Goal: Task Accomplishment & Management: Manage account settings

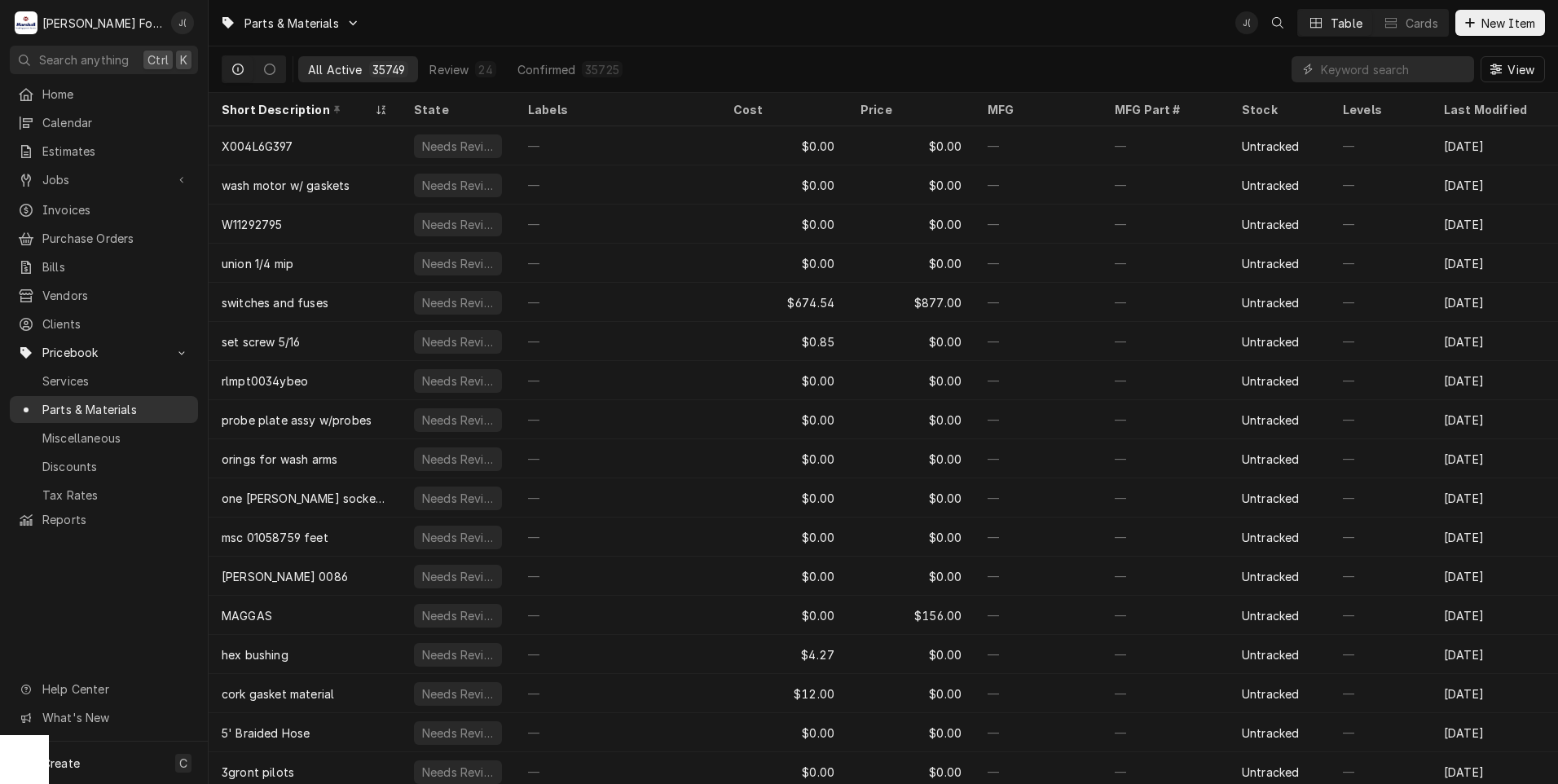
click at [160, 406] on div "Parts & Materials" at bounding box center [103, 409] width 181 height 20
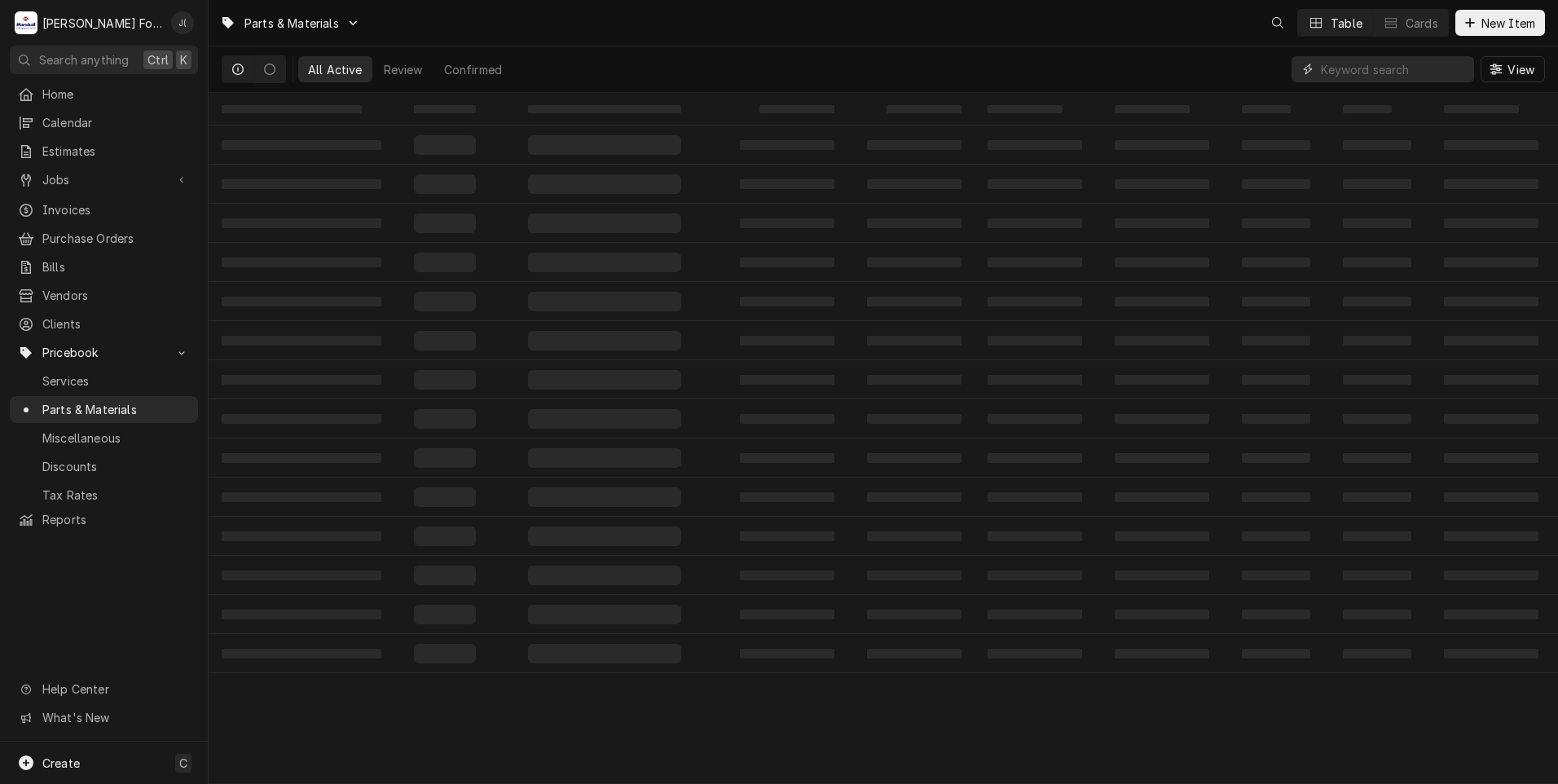
click at [1339, 75] on input "Dynamic Content Wrapper" at bounding box center [1393, 69] width 145 height 26
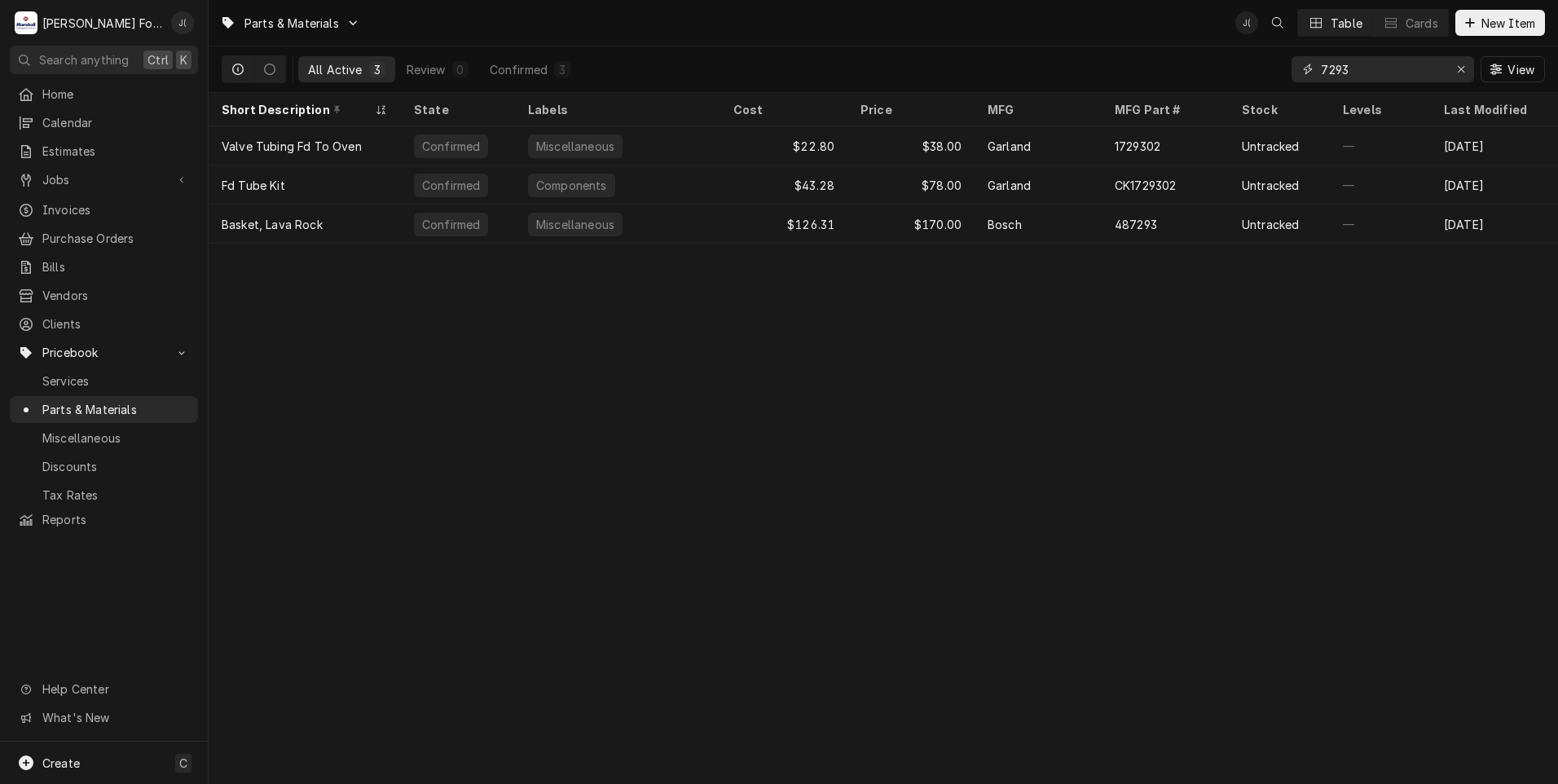
type input "7293"
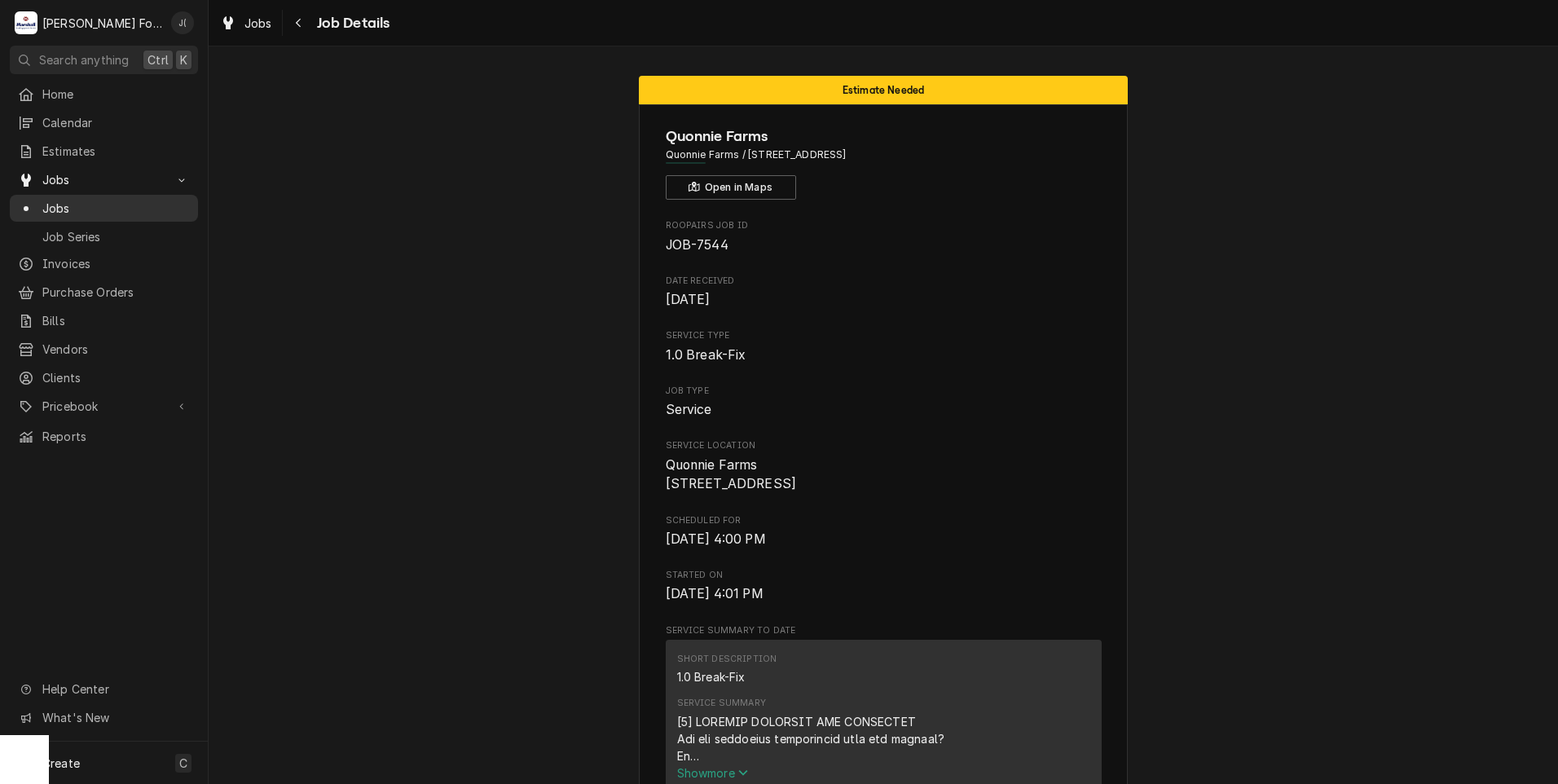
click at [144, 201] on span "Jobs" at bounding box center [116, 208] width 148 height 17
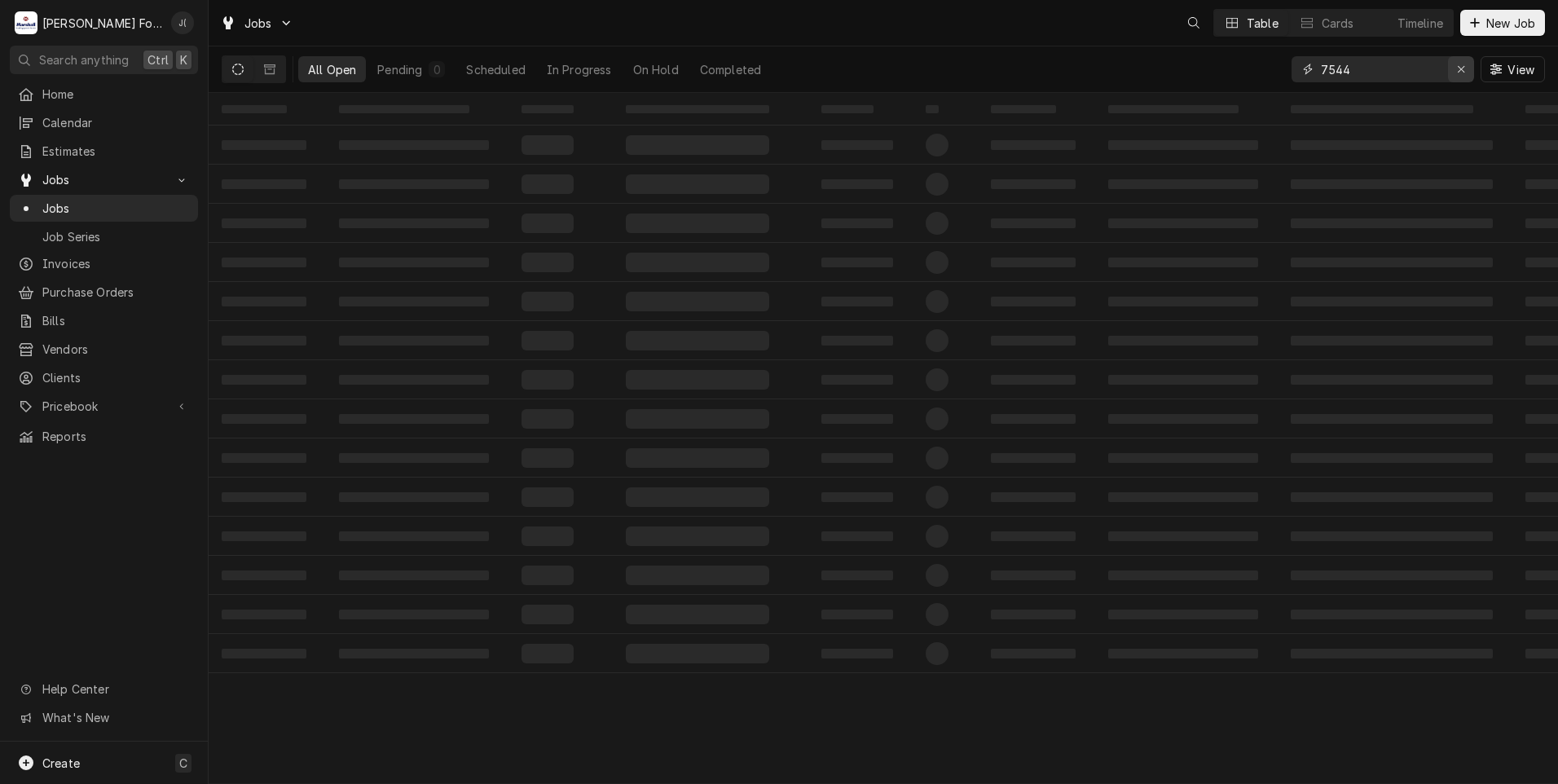
click at [1461, 69] on icon "Erase input" at bounding box center [1461, 69] width 9 height 12
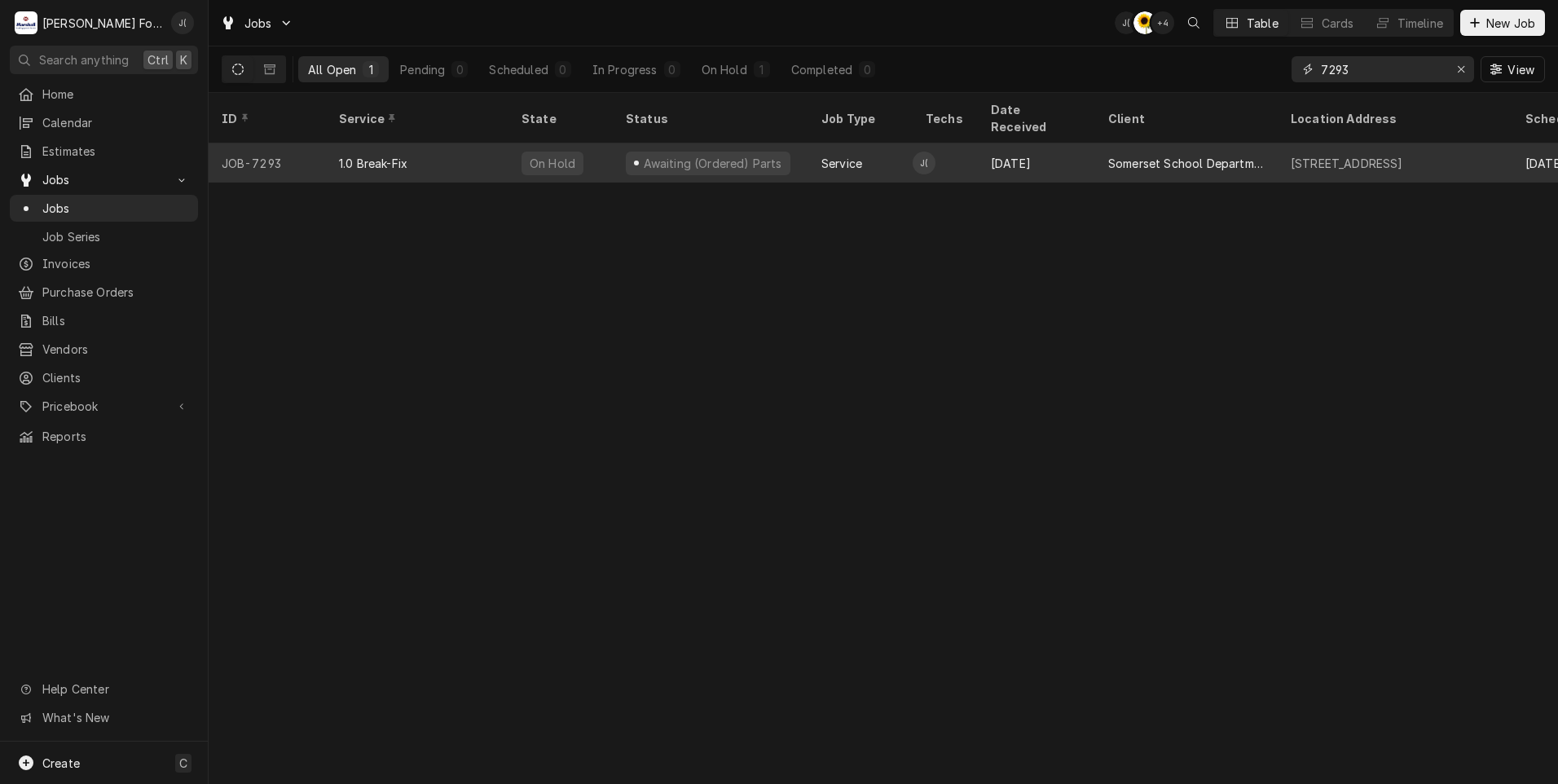
type input "7293"
click at [324, 151] on div "JOB-7293" at bounding box center [267, 162] width 118 height 39
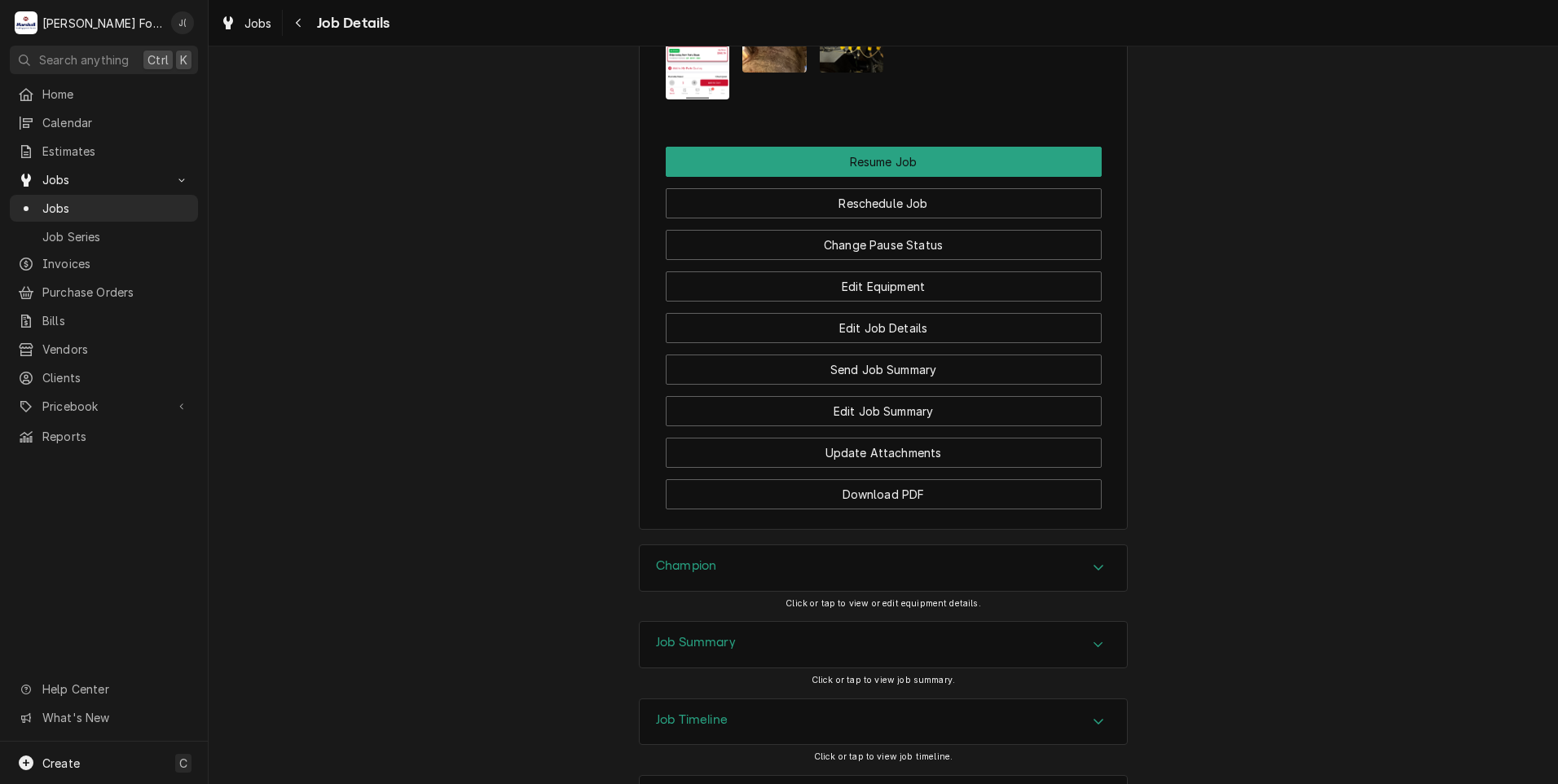
scroll to position [1986, 0]
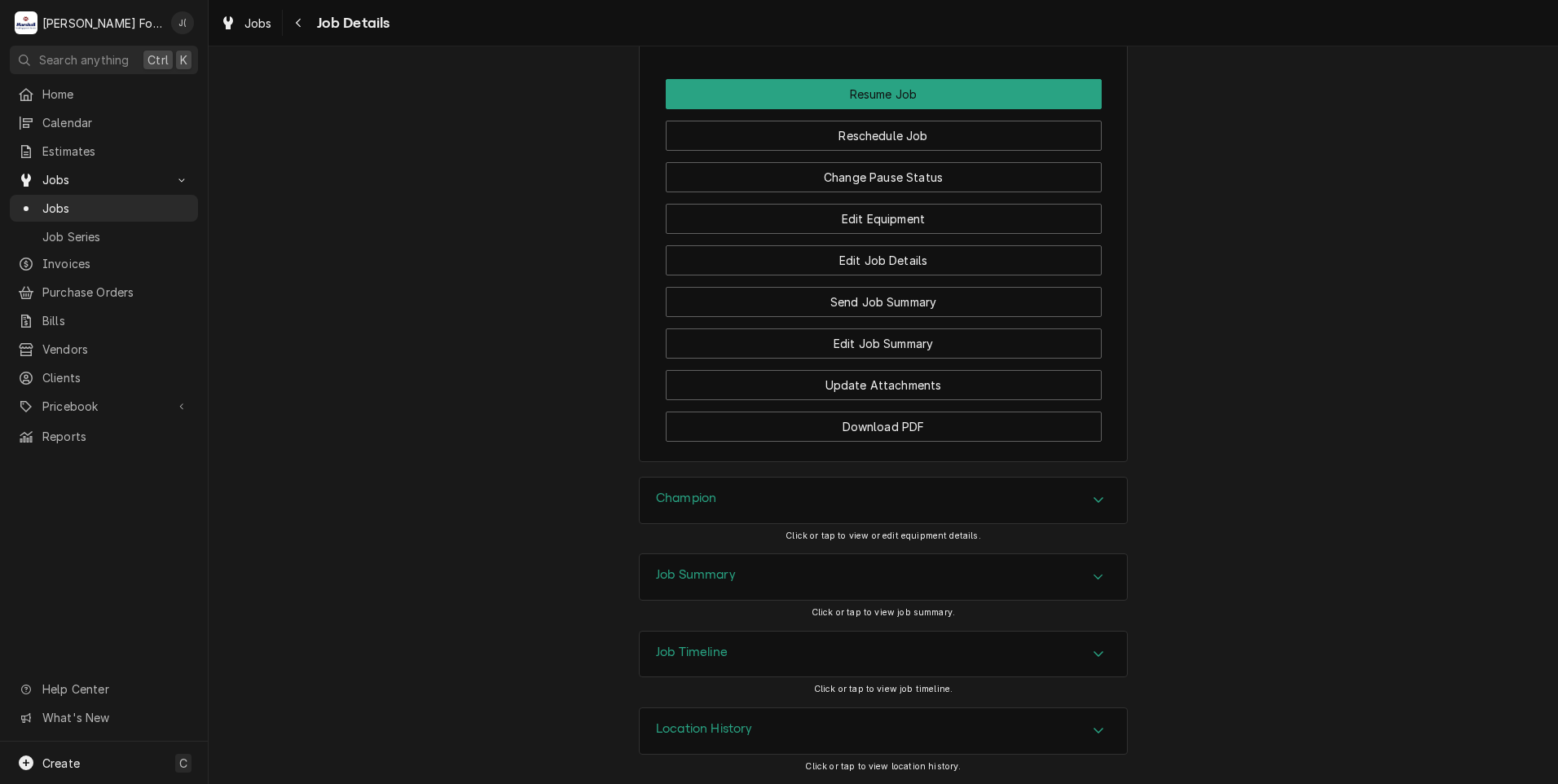
click at [789, 505] on div "Champion" at bounding box center [883, 500] width 488 height 46
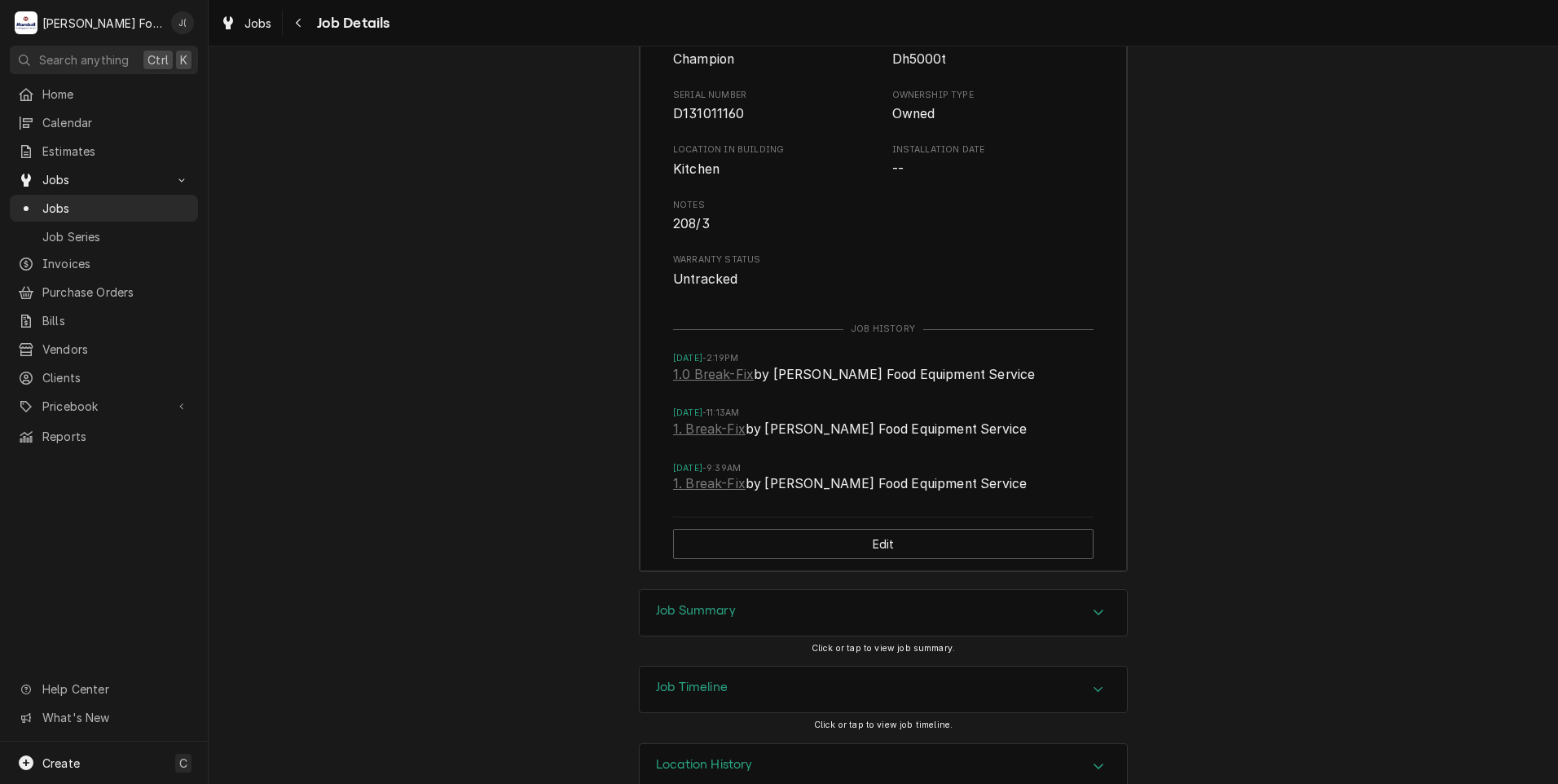
scroll to position [2584, 0]
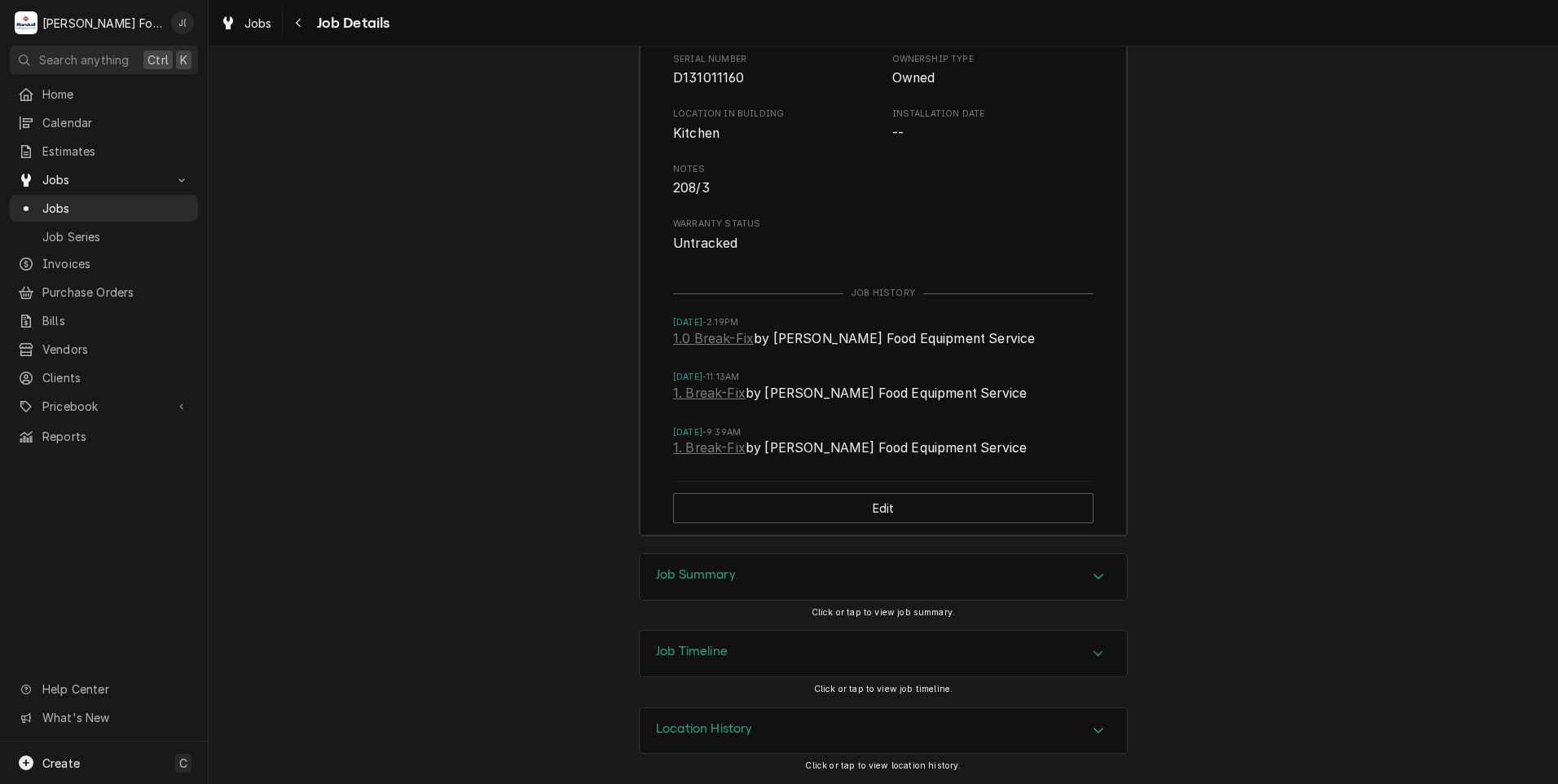
click at [723, 571] on h3 "Job Summary" at bounding box center [696, 574] width 80 height 15
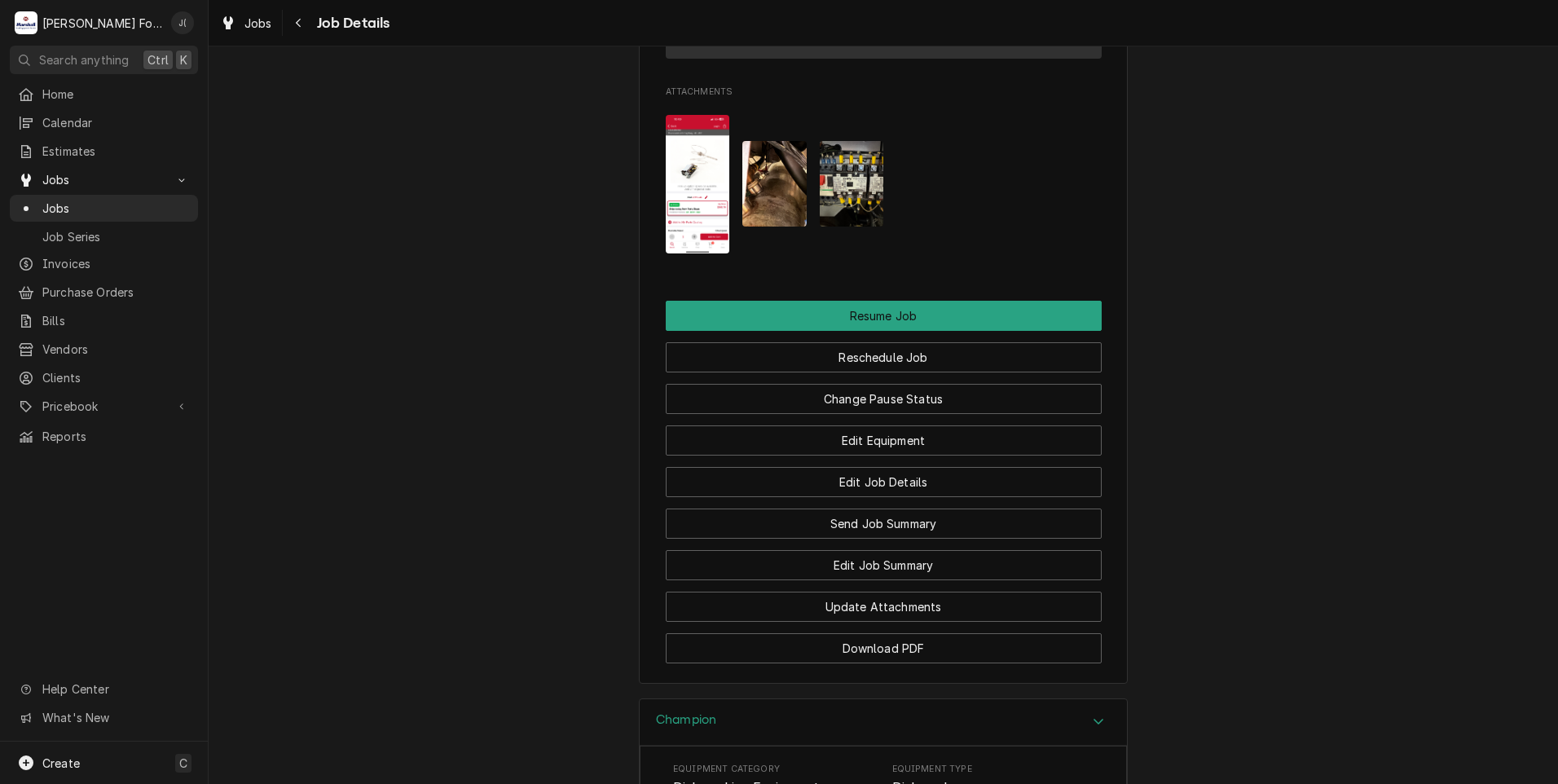
scroll to position [1737, 0]
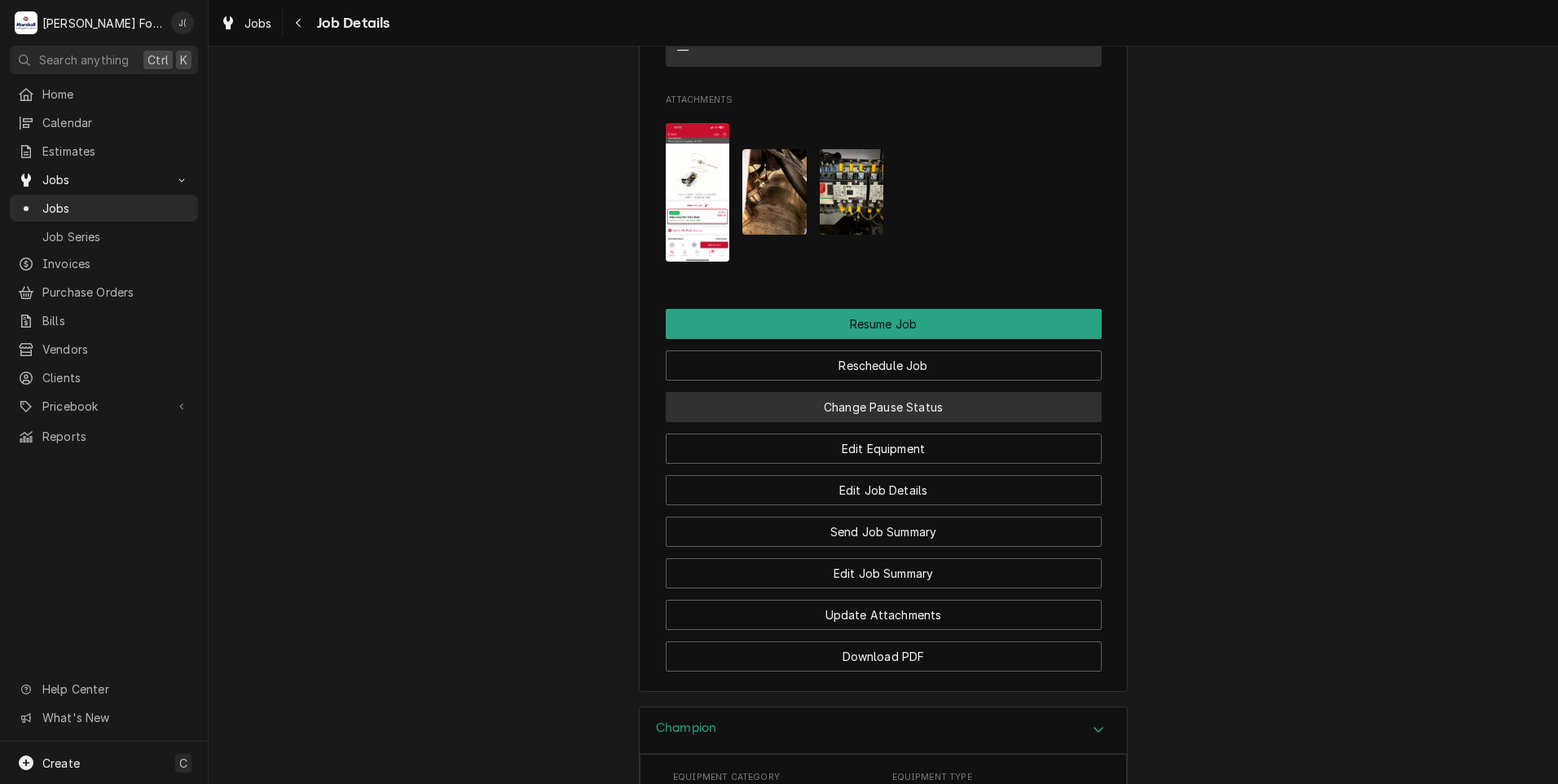
click at [896, 422] on button "Change Pause Status" at bounding box center [883, 407] width 436 height 30
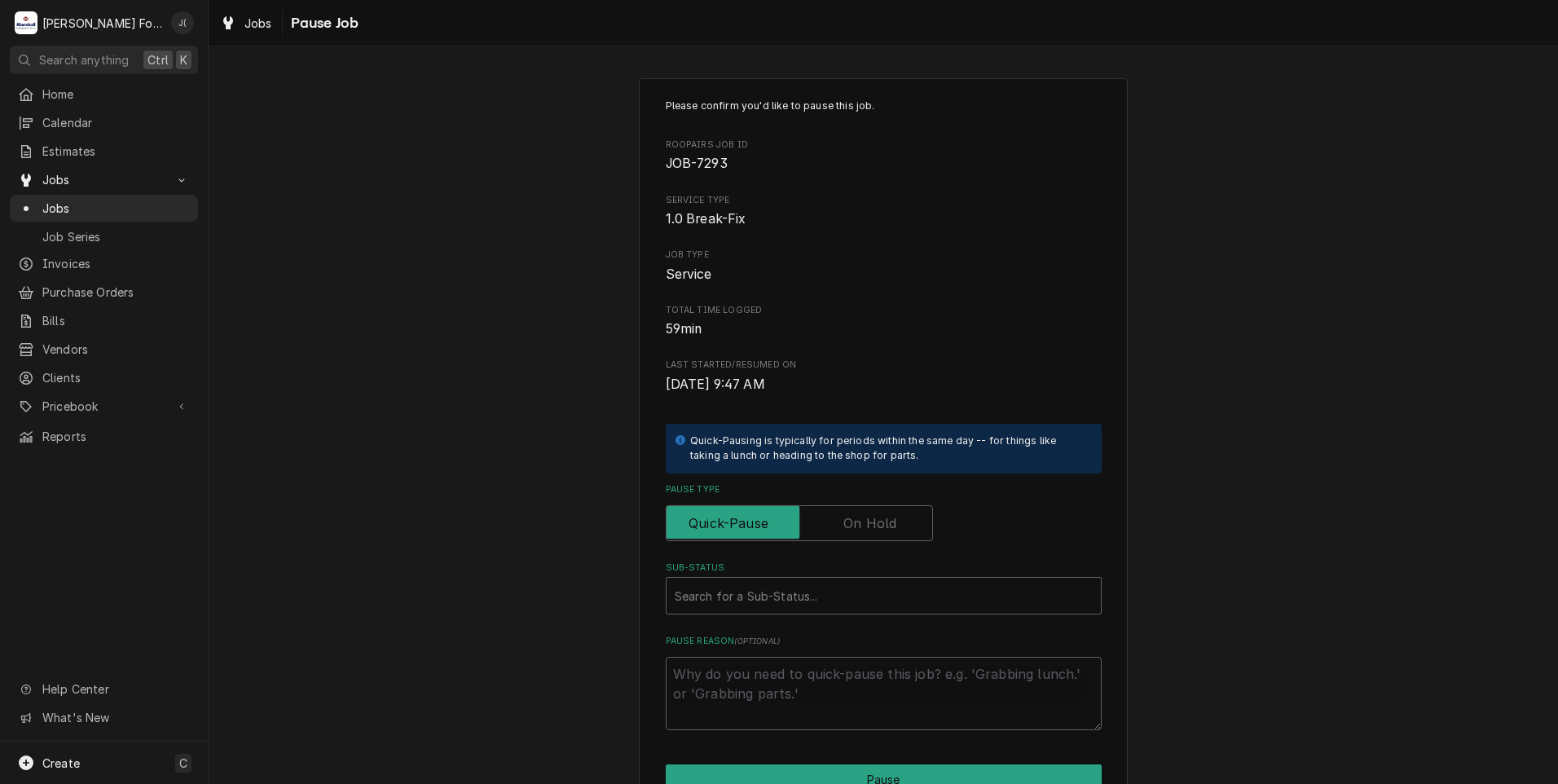
click at [890, 522] on label "Pause Type" at bounding box center [799, 522] width 267 height 36
click at [890, 522] on input "Pause Type" at bounding box center [799, 522] width 253 height 36
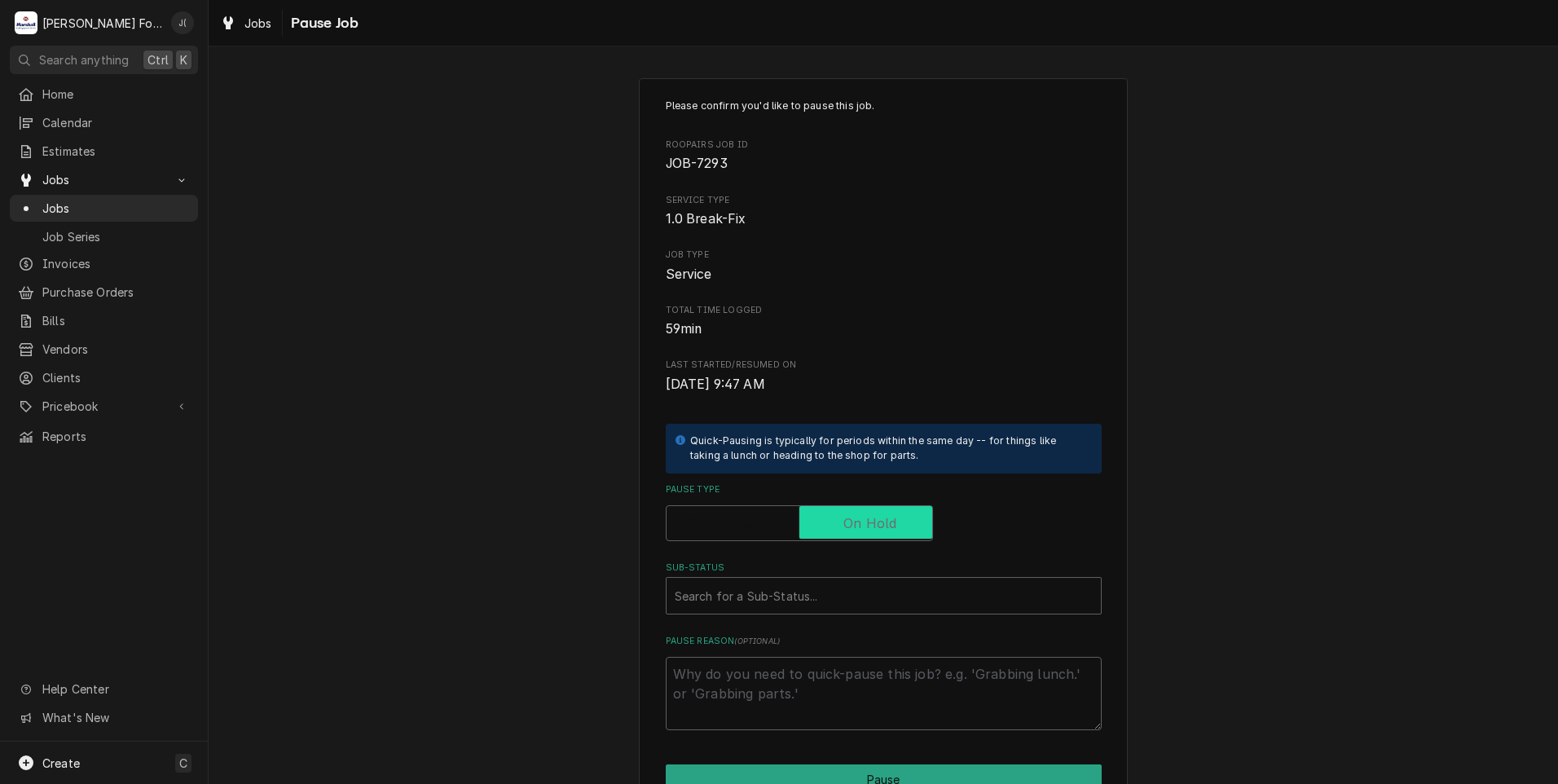
checkbox input "true"
click at [775, 601] on div "Sub-Status" at bounding box center [883, 595] width 418 height 29
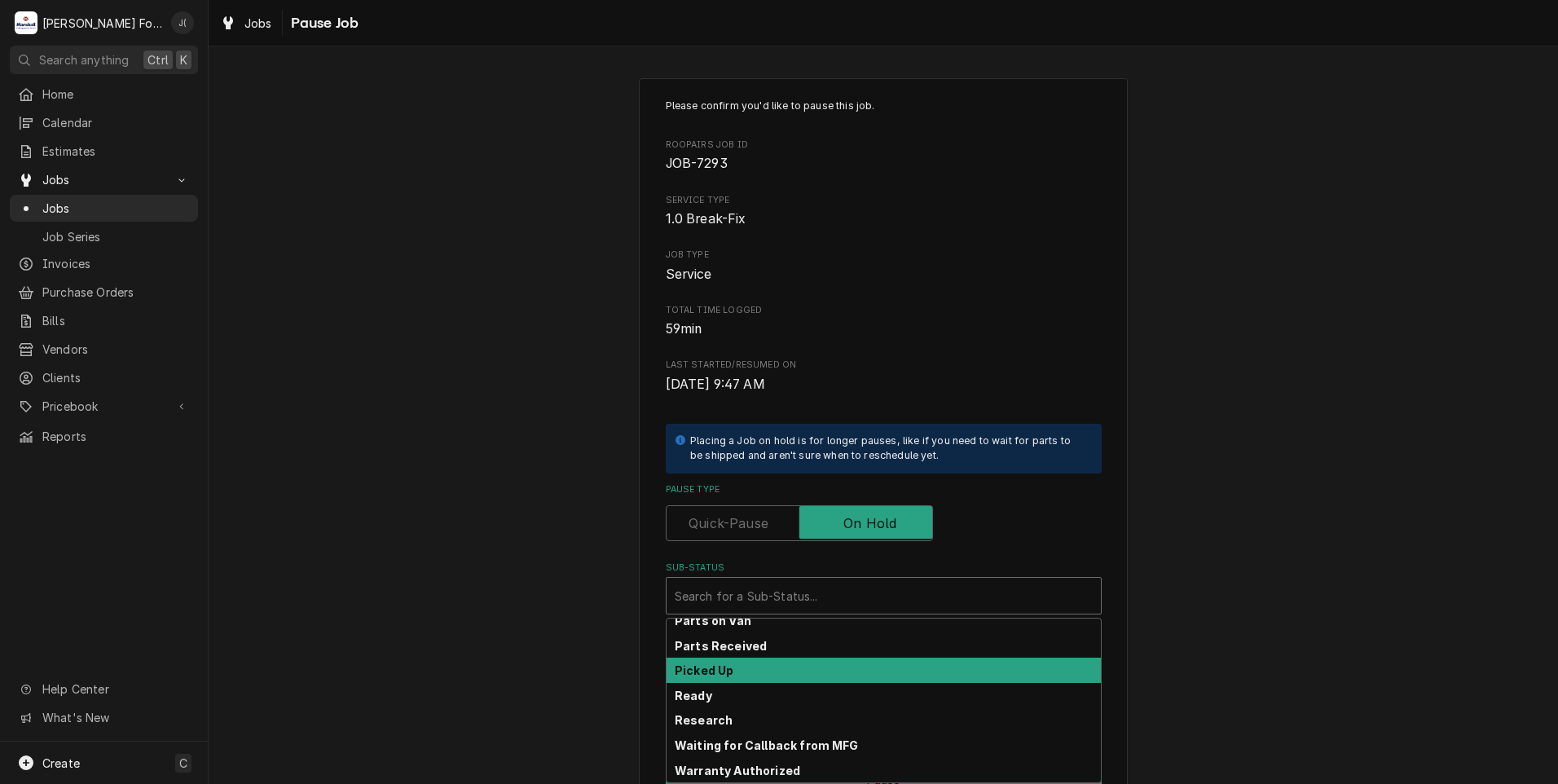
scroll to position [179, 0]
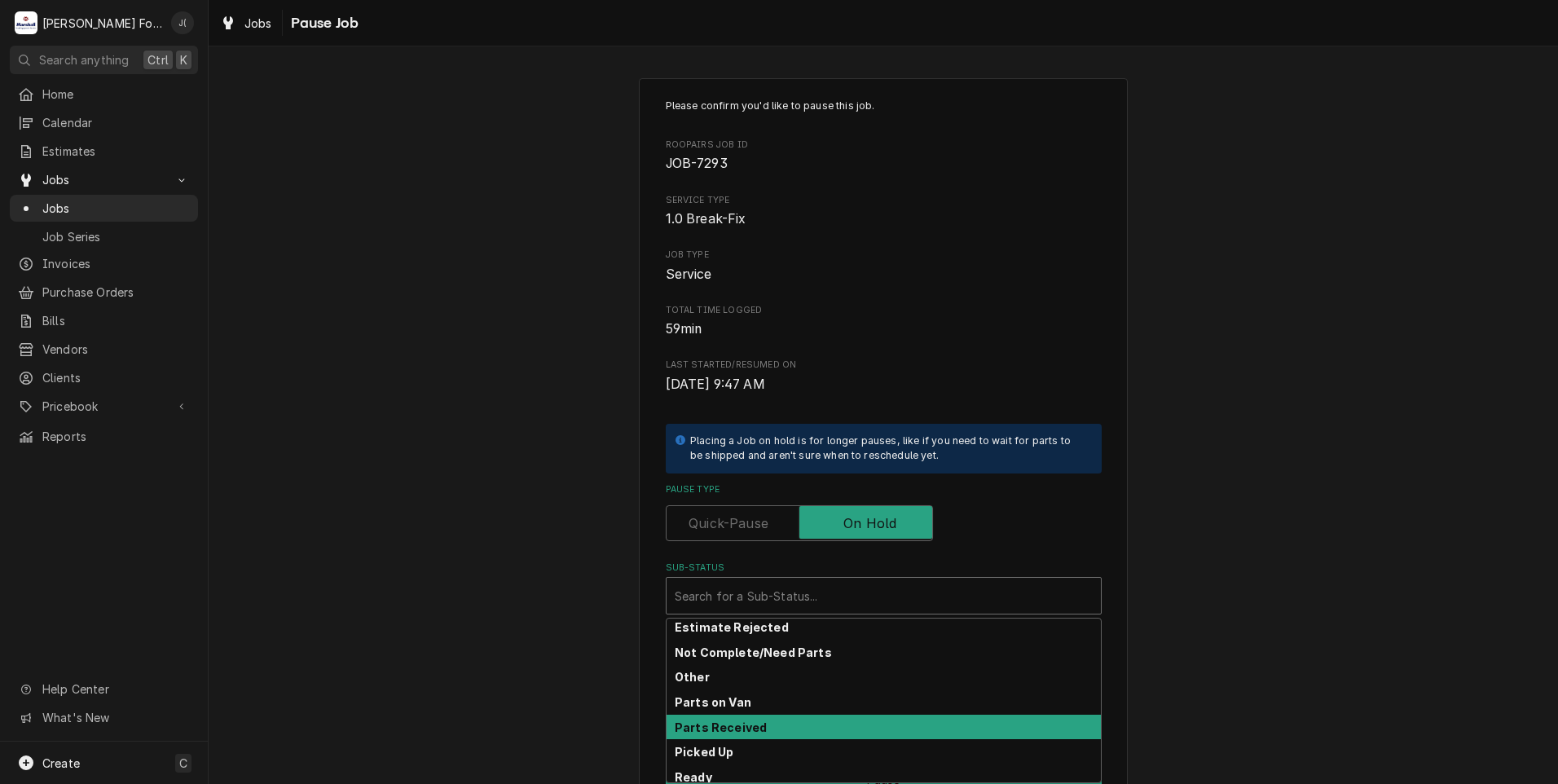
click at [761, 731] on div "Parts Received" at bounding box center [883, 727] width 434 height 26
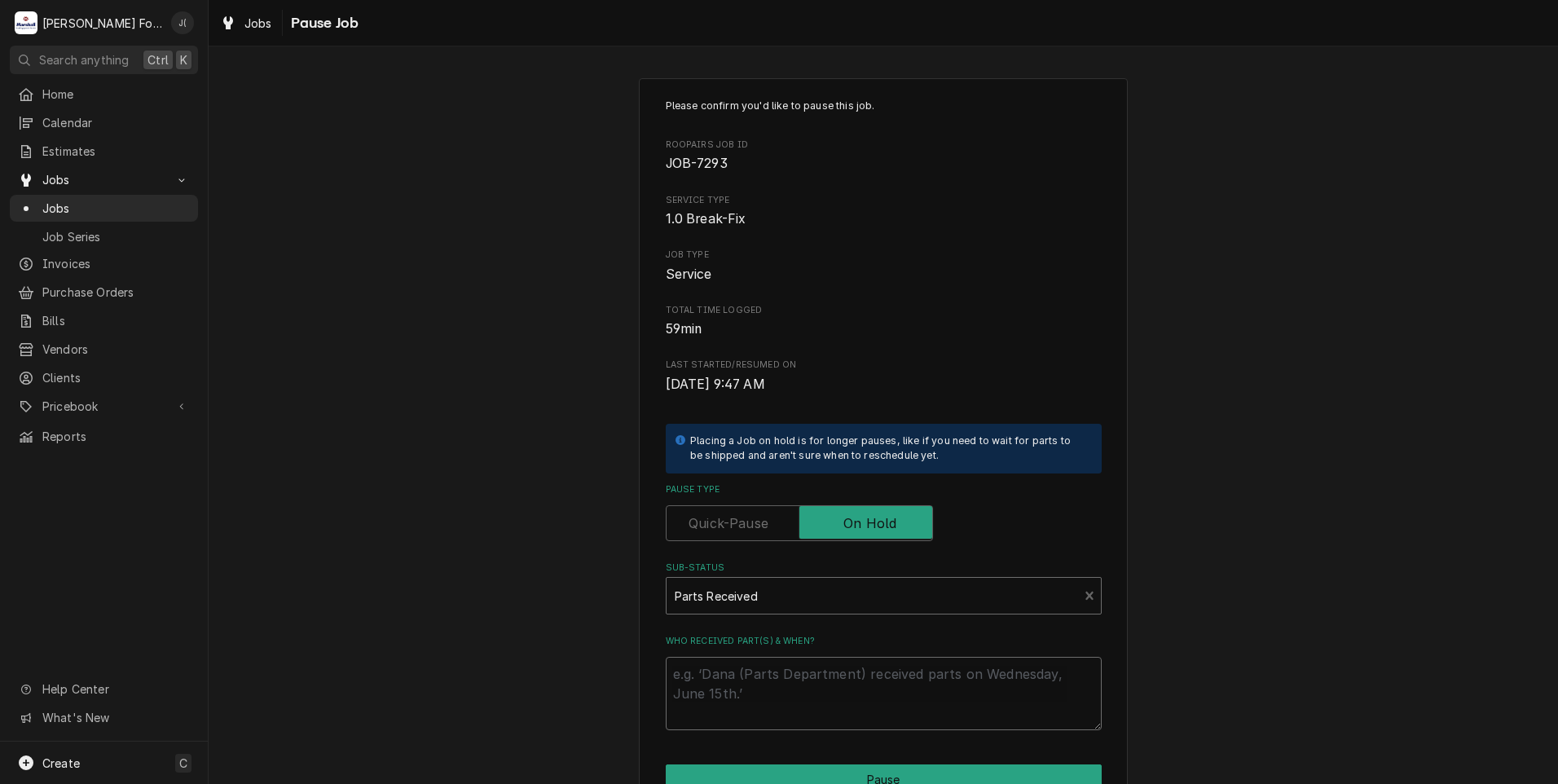
click at [760, 703] on textarea "Who received part(s) & when?" at bounding box center [883, 694] width 436 height 73
type textarea "x"
type textarea "0"
type textarea "x"
type textarea "09"
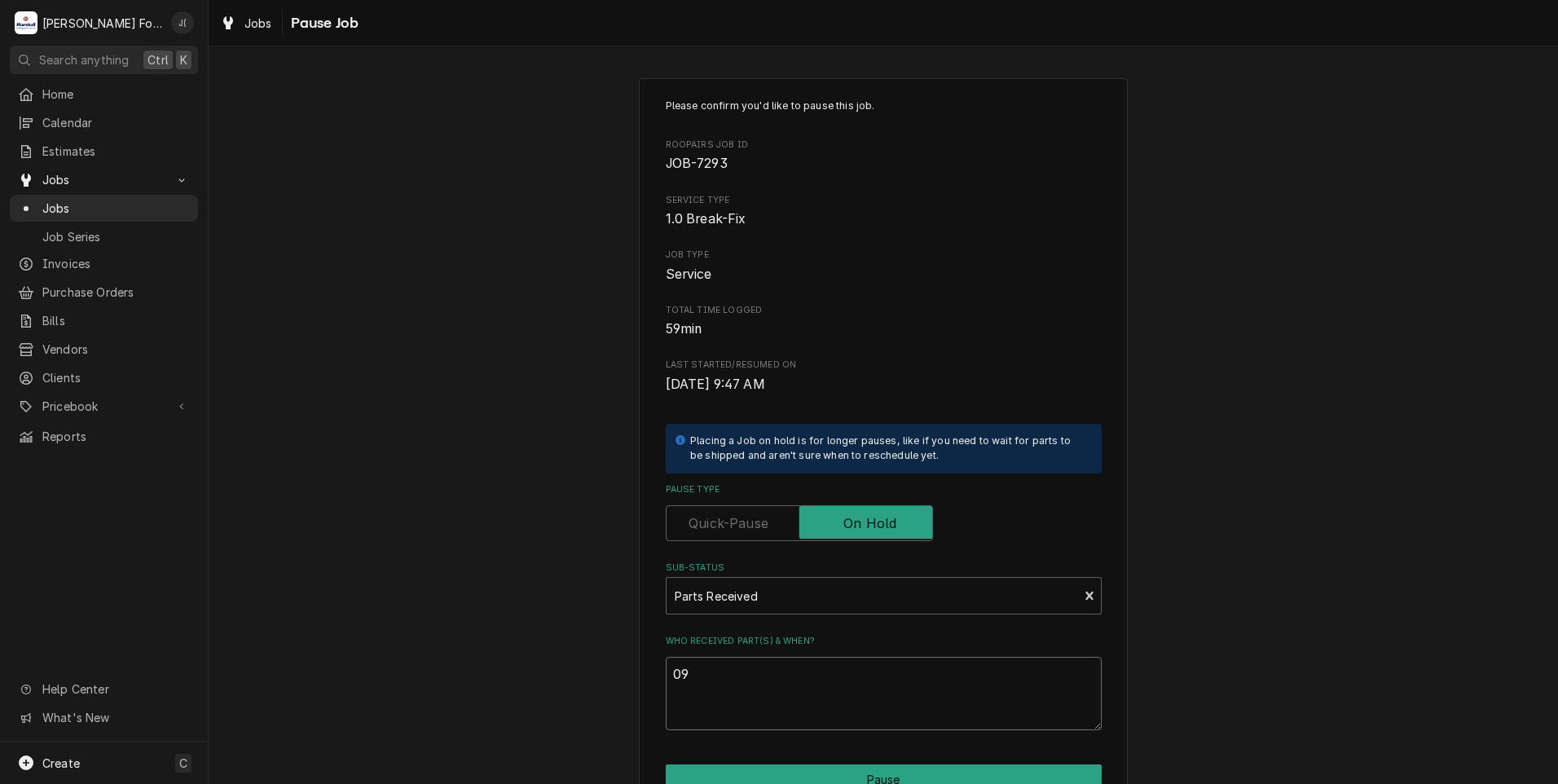
type textarea "x"
type textarea "09/"
type textarea "x"
type textarea "09/3"
type textarea "x"
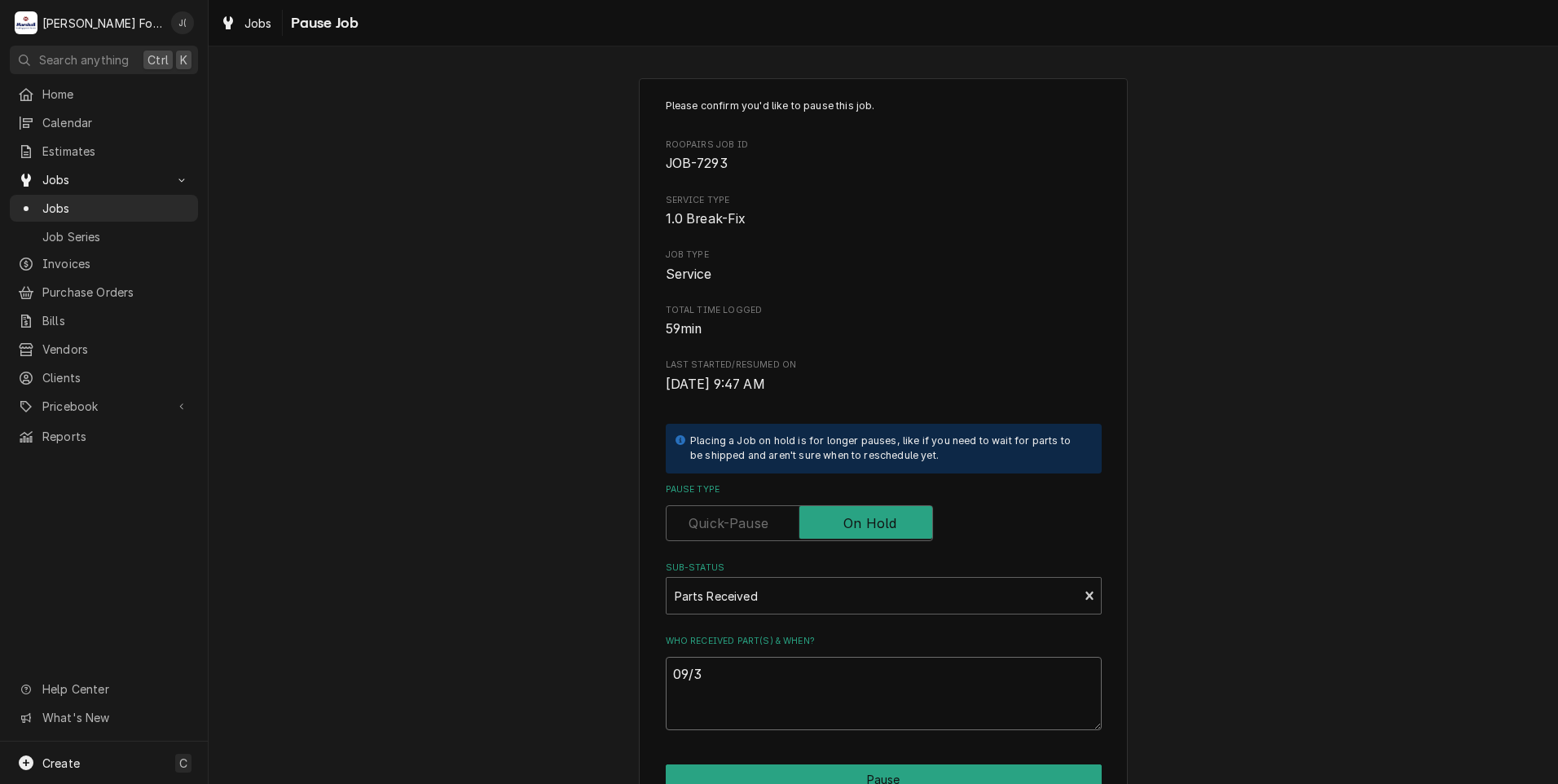
type textarea "09/30"
type textarea "x"
type textarea "09/30/"
type textarea "x"
type textarea "09/30/2"
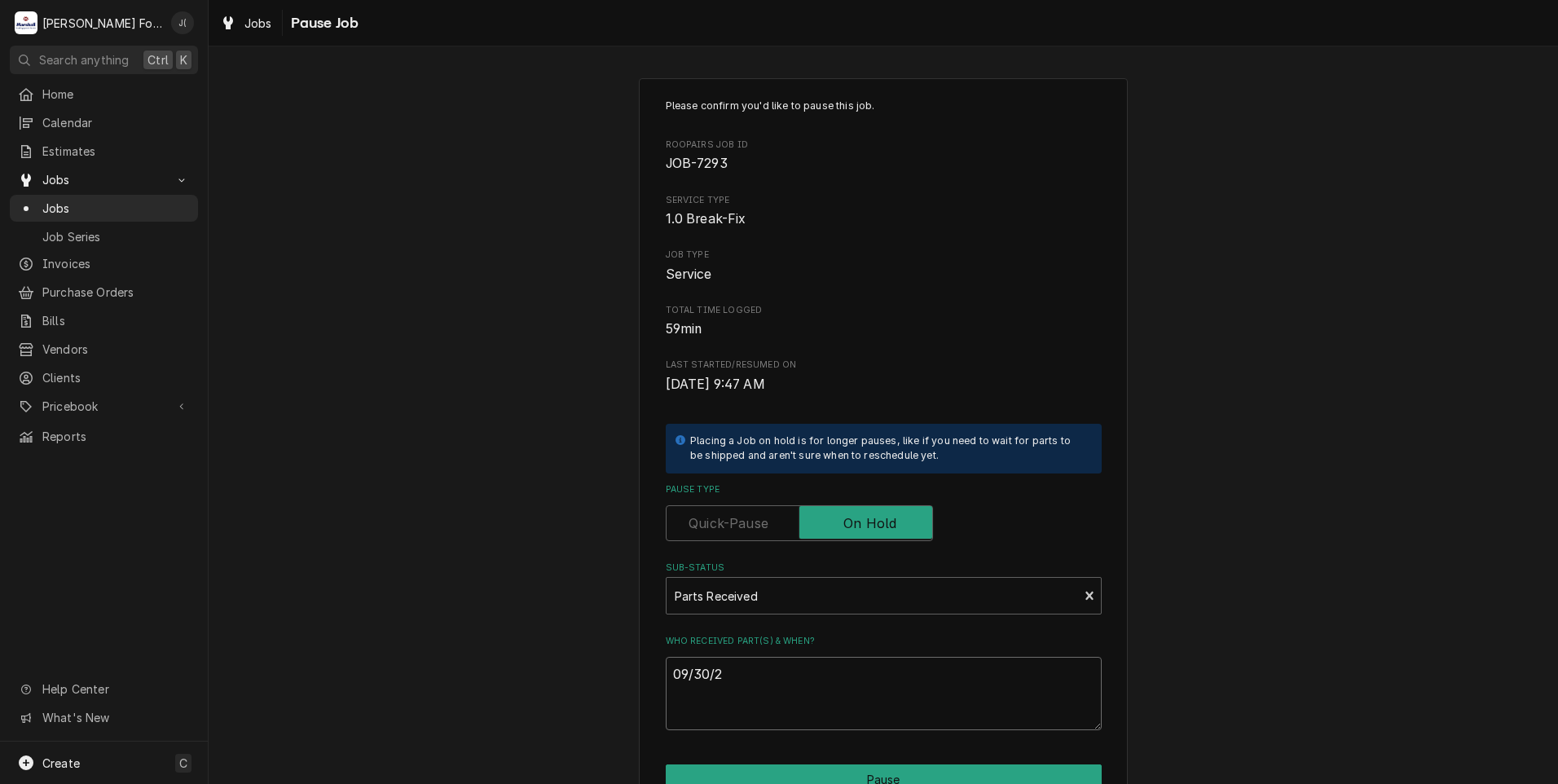
type textarea "x"
type textarea "09/30/20"
type textarea "x"
type textarea "09/30/202"
type textarea "x"
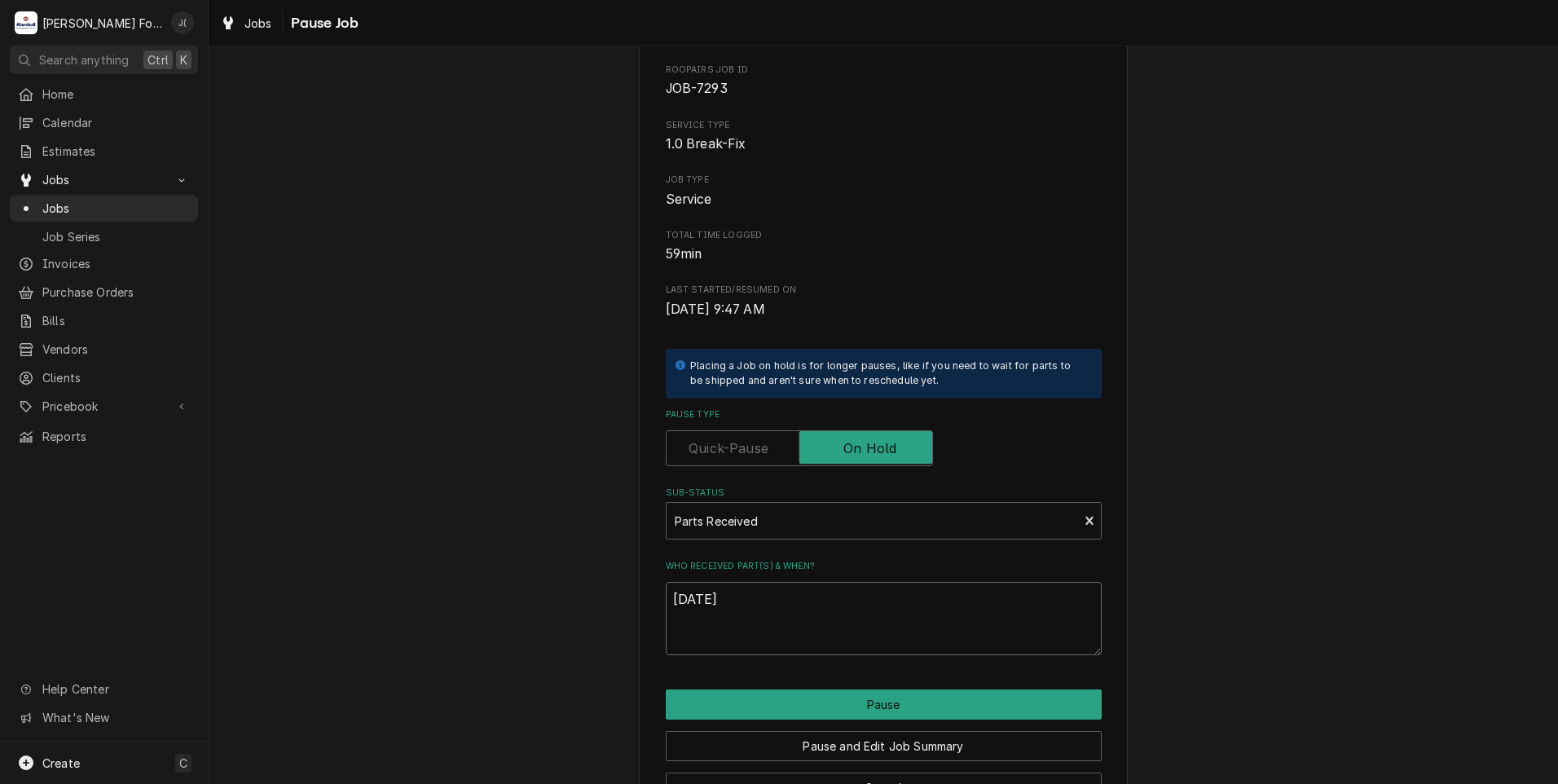
scroll to position [129, 0]
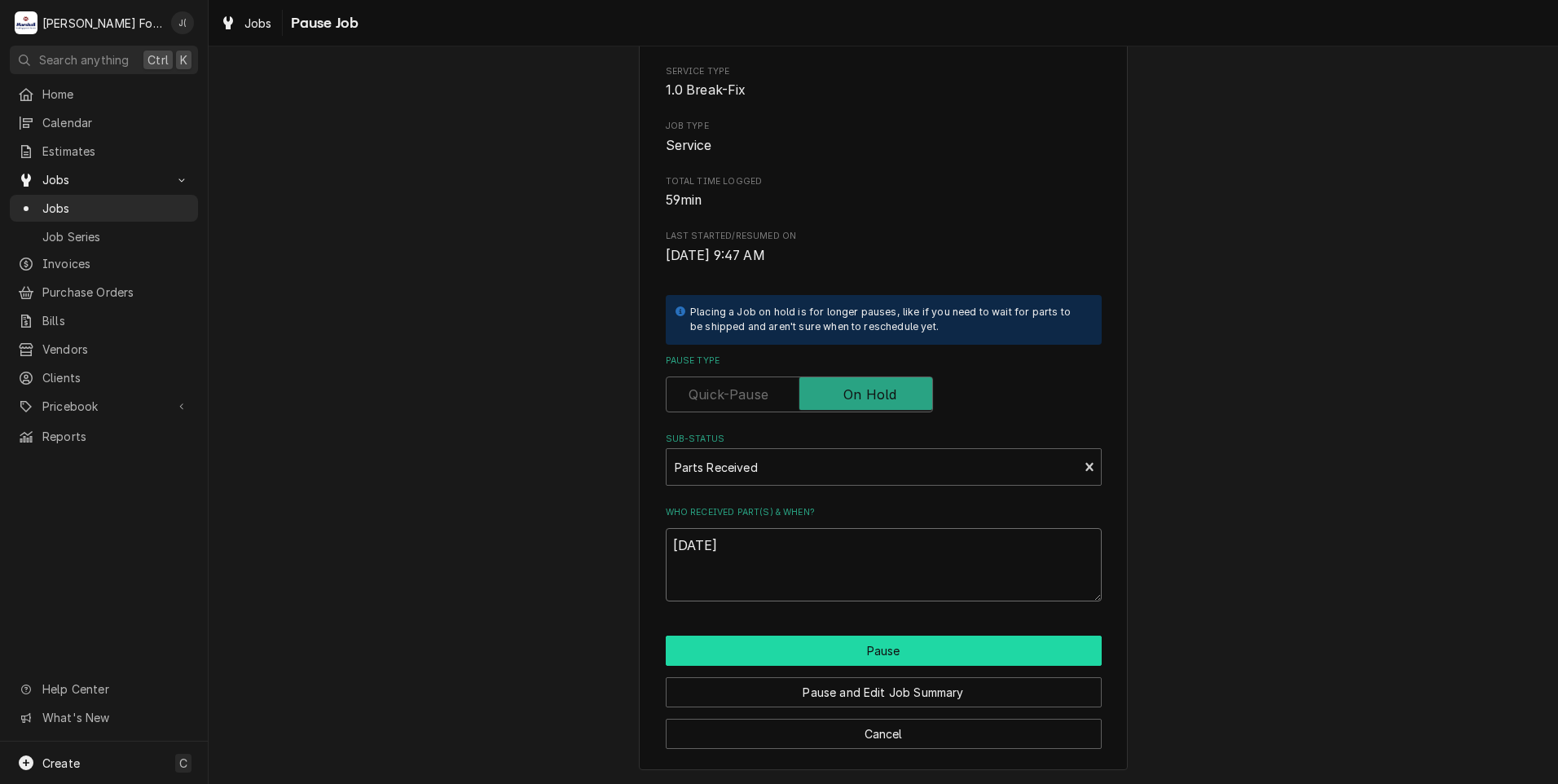
type textarea "09/30/2025"
click at [750, 655] on button "Pause" at bounding box center [883, 650] width 436 height 30
type textarea "x"
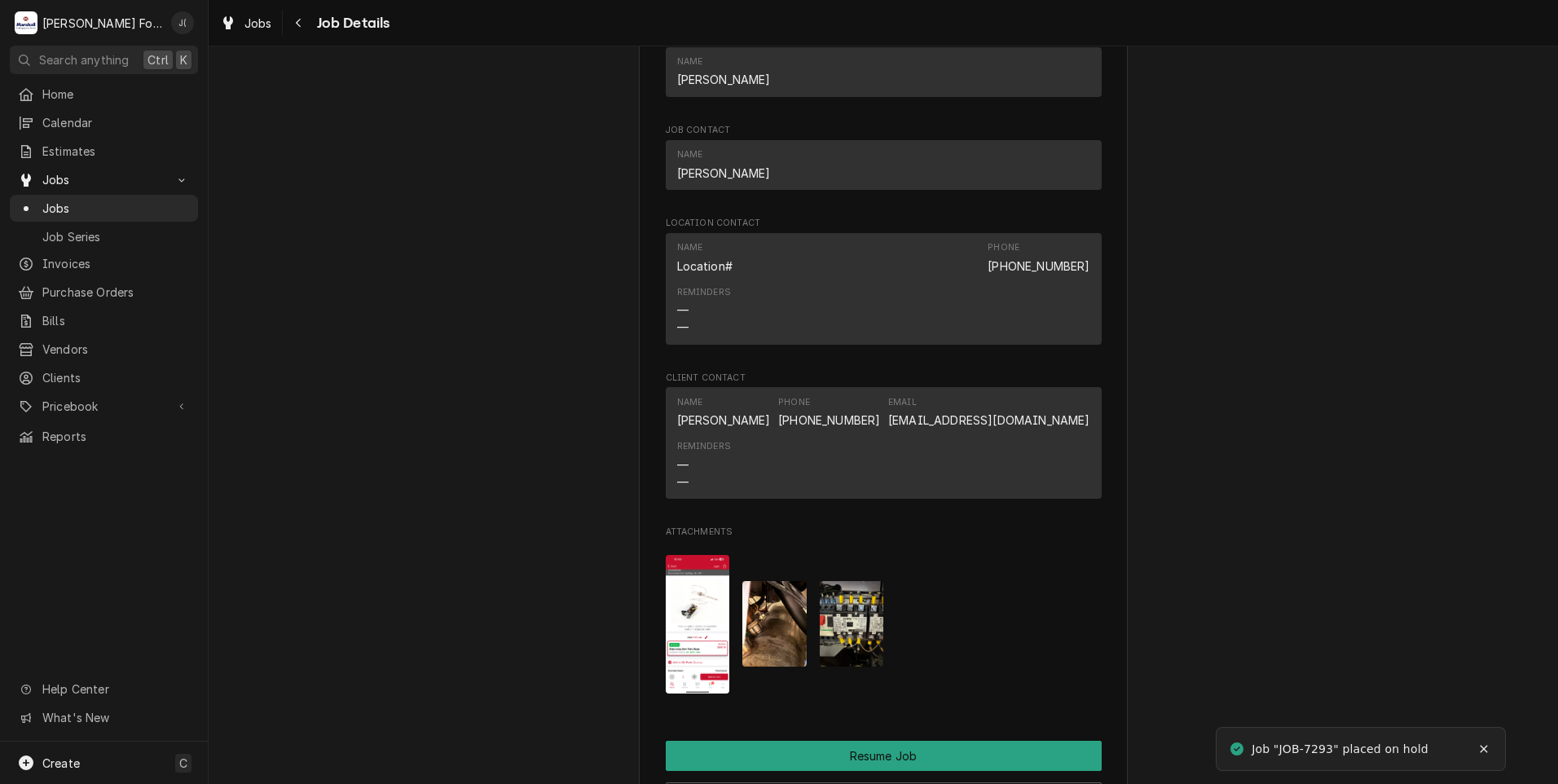
scroll to position [1955, 0]
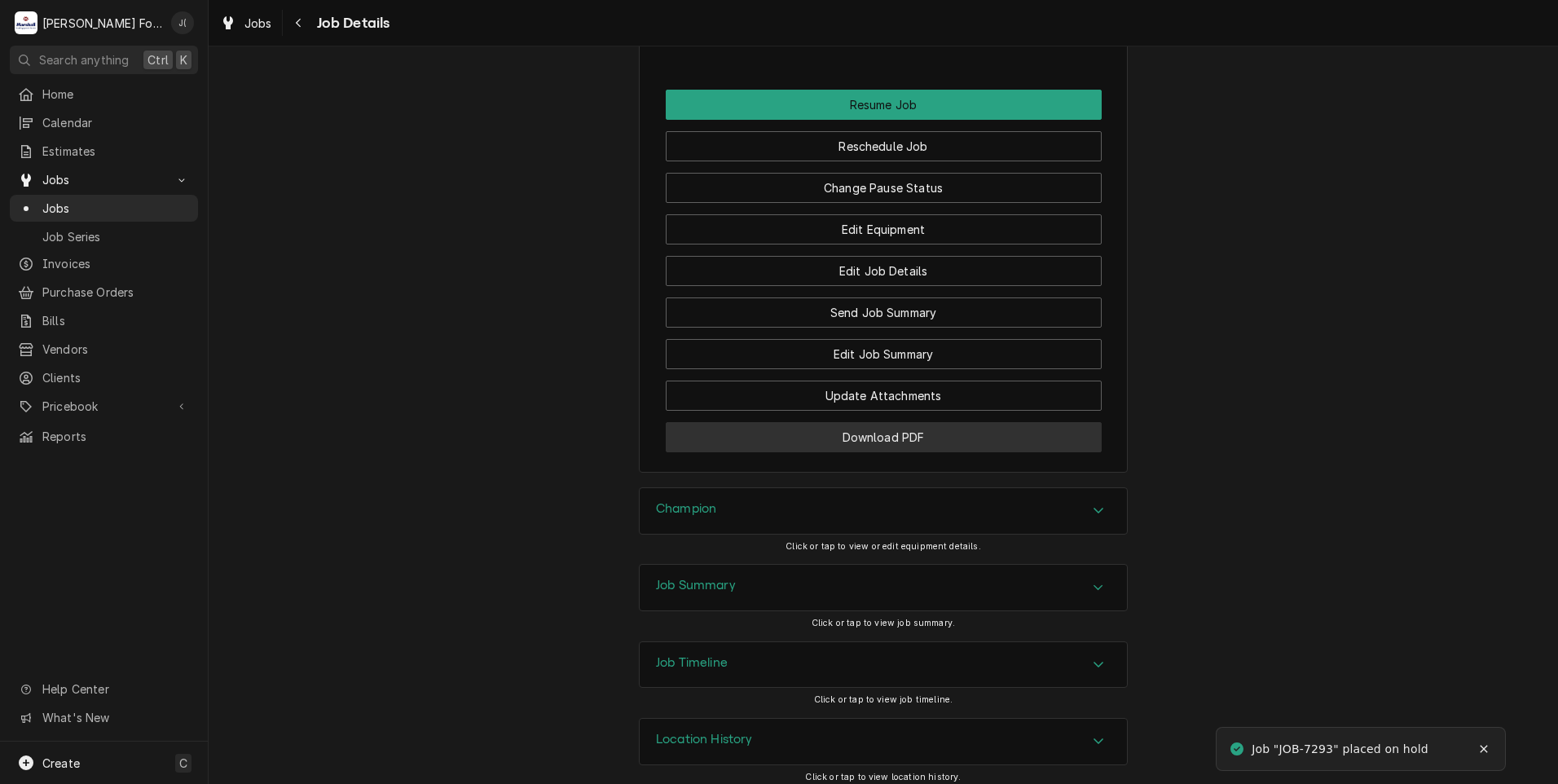
click at [794, 452] on button "Download PDF" at bounding box center [883, 437] width 436 height 30
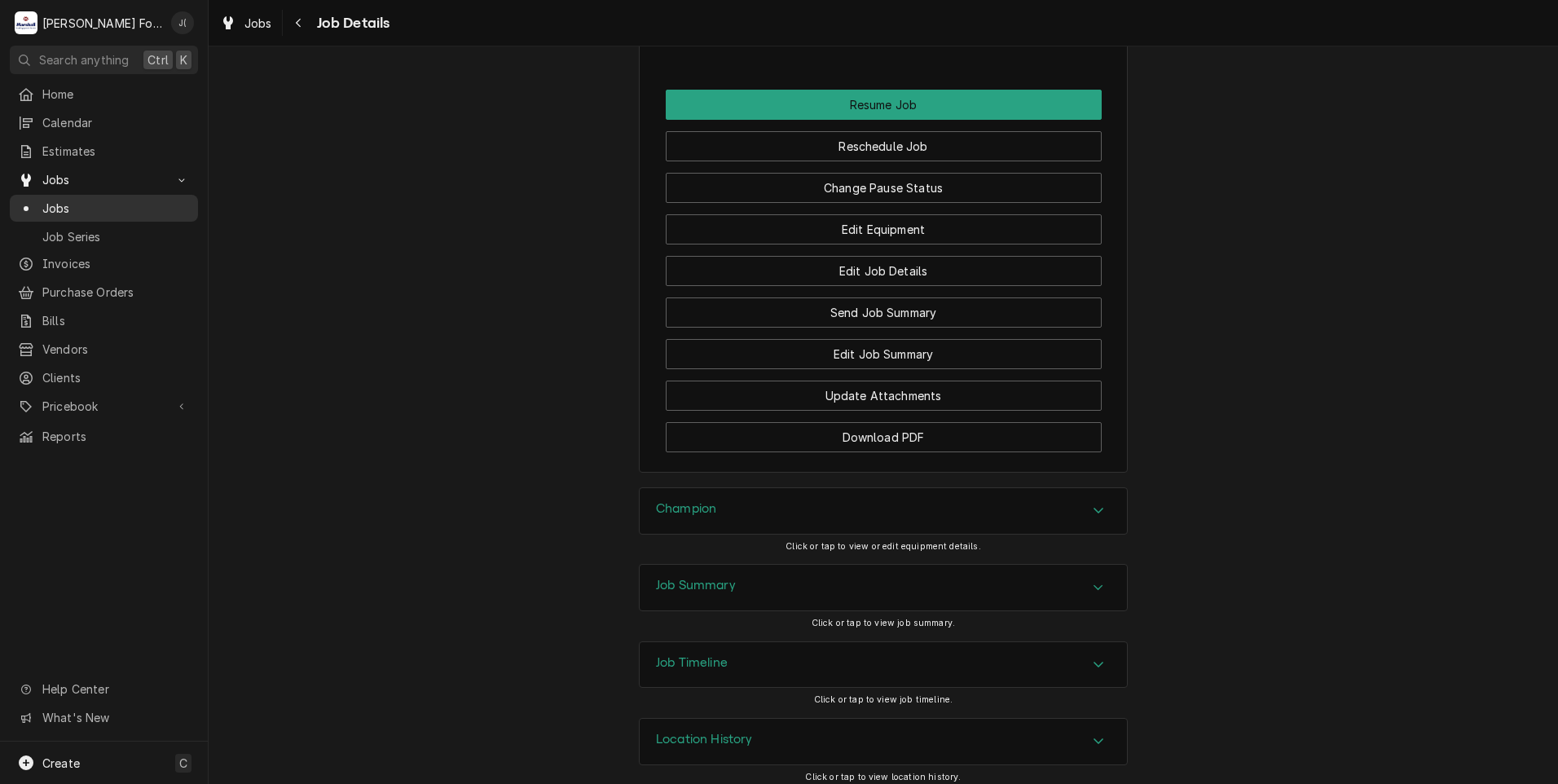
click at [100, 200] on span "Jobs" at bounding box center [116, 208] width 148 height 17
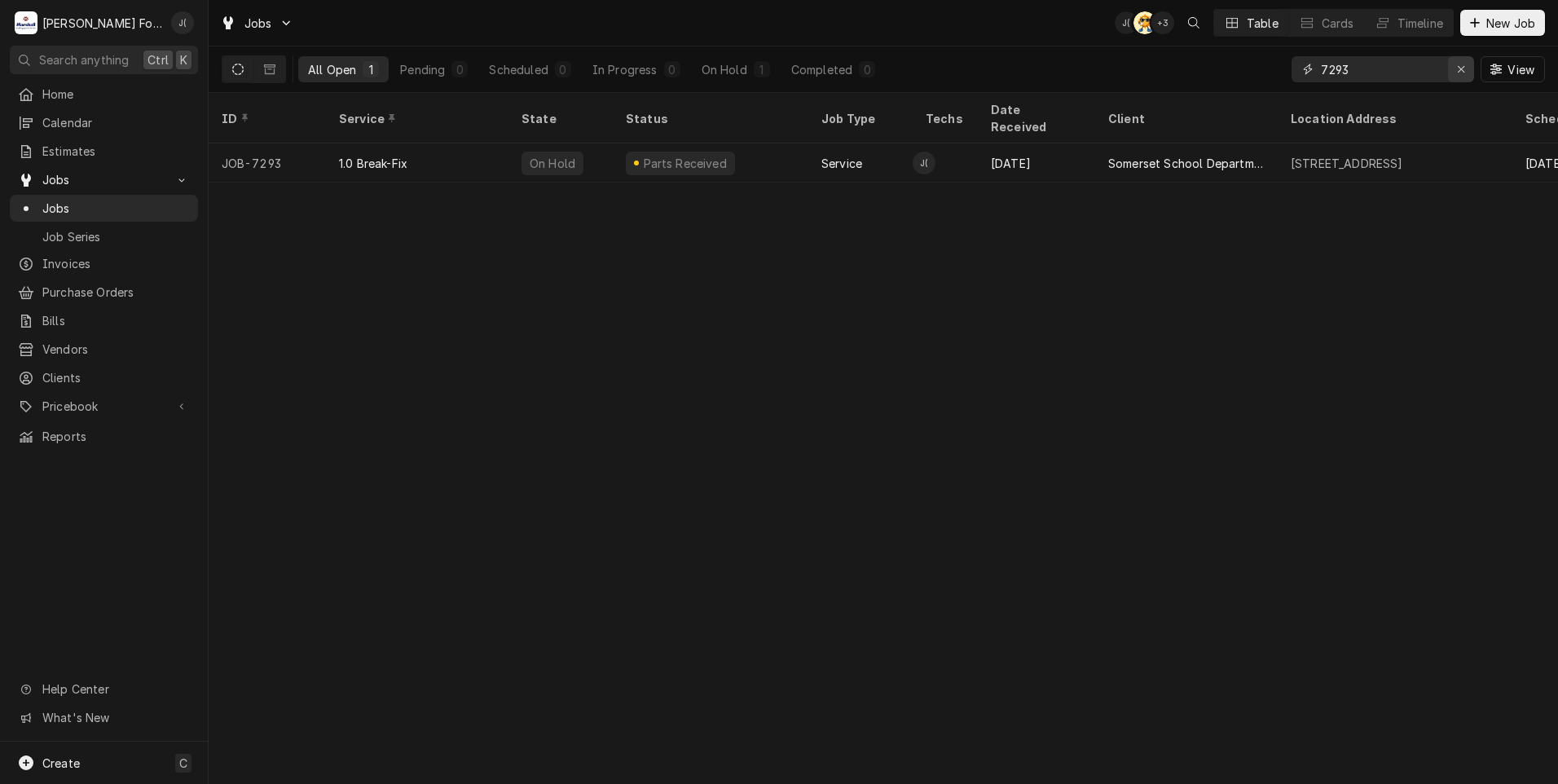
click at [1462, 70] on icon "Erase input" at bounding box center [1460, 68] width 6 height 6
click at [1424, 68] on input "Dynamic Content Wrapper" at bounding box center [1398, 69] width 153 height 26
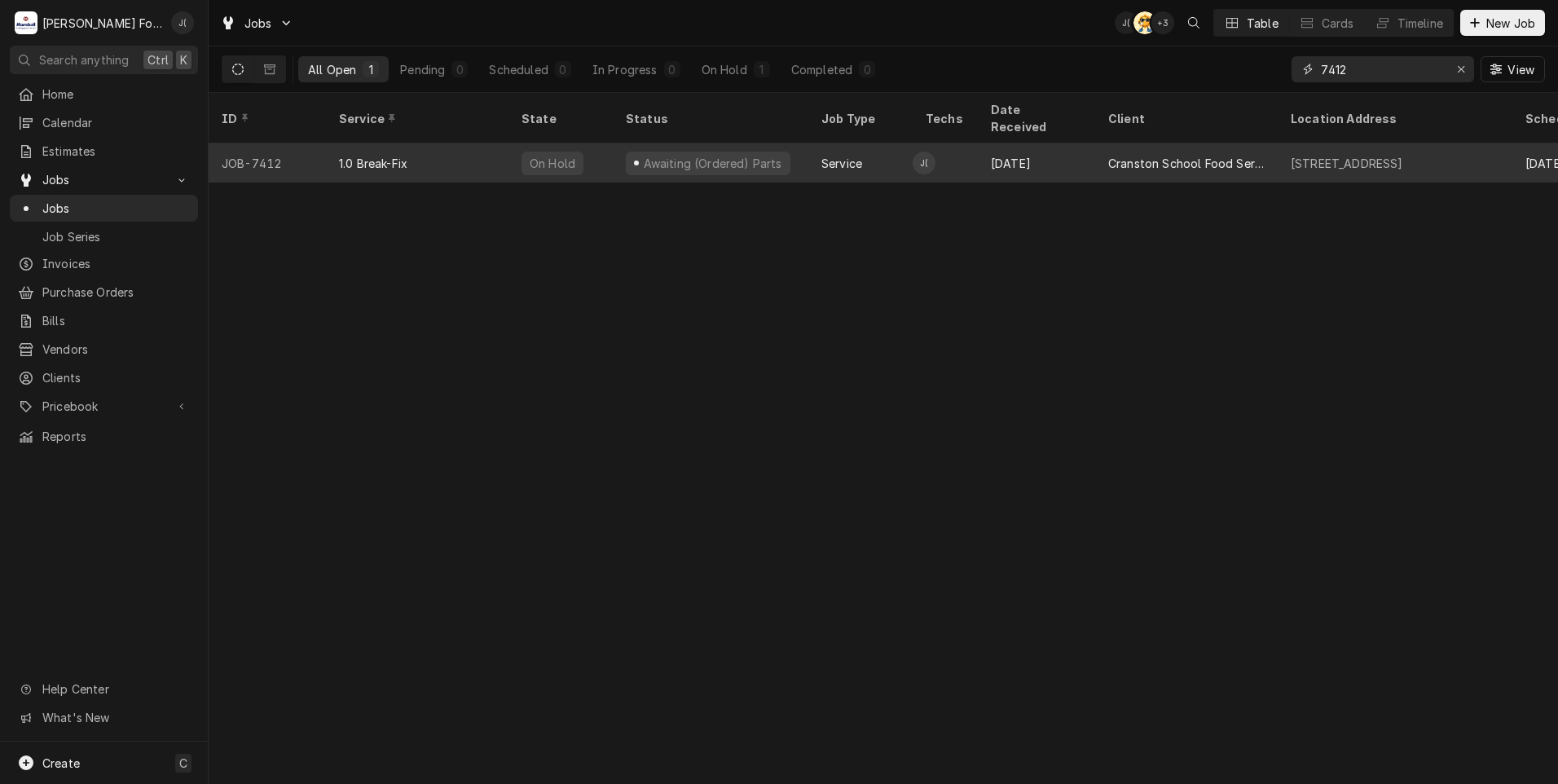
type input "7412"
click at [410, 149] on div "1.0 Break-Fix" at bounding box center [418, 162] width 182 height 39
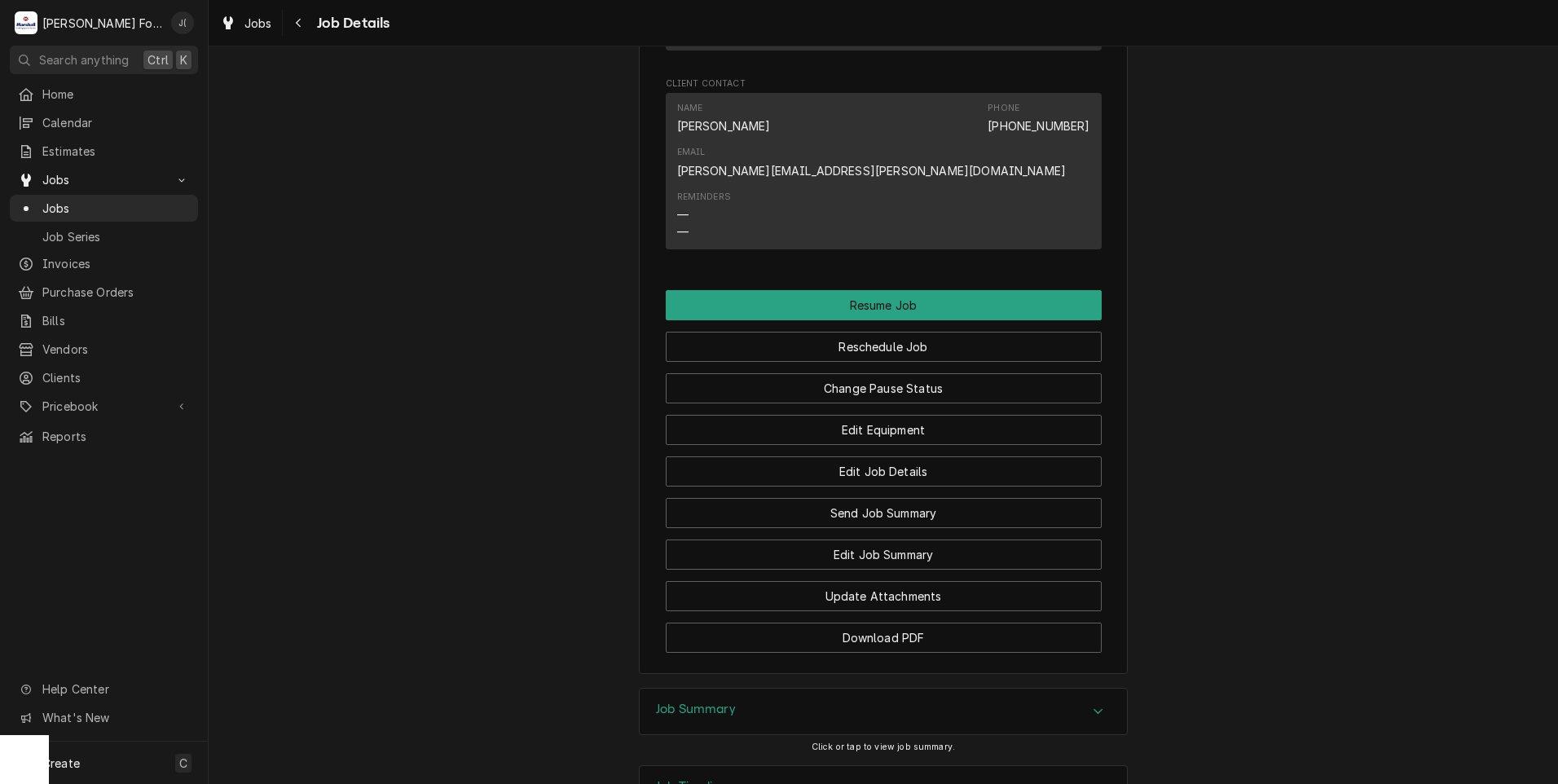
scroll to position [1763, 0]
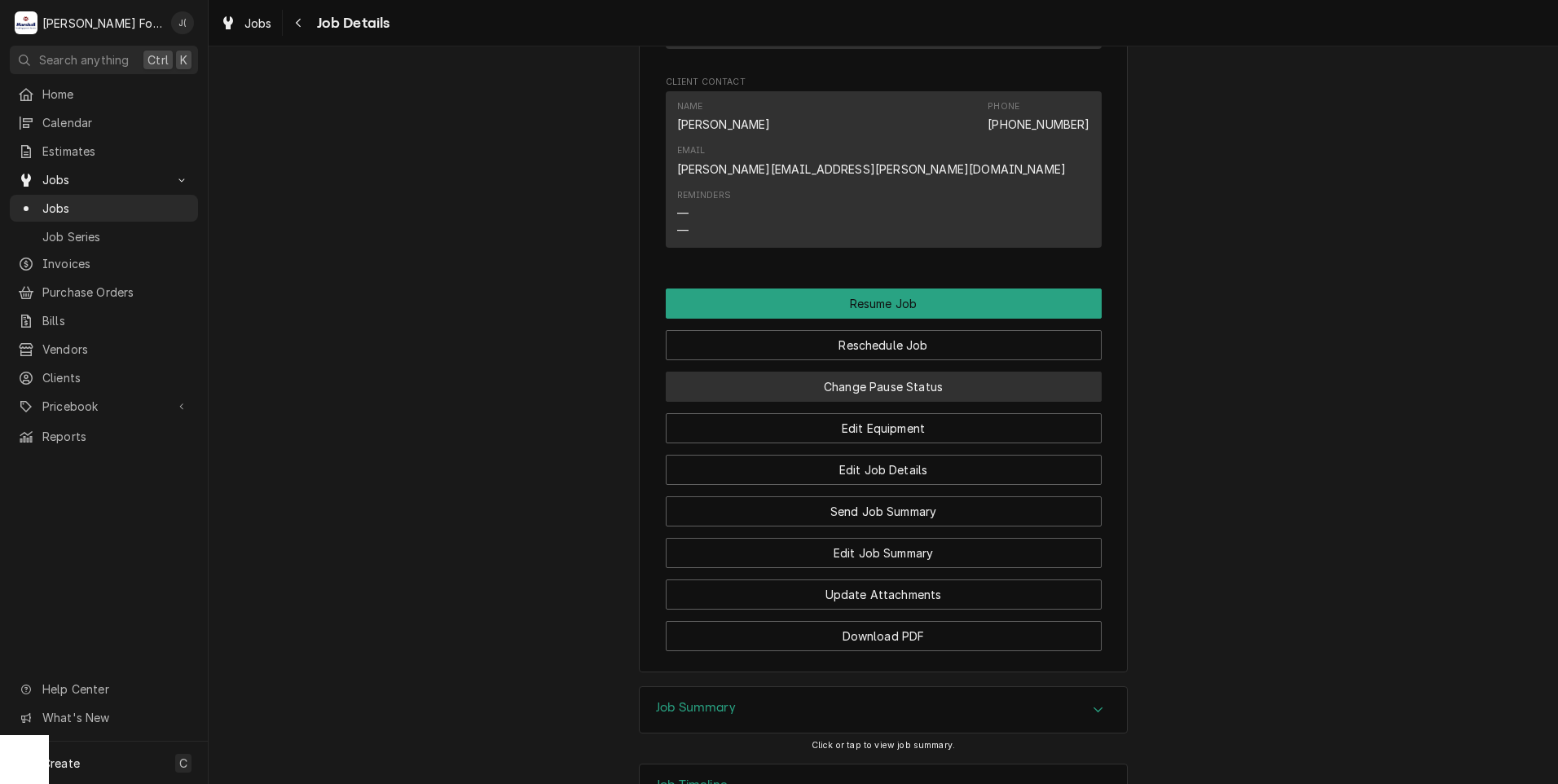
click at [881, 372] on button "Change Pause Status" at bounding box center [883, 387] width 436 height 30
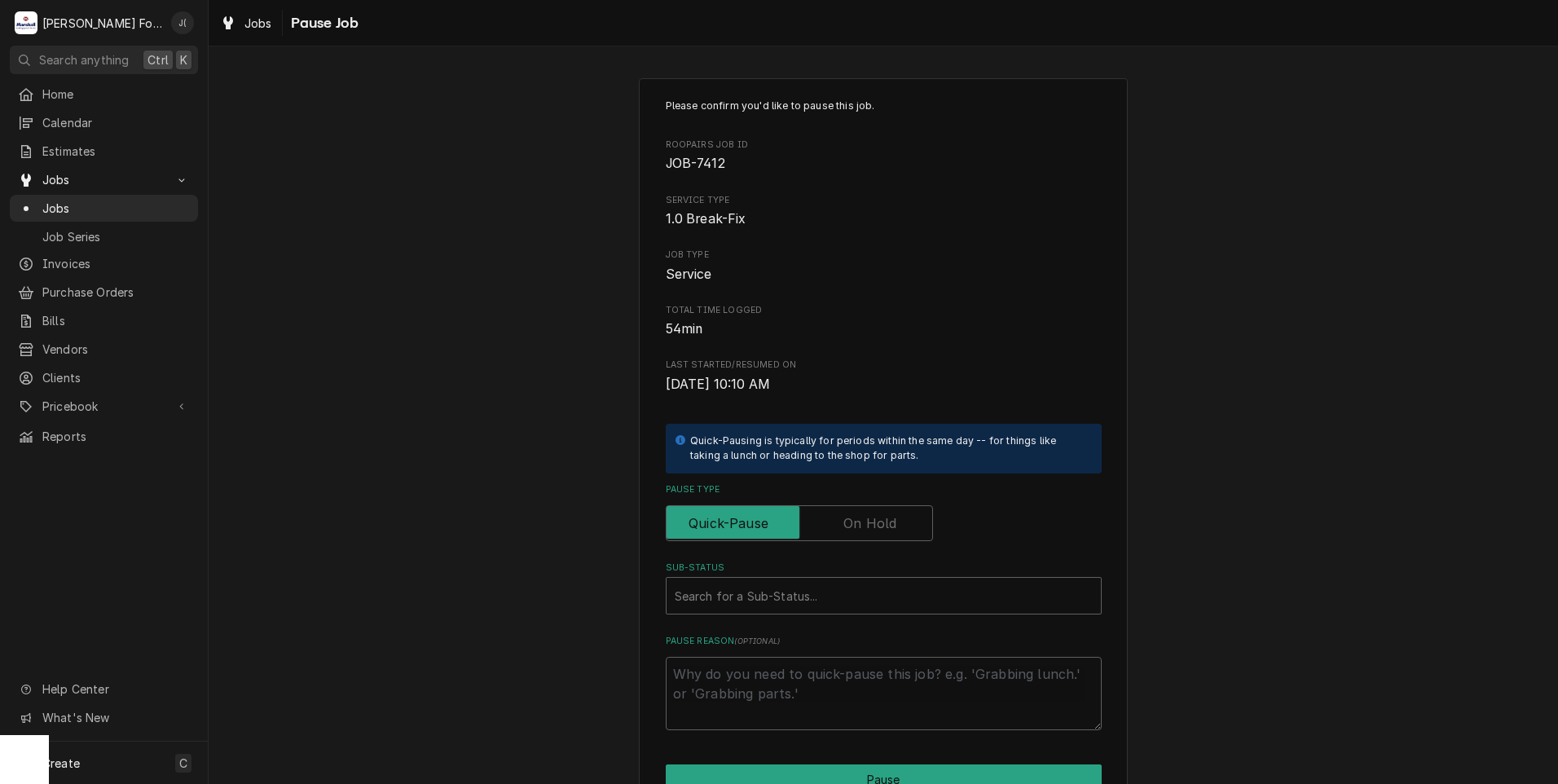
click at [868, 516] on label "Pause Type" at bounding box center [799, 522] width 267 height 36
click at [868, 516] on input "Pause Type" at bounding box center [799, 522] width 253 height 36
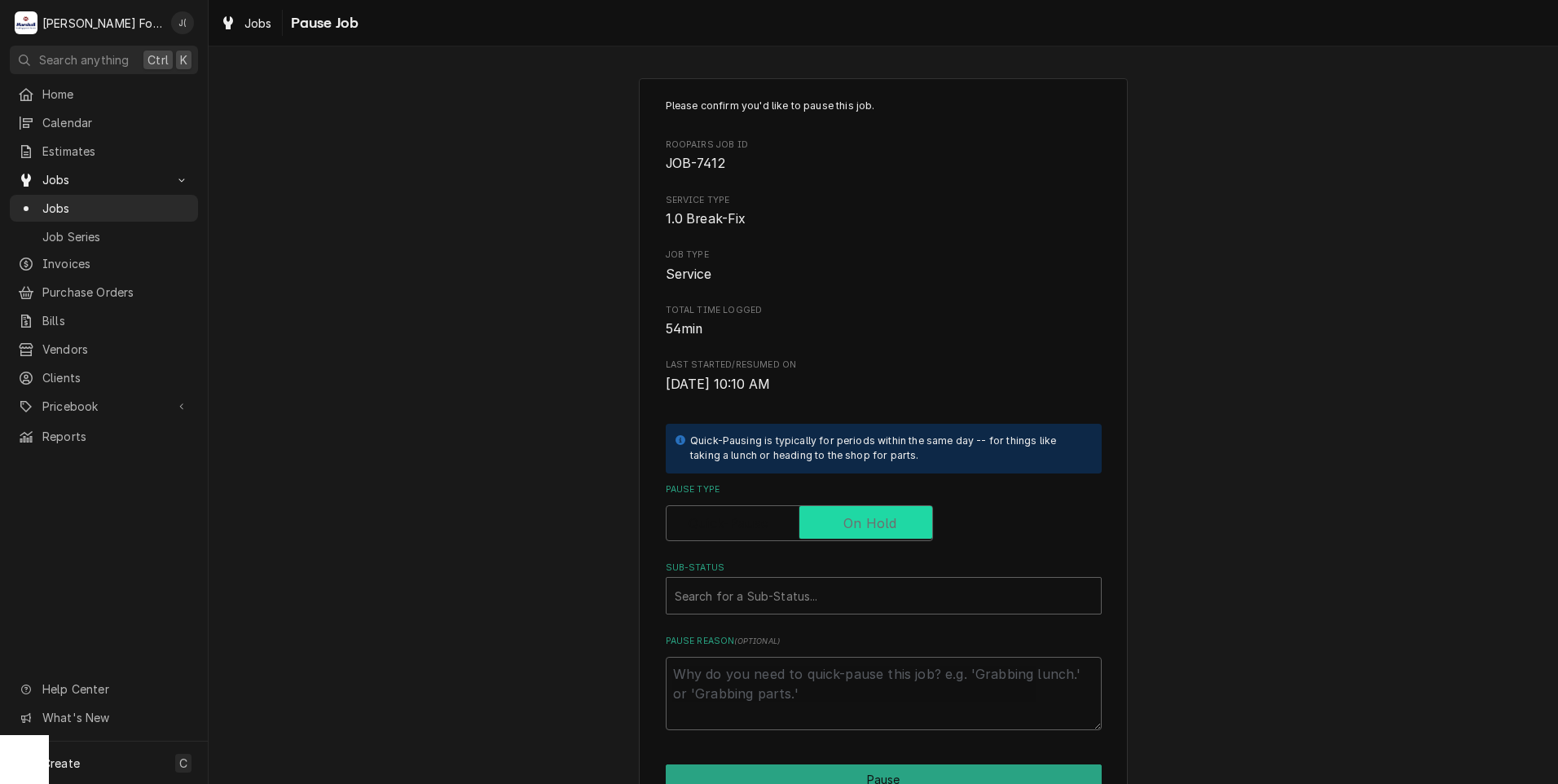
checkbox input "true"
click at [816, 589] on div "Sub-Status" at bounding box center [883, 595] width 418 height 29
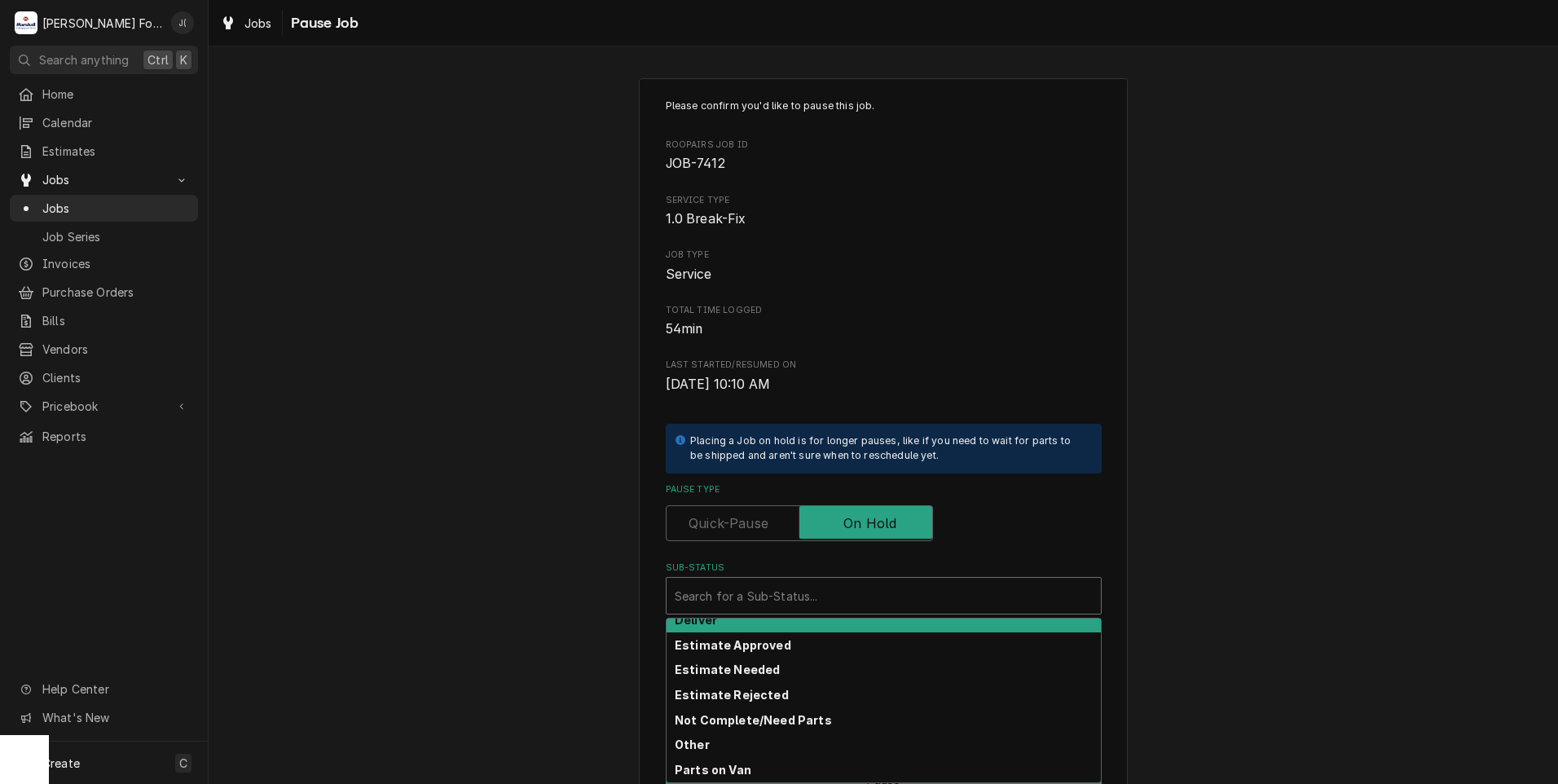
scroll to position [261, 0]
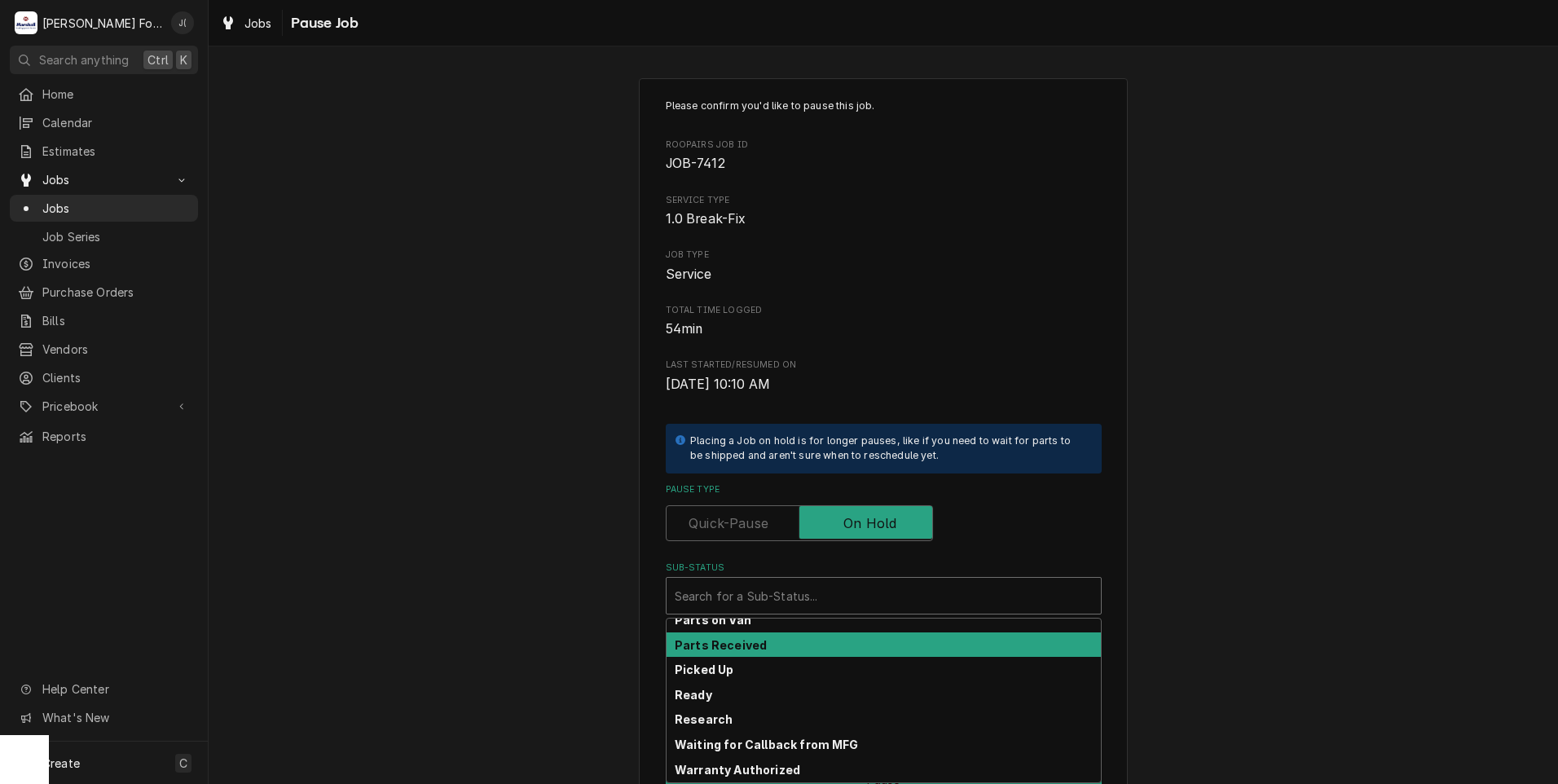
click at [741, 649] on strong "Parts Received" at bounding box center [720, 645] width 92 height 14
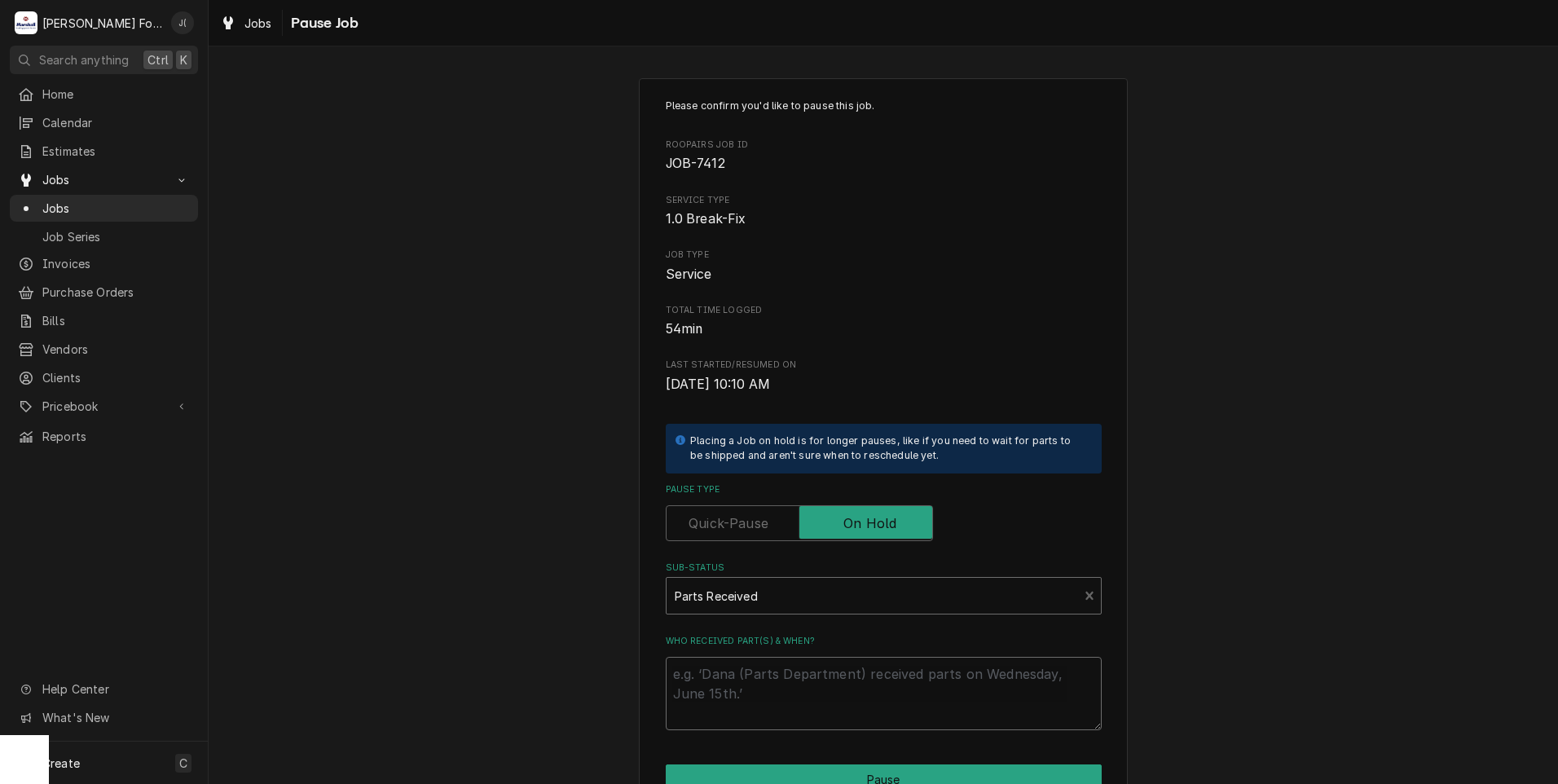
click at [746, 685] on textarea "Who received part(s) & when?" at bounding box center [883, 694] width 436 height 73
type textarea "x"
type textarea "0"
type textarea "x"
type textarea "09"
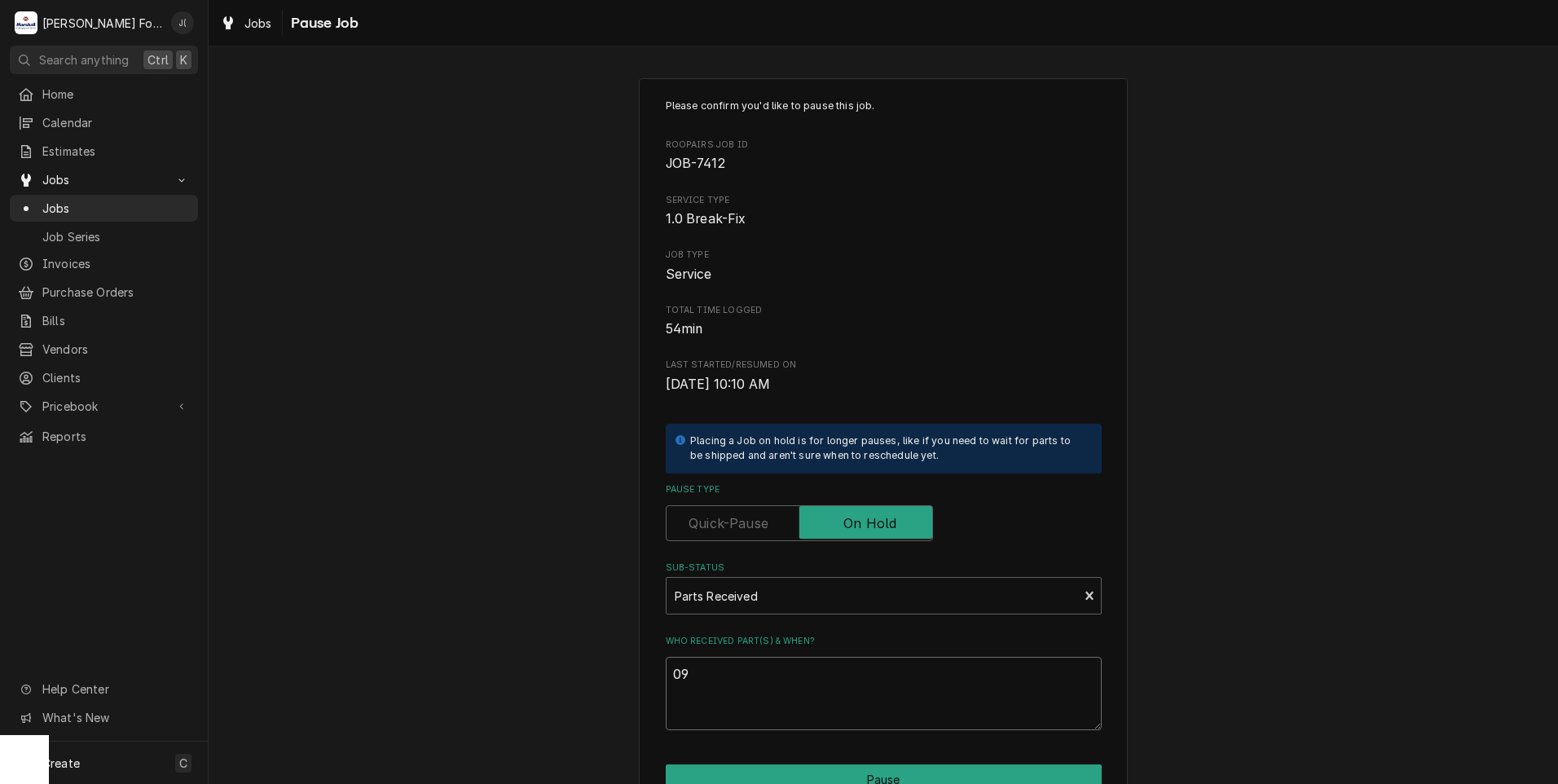
type textarea "x"
type textarea "09/"
type textarea "x"
type textarea "09/3"
type textarea "x"
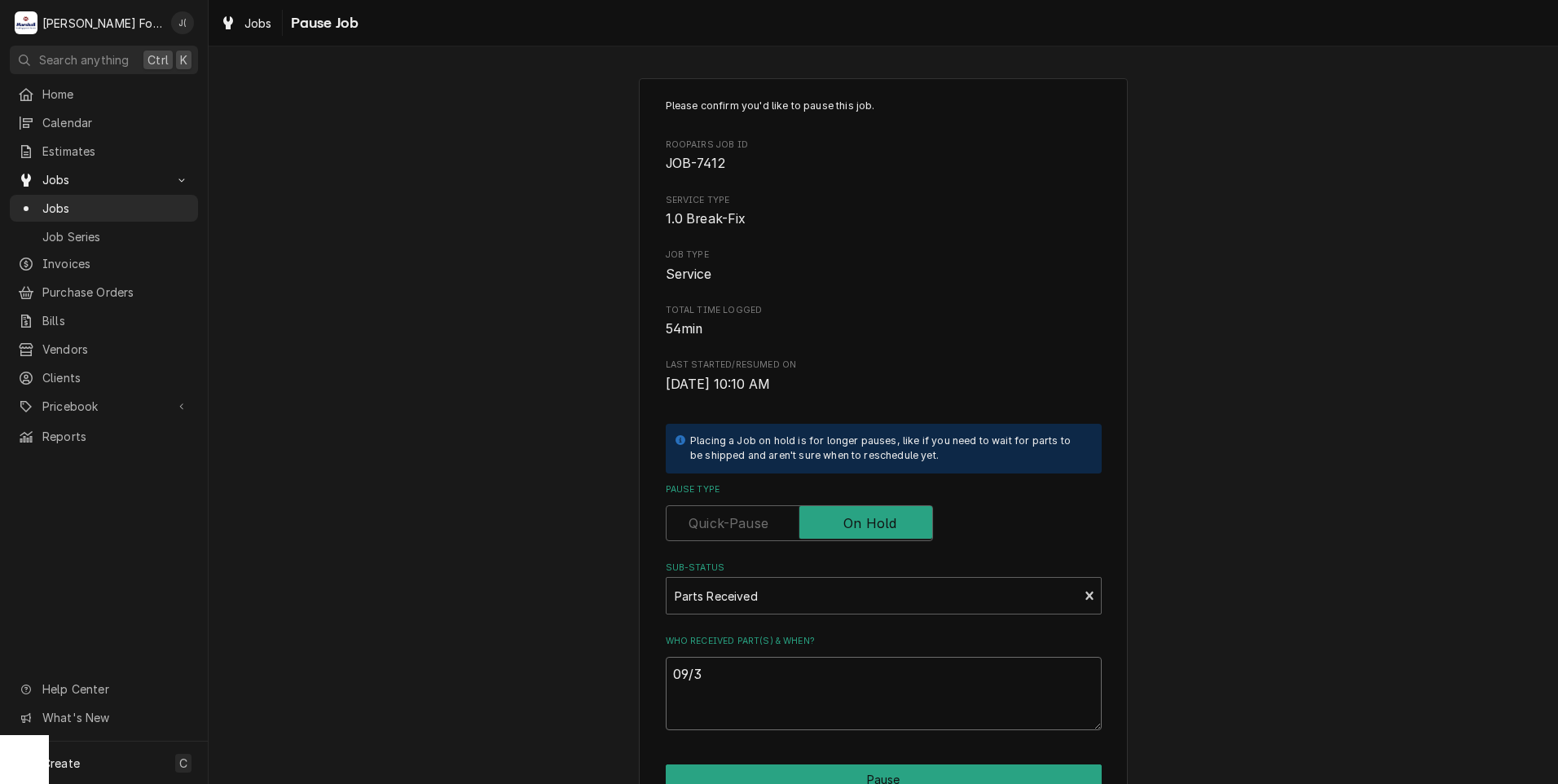
type textarea "09/30"
type textarea "x"
type textarea "09/30/"
type textarea "x"
type textarea "09/30/2"
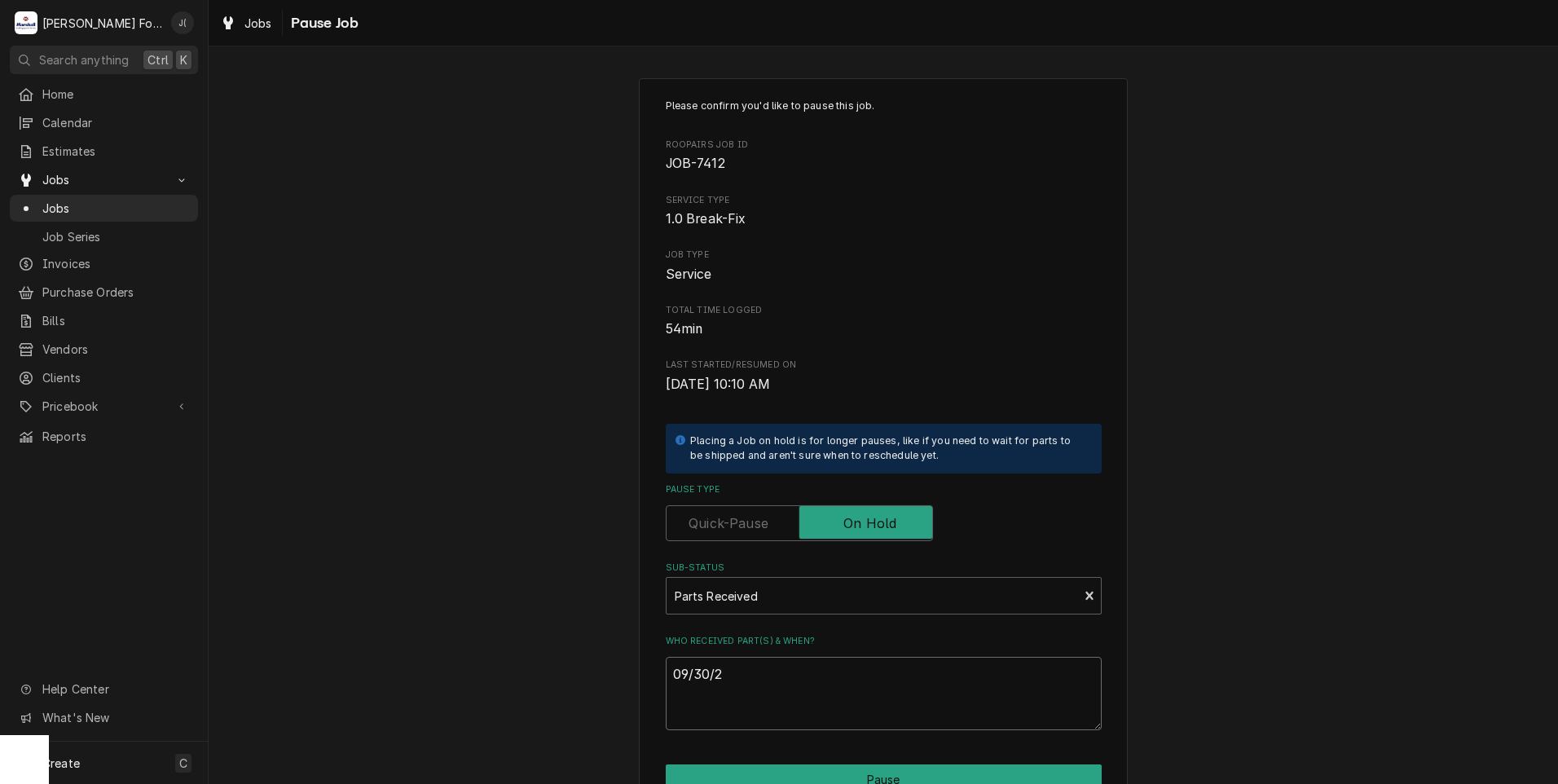
type textarea "x"
type textarea "[DATE]"
type textarea "x"
type textarea "09/30/202"
type textarea "x"
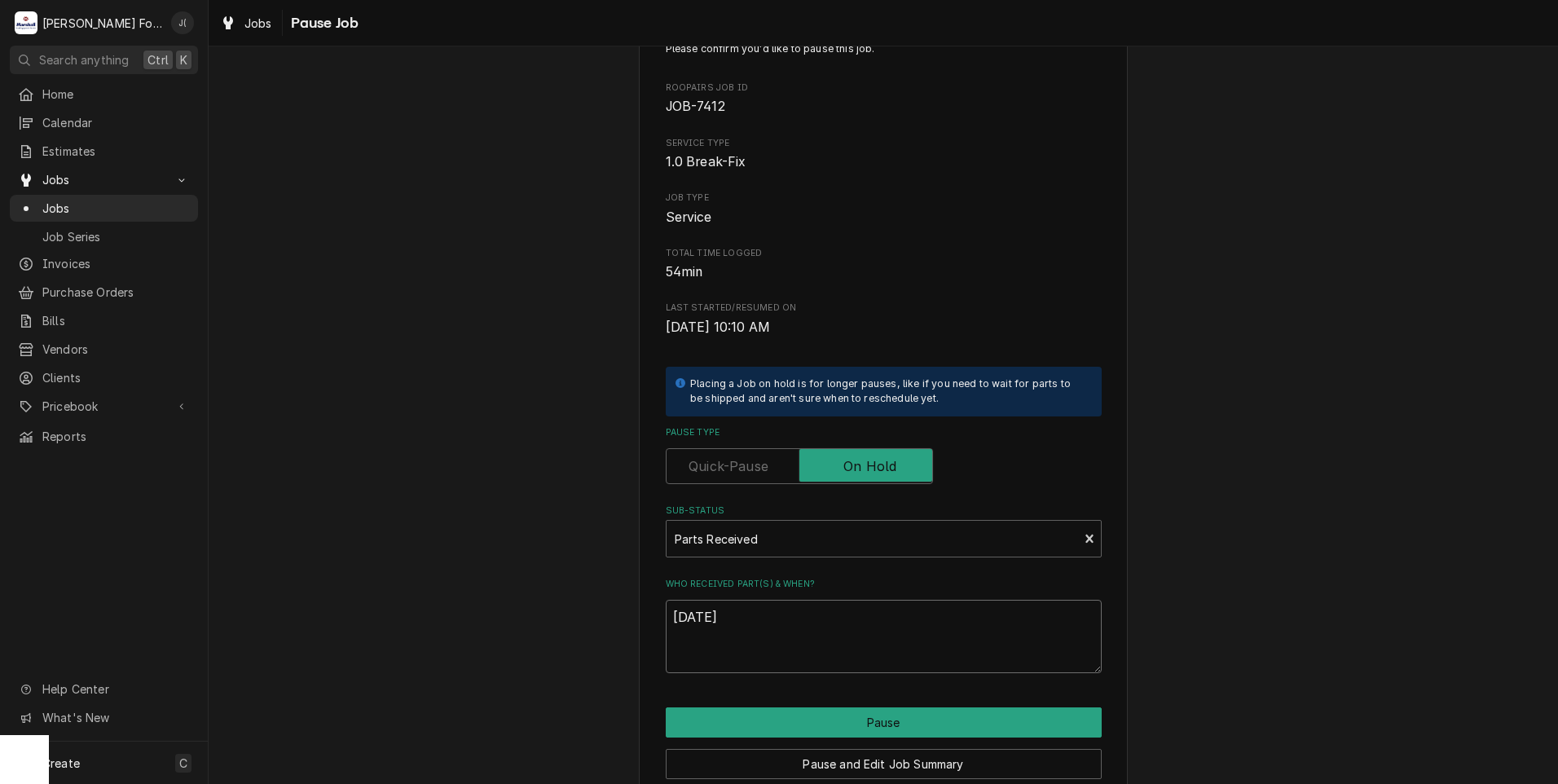
scroll to position [129, 0]
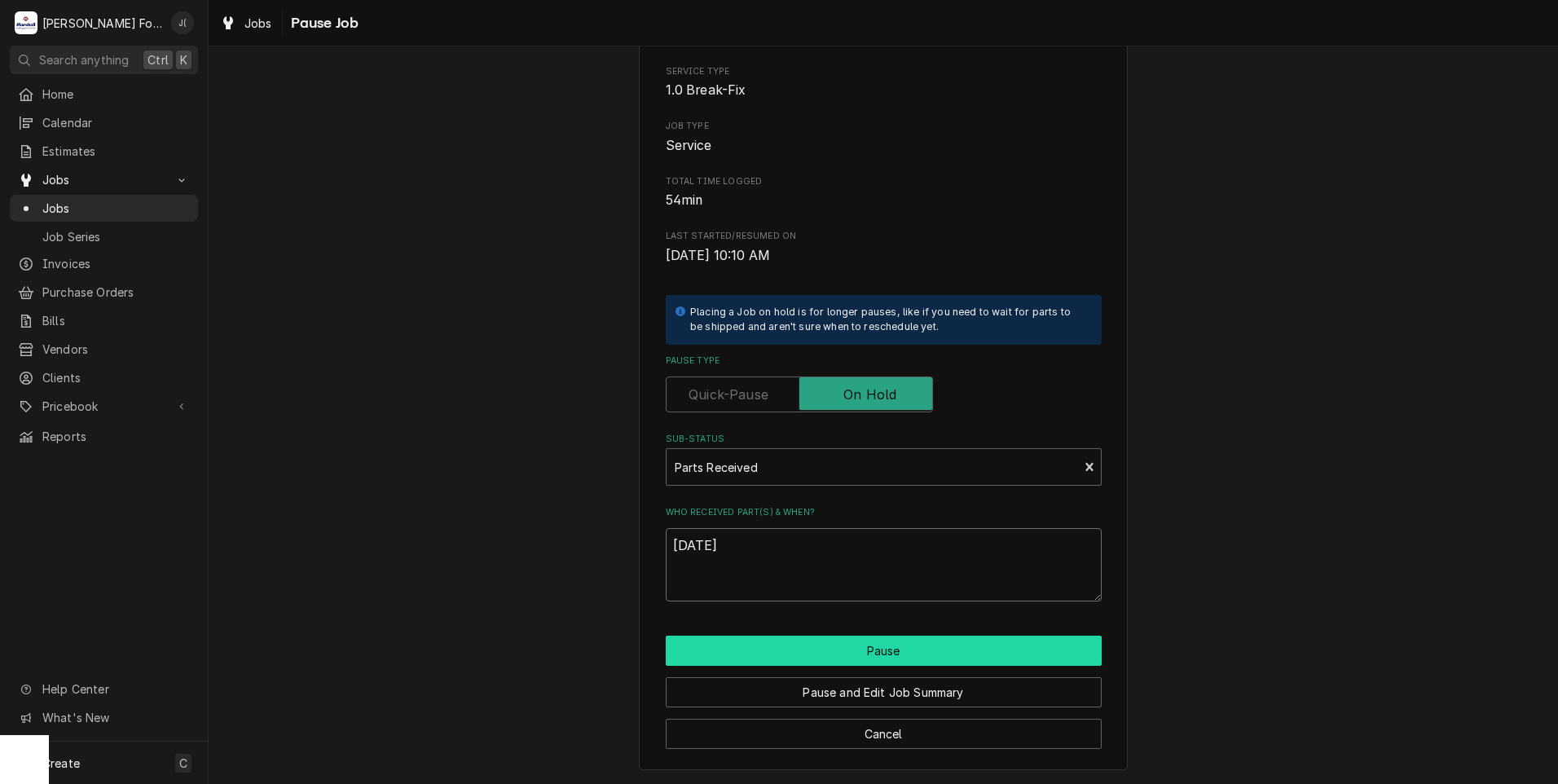
type textarea "[DATE]"
click at [767, 647] on button "Pause" at bounding box center [883, 650] width 436 height 30
type textarea "x"
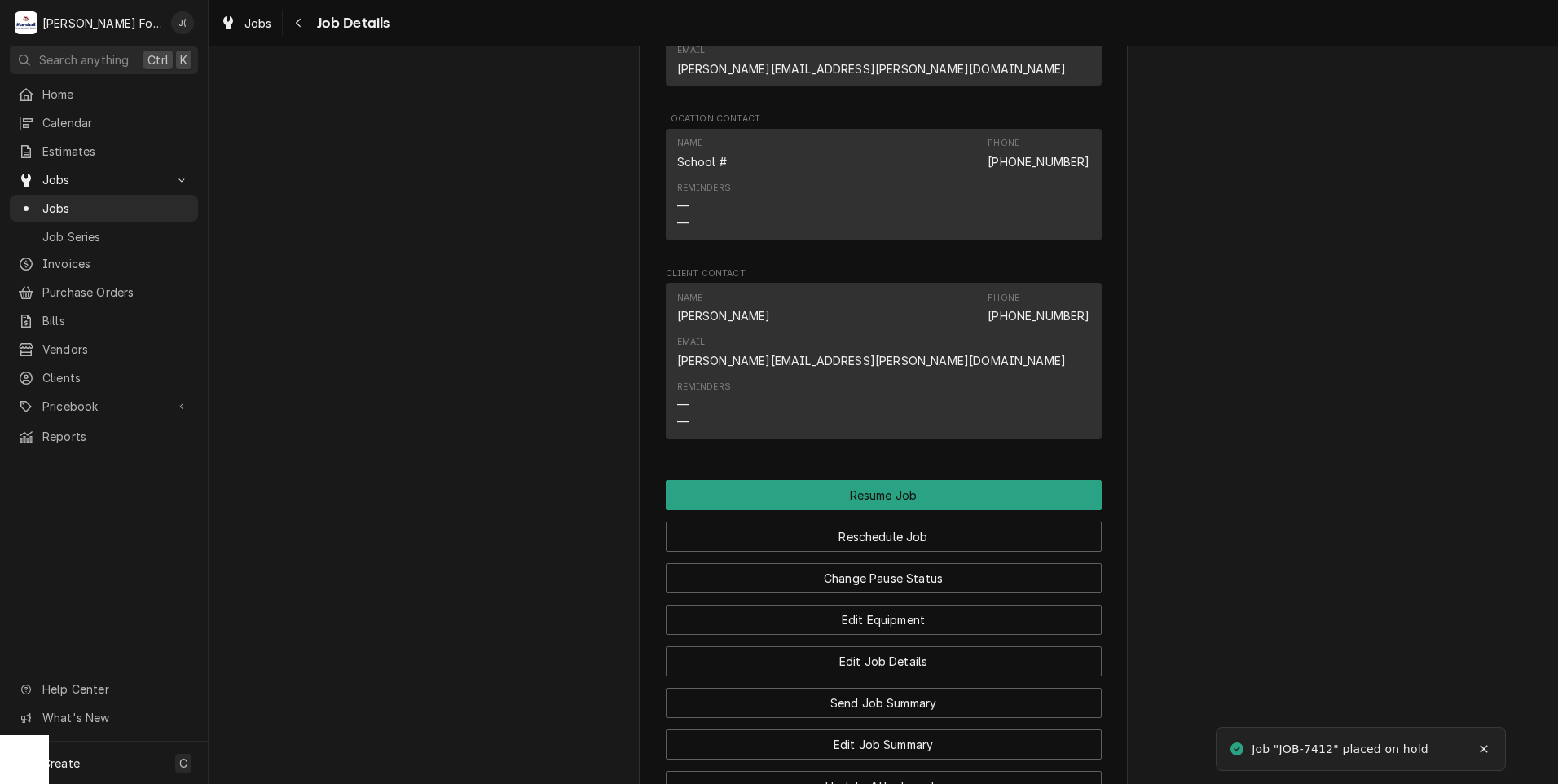
scroll to position [1763, 0]
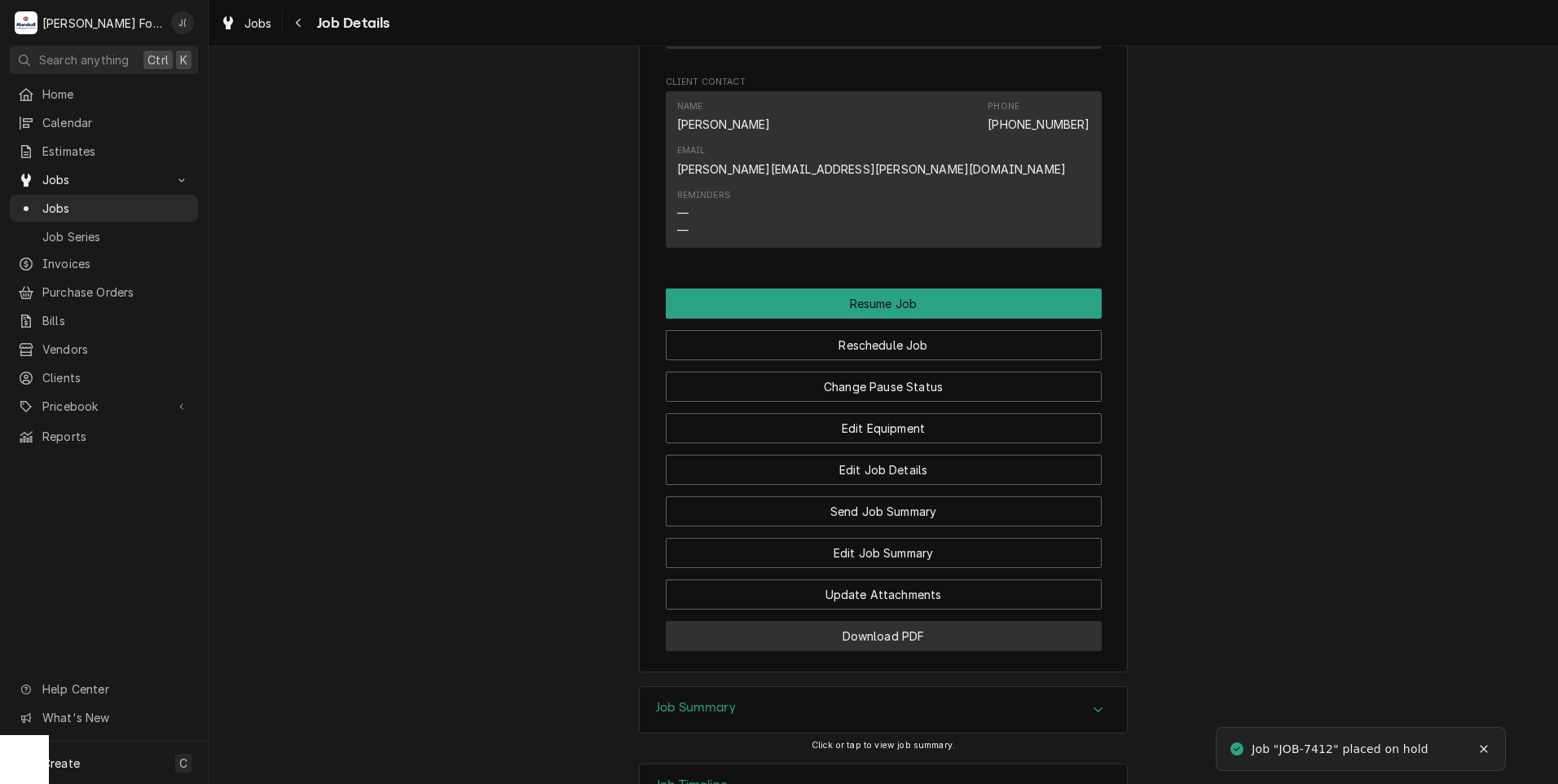
click at [764, 621] on button "Download PDF" at bounding box center [883, 635] width 436 height 30
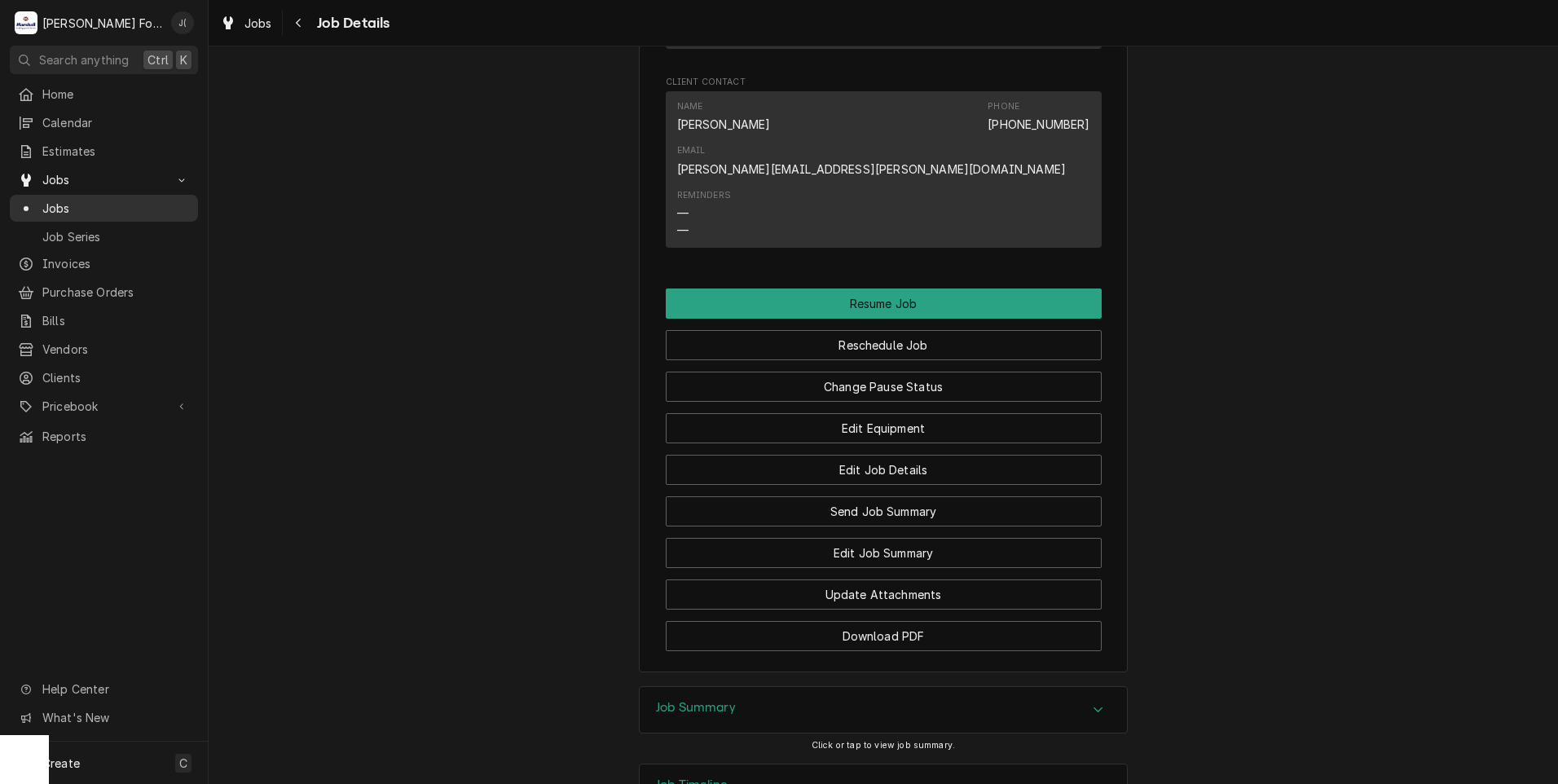
click at [70, 206] on span "Jobs" at bounding box center [116, 208] width 148 height 17
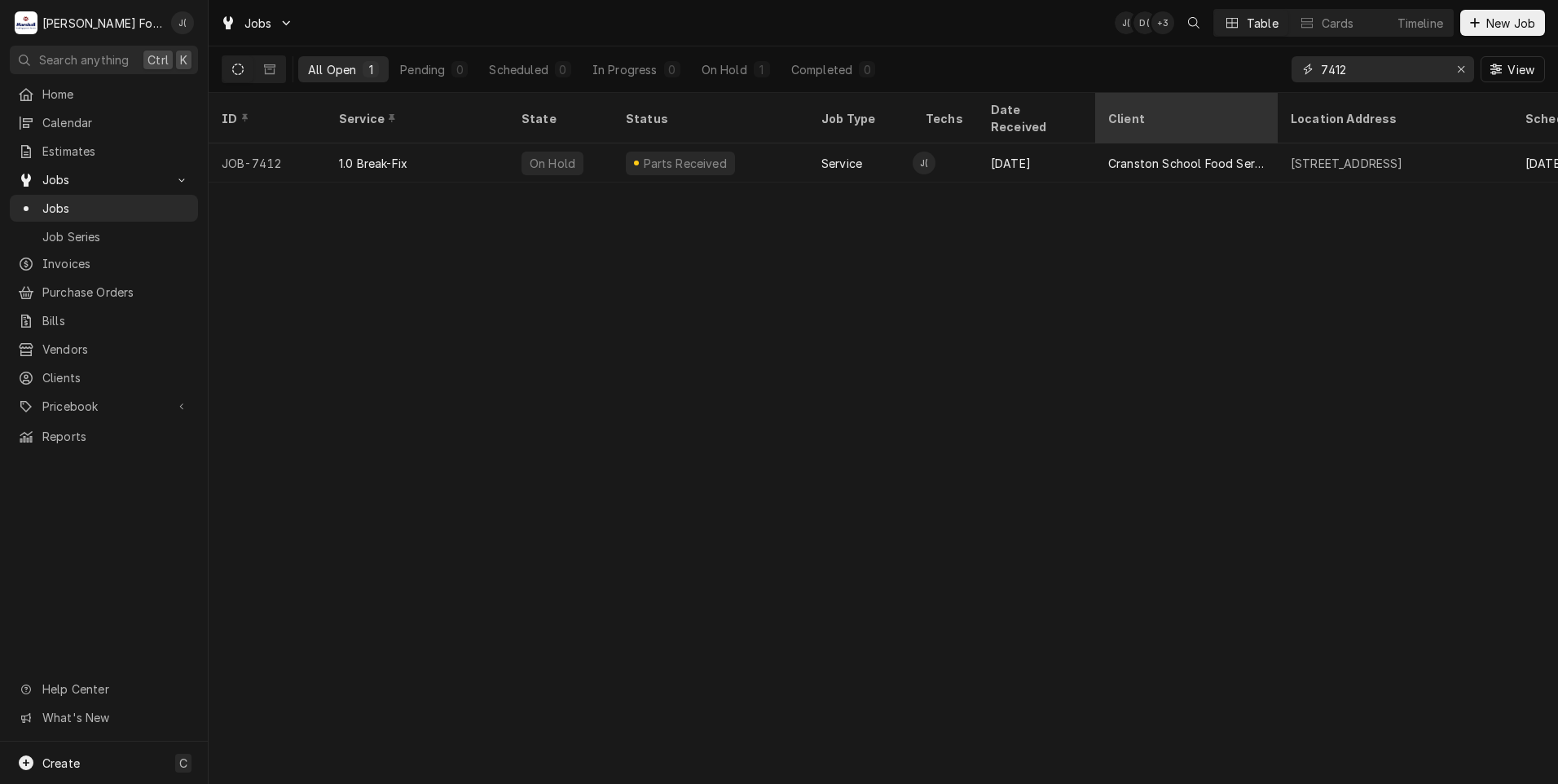
drag, startPoint x: 1307, startPoint y: 78, endPoint x: 1100, endPoint y: 95, distance: 207.7
click at [1124, 94] on div "Jobs J( D( + 3 Table Cards Timeline New Job All Open 1 Pending 0 Scheduled 0 In…" at bounding box center [883, 392] width 1349 height 784
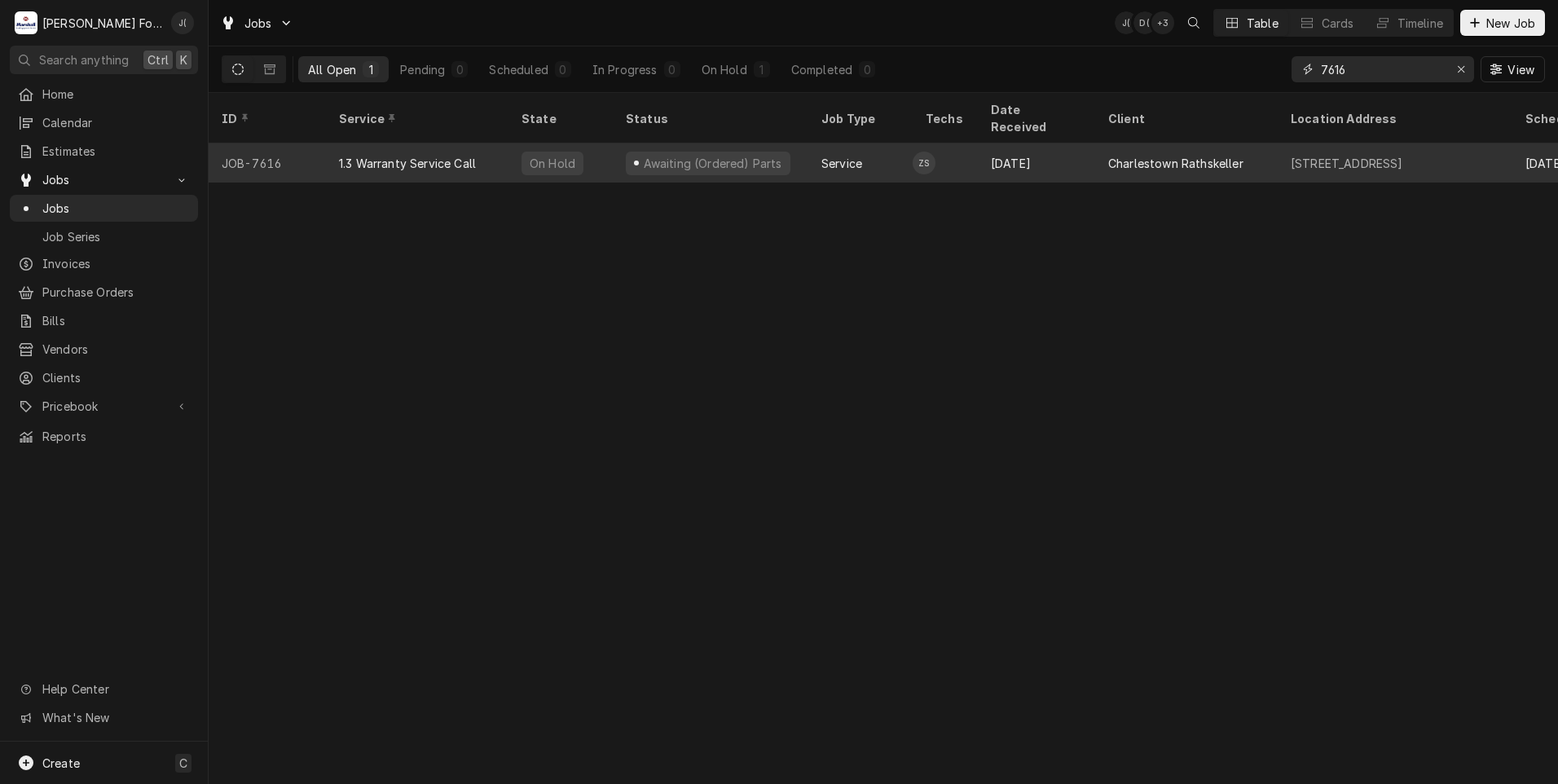
type input "7616"
click at [344, 155] on div "1.3 Warranty Service Call" at bounding box center [408, 163] width 137 height 17
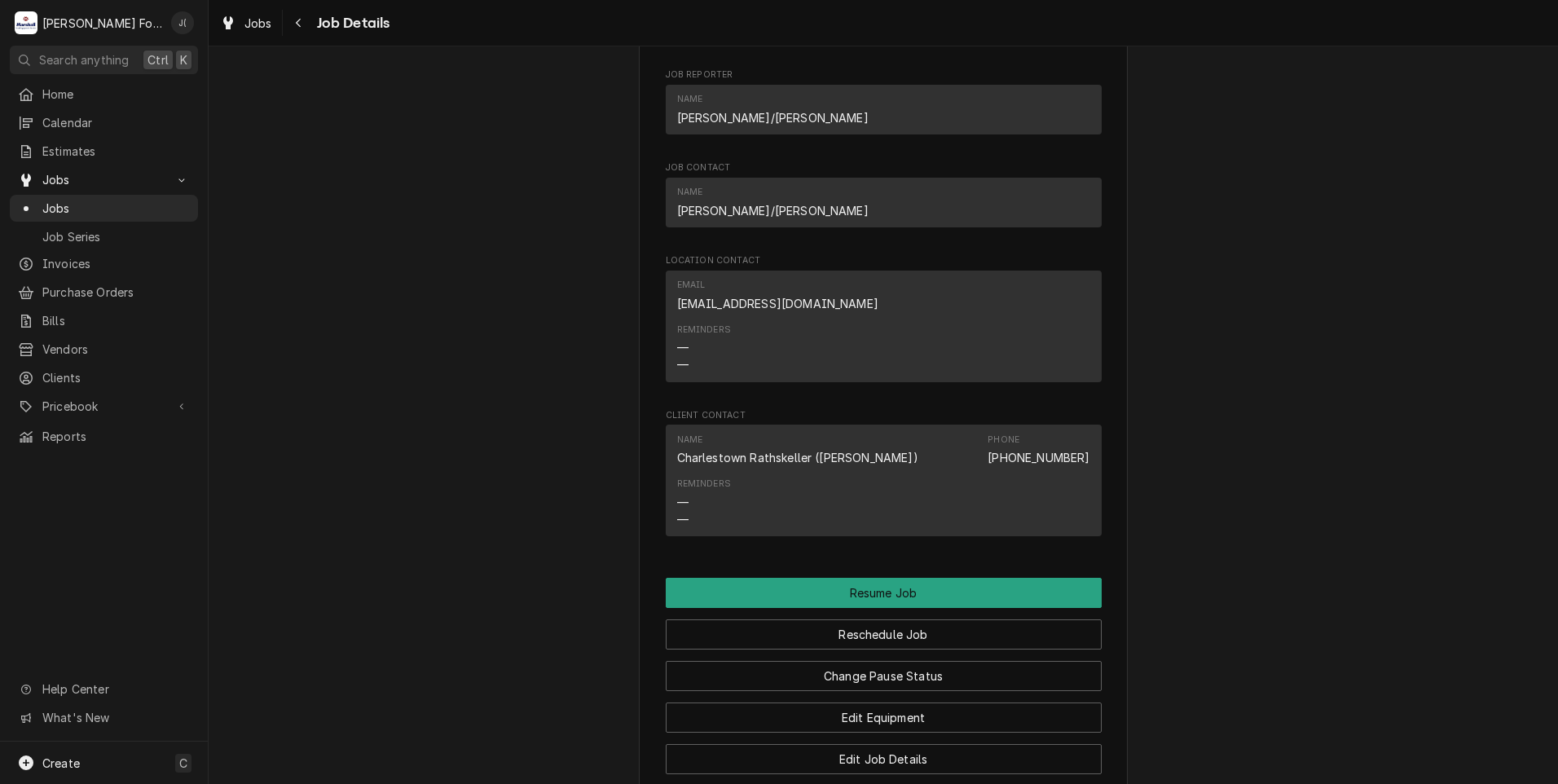
scroll to position [1793, 0]
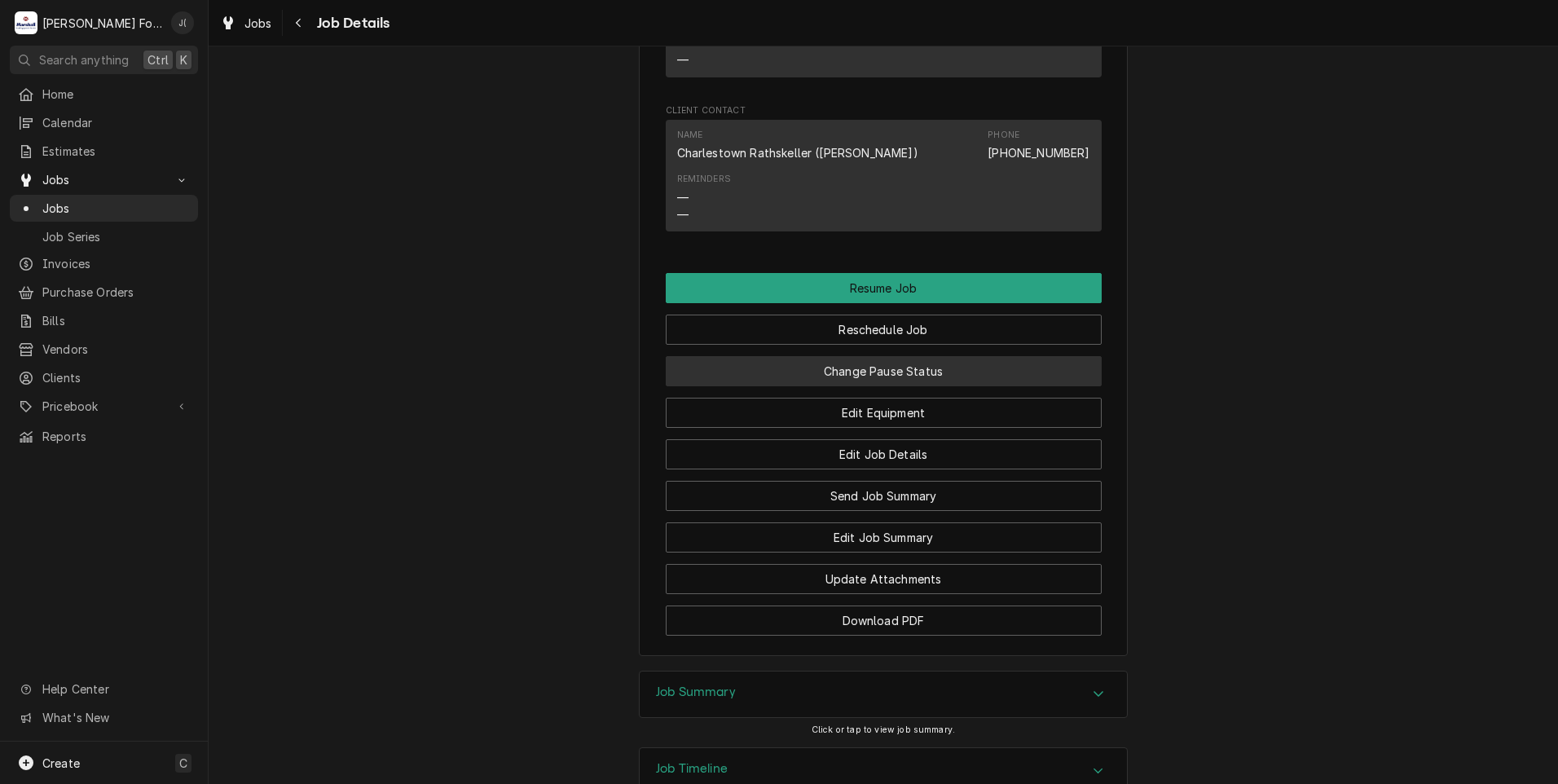
click at [866, 387] on button "Change Pause Status" at bounding box center [883, 371] width 436 height 30
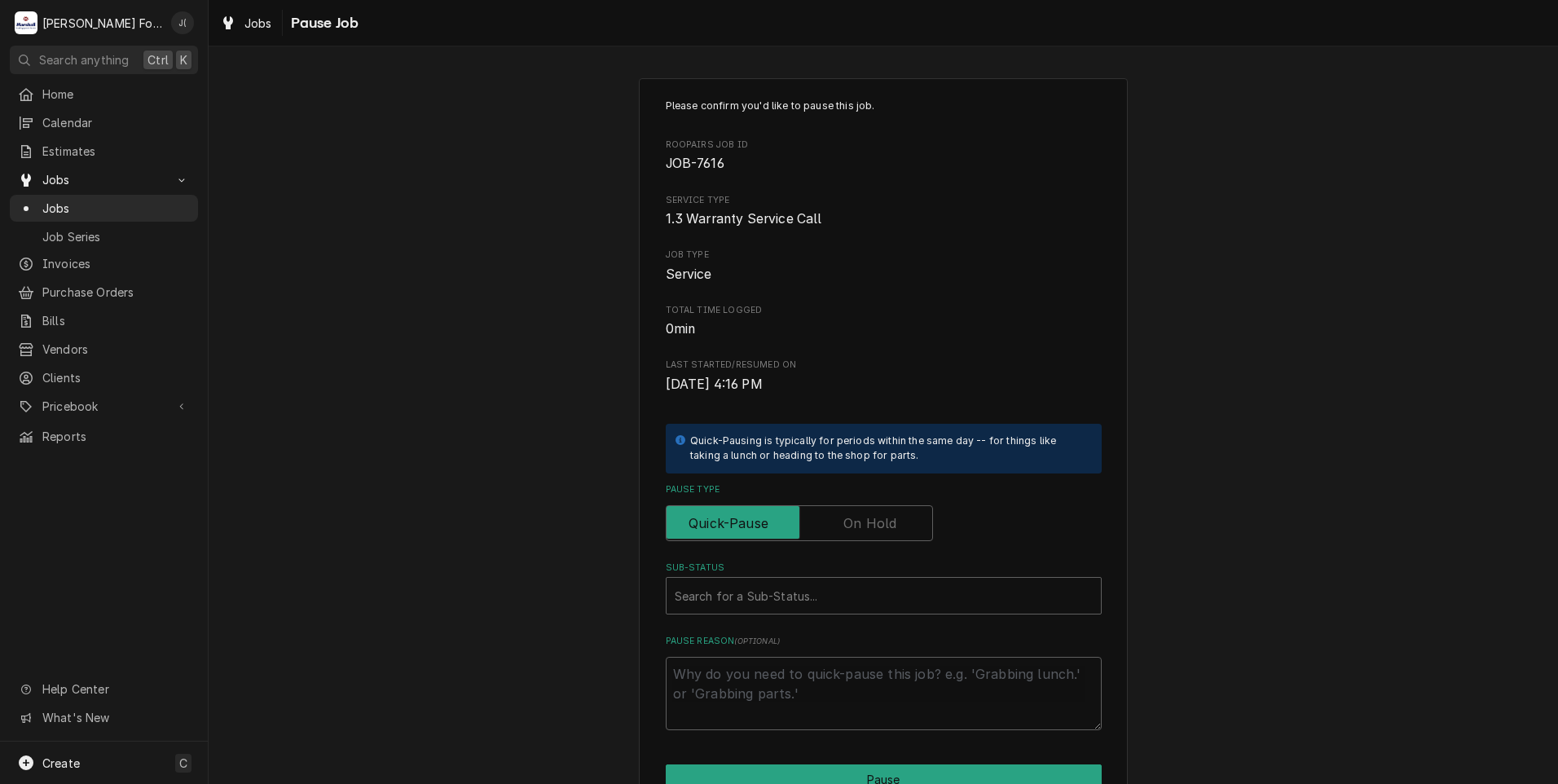
click at [853, 525] on label "Pause Type" at bounding box center [799, 522] width 267 height 36
click at [853, 525] on input "Pause Type" at bounding box center [799, 522] width 253 height 36
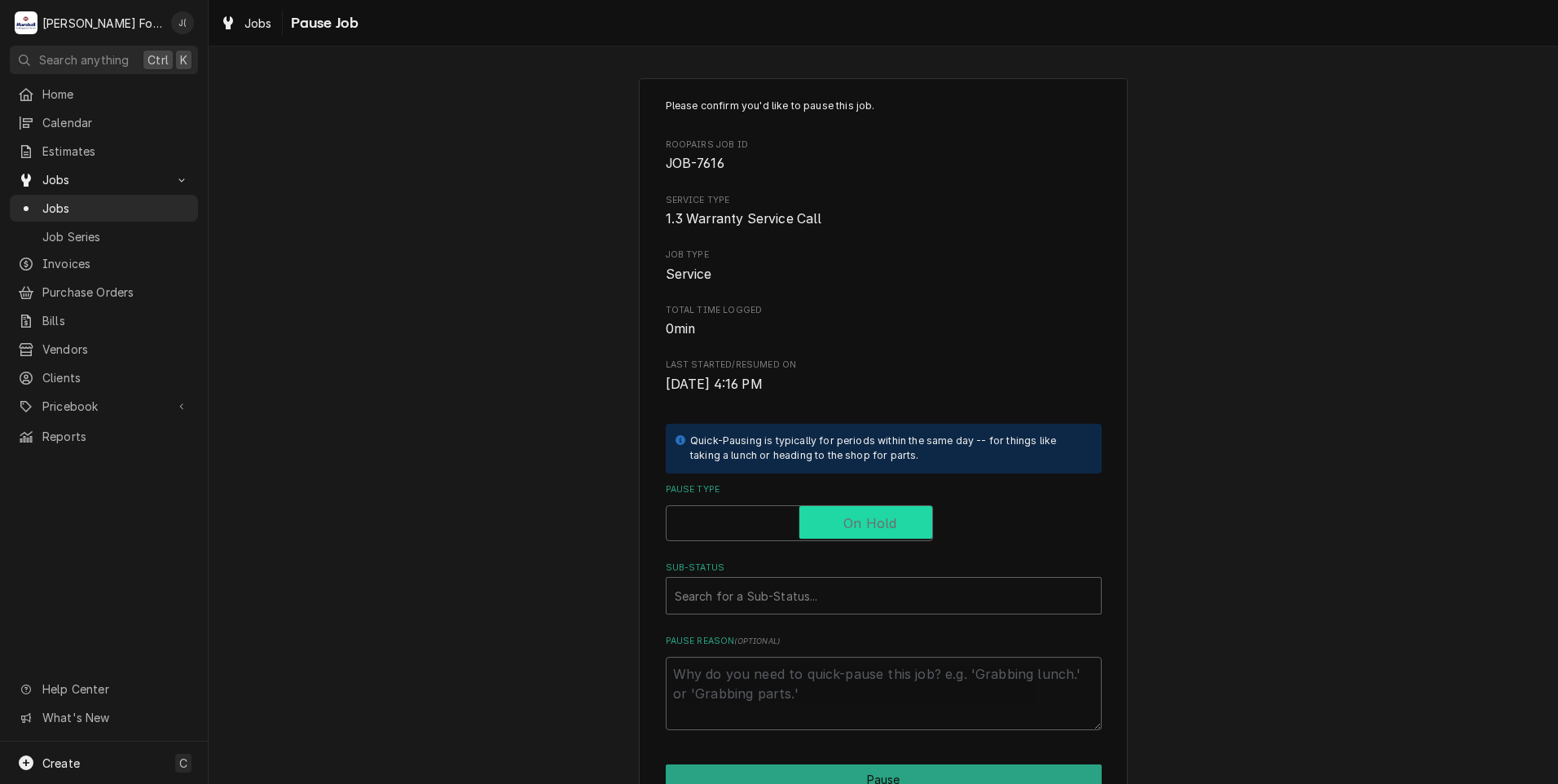
checkbox input "true"
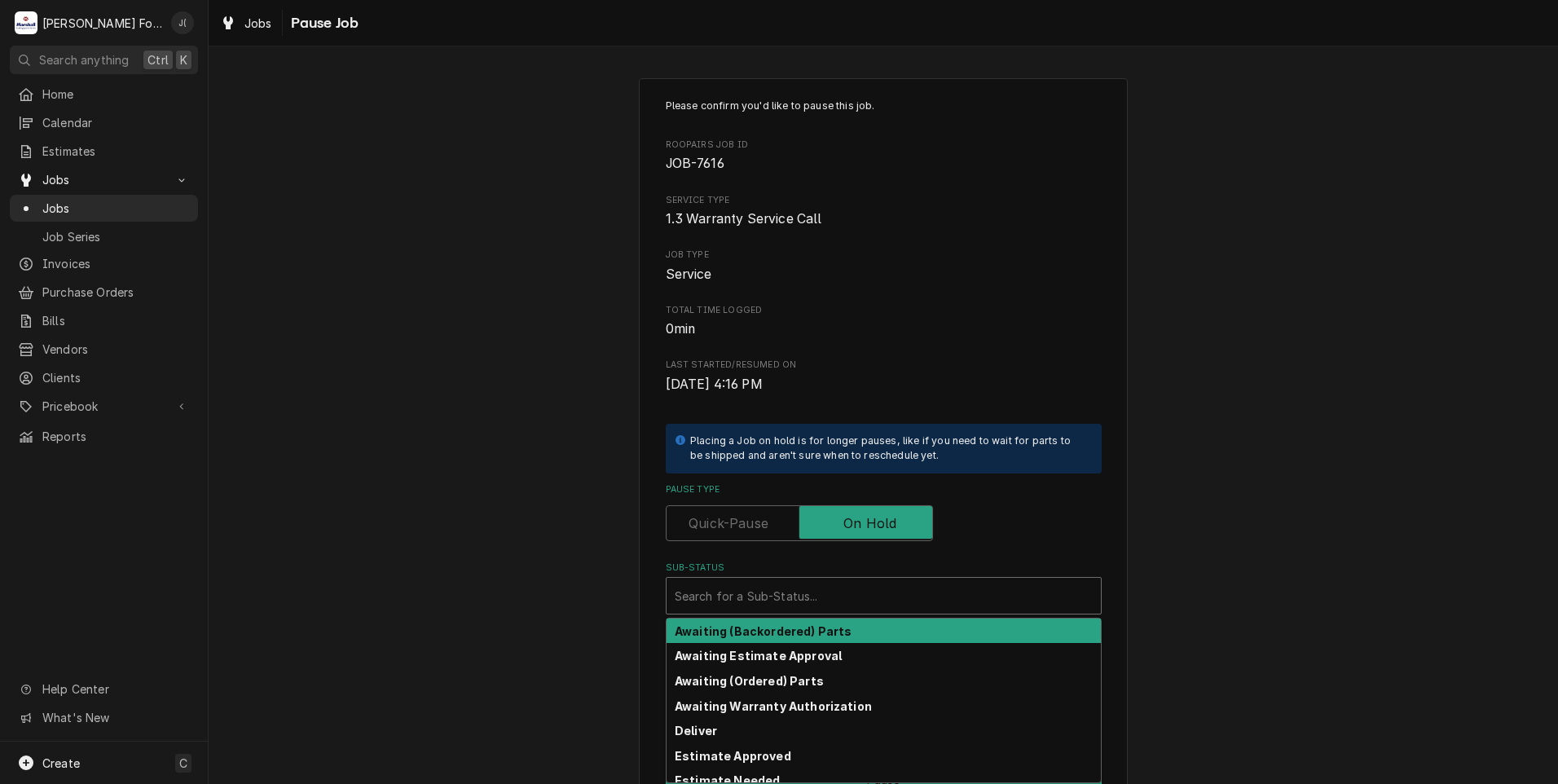
click at [785, 589] on div "Sub-Status" at bounding box center [883, 595] width 418 height 29
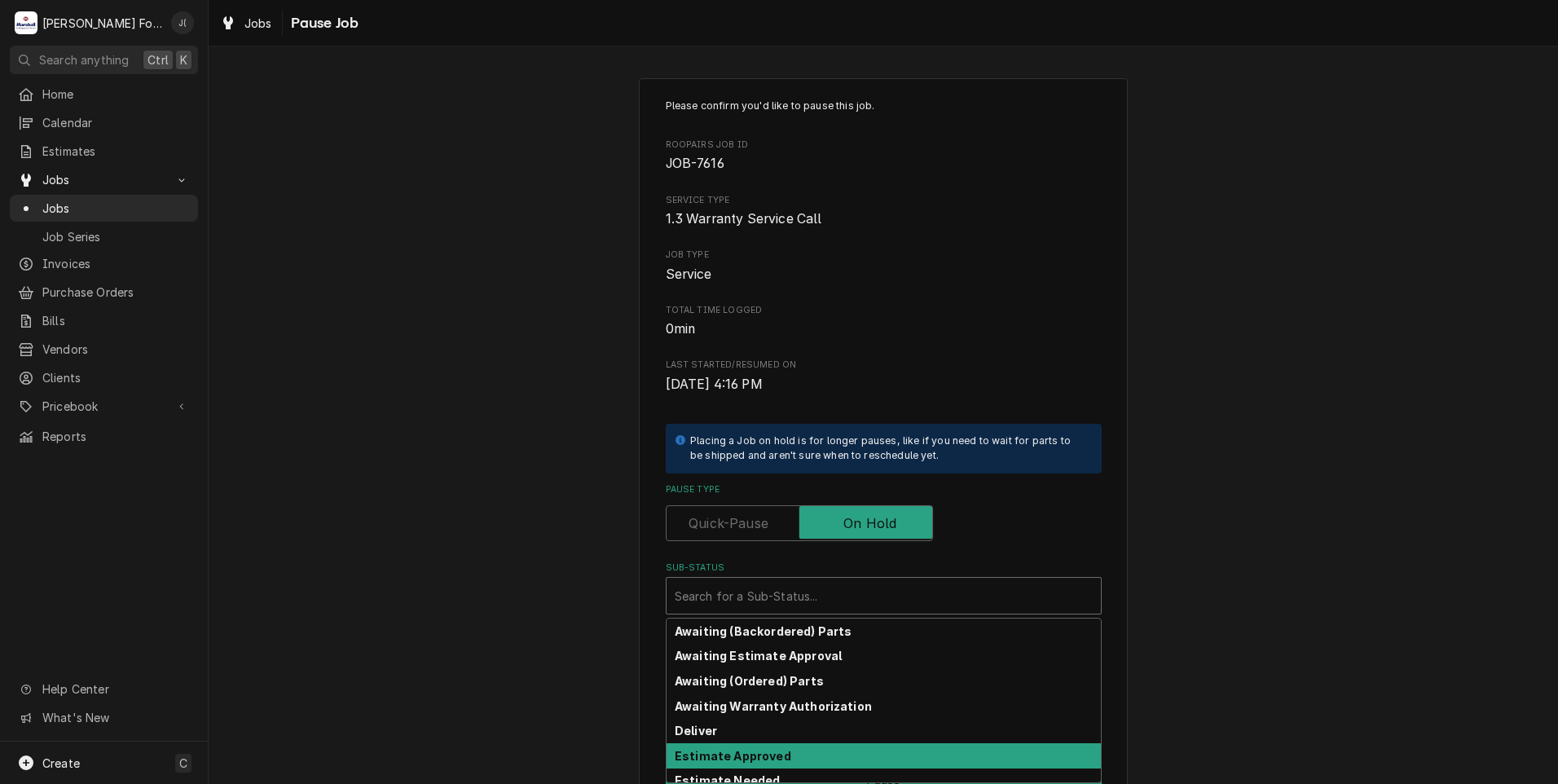
scroll to position [260, 0]
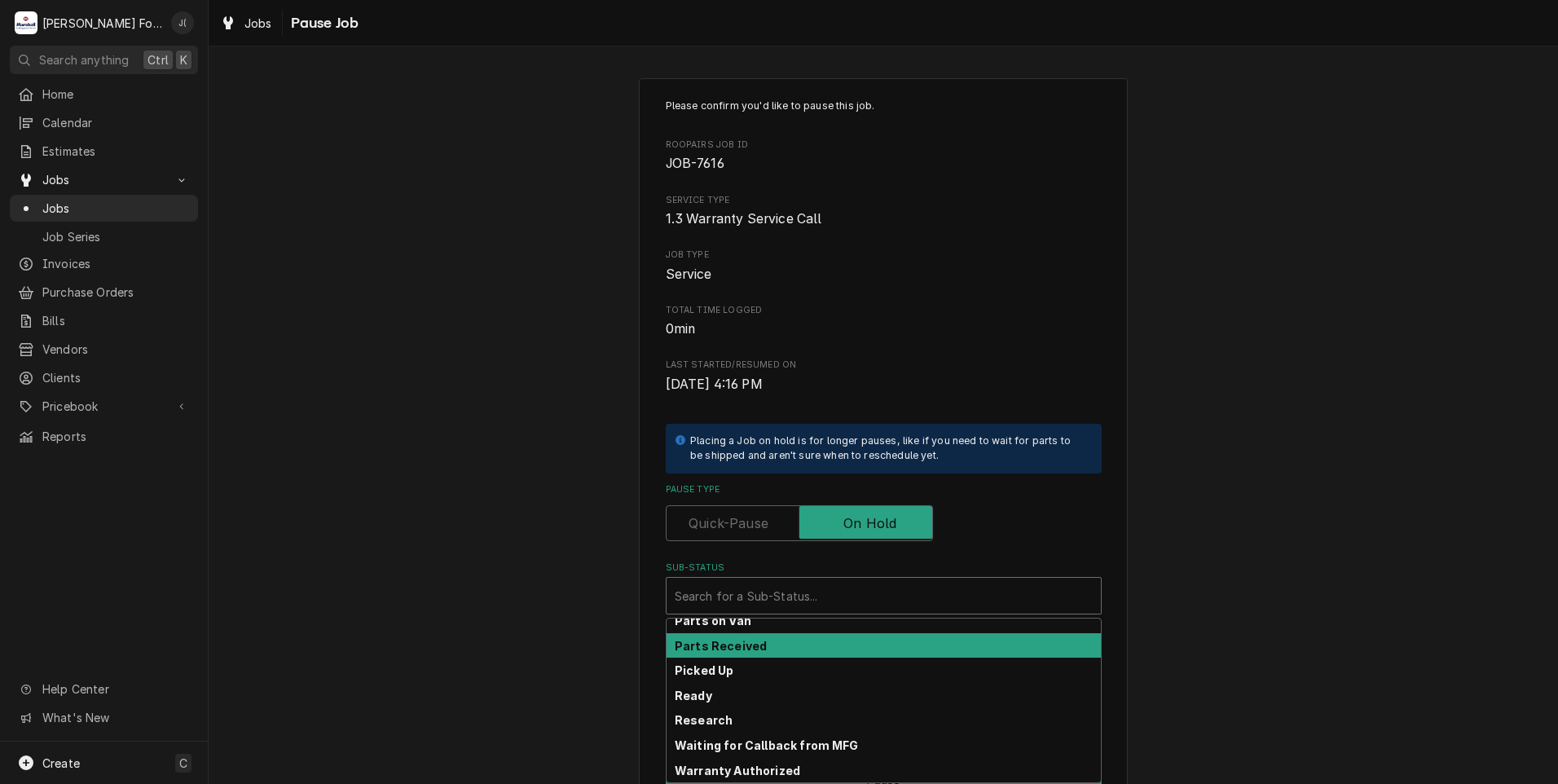
click at [776, 644] on div "Parts Received" at bounding box center [883, 646] width 434 height 26
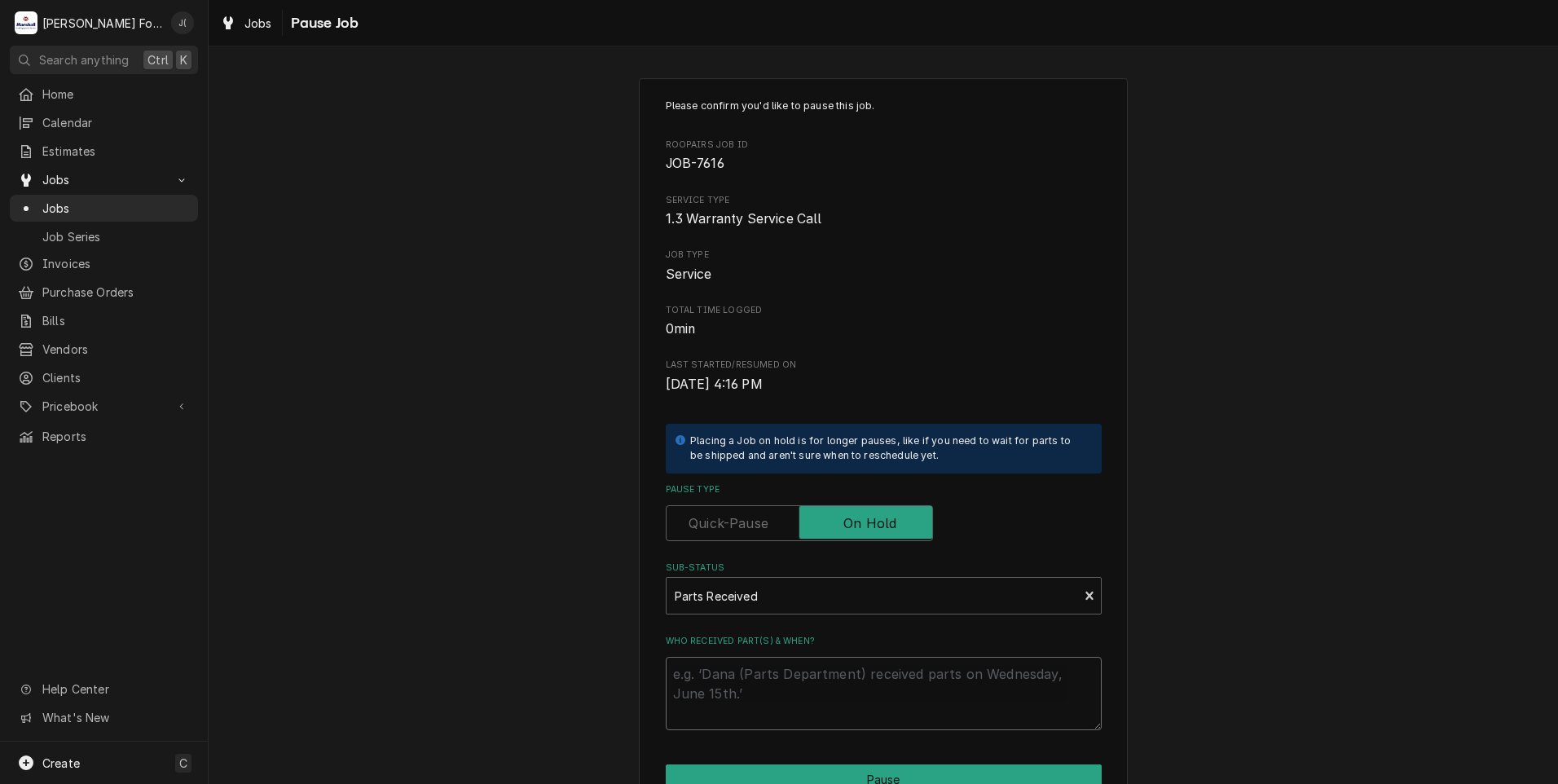
click at [756, 675] on textarea "Who received part(s) & when?" at bounding box center [883, 694] width 436 height 73
type textarea "x"
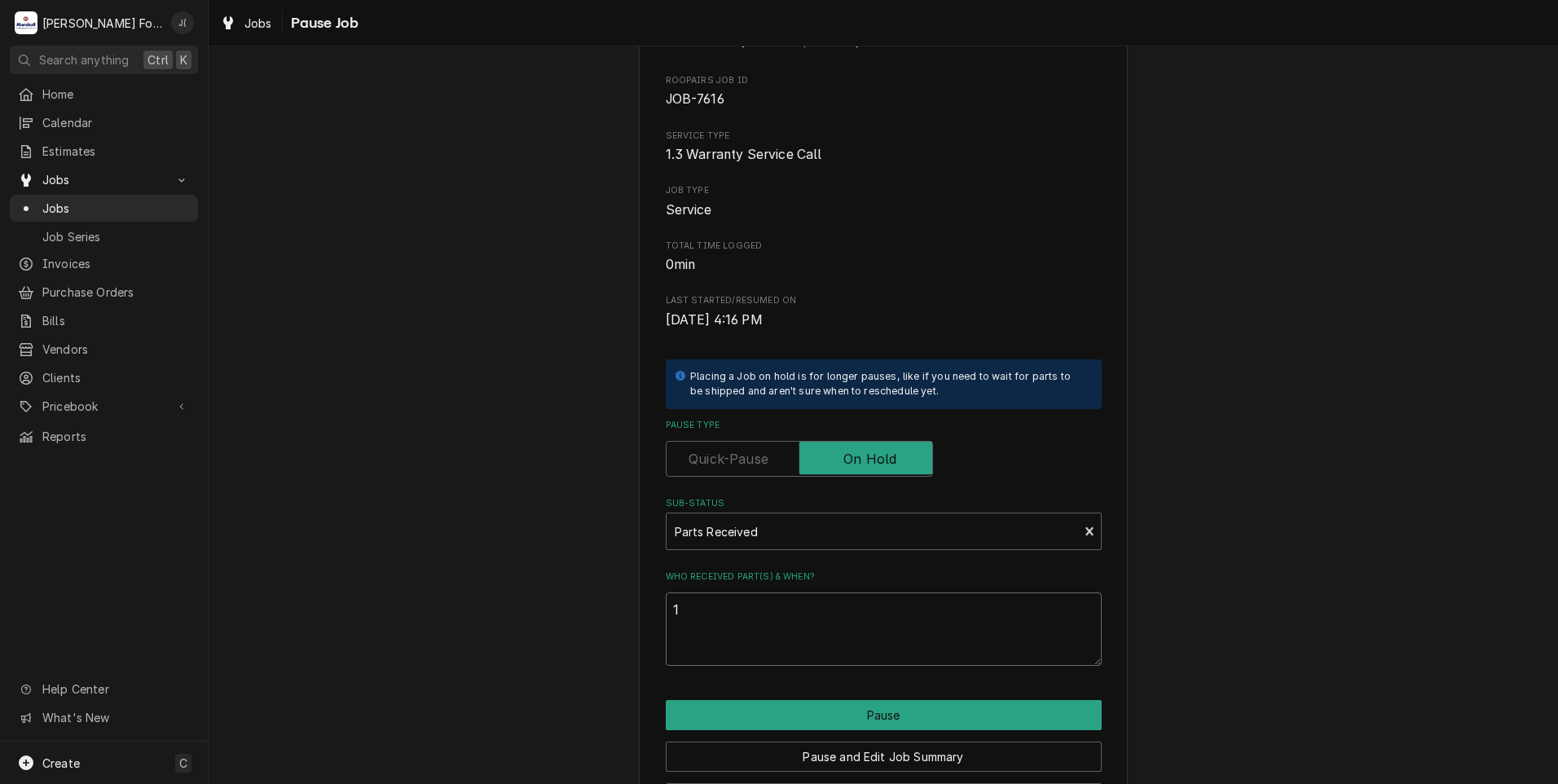
scroll to position [129, 0]
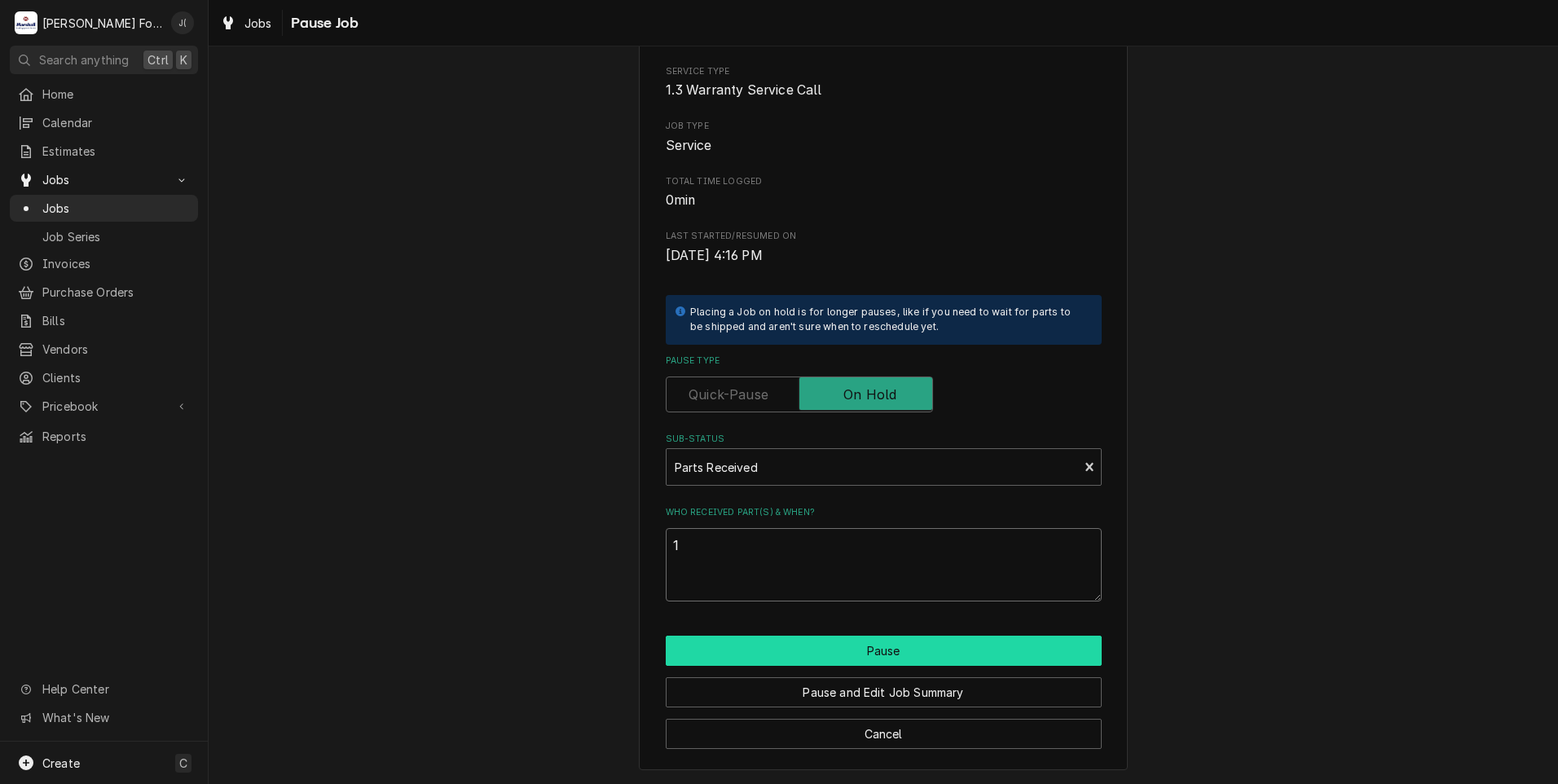
type textarea "1"
click at [830, 655] on button "Pause" at bounding box center [883, 650] width 436 height 30
type textarea "x"
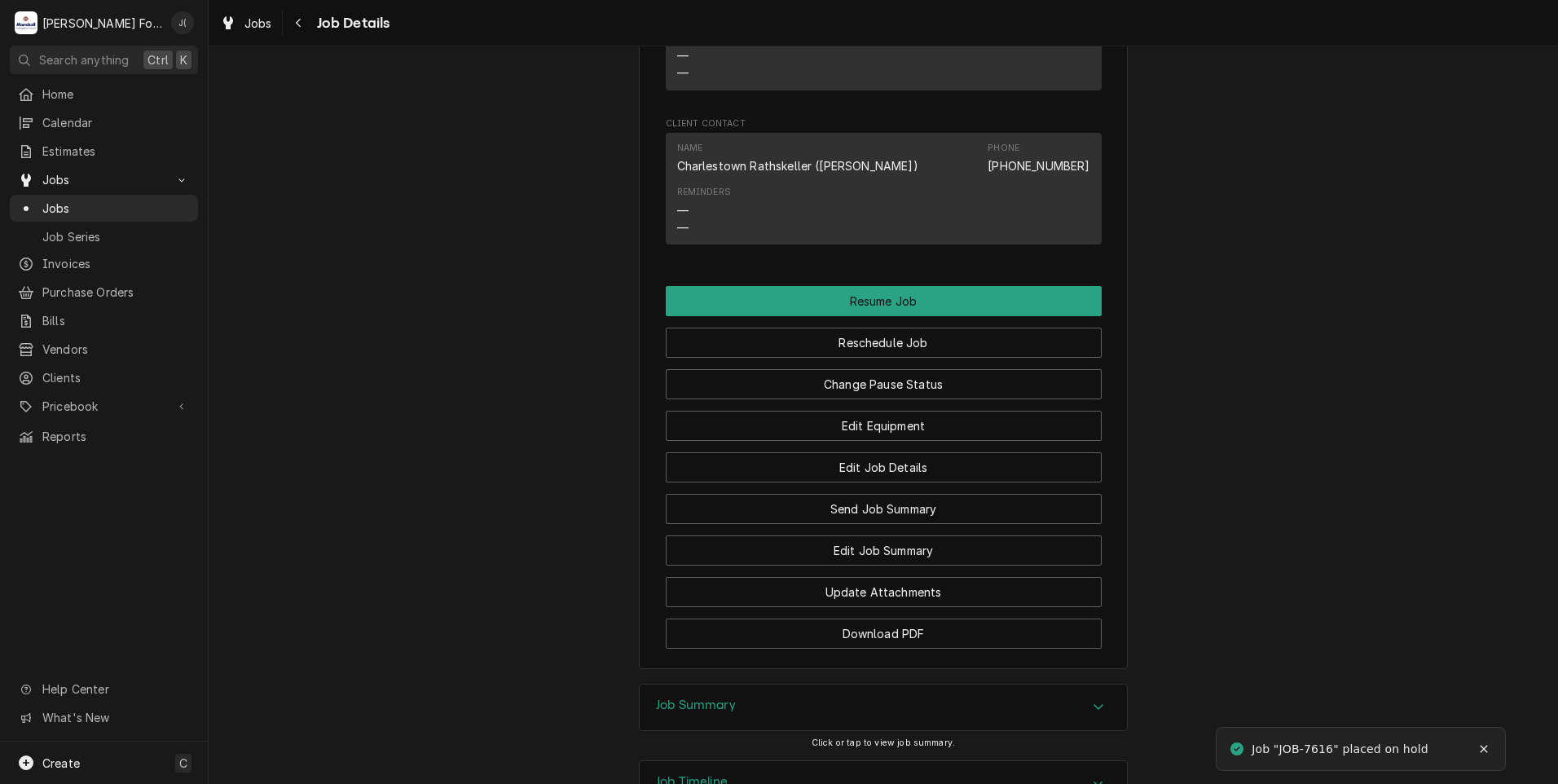
scroll to position [1930, 0]
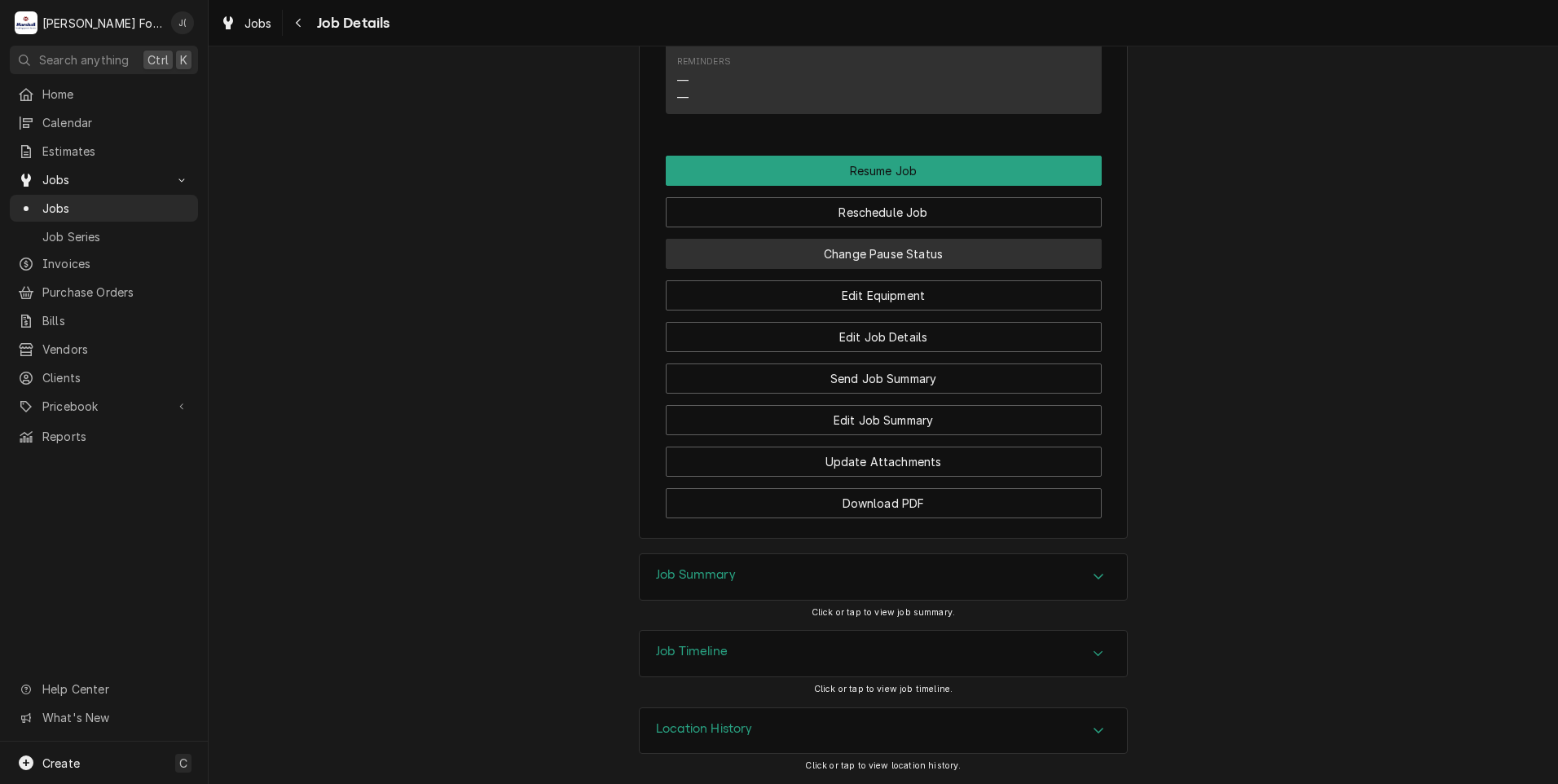
click at [898, 250] on button "Change Pause Status" at bounding box center [883, 253] width 436 height 30
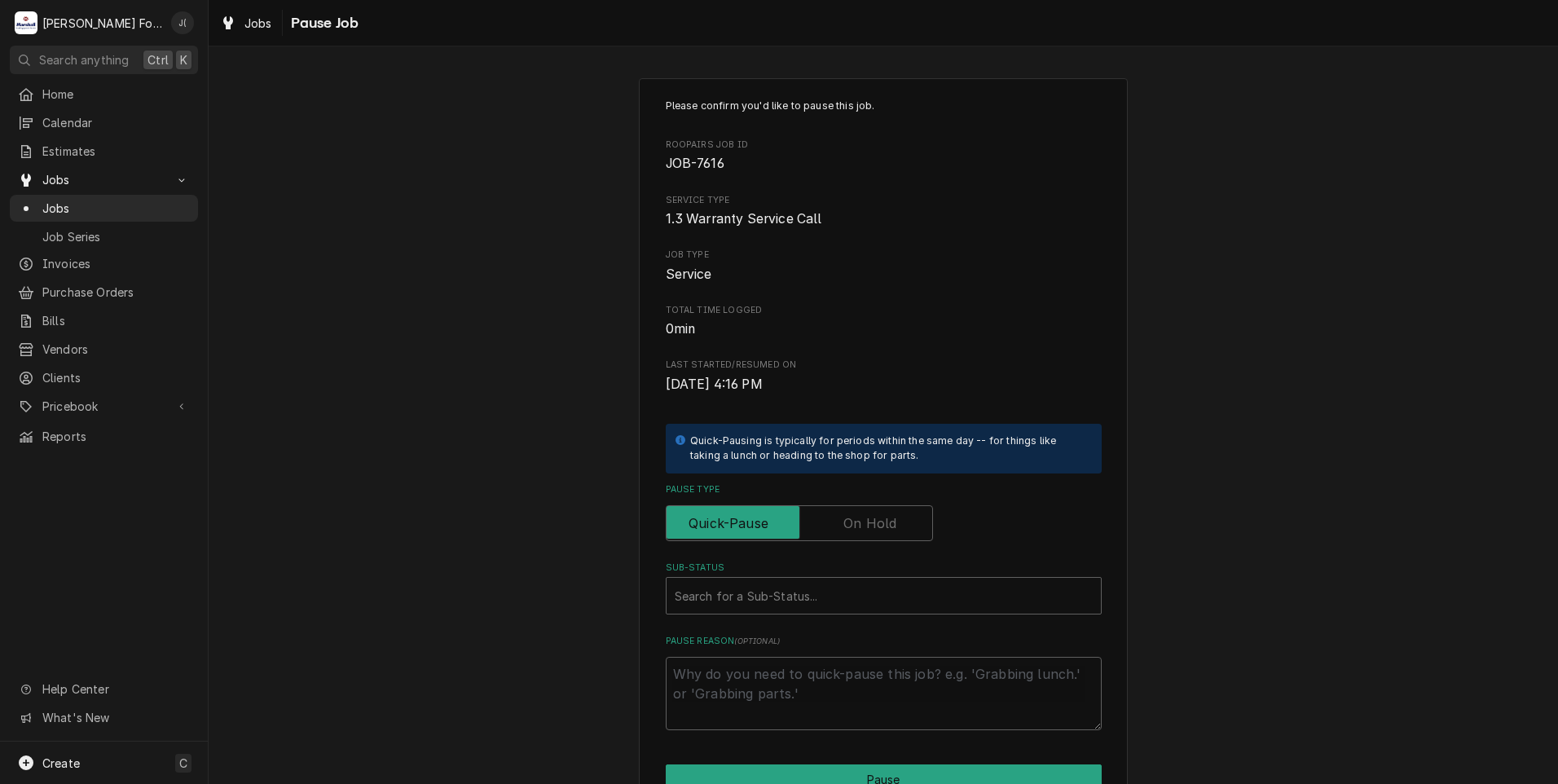
click at [854, 516] on label "Pause Type" at bounding box center [799, 522] width 267 height 36
click at [854, 516] on input "Pause Type" at bounding box center [799, 522] width 253 height 36
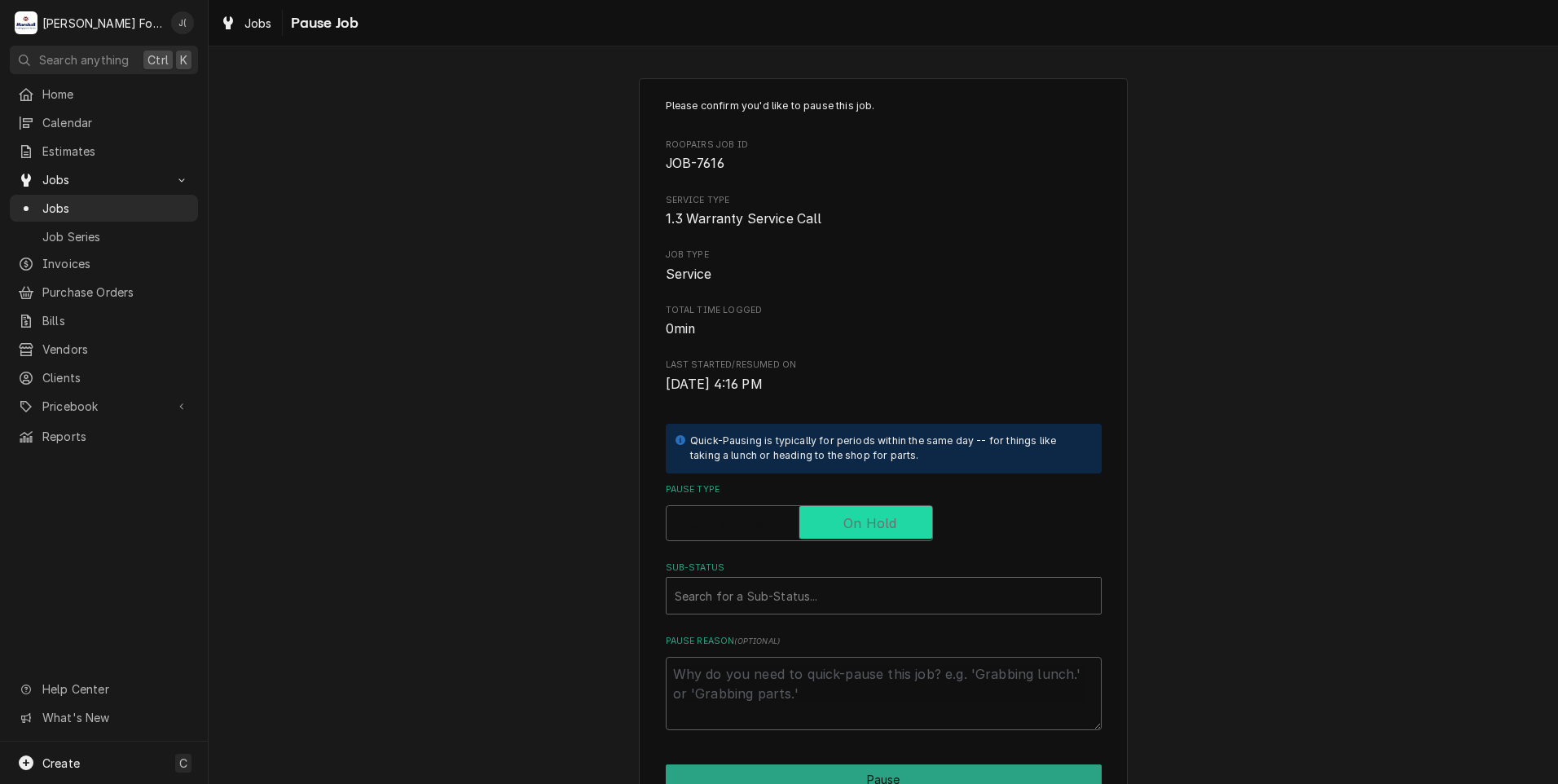
checkbox input "true"
drag, startPoint x: 810, startPoint y: 592, endPoint x: 800, endPoint y: 611, distance: 21.5
click at [809, 593] on div "Sub-Status" at bounding box center [883, 595] width 418 height 29
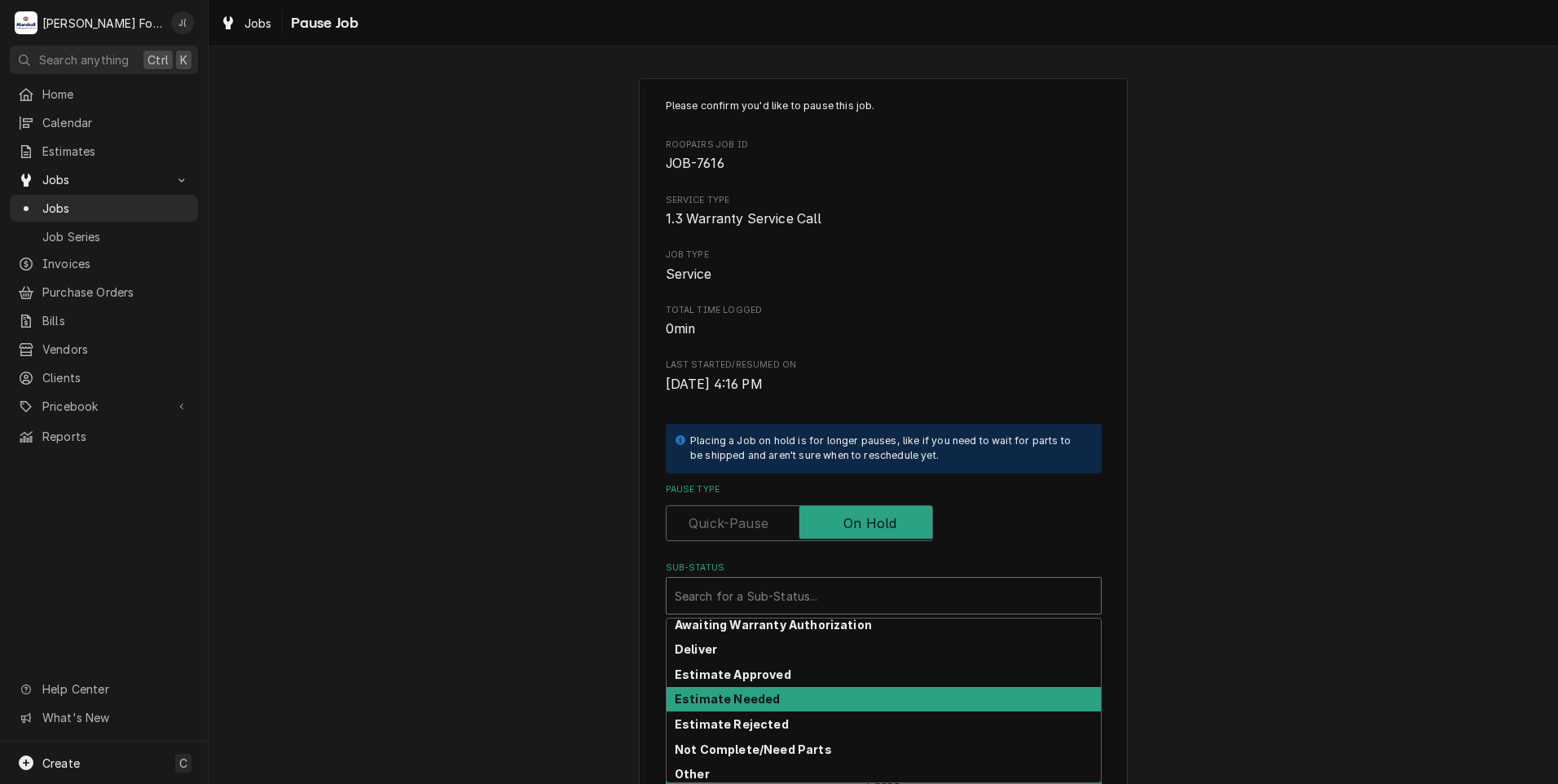
scroll to position [260, 0]
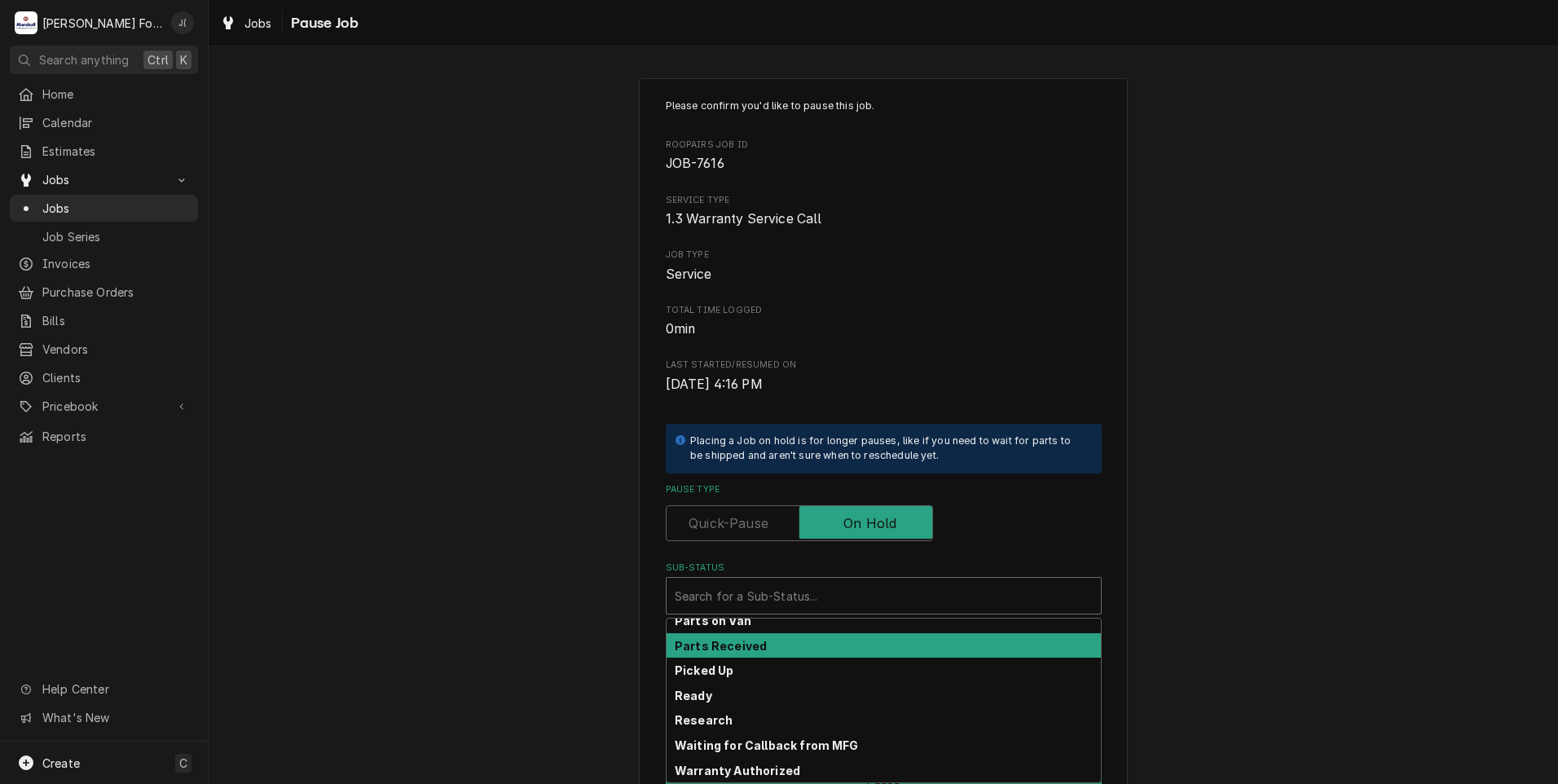
click at [772, 645] on div "Parts Received" at bounding box center [883, 646] width 434 height 26
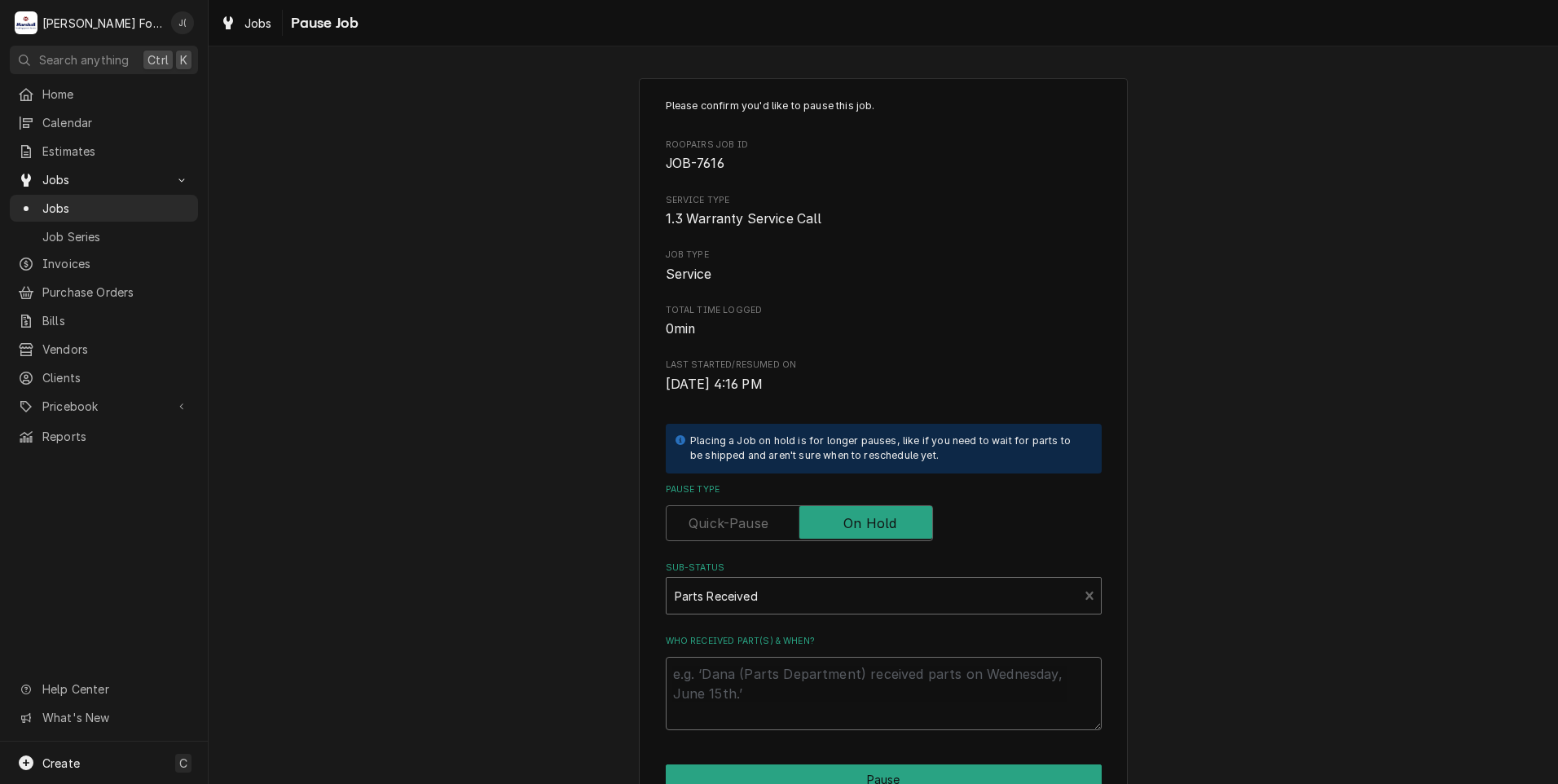
click at [765, 695] on textarea "Who received part(s) & when?" at bounding box center [883, 694] width 436 height 73
type textarea "x"
type textarea "0"
type textarea "x"
type textarea "09"
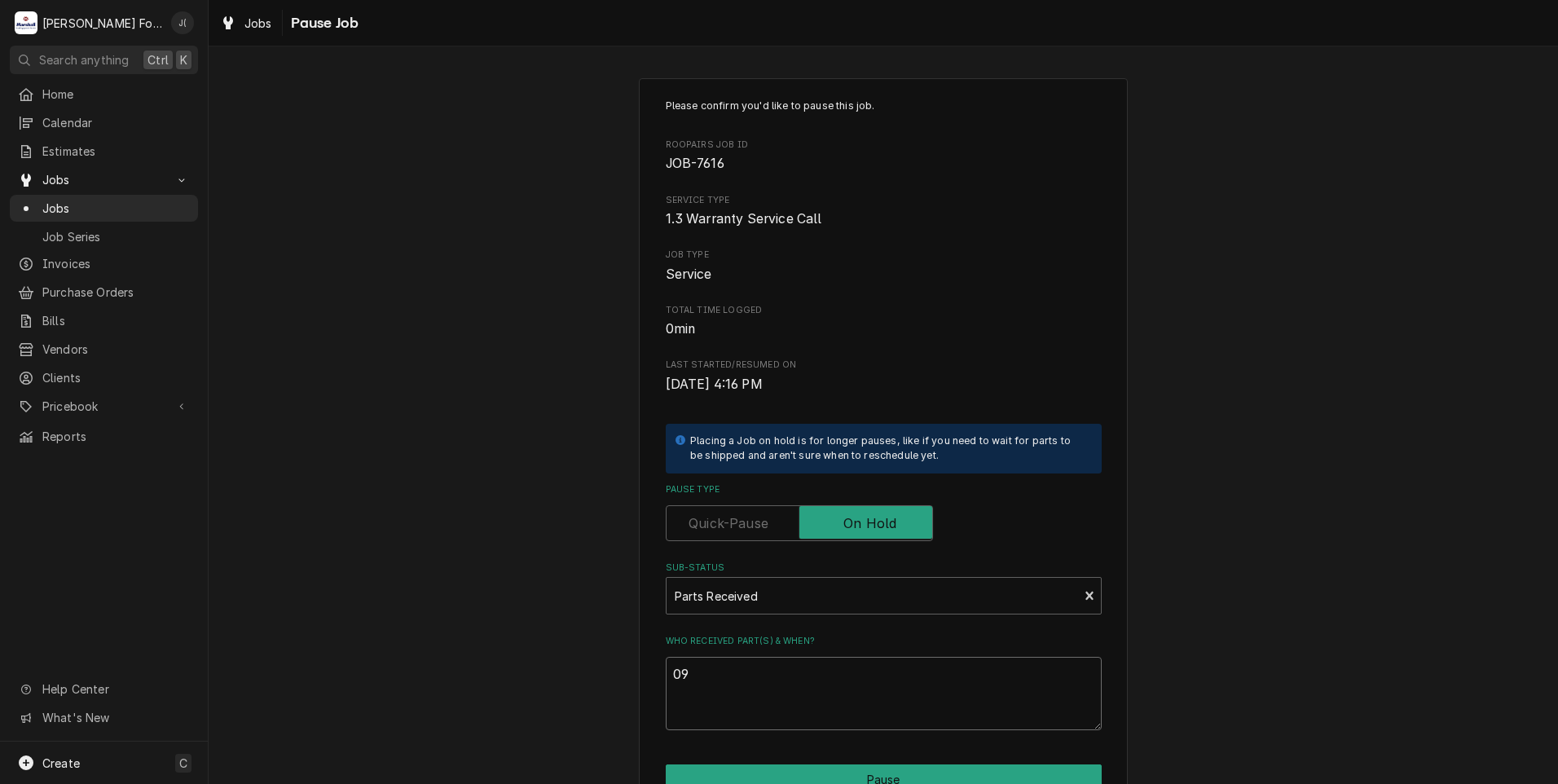
type textarea "x"
type textarea "09/"
type textarea "x"
type textarea "09/3"
type textarea "x"
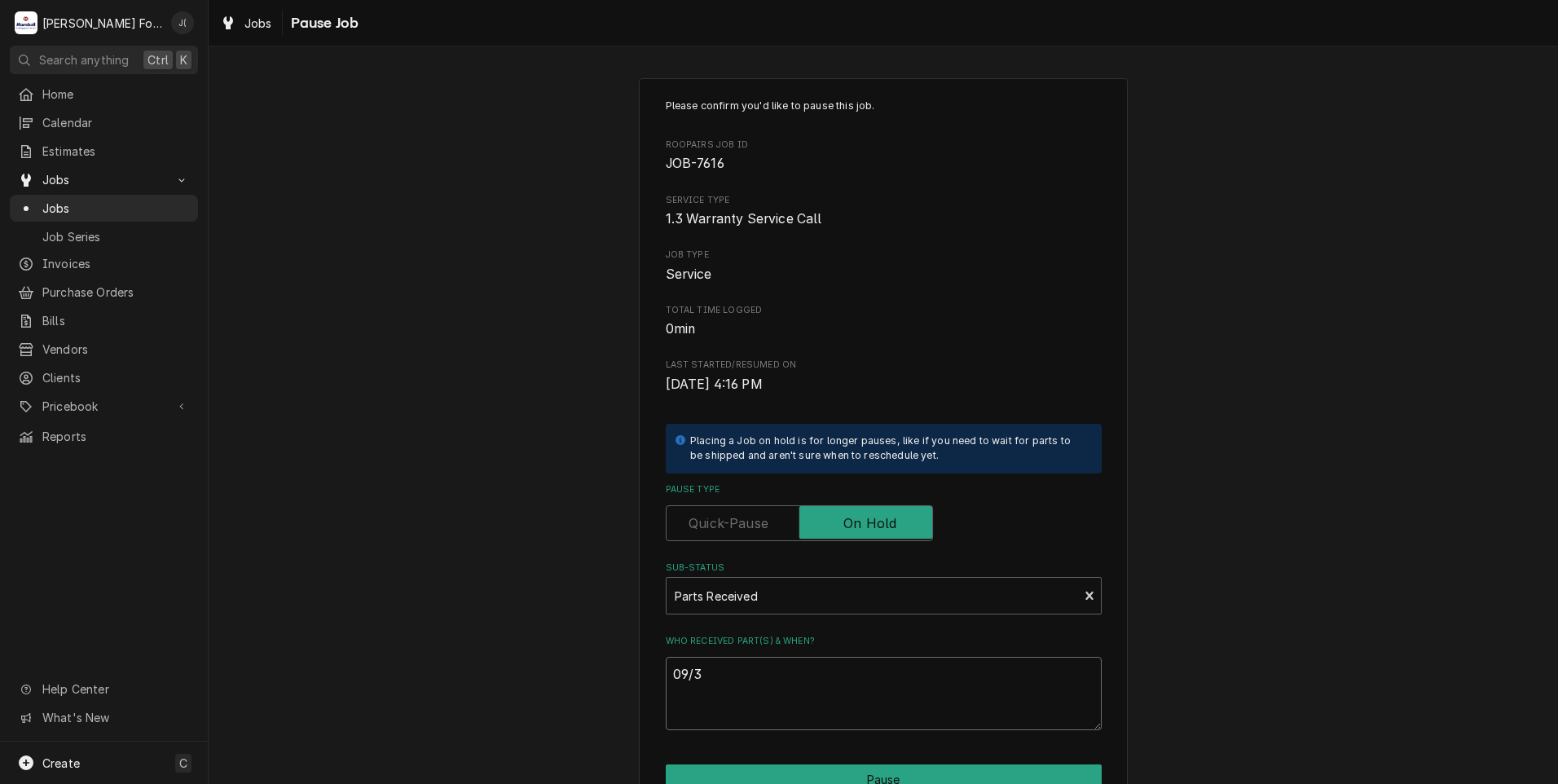
type textarea "09/30"
type textarea "x"
type textarea "09/30/"
type textarea "x"
type textarea "09/30/2"
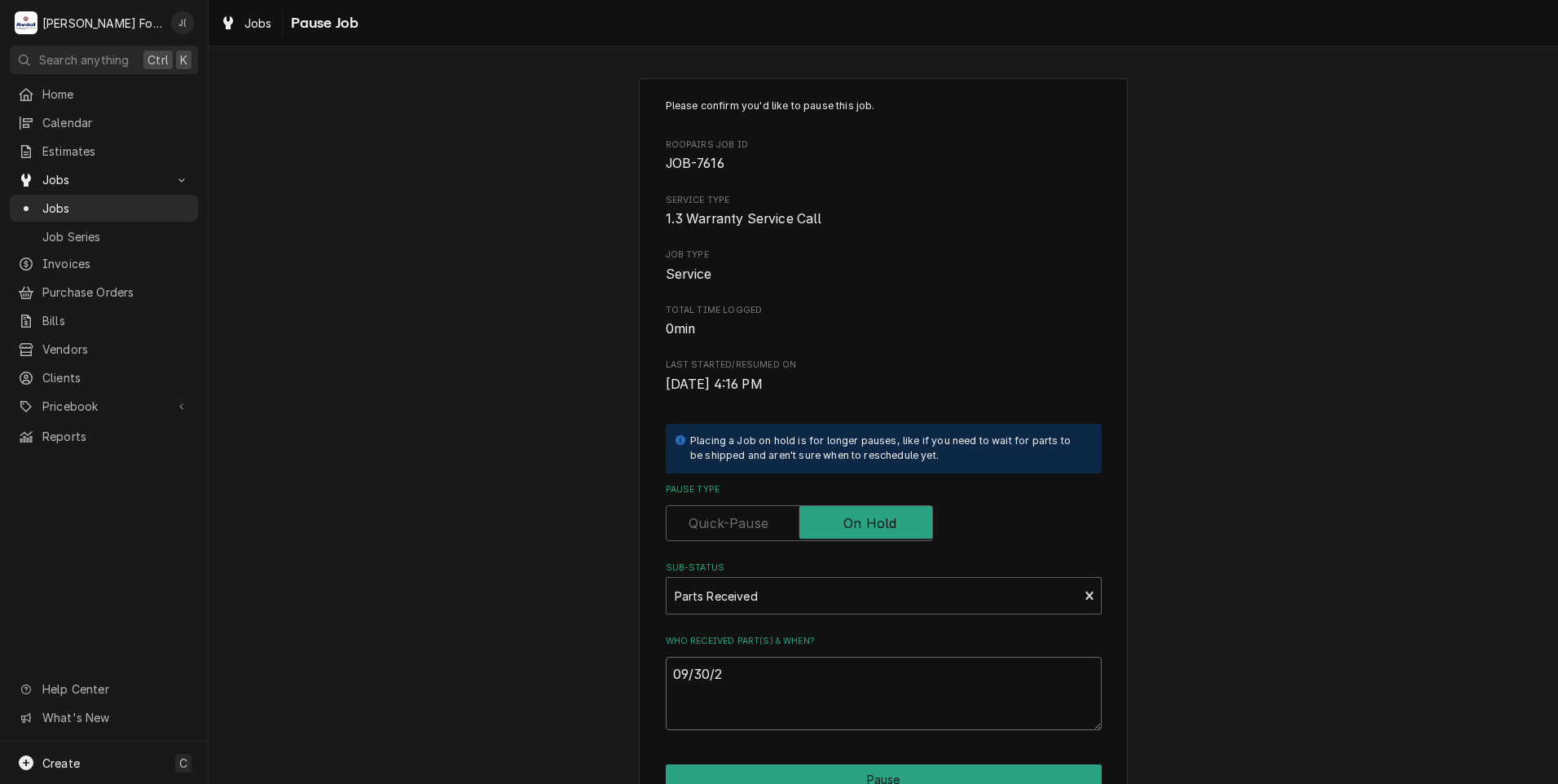
type textarea "x"
type textarea "[DATE]"
type textarea "x"
type textarea "09/30/202"
type textarea "x"
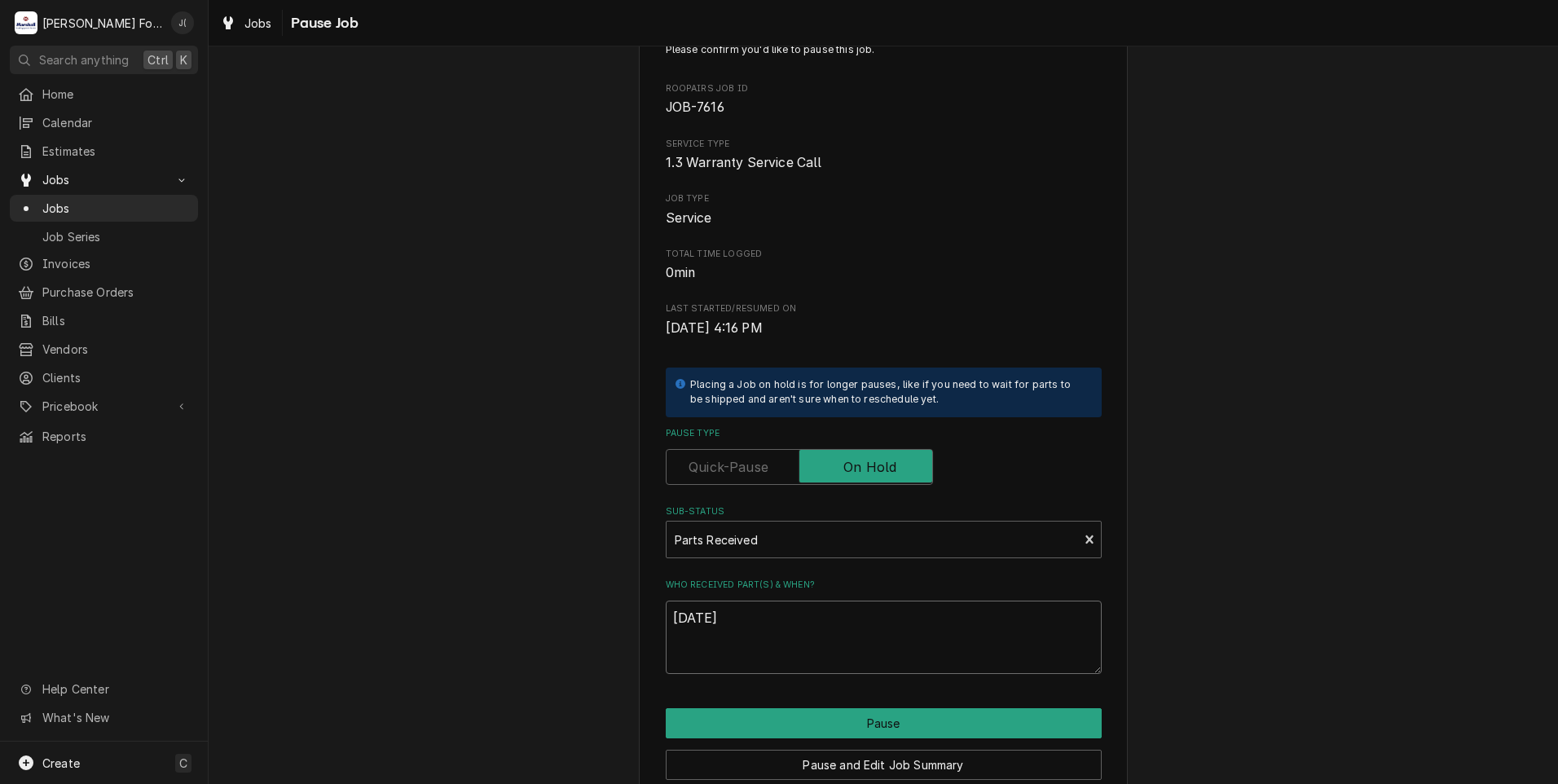
scroll to position [129, 0]
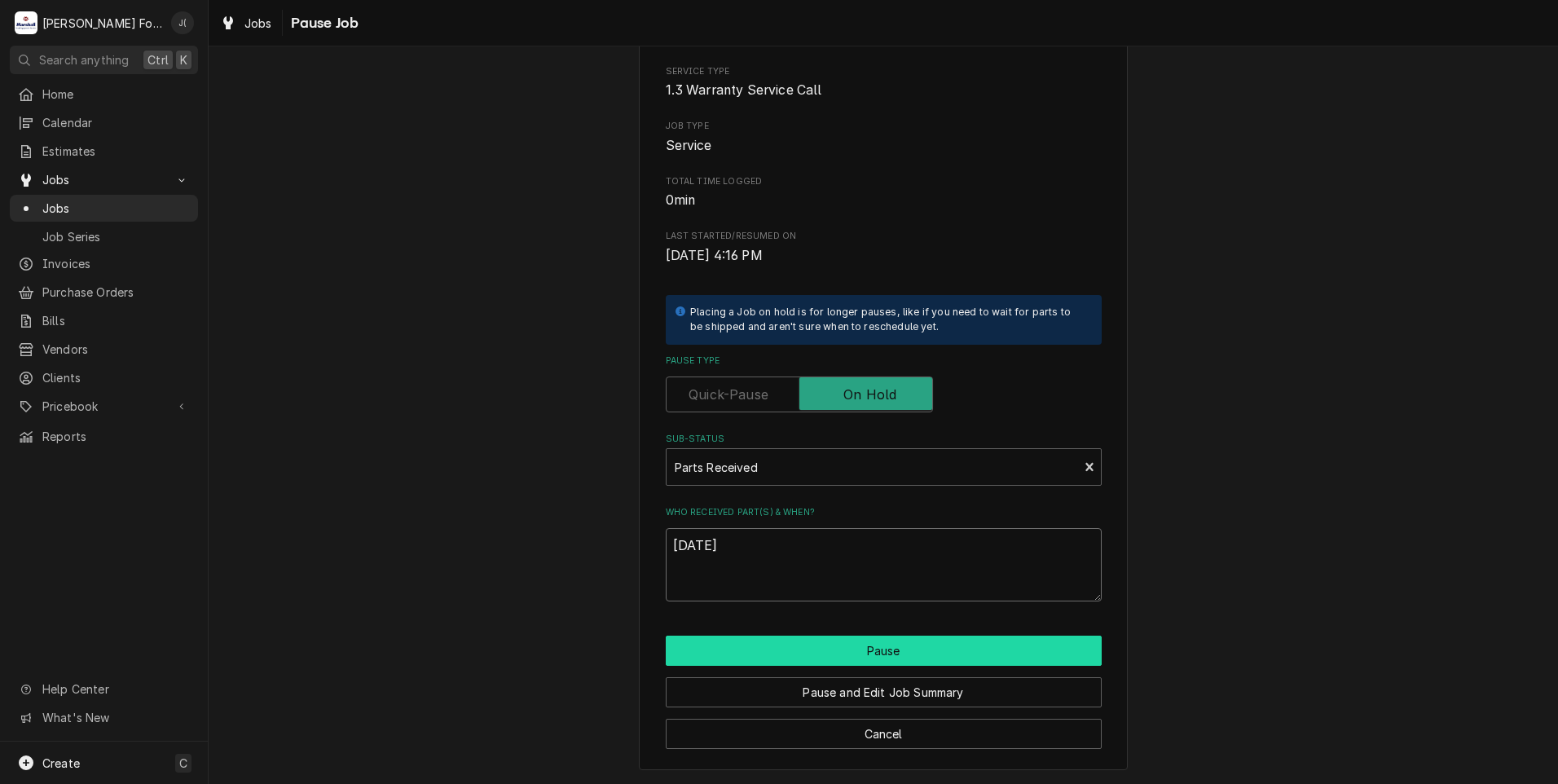
type textarea "[DATE]"
click at [757, 651] on button "Pause" at bounding box center [883, 650] width 436 height 30
type textarea "x"
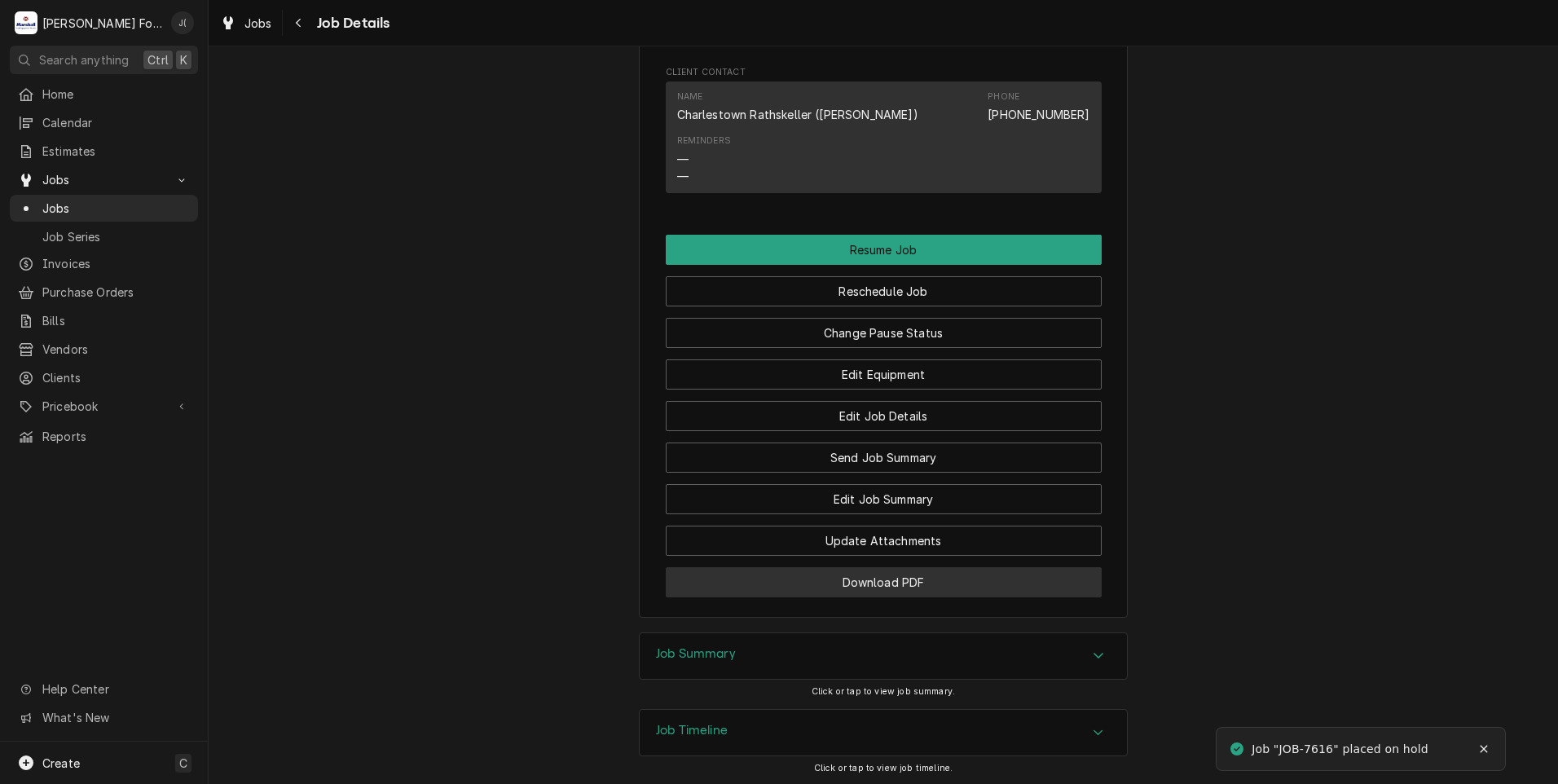
scroll to position [1930, 0]
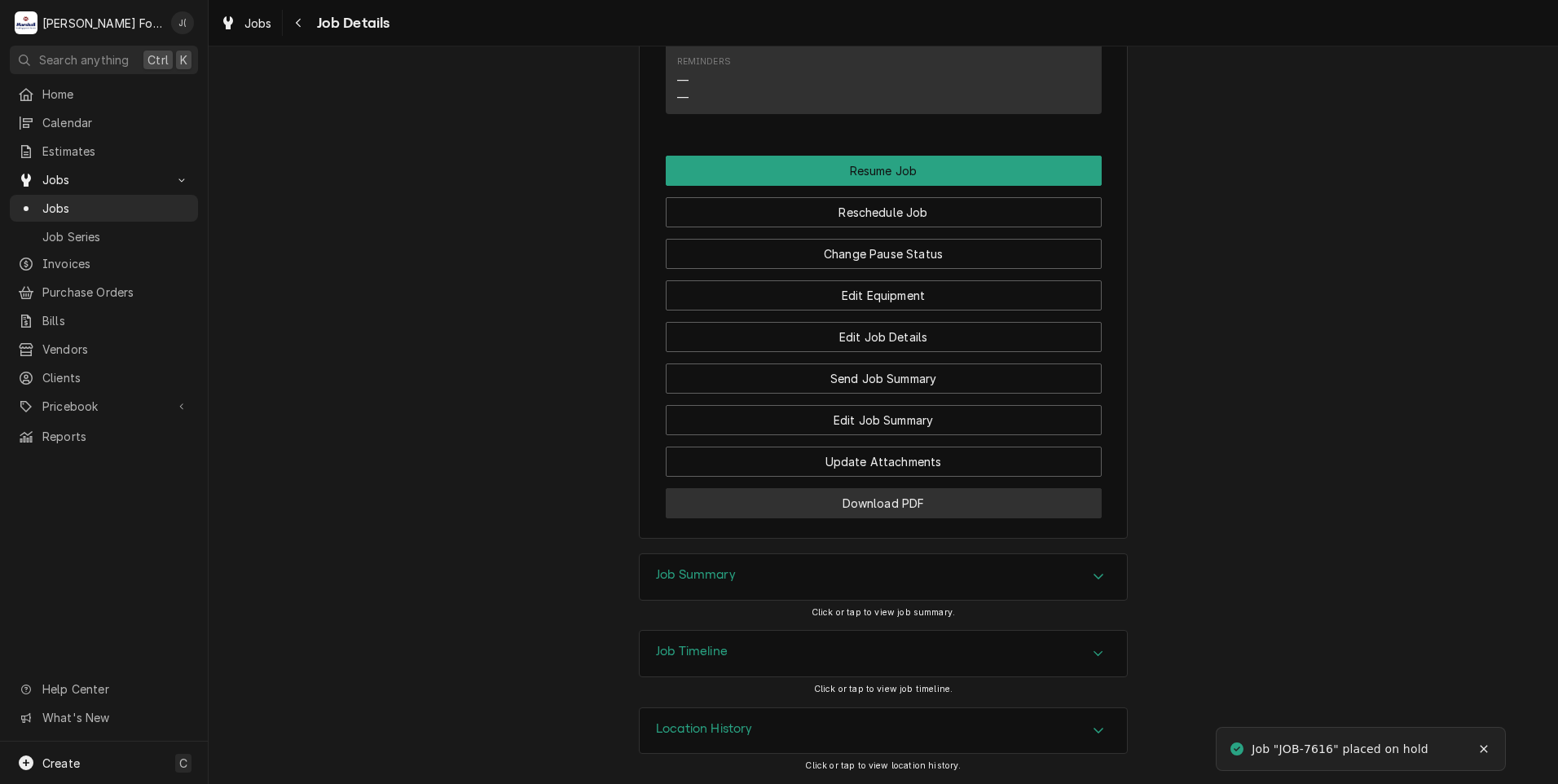
click at [868, 506] on button "Download PDF" at bounding box center [883, 502] width 436 height 30
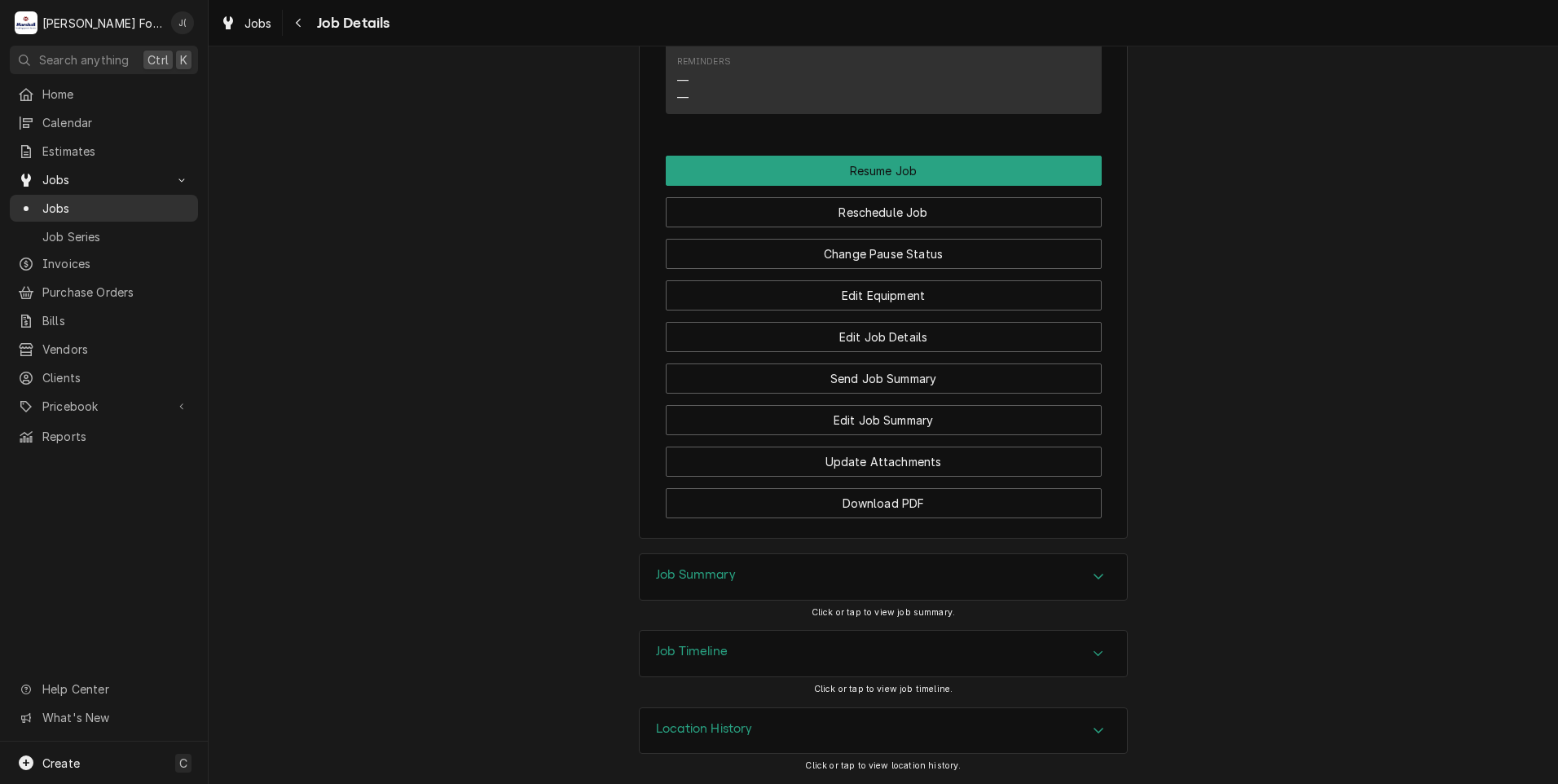
click at [93, 204] on span "Jobs" at bounding box center [116, 208] width 148 height 17
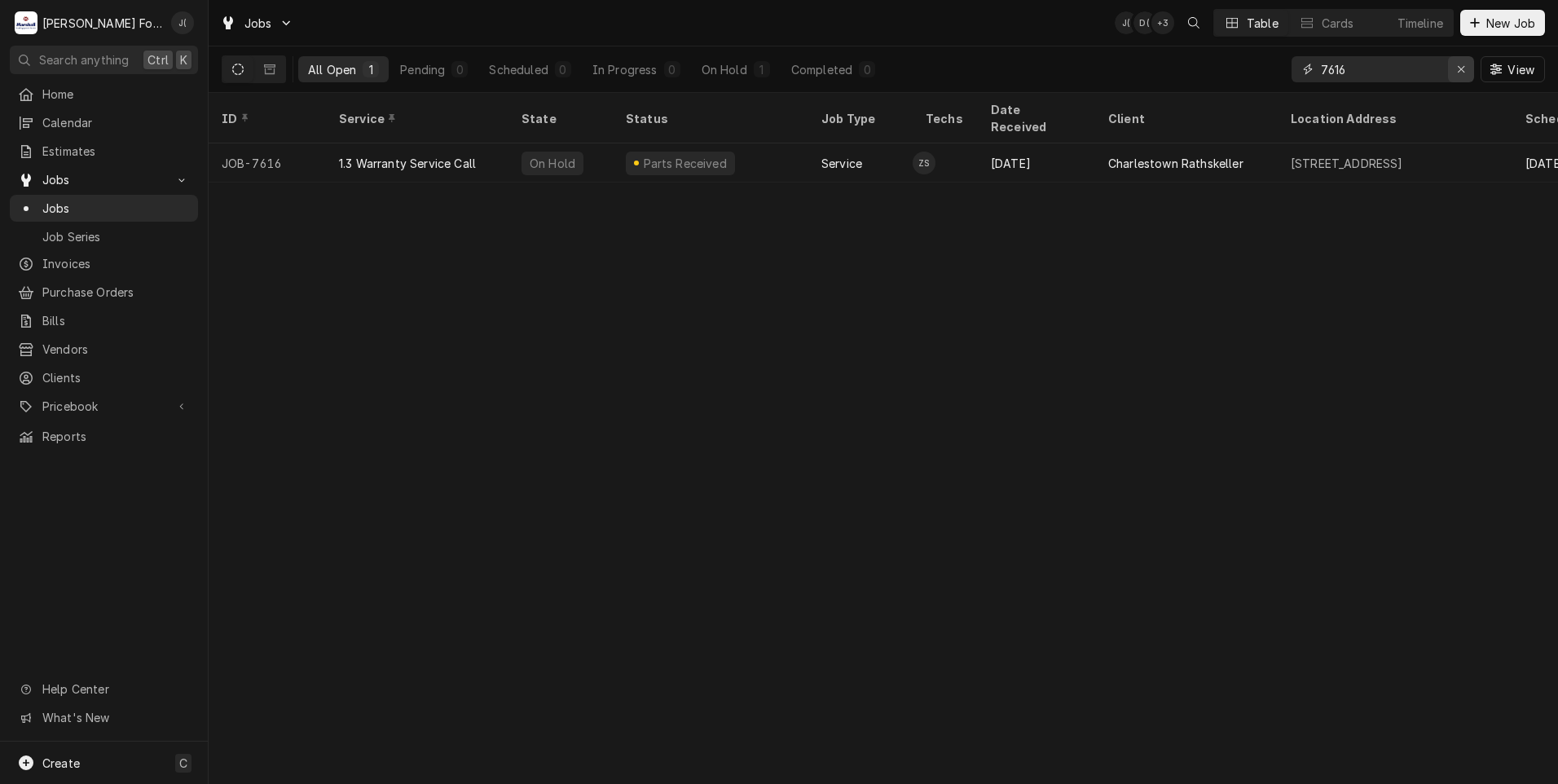
click at [1463, 71] on icon "Erase input" at bounding box center [1461, 69] width 9 height 12
click at [1423, 67] on input "Dynamic Content Wrapper" at bounding box center [1398, 69] width 153 height 26
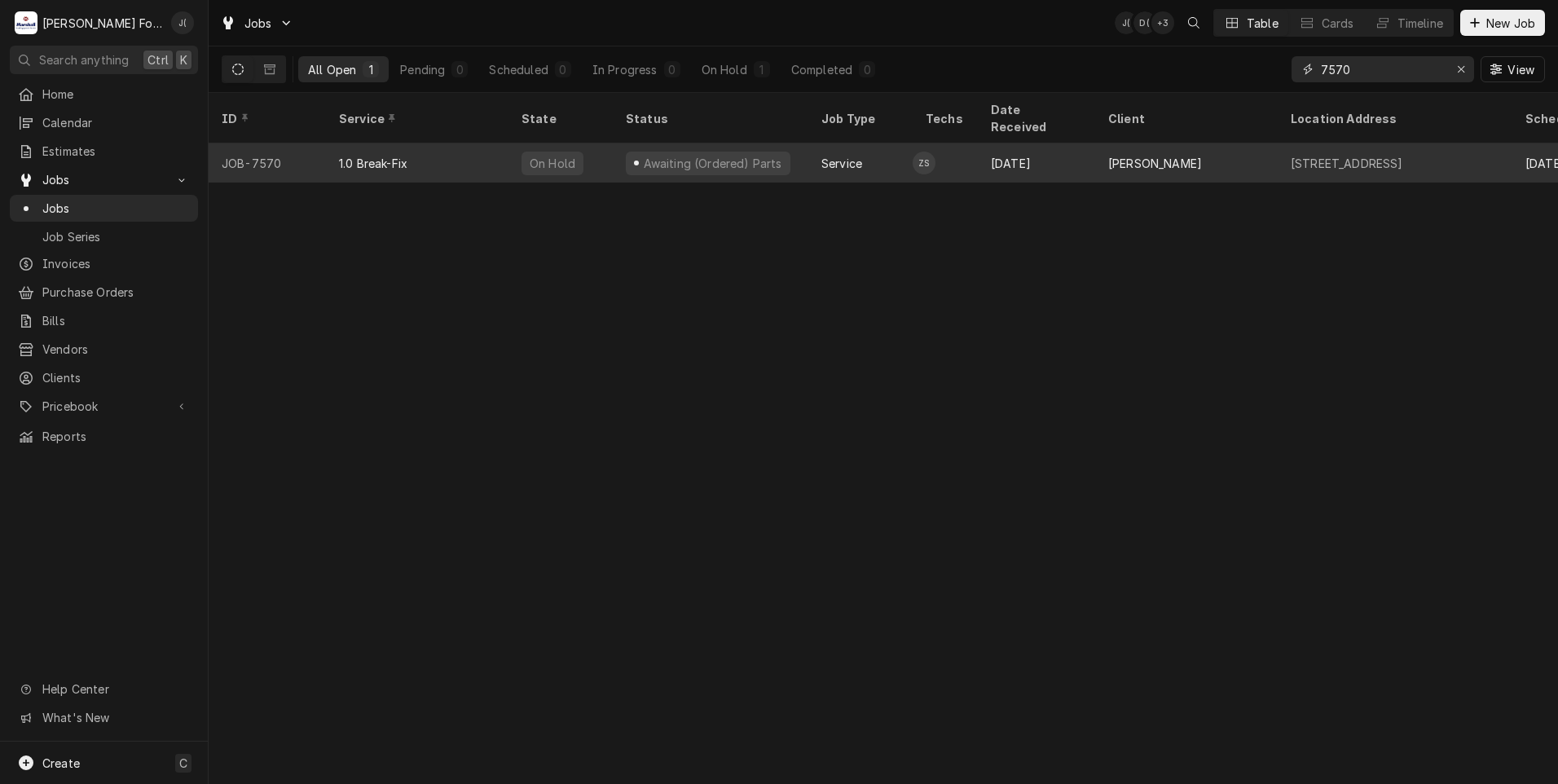
type input "7570"
click at [353, 150] on div "1.0 Break-Fix" at bounding box center [418, 162] width 182 height 39
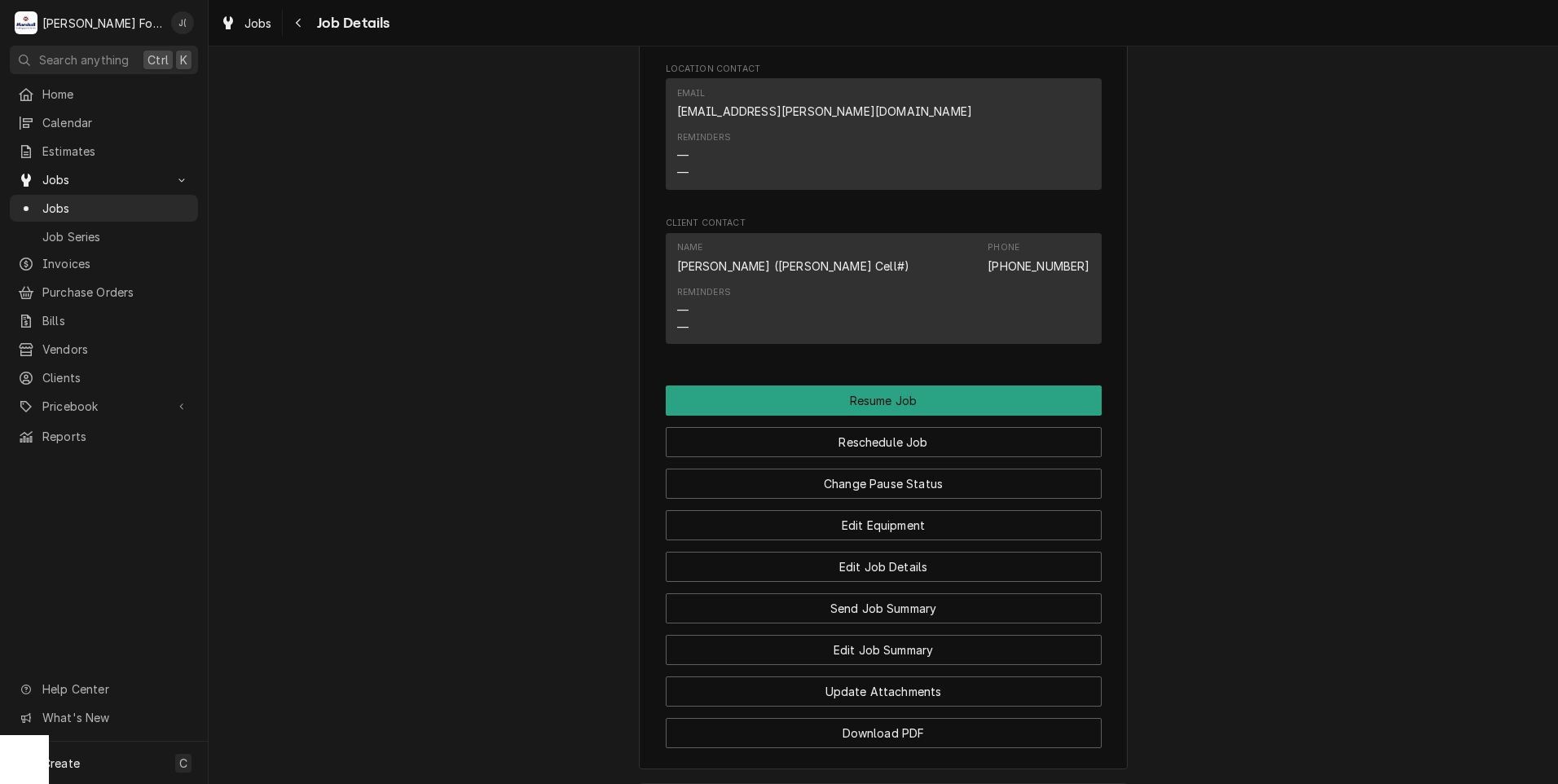
scroll to position [1548, 0]
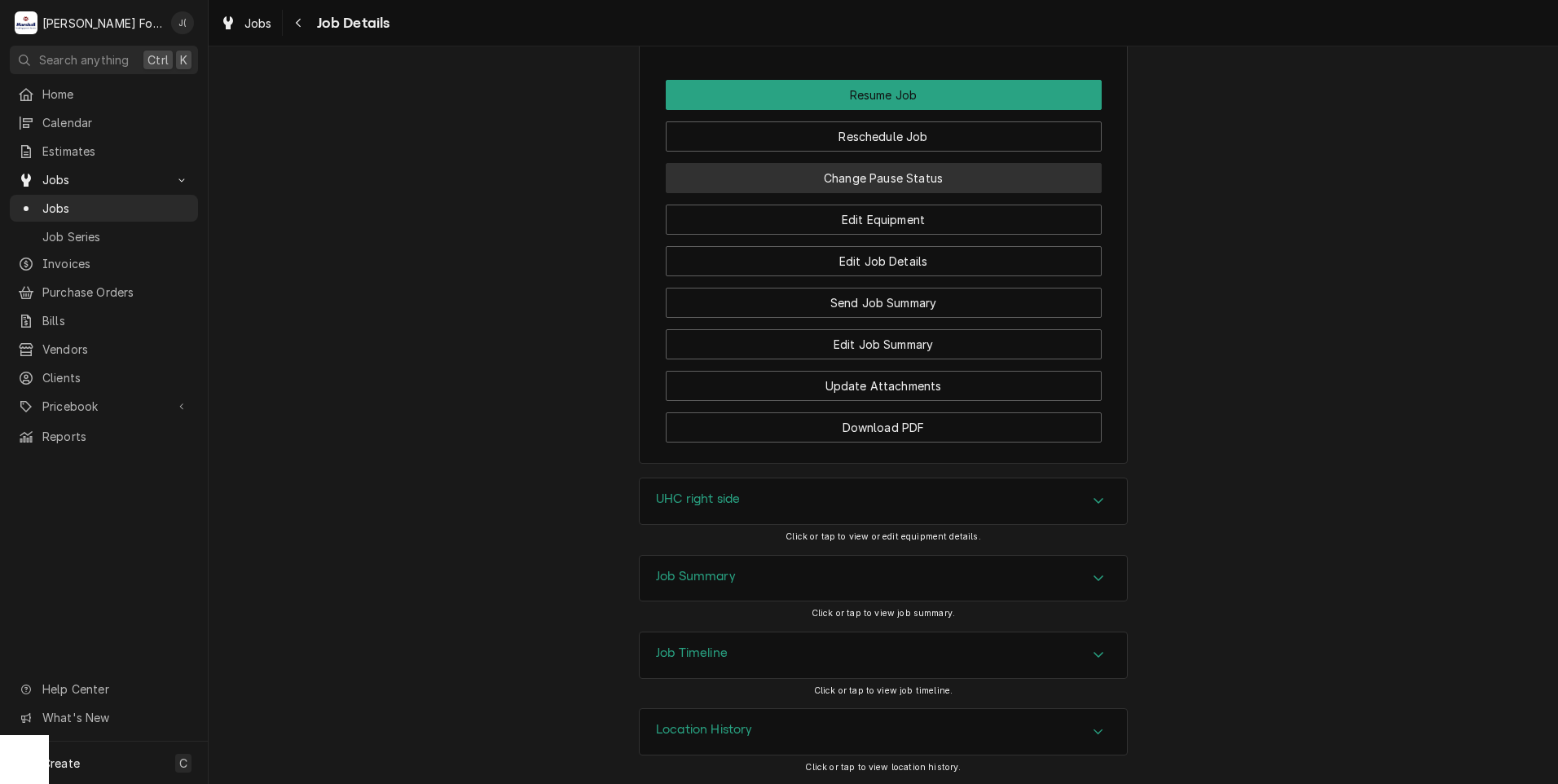
click at [976, 193] on button "Change Pause Status" at bounding box center [883, 178] width 436 height 30
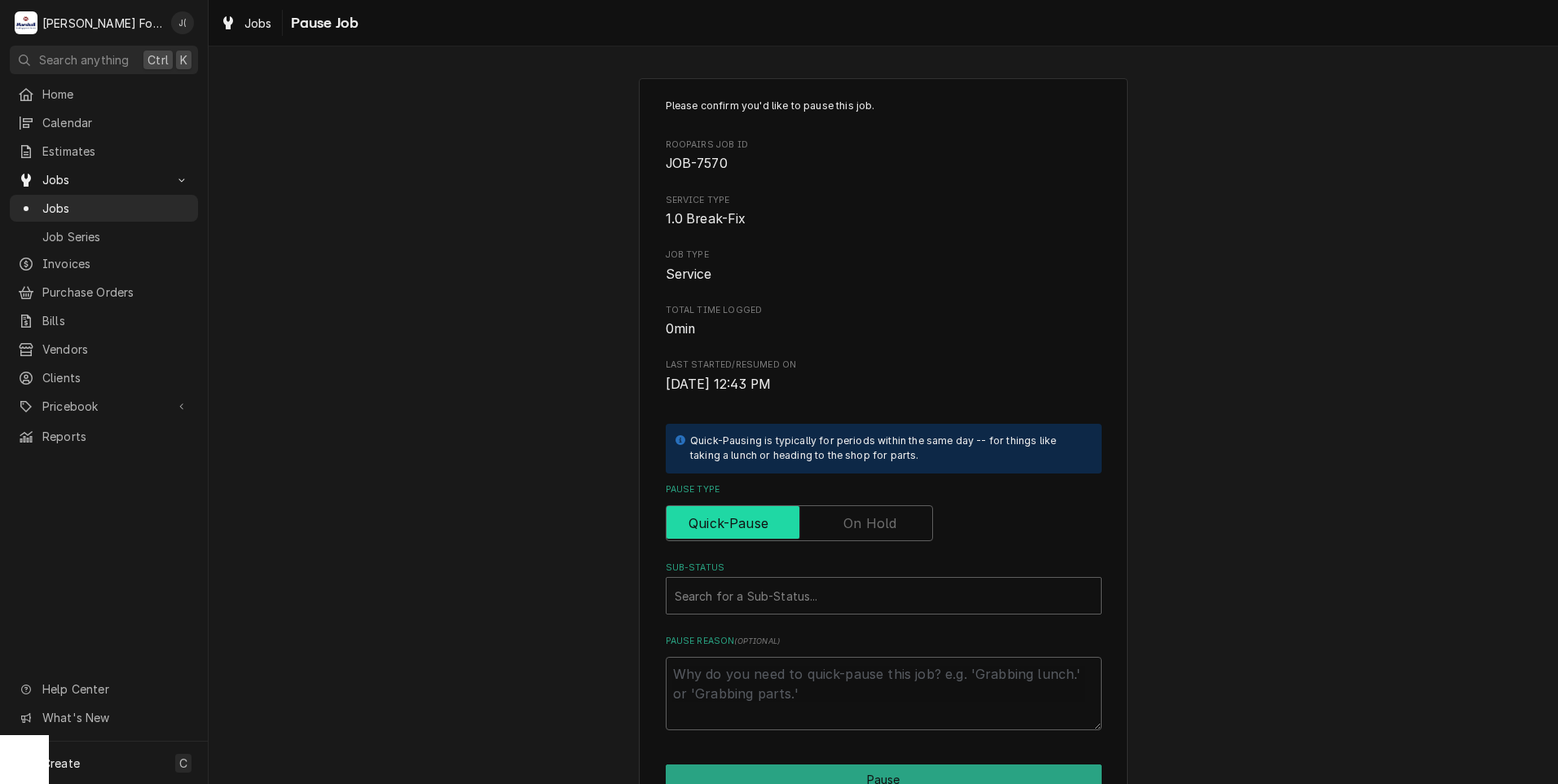
click at [894, 523] on input "Pause Type" at bounding box center [799, 522] width 253 height 36
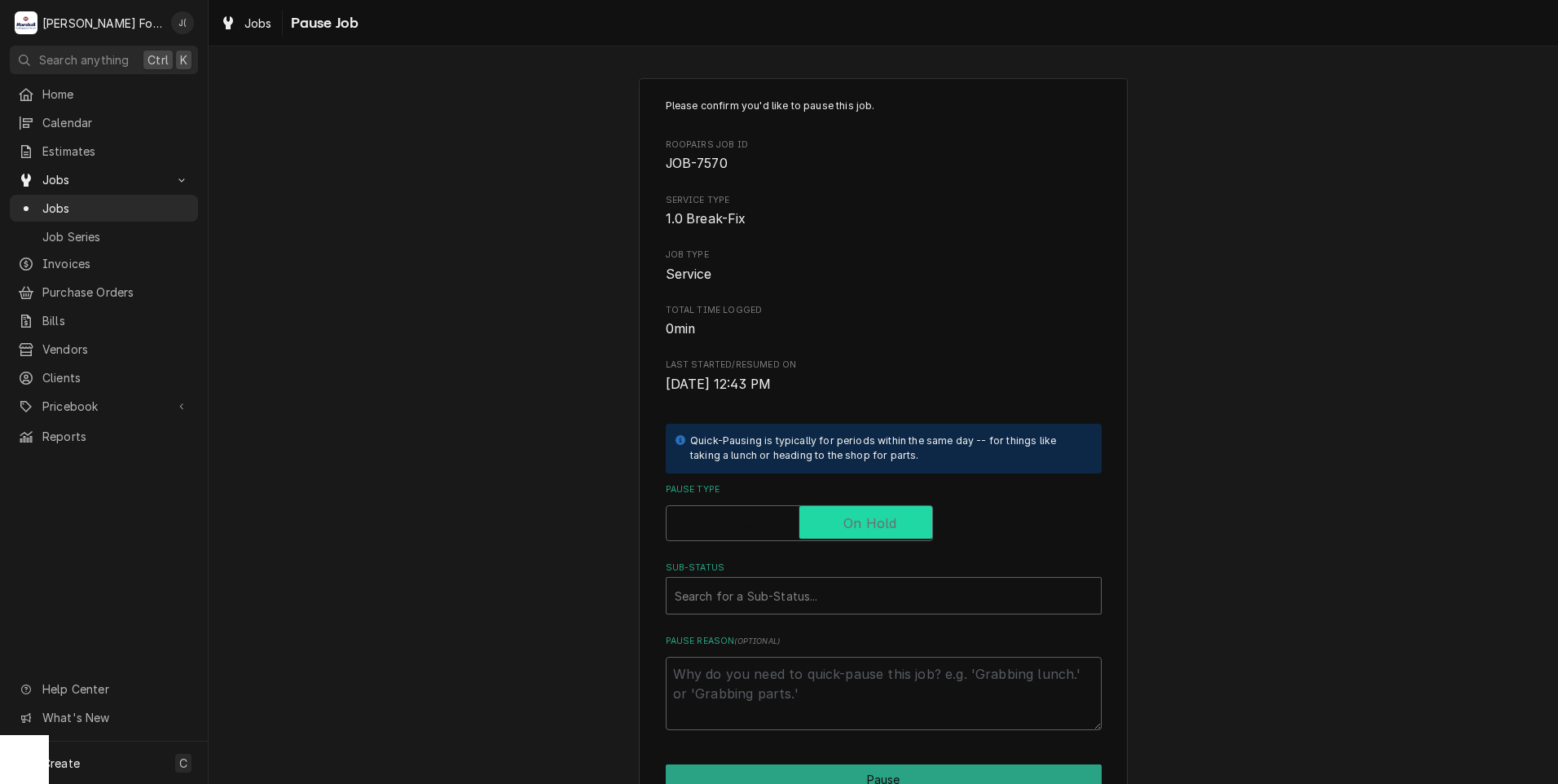
checkbox input "true"
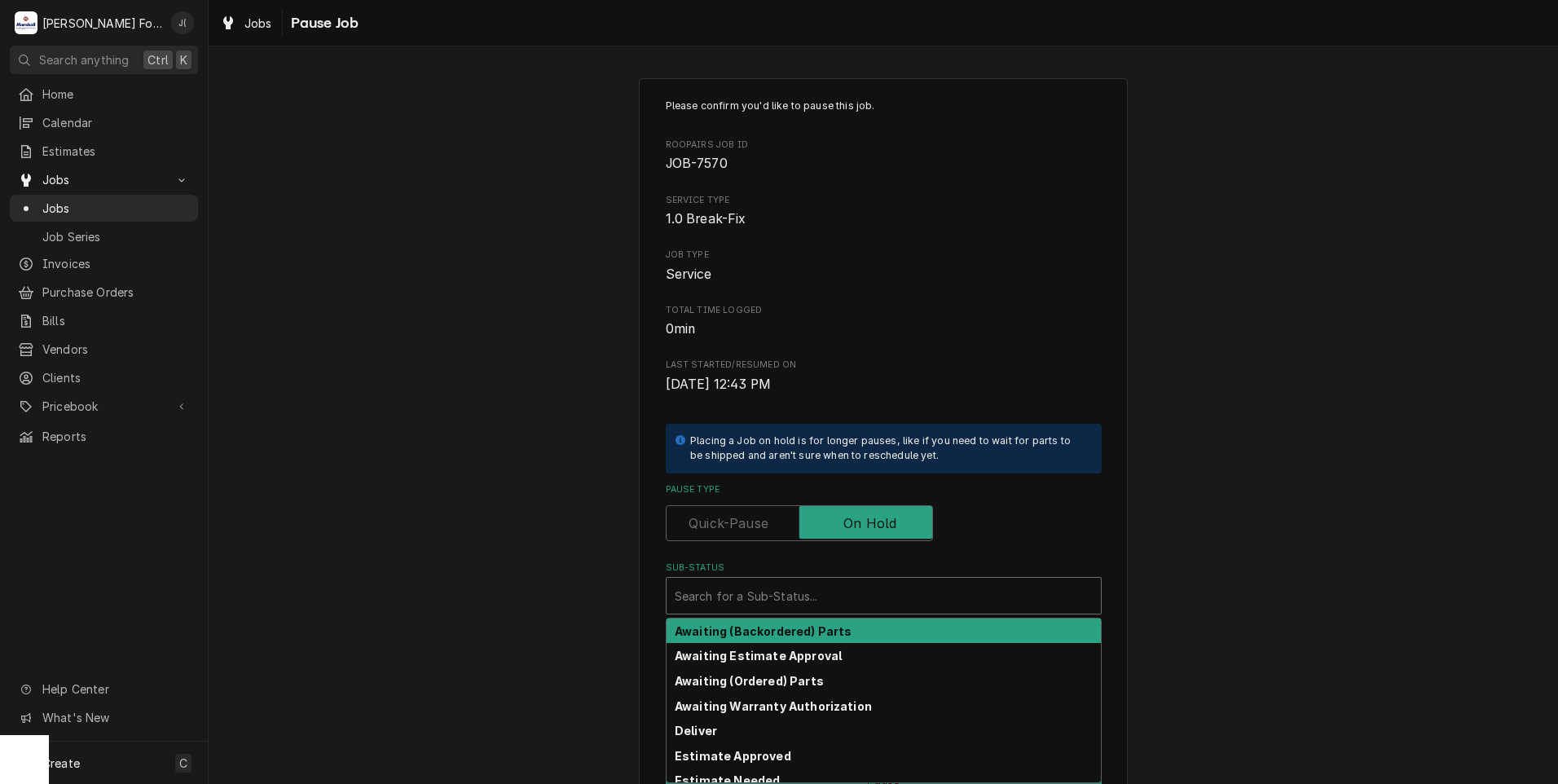
click at [772, 593] on div "Sub-Status" at bounding box center [883, 595] width 418 height 29
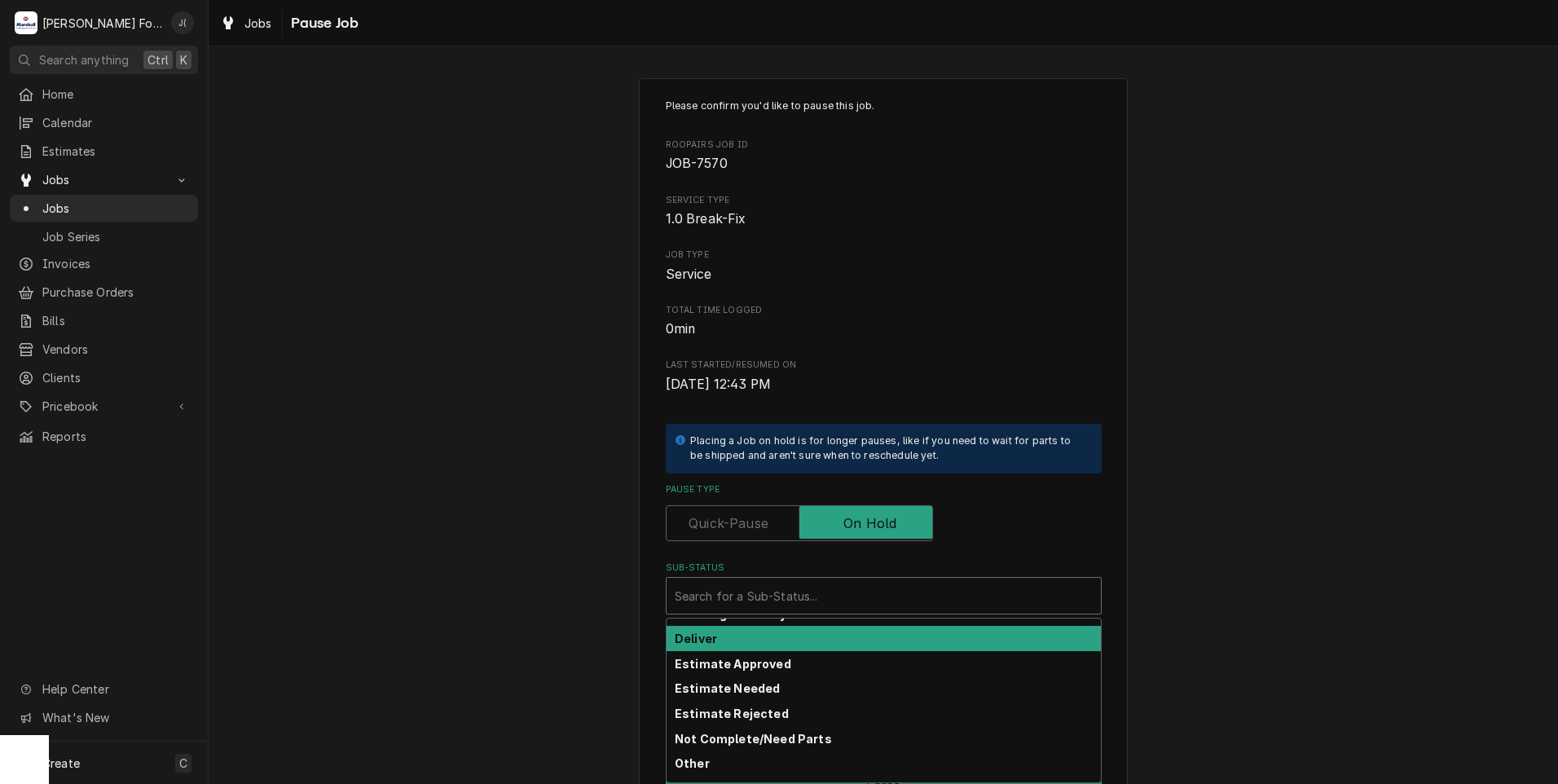
scroll to position [260, 0]
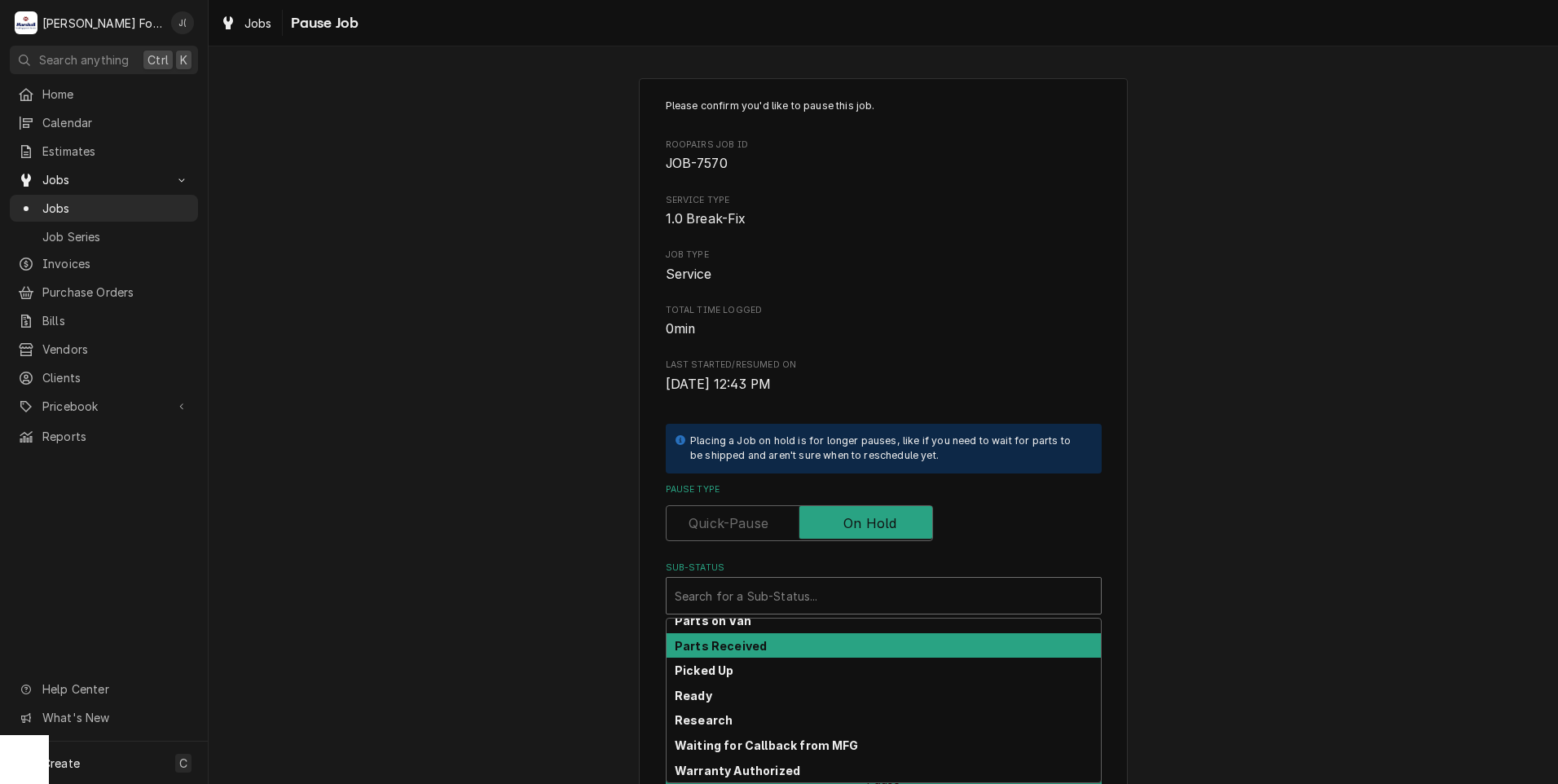
click at [763, 645] on div "Parts Received" at bounding box center [883, 646] width 434 height 26
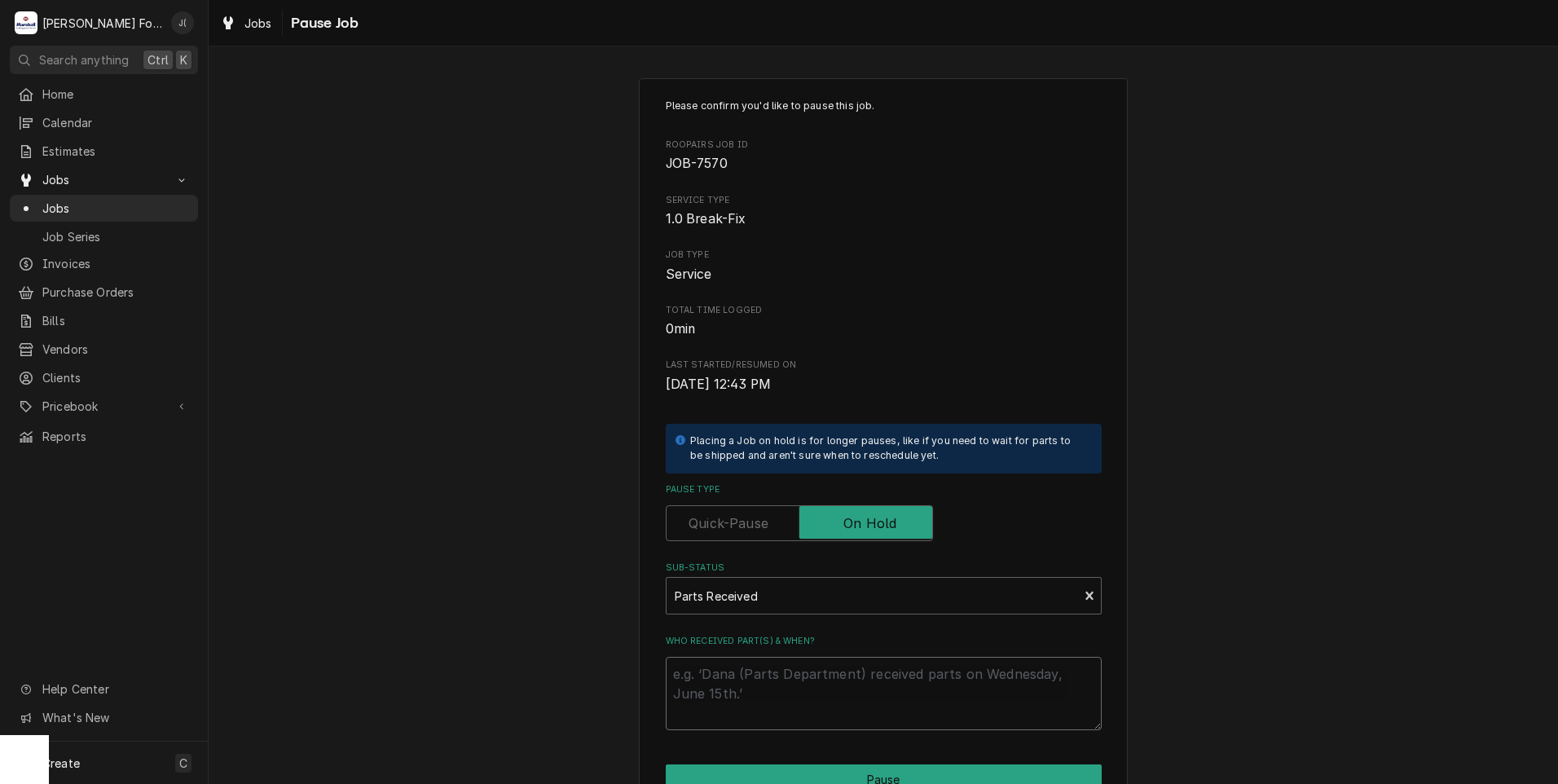
click at [765, 696] on textarea "Who received part(s) & when?" at bounding box center [883, 694] width 436 height 73
type textarea "x"
type textarea "0"
type textarea "x"
type textarea "09"
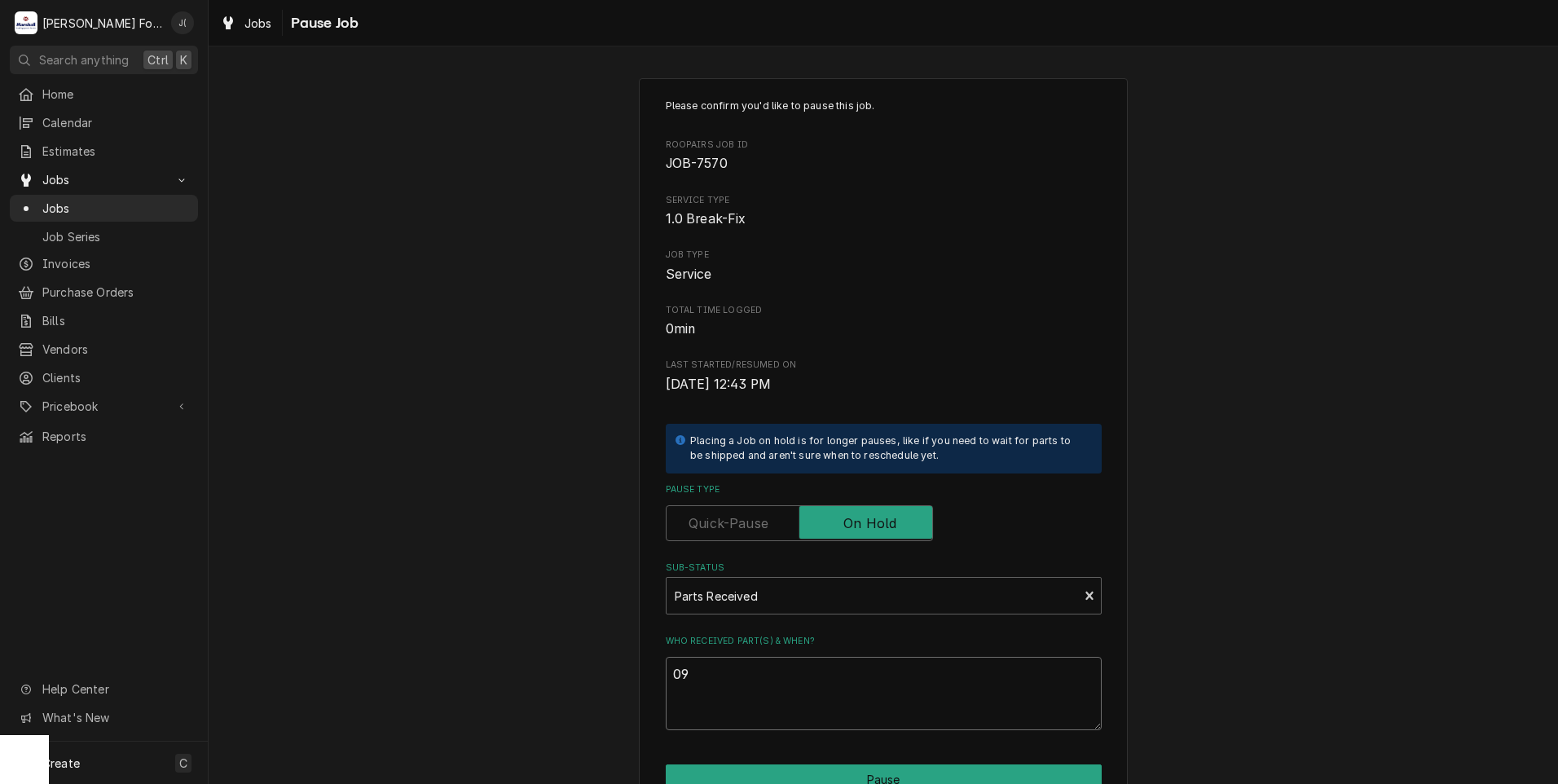
type textarea "x"
type textarea "09/"
type textarea "x"
type textarea "09/3"
type textarea "x"
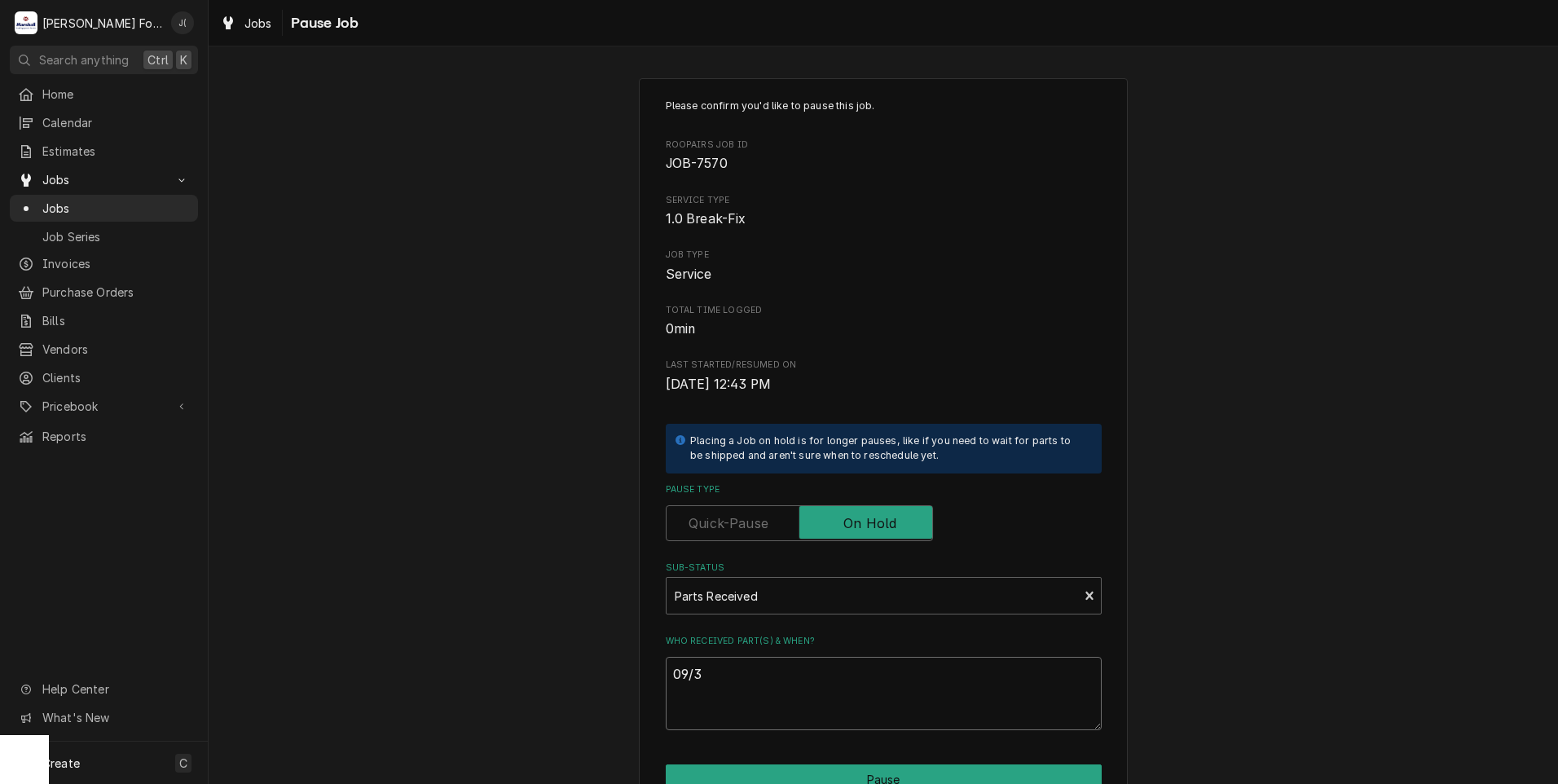
type textarea "09/30"
type textarea "x"
type textarea "09/30/"
type textarea "x"
type textarea "09/30/2"
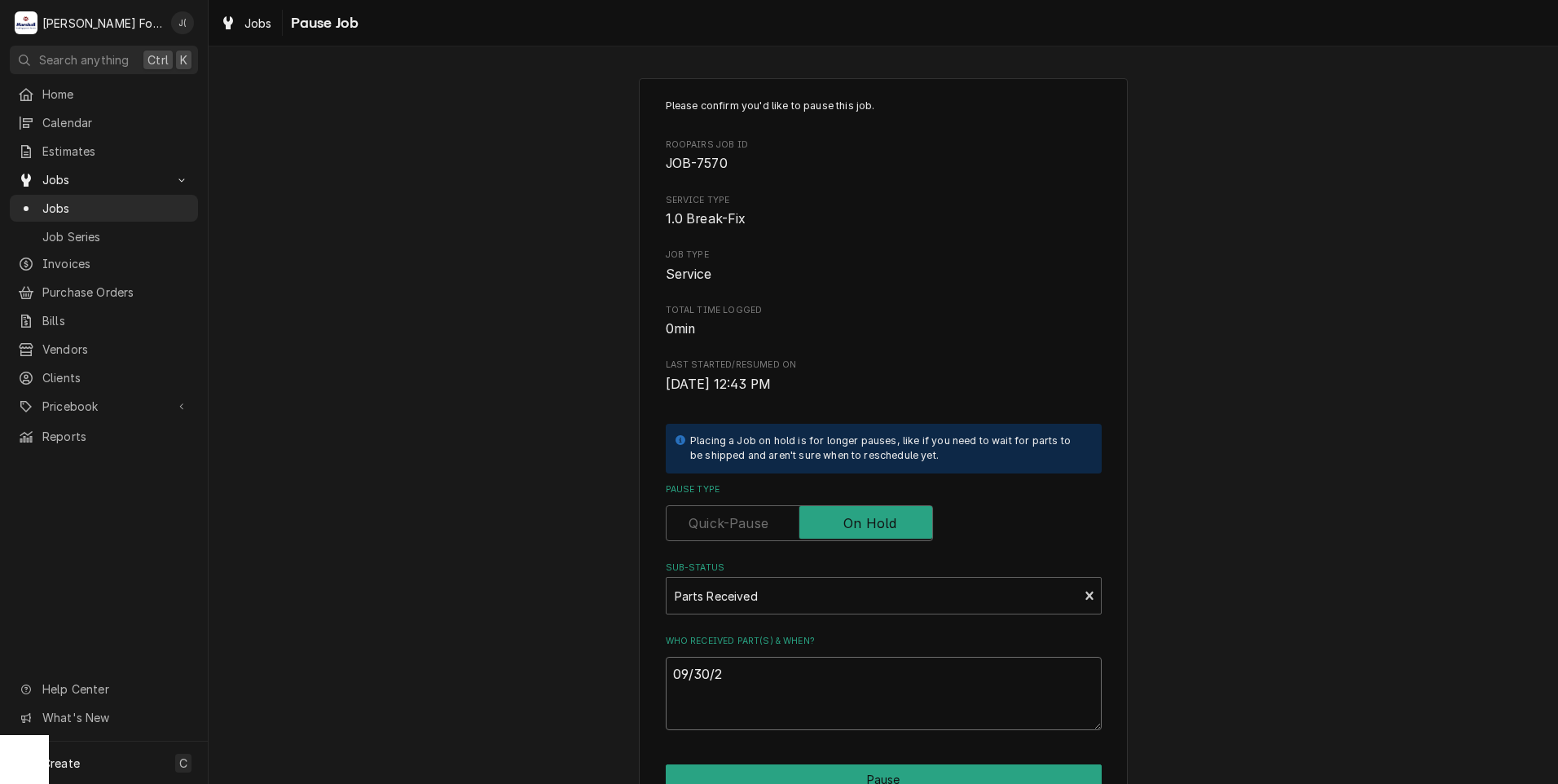
type textarea "x"
type textarea "09/30/20"
type textarea "x"
type textarea "09/30/202"
type textarea "x"
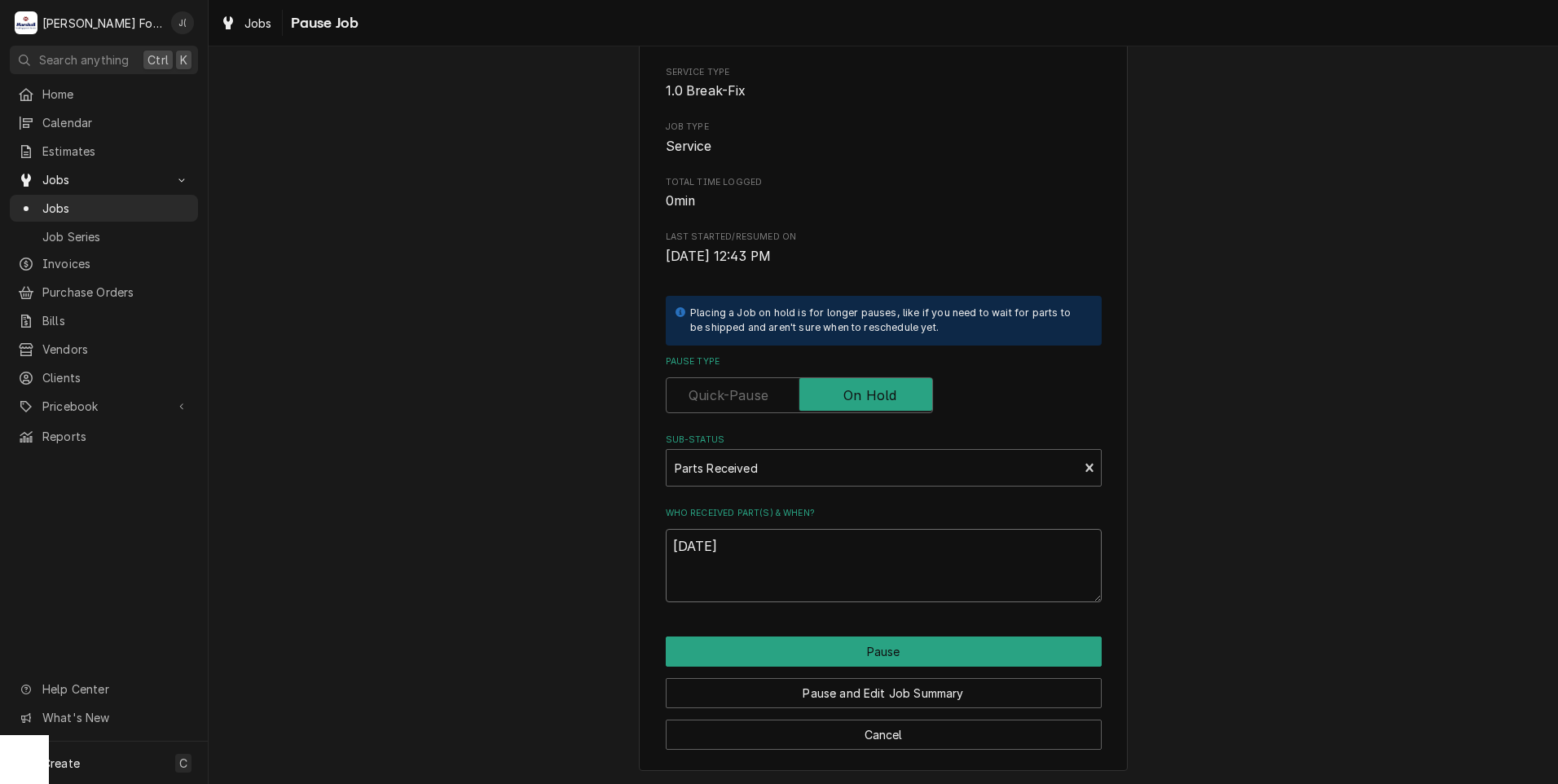
scroll to position [129, 0]
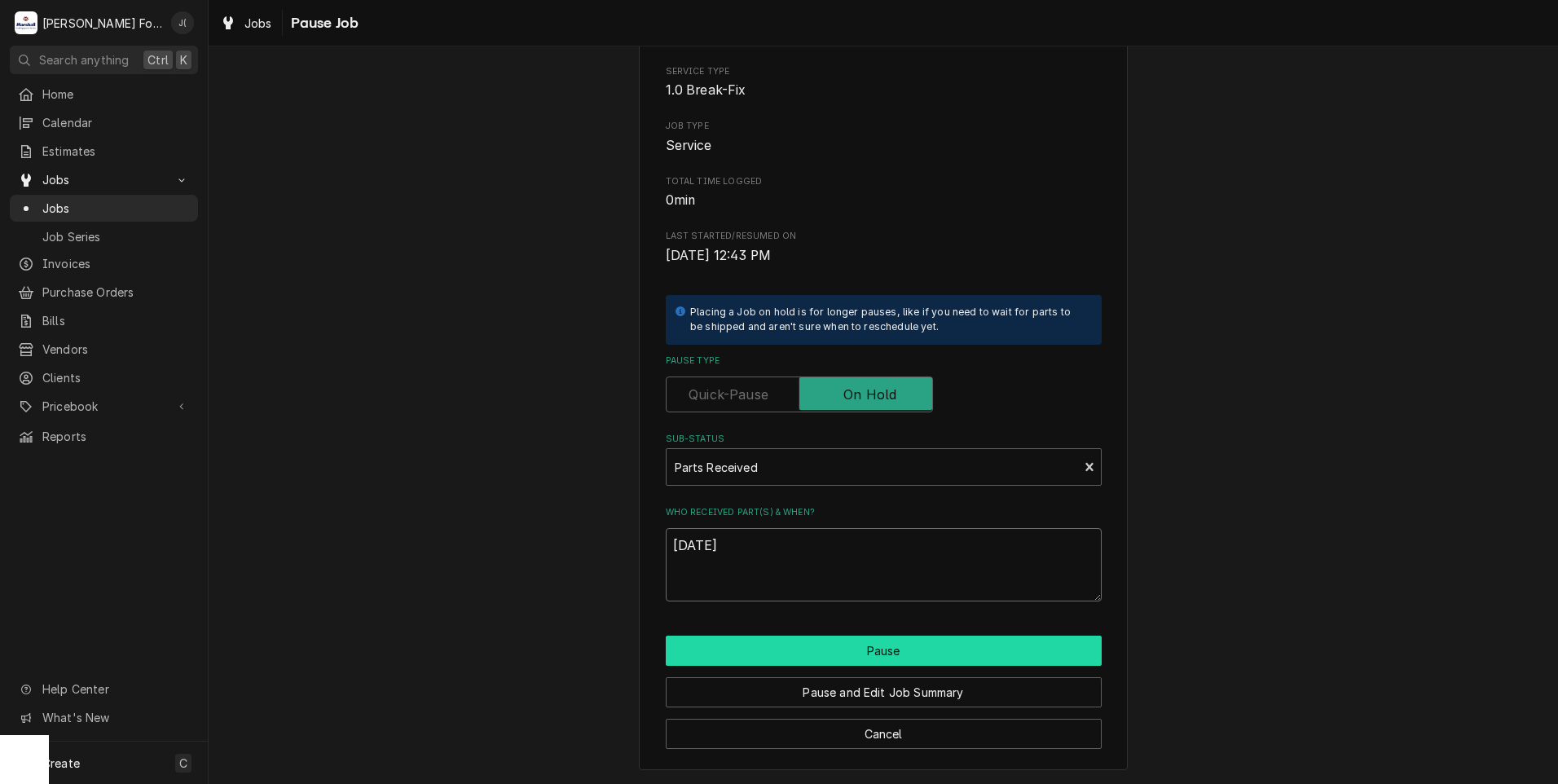
type textarea "[DATE]"
click at [711, 646] on button "Pause" at bounding box center [883, 650] width 436 height 30
type textarea "x"
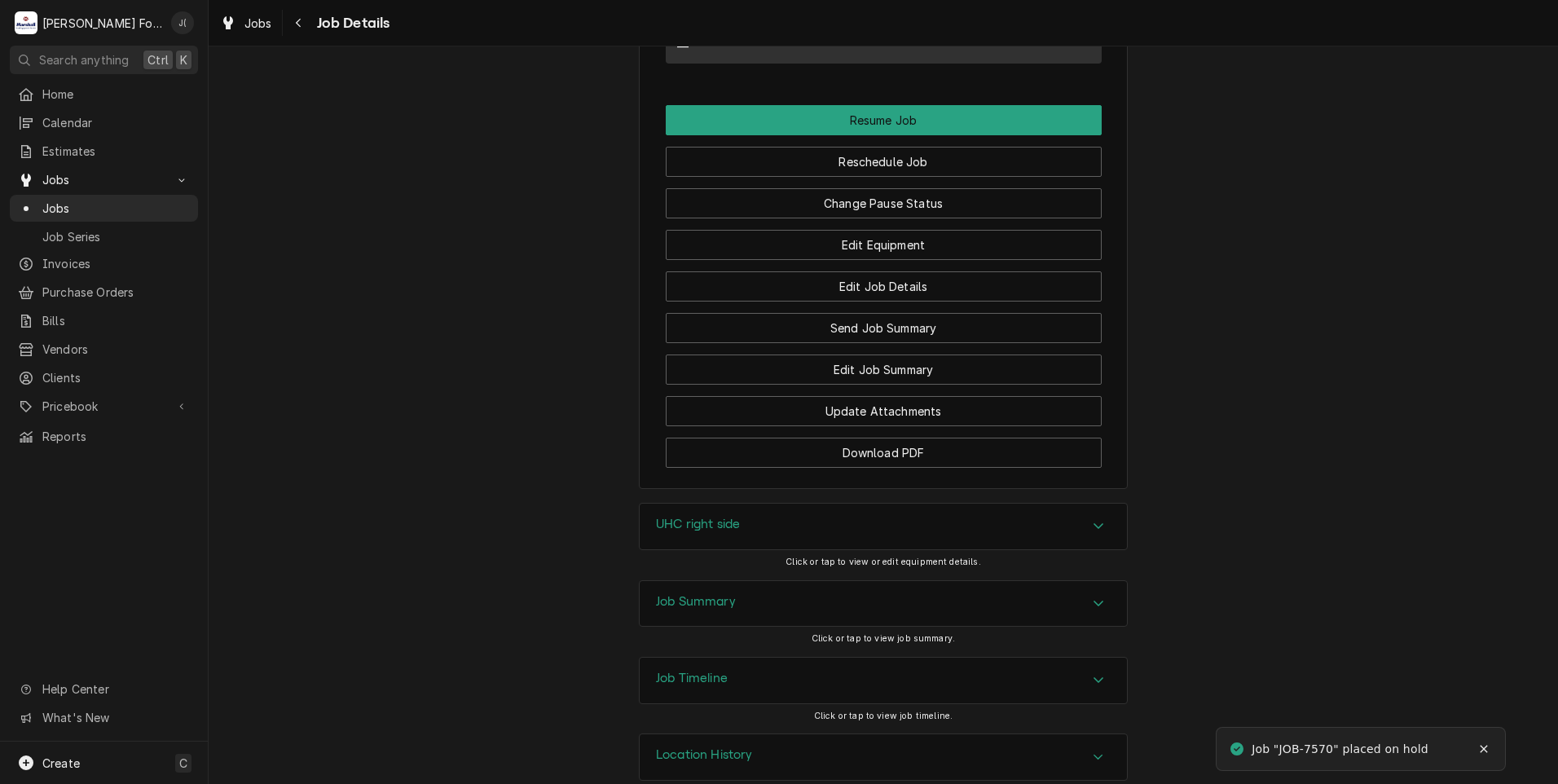
scroll to position [1569, 0]
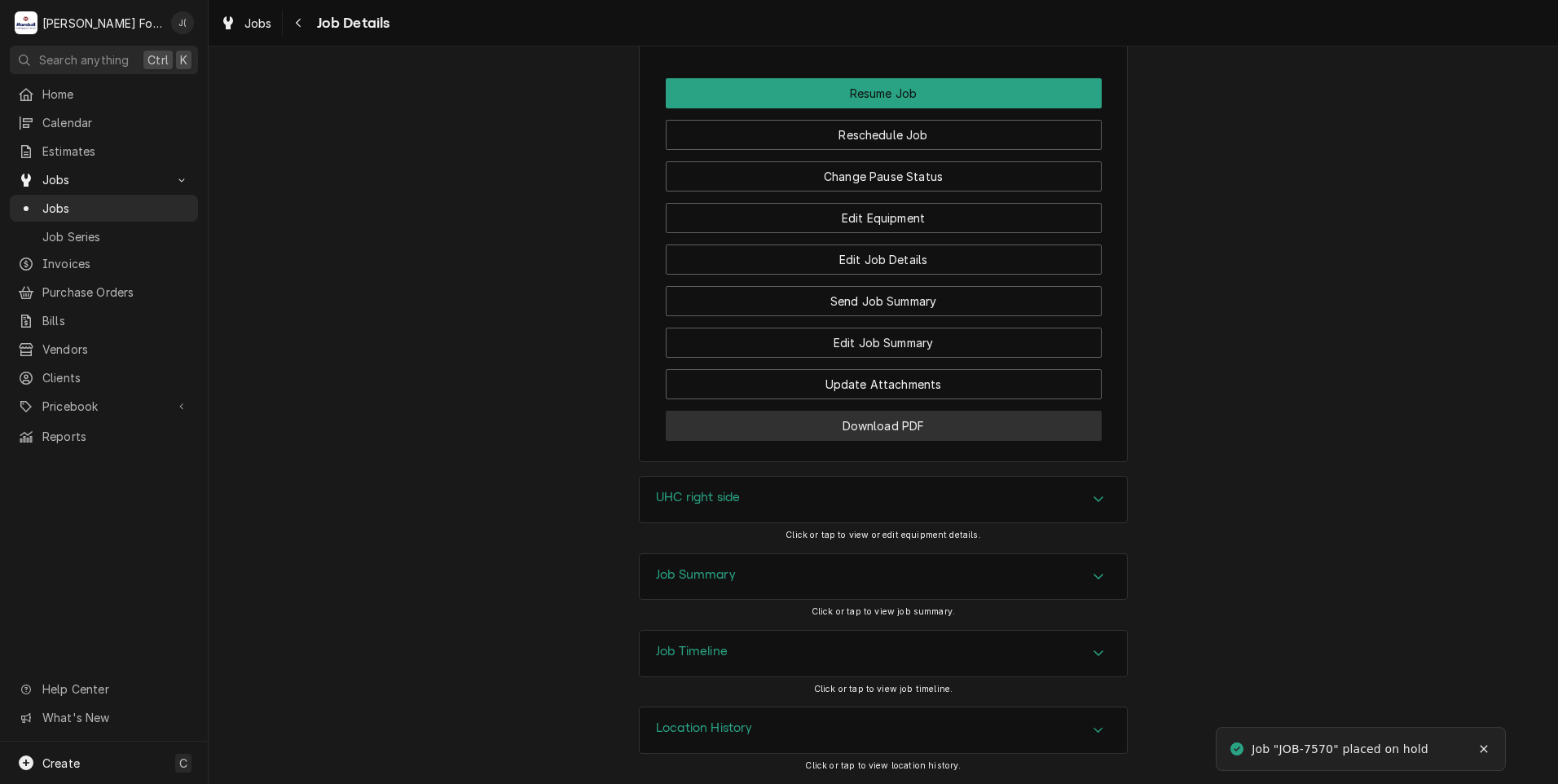
click at [740, 432] on button "Download PDF" at bounding box center [883, 426] width 436 height 30
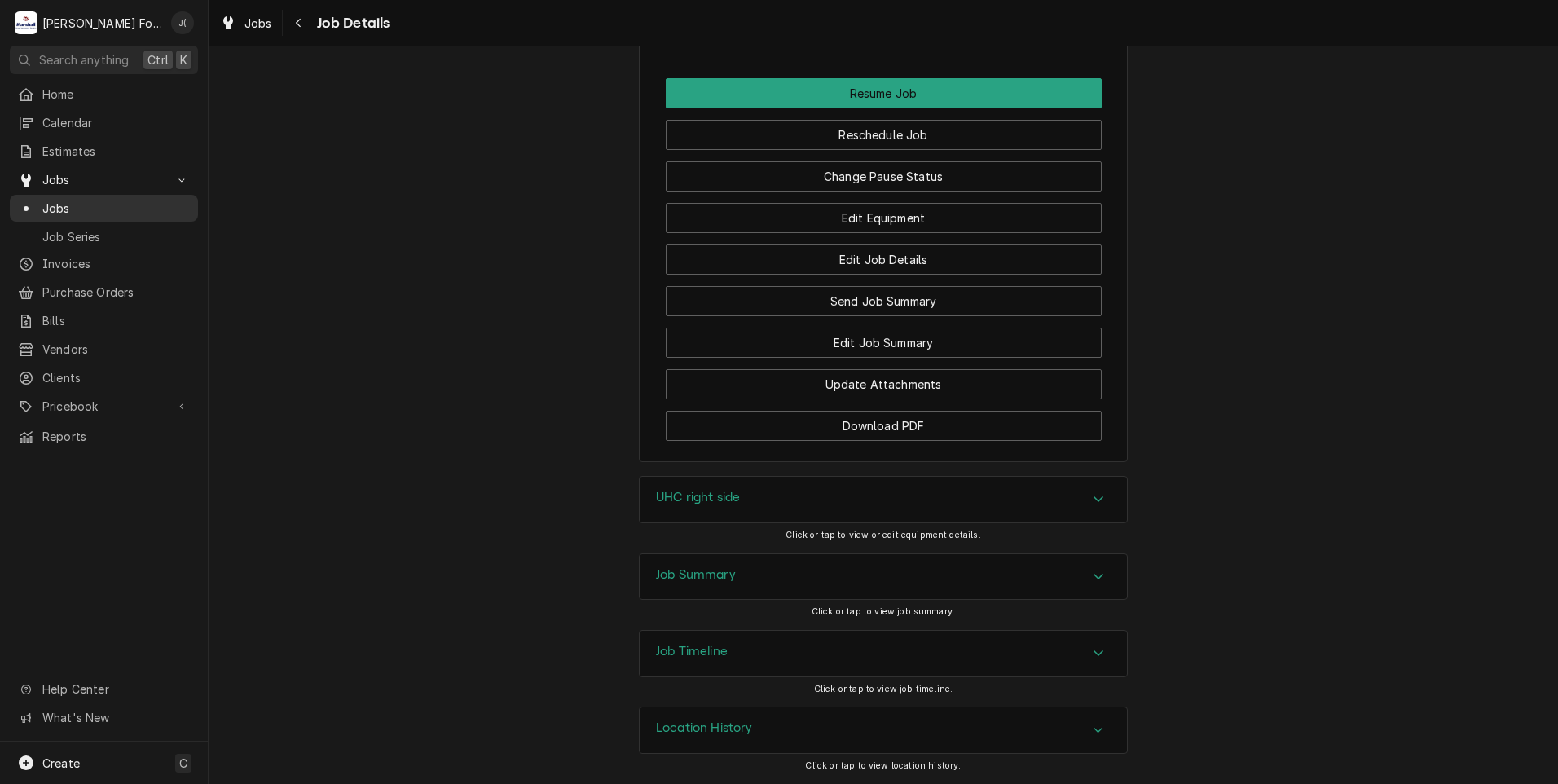
click at [60, 208] on span "Jobs" at bounding box center [116, 208] width 148 height 17
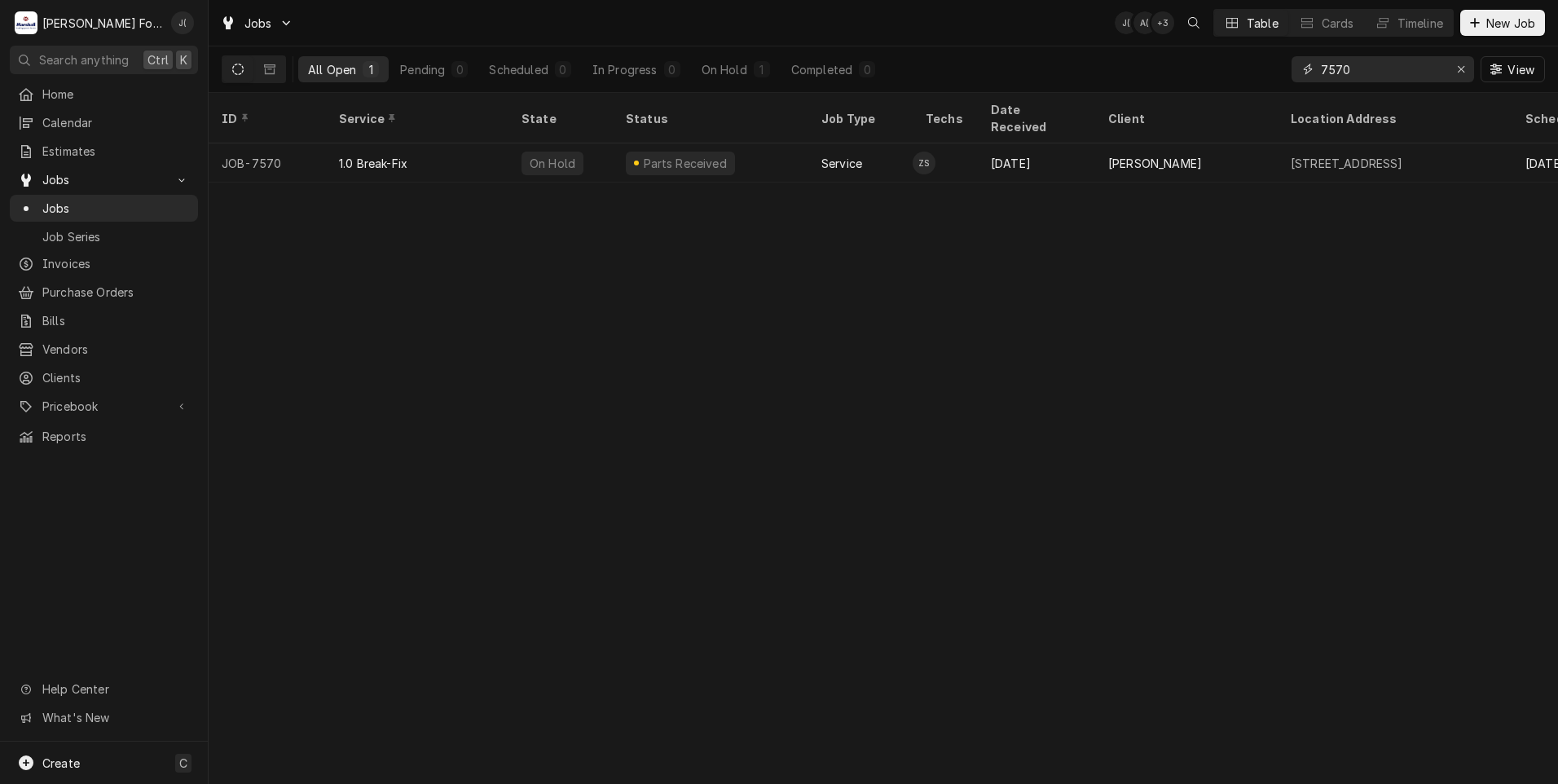
click at [1465, 73] on icon "Erase input" at bounding box center [1461, 69] width 9 height 12
click at [1425, 73] on input "Dynamic Content Wrapper" at bounding box center [1398, 69] width 153 height 26
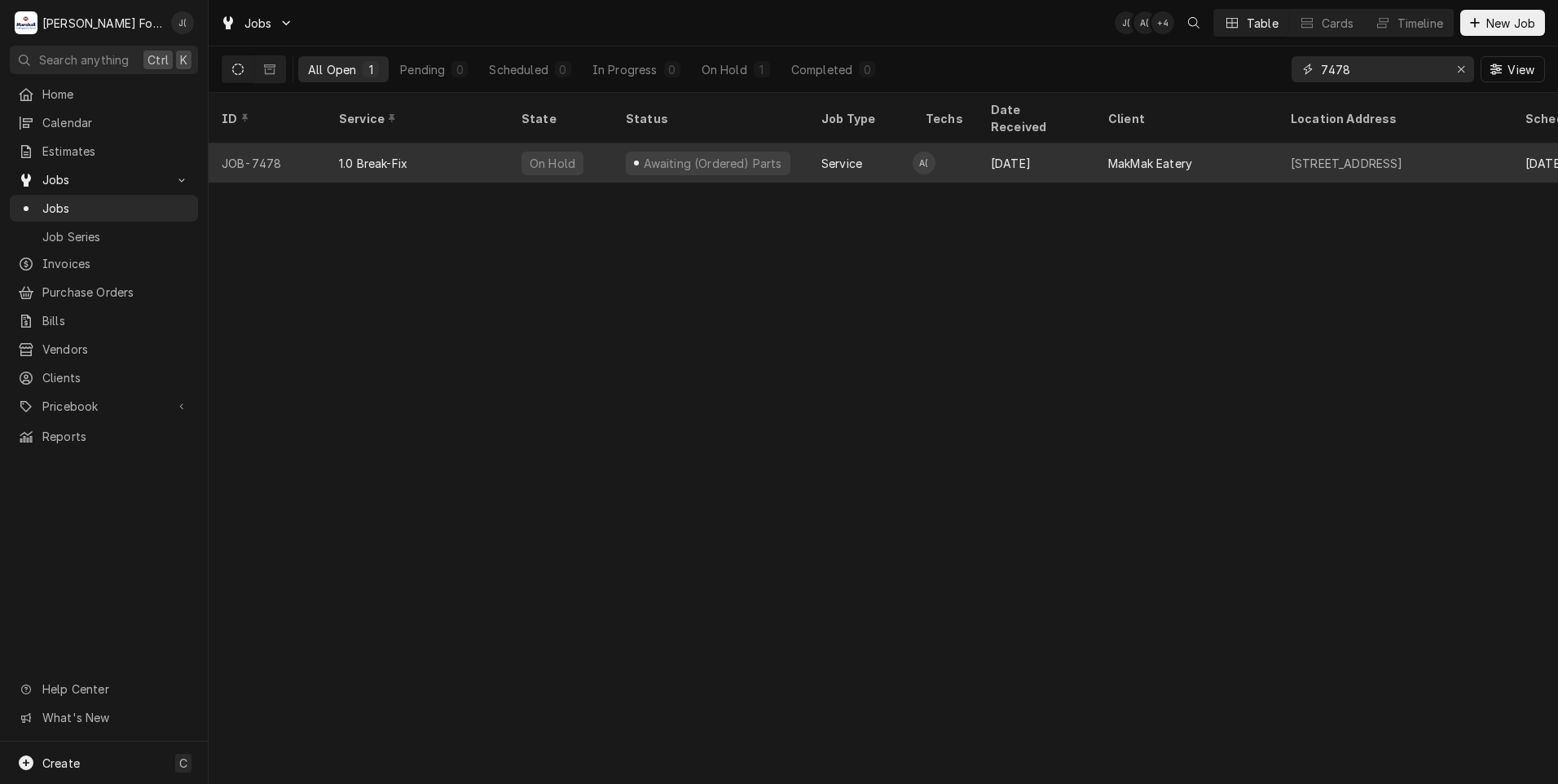
type input "7478"
click at [461, 143] on div "1.0 Break-Fix" at bounding box center [418, 162] width 182 height 39
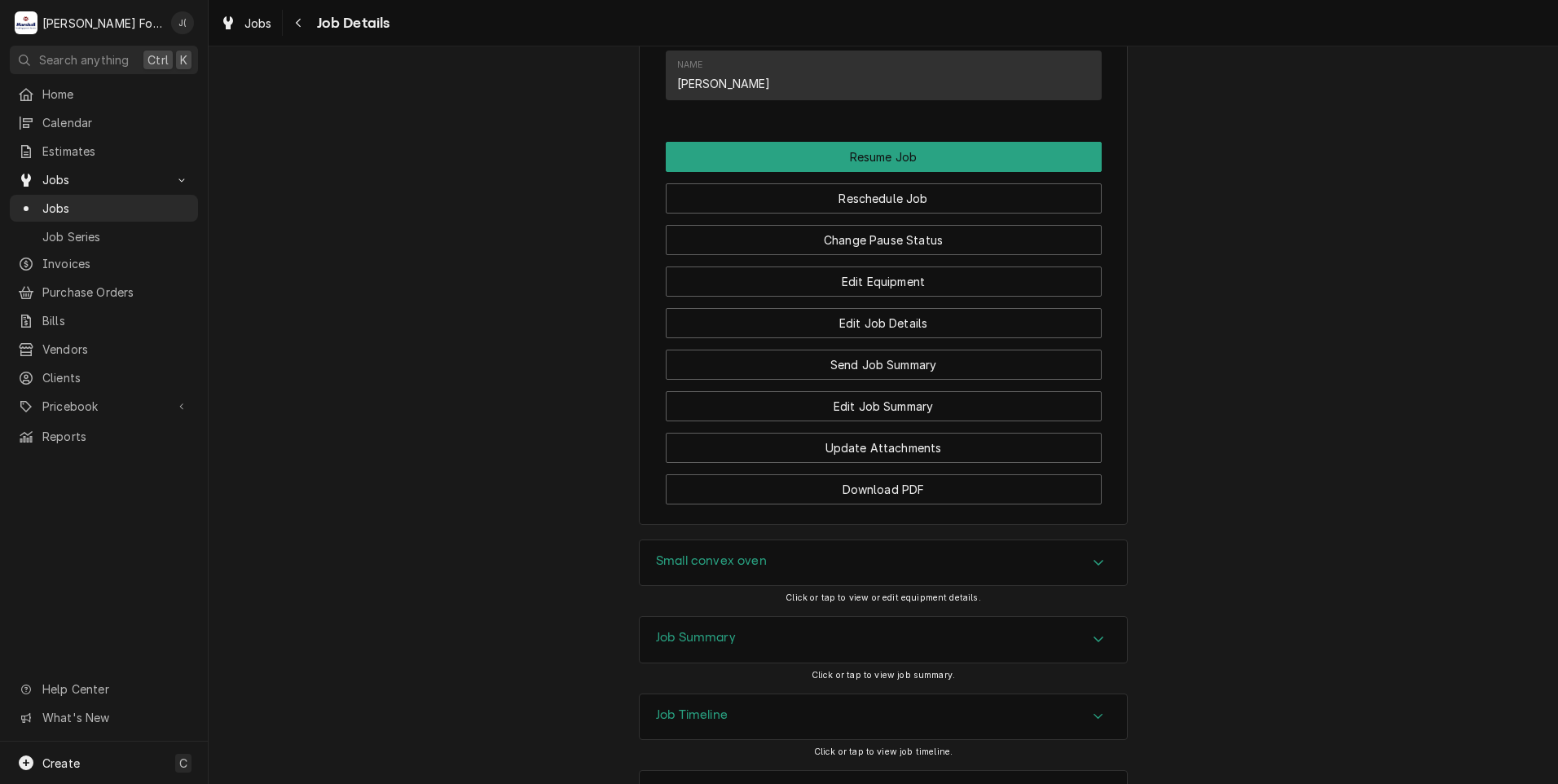
scroll to position [1481, 0]
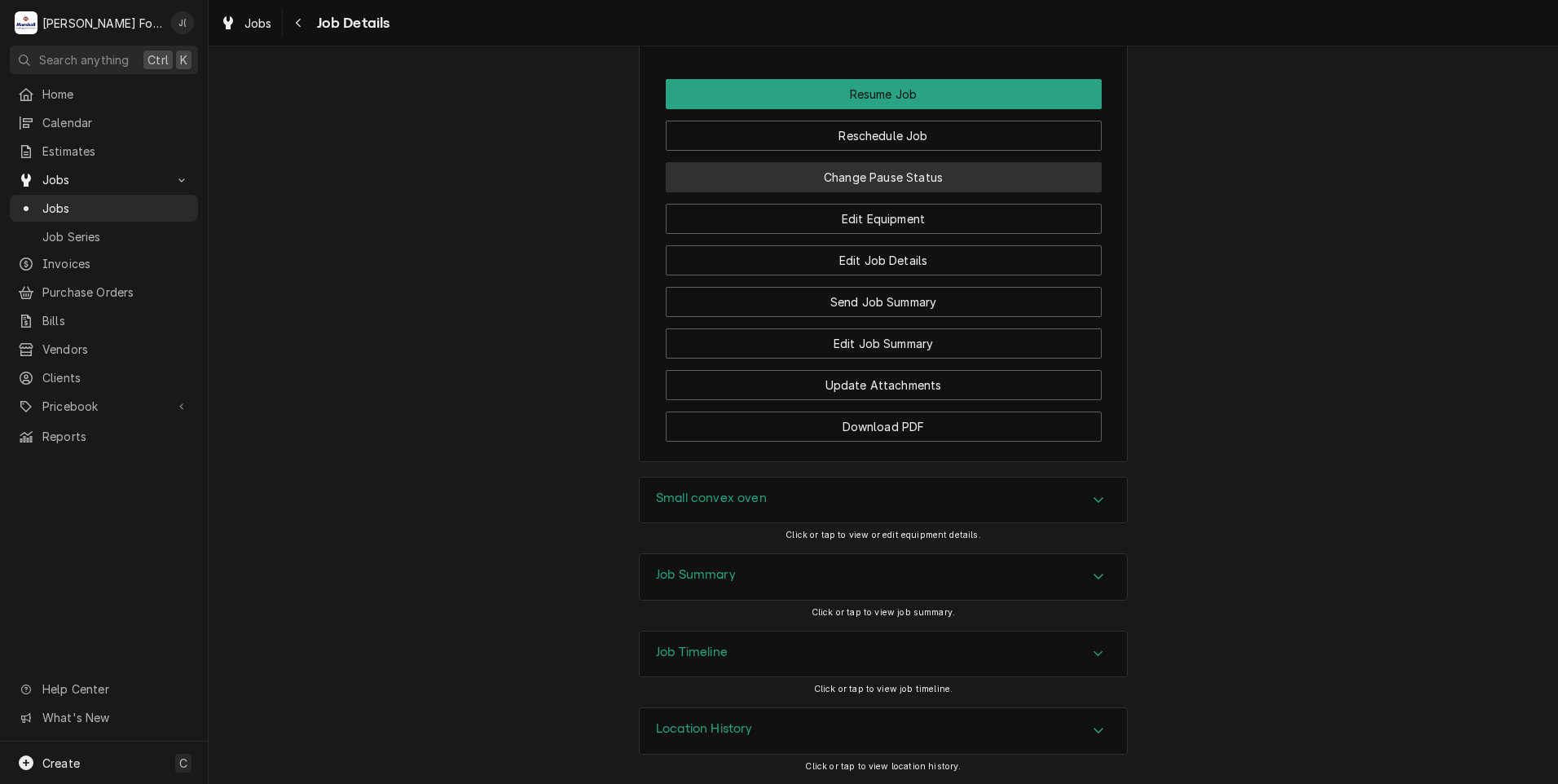
click at [976, 187] on button "Change Pause Status" at bounding box center [883, 177] width 436 height 30
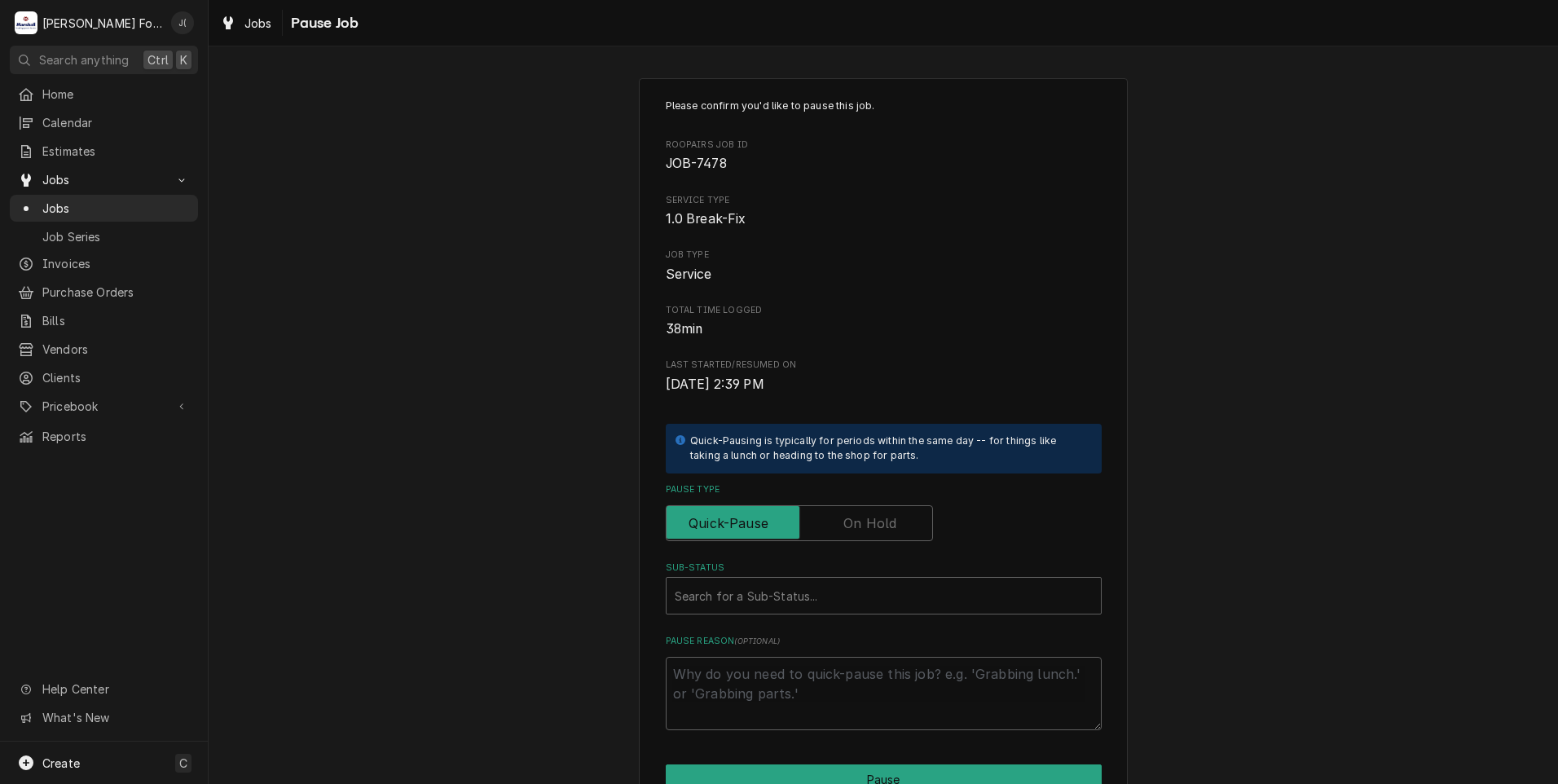
click at [887, 519] on label "Pause Type" at bounding box center [799, 522] width 267 height 36
click at [887, 519] on input "Pause Type" at bounding box center [799, 522] width 253 height 36
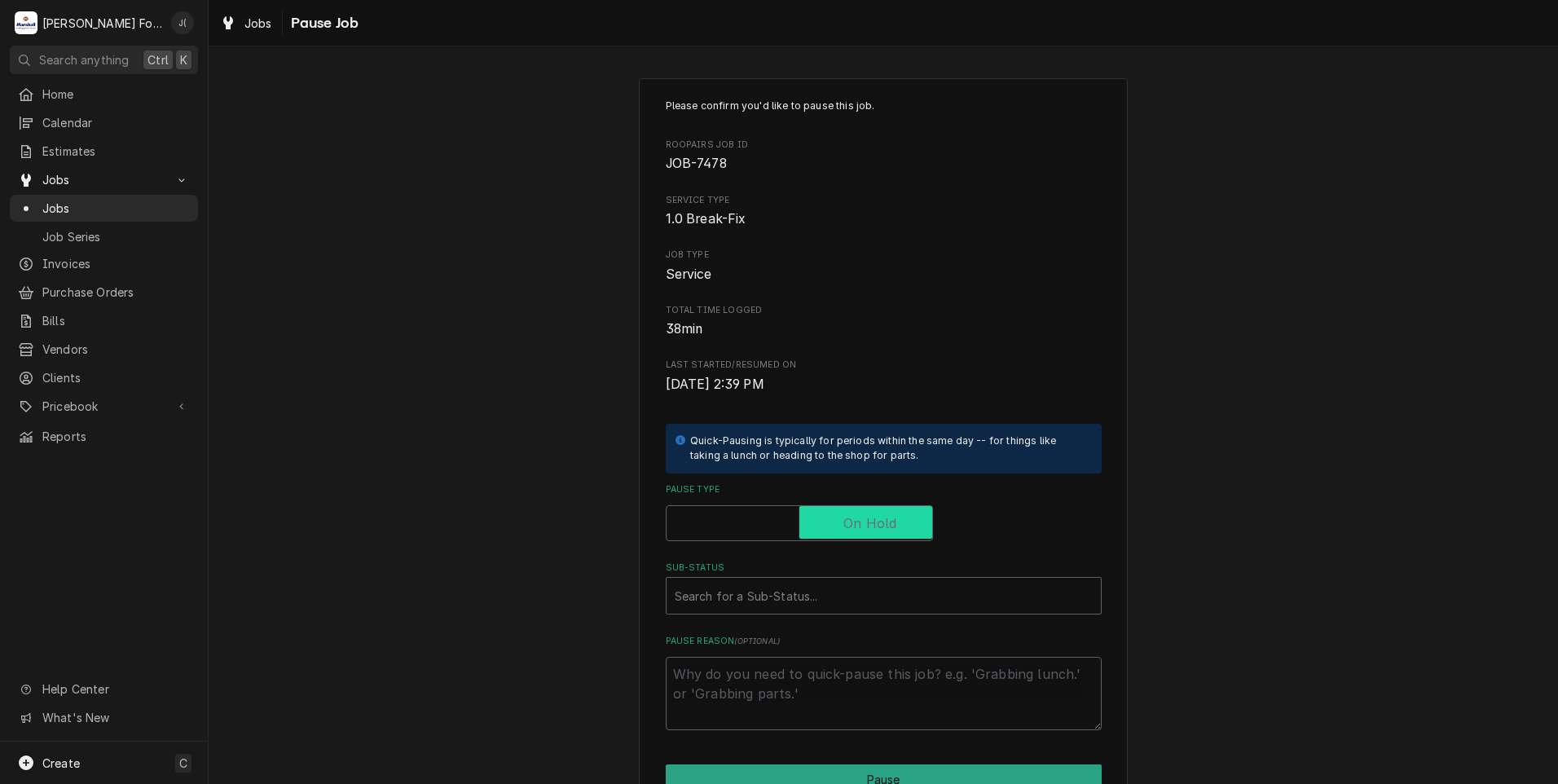
checkbox input "true"
click at [821, 596] on div "Sub-Status" at bounding box center [883, 595] width 418 height 29
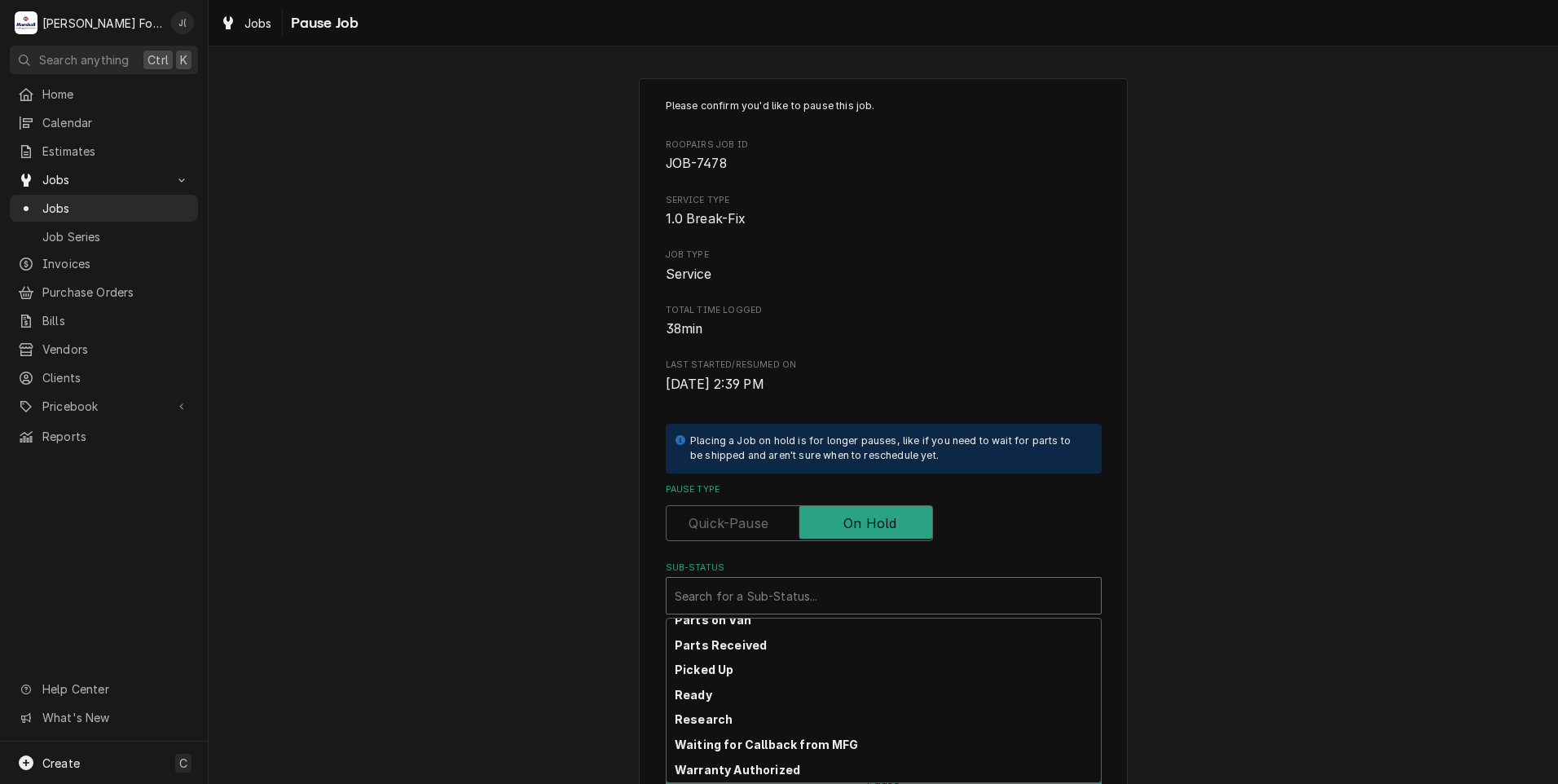
scroll to position [260, 0]
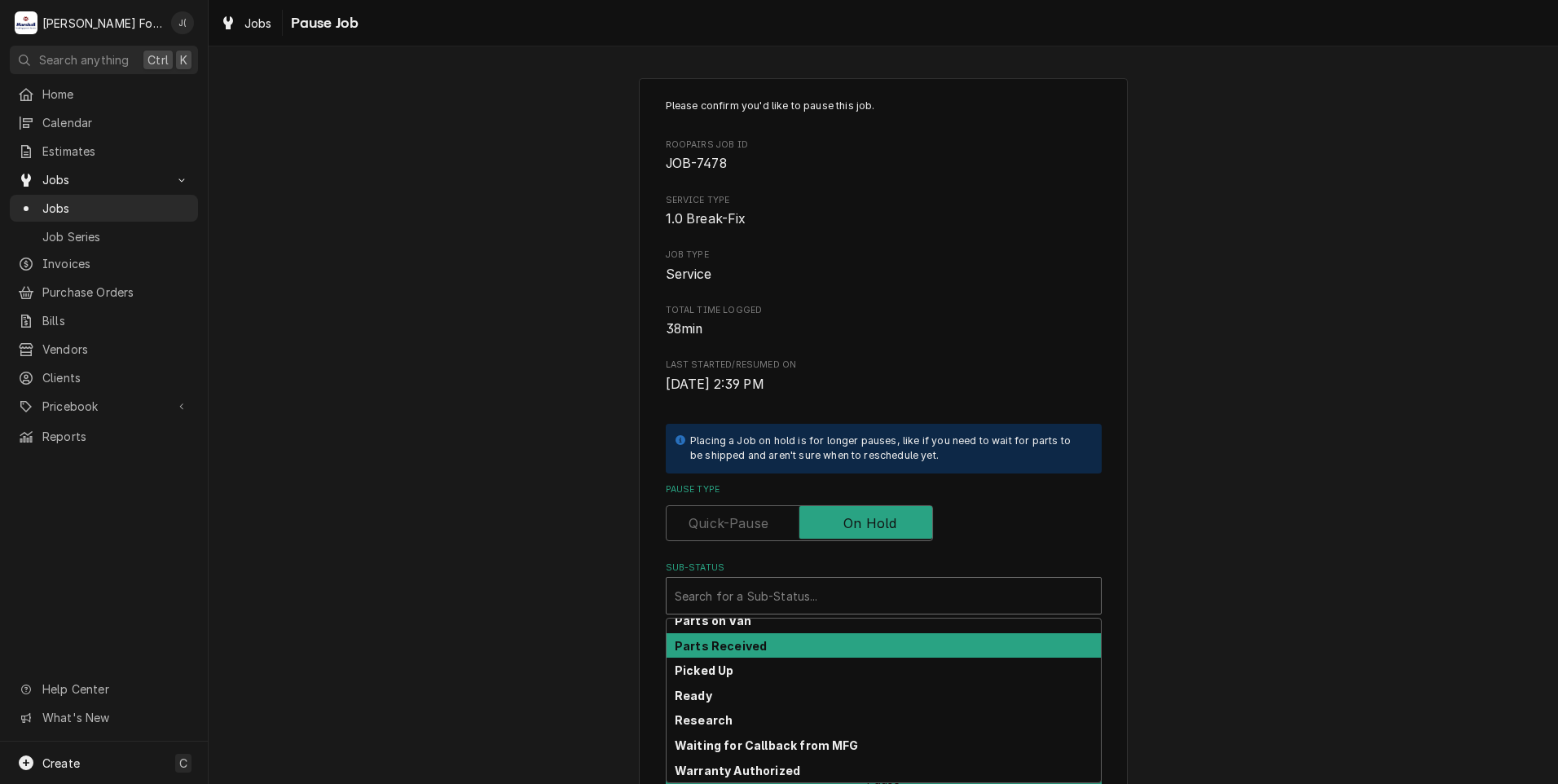
click at [778, 649] on div "Parts Received" at bounding box center [883, 646] width 434 height 26
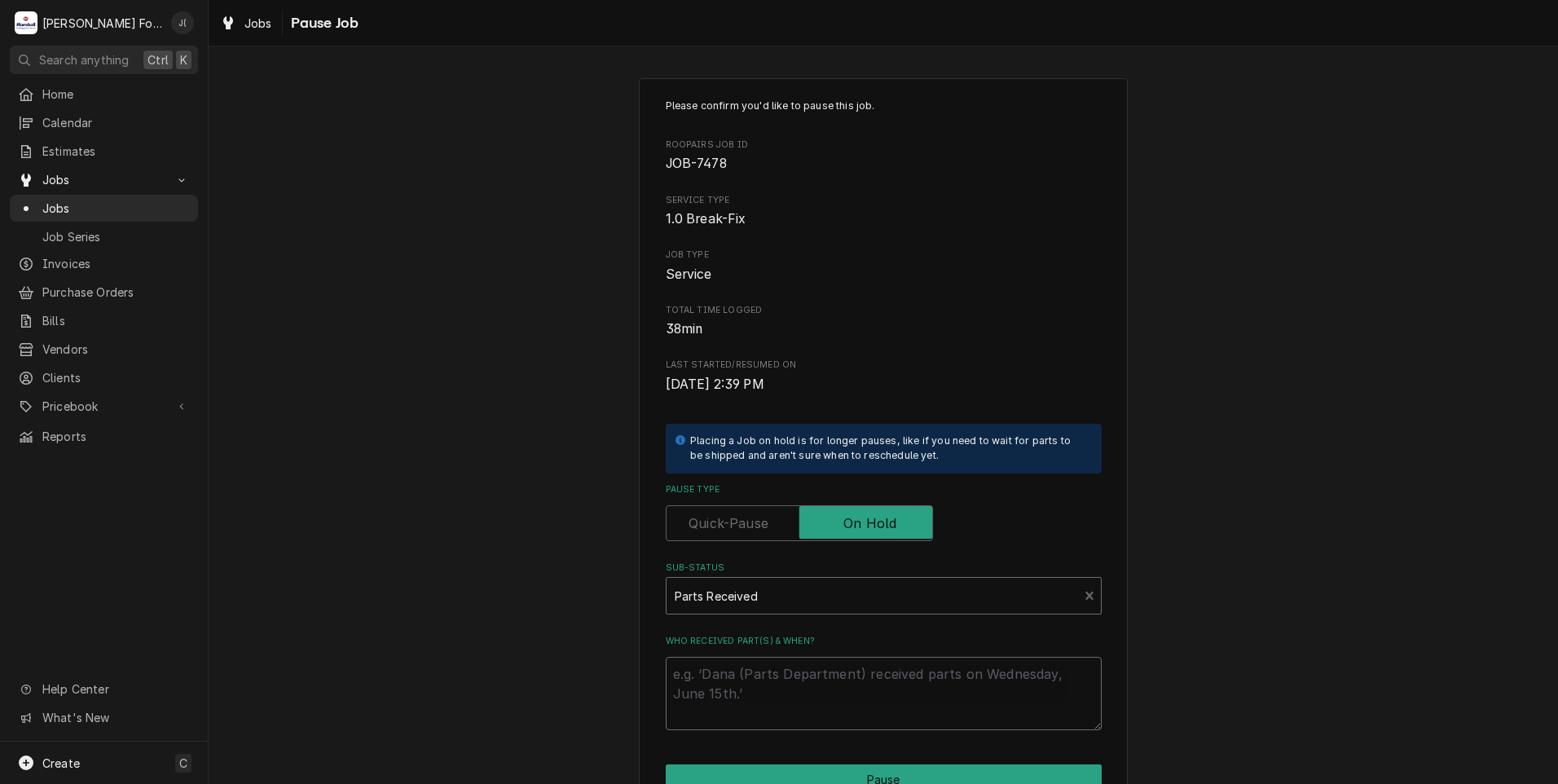
click at [782, 694] on textarea "Who received part(s) & when?" at bounding box center [883, 694] width 436 height 73
type textarea "x"
type textarea "0"
type textarea "x"
type textarea "09"
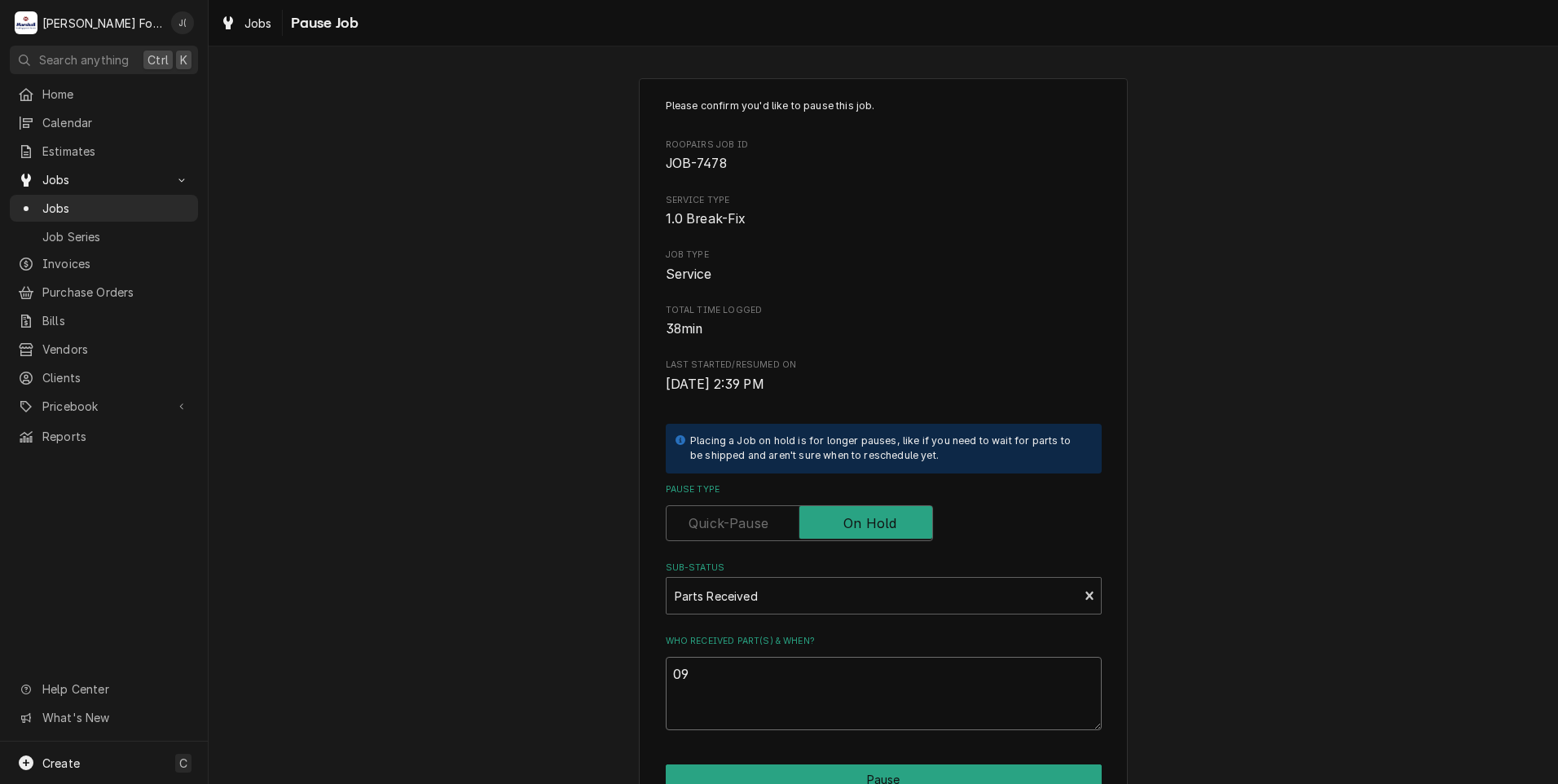
type textarea "x"
type textarea "09/"
type textarea "x"
type textarea "09/3"
type textarea "x"
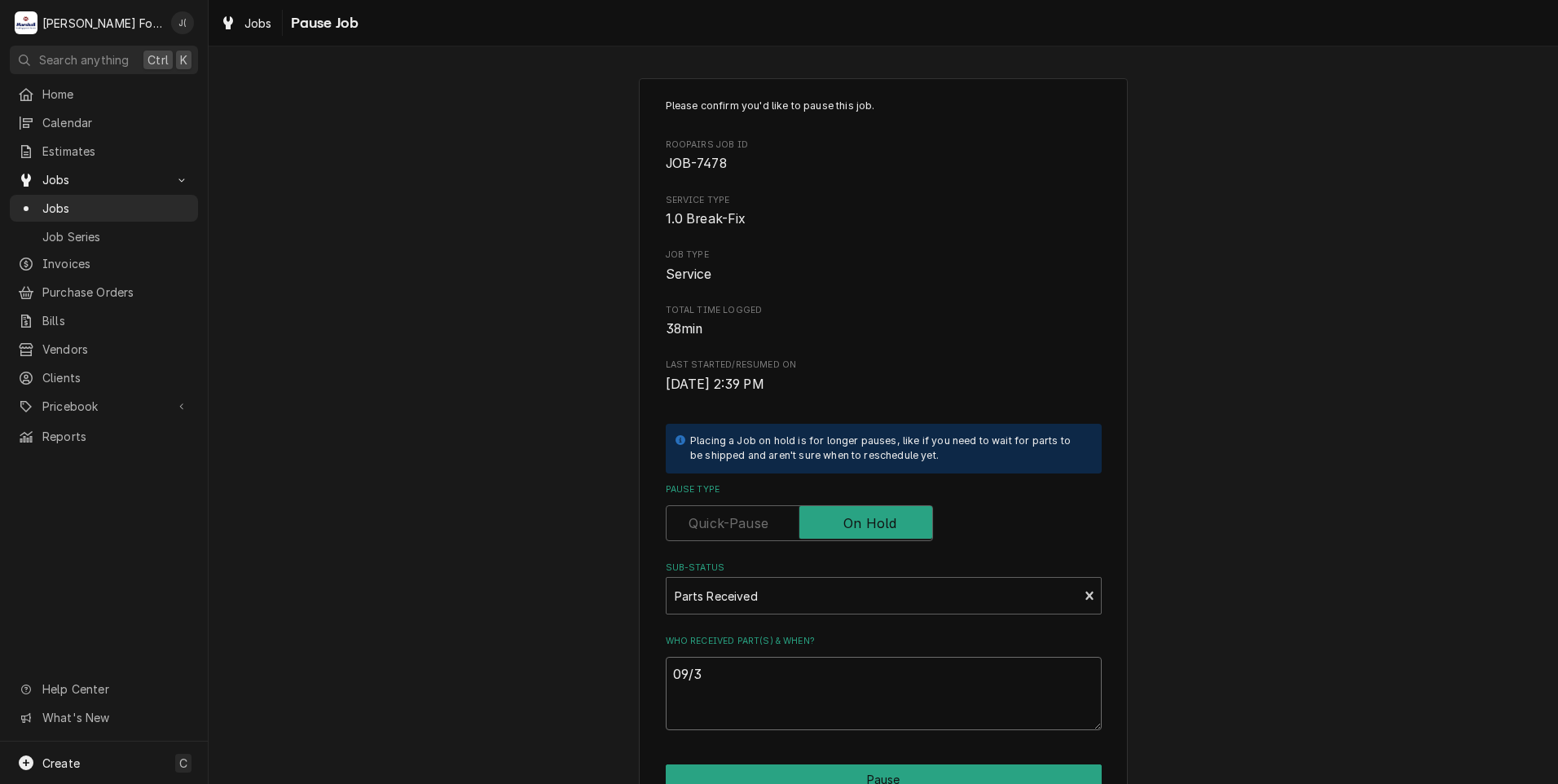
type textarea "09/30"
type textarea "x"
type textarea "09/30/"
type textarea "x"
type textarea "09/30/2"
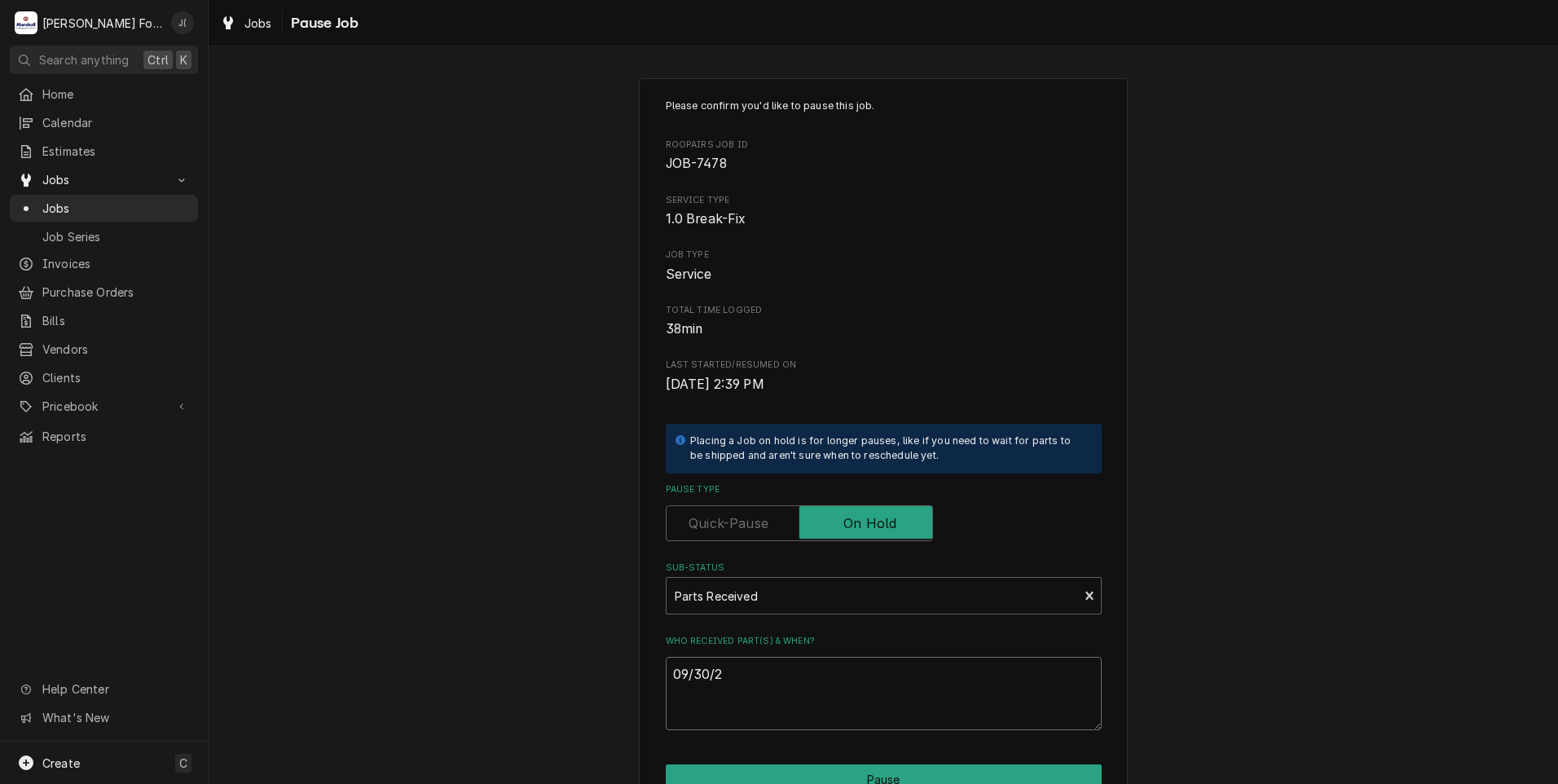
type textarea "x"
type textarea "09/30/20"
type textarea "x"
type textarea "09/30/202"
type textarea "x"
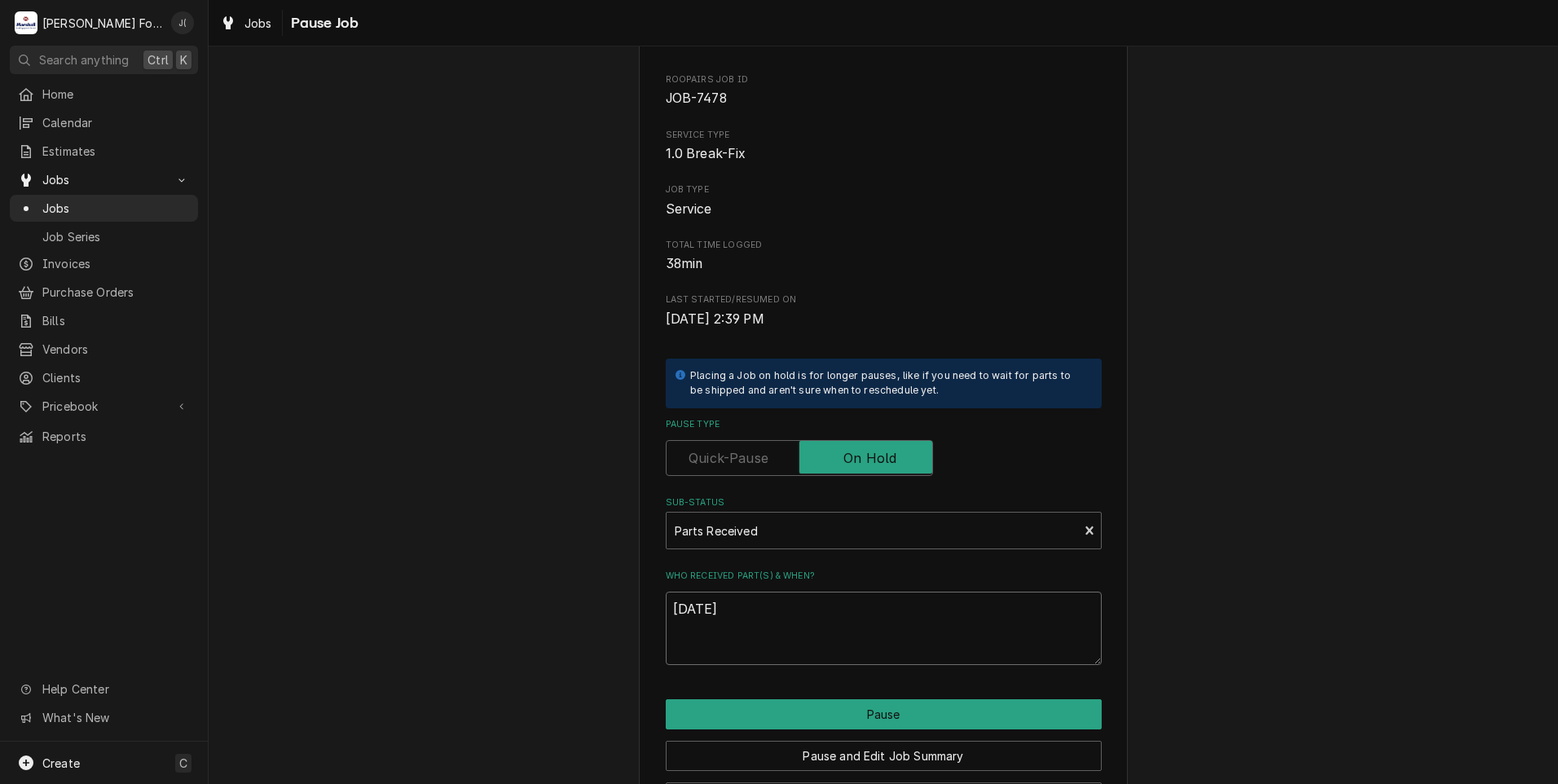
scroll to position [129, 0]
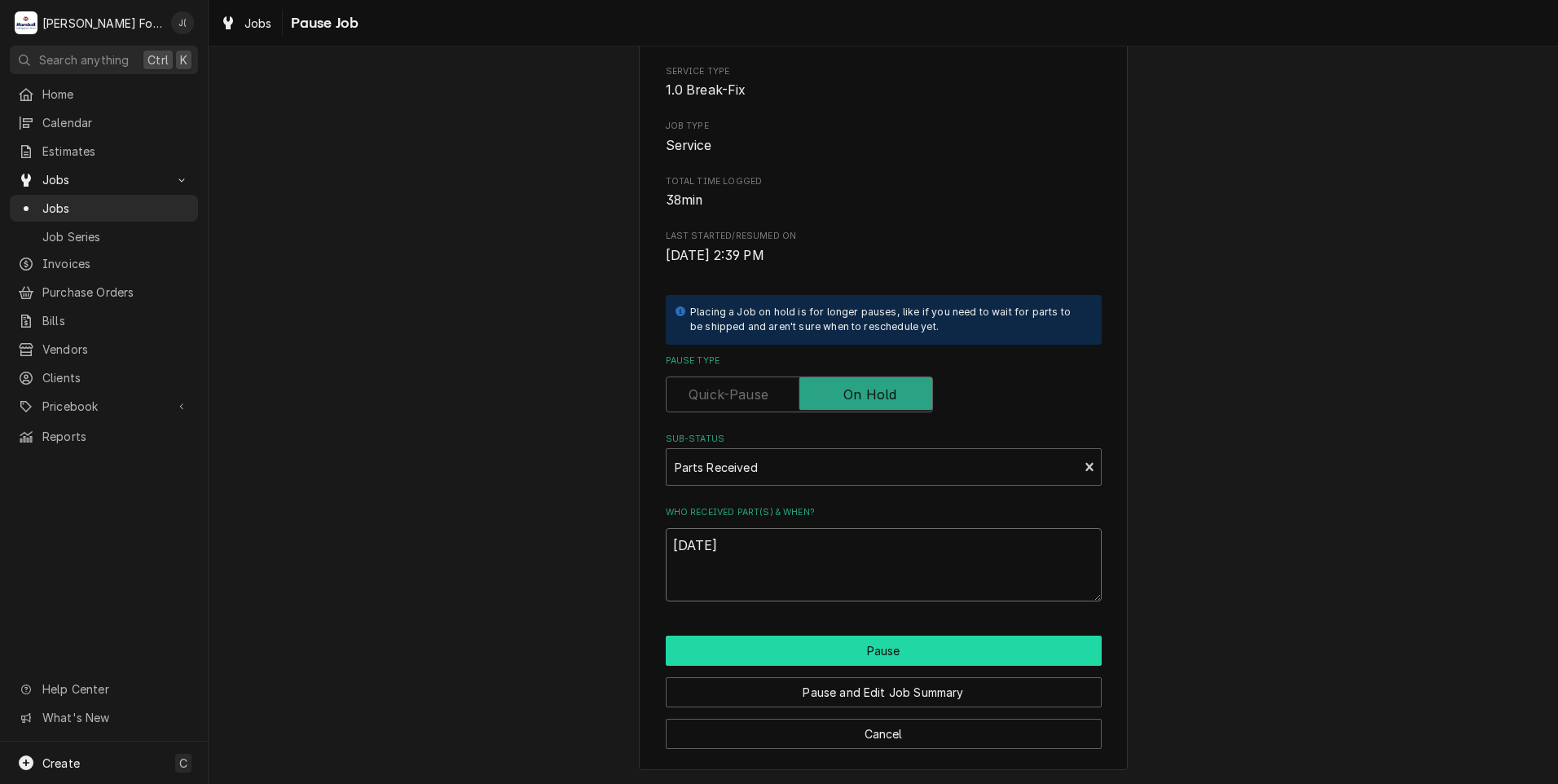
type textarea "[DATE]"
click at [736, 661] on button "Pause" at bounding box center [883, 650] width 436 height 30
type textarea "x"
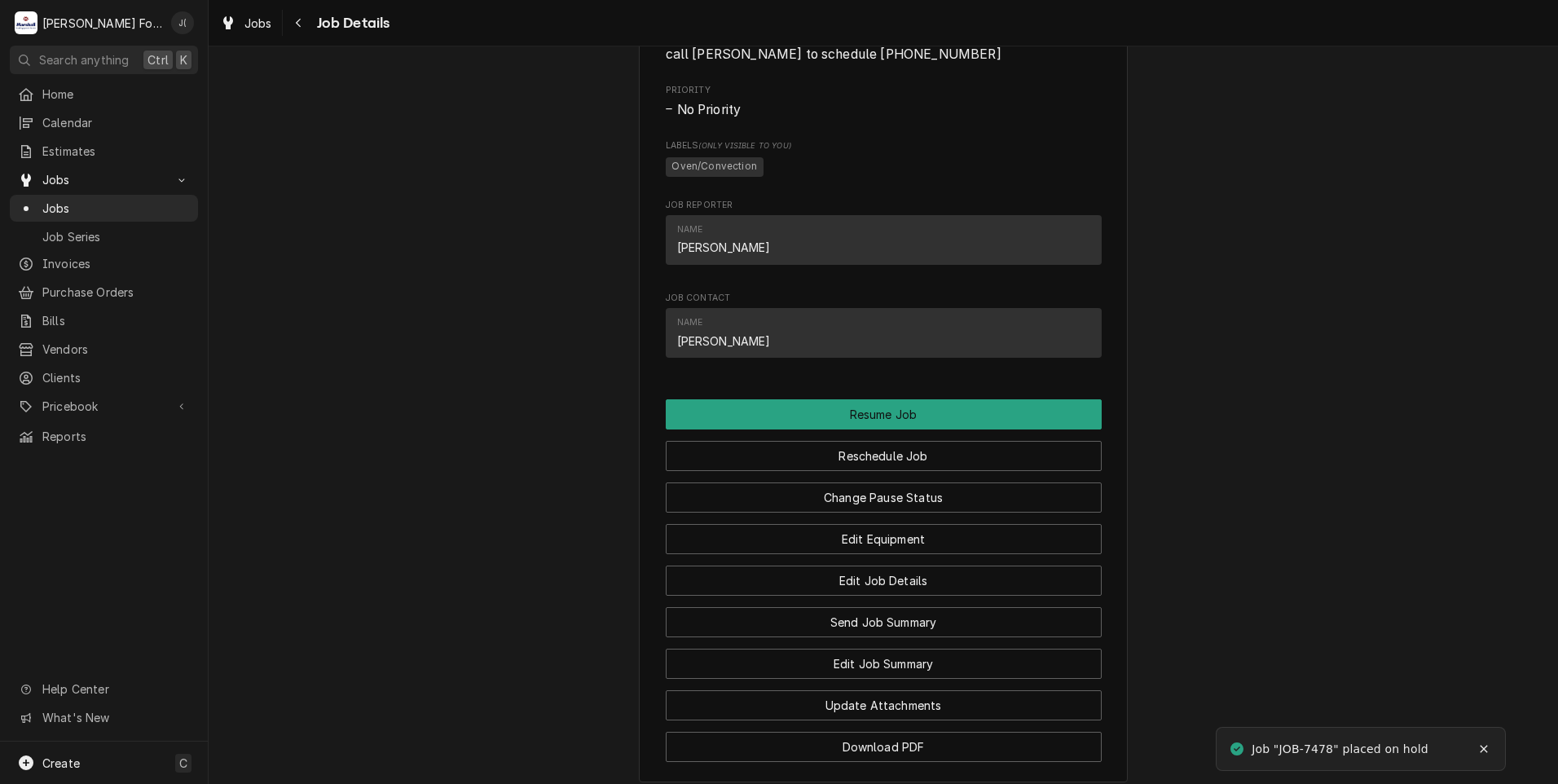
scroll to position [1481, 0]
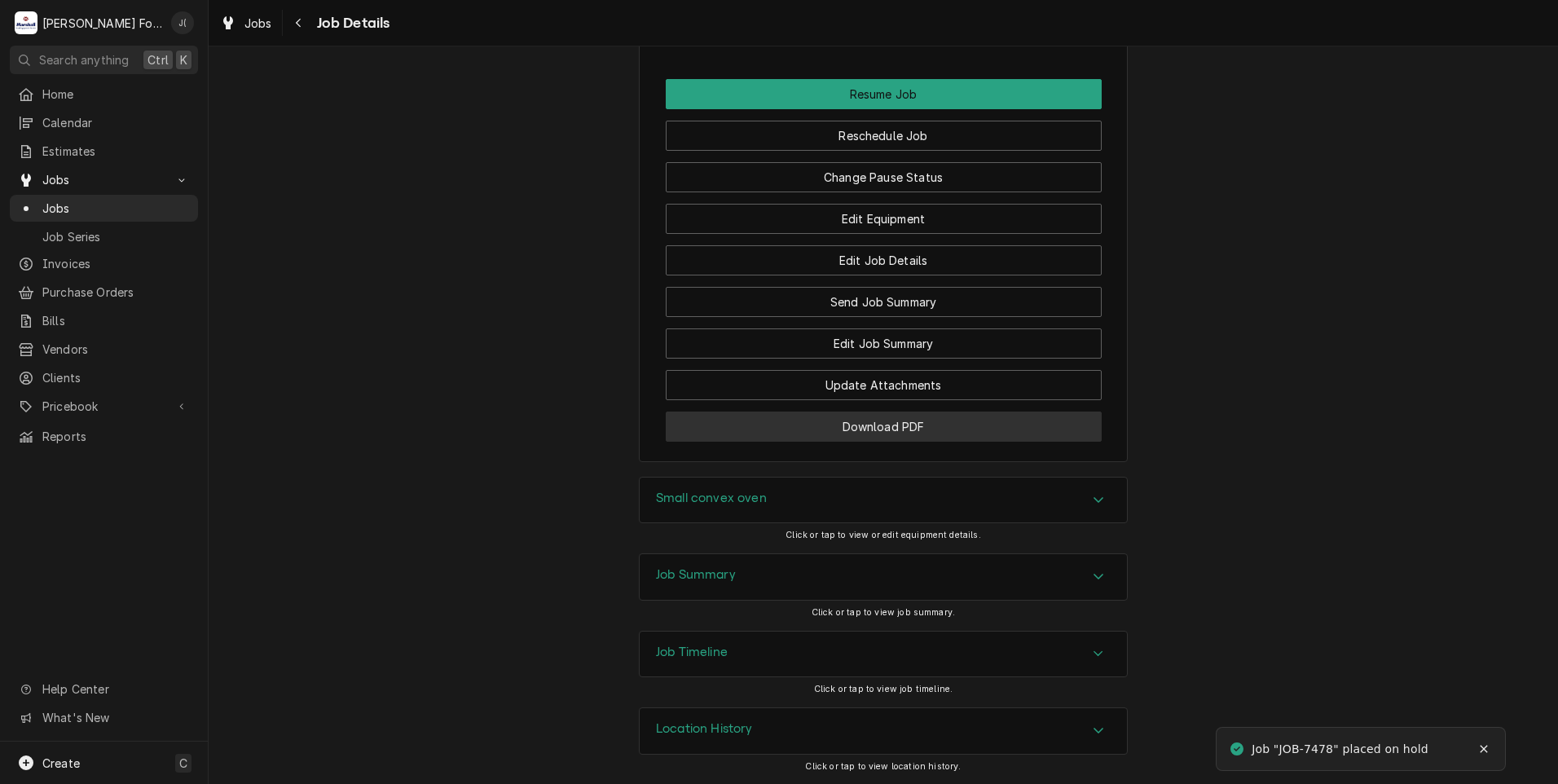
click at [748, 426] on button "Download PDF" at bounding box center [883, 426] width 436 height 30
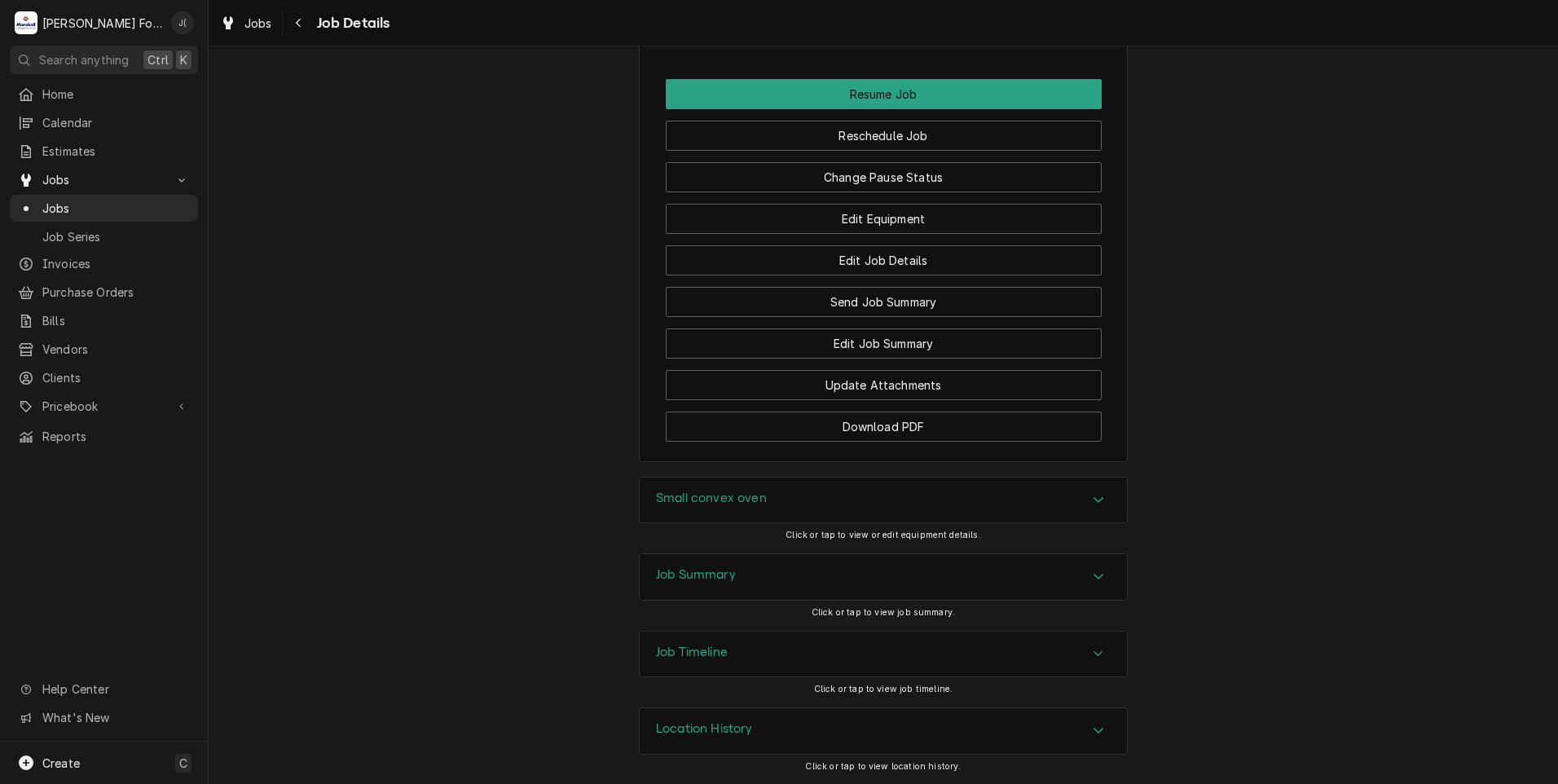
drag, startPoint x: 1305, startPoint y: 363, endPoint x: 1289, endPoint y: 302, distance: 63.1
click at [108, 203] on span "Jobs" at bounding box center [116, 208] width 148 height 17
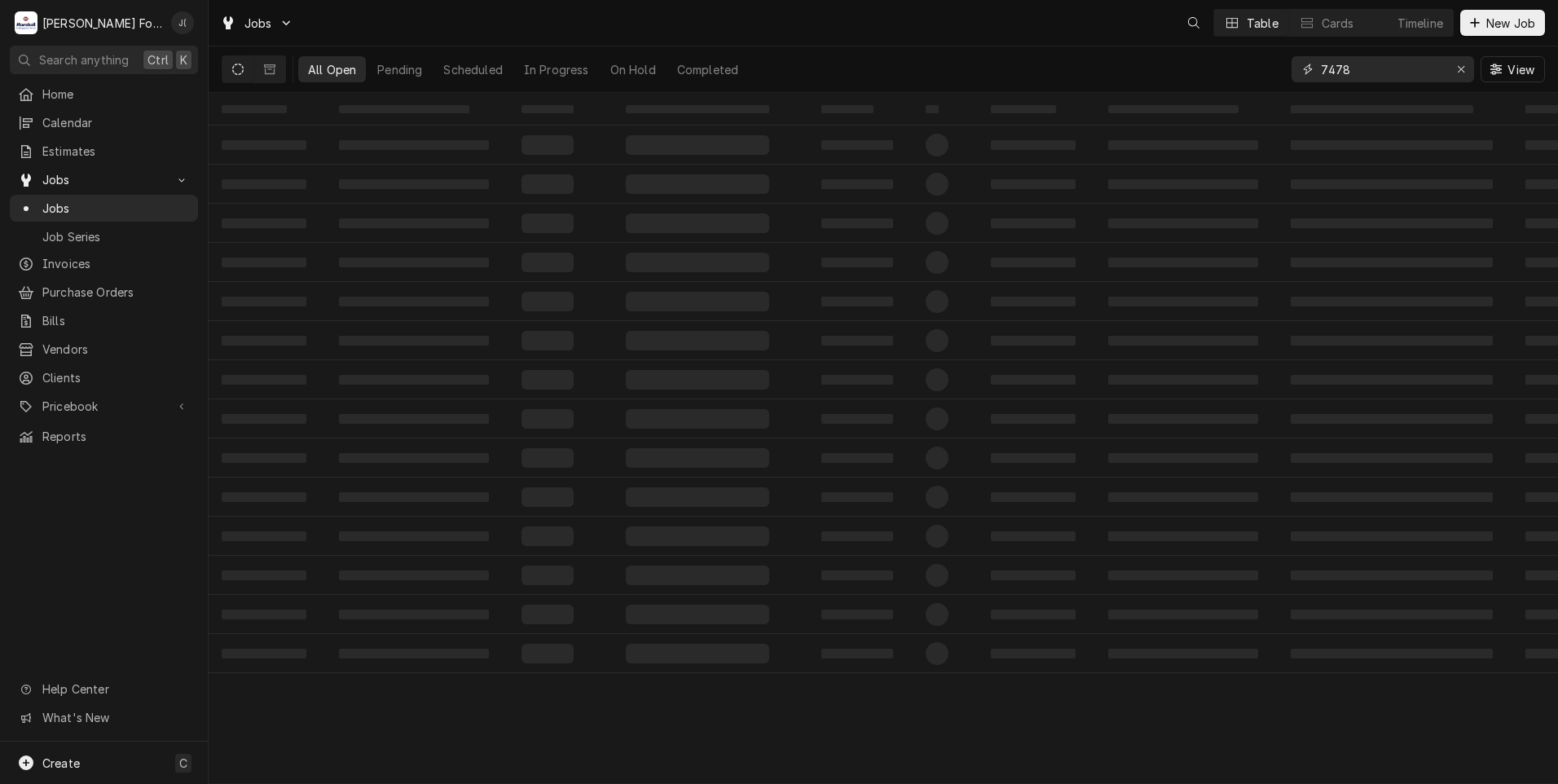
drag, startPoint x: 1356, startPoint y: 68, endPoint x: 791, endPoint y: 69, distance: 565.0
click at [831, 72] on div "All Open Pending Scheduled In Progress On Hold Completed 7478 View" at bounding box center [883, 69] width 1324 height 46
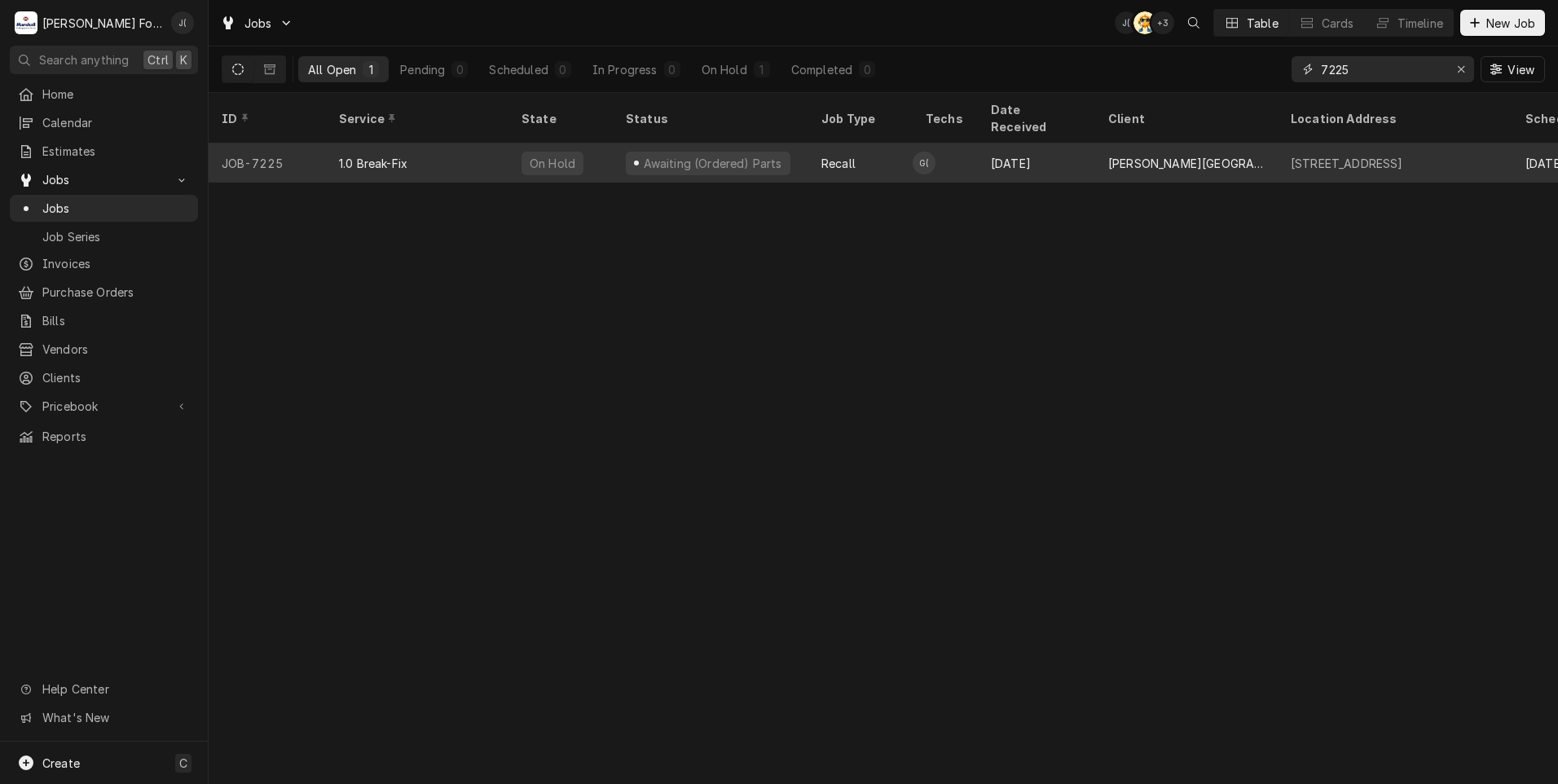
type input "7225"
click at [415, 143] on div "1.0 Break-Fix" at bounding box center [418, 162] width 182 height 39
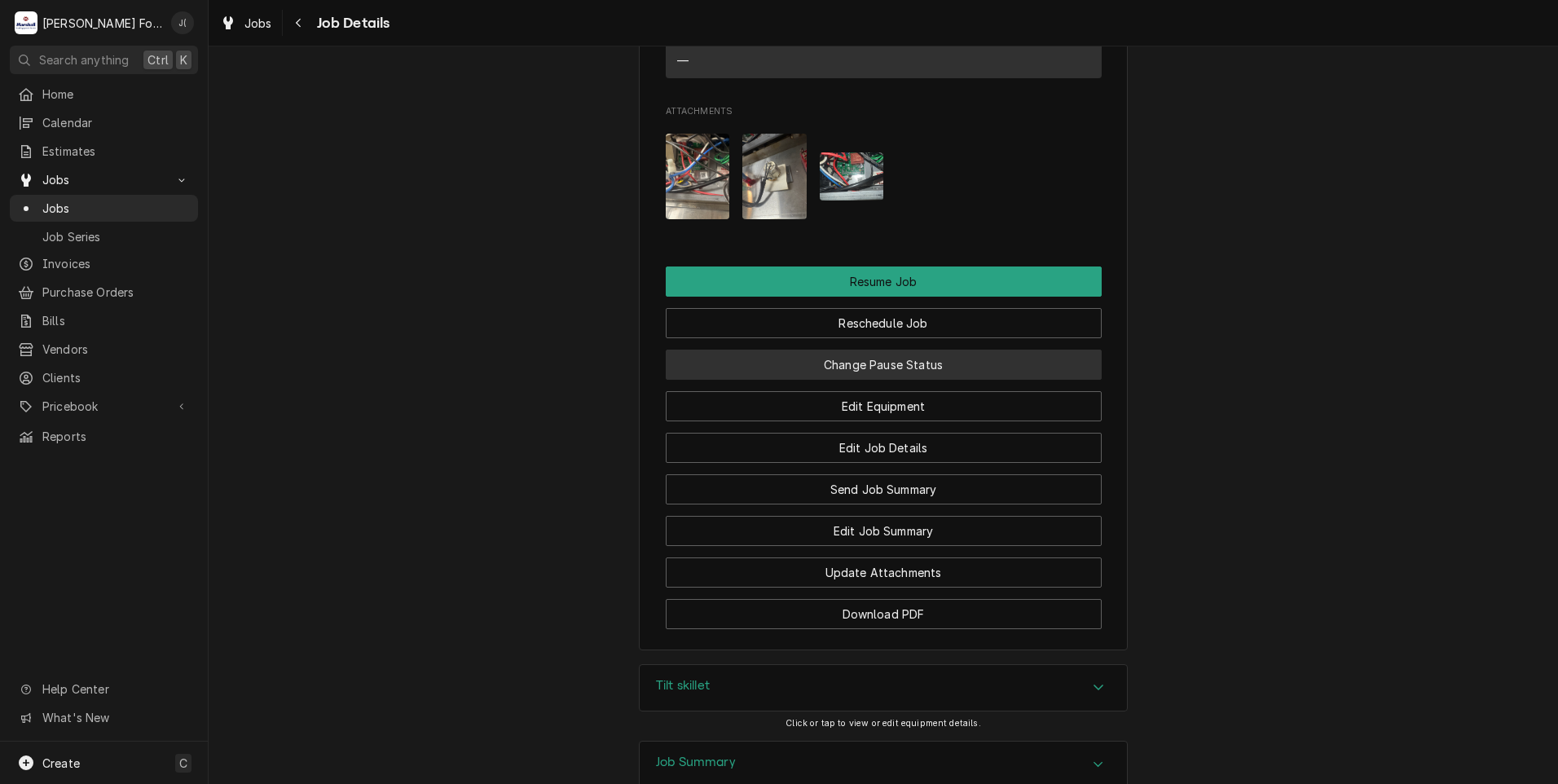
scroll to position [1955, 0]
click at [836, 347] on button "Change Pause Status" at bounding box center [883, 362] width 436 height 30
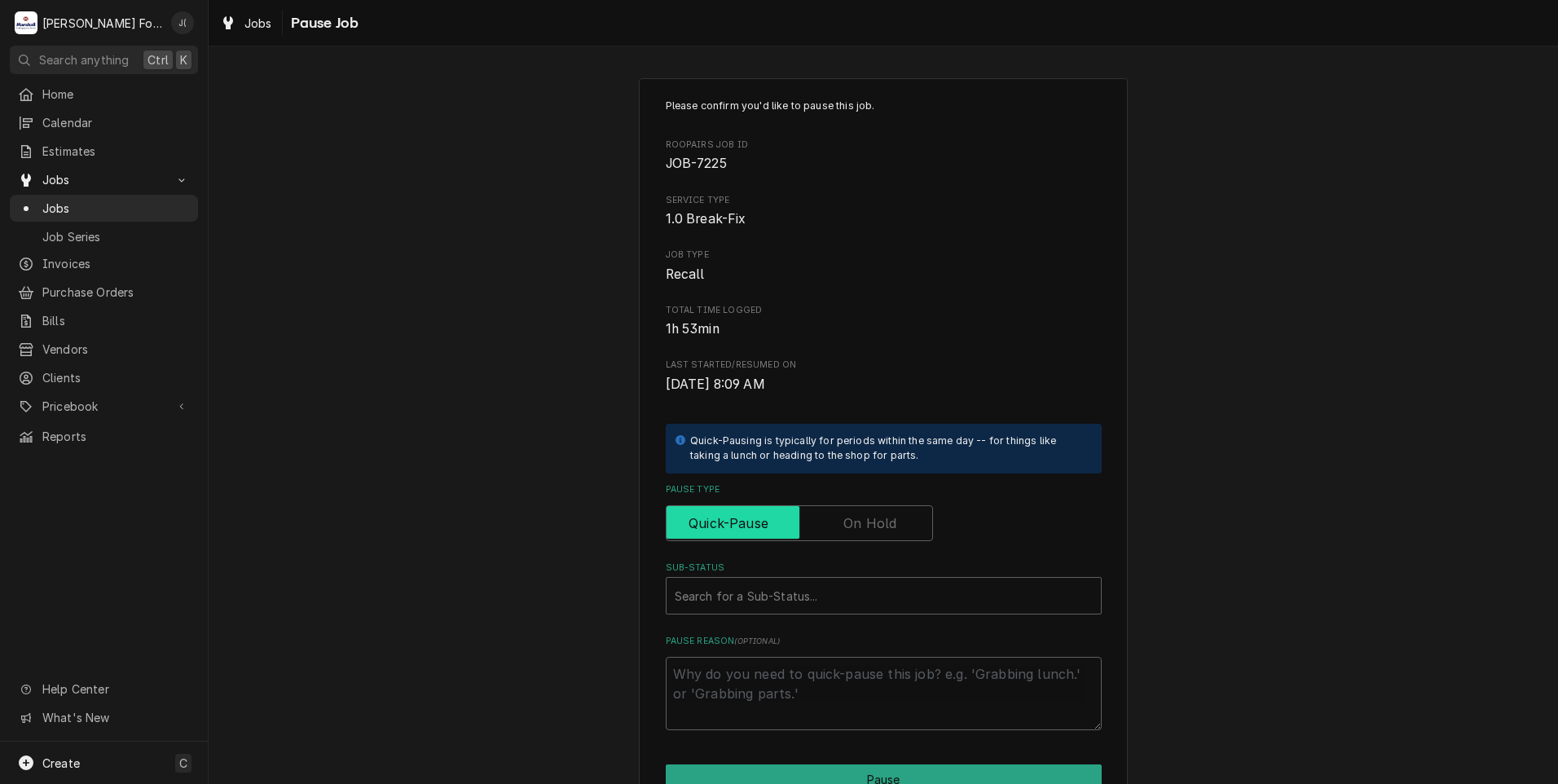
click at [850, 537] on input "Pause Type" at bounding box center [799, 522] width 253 height 36
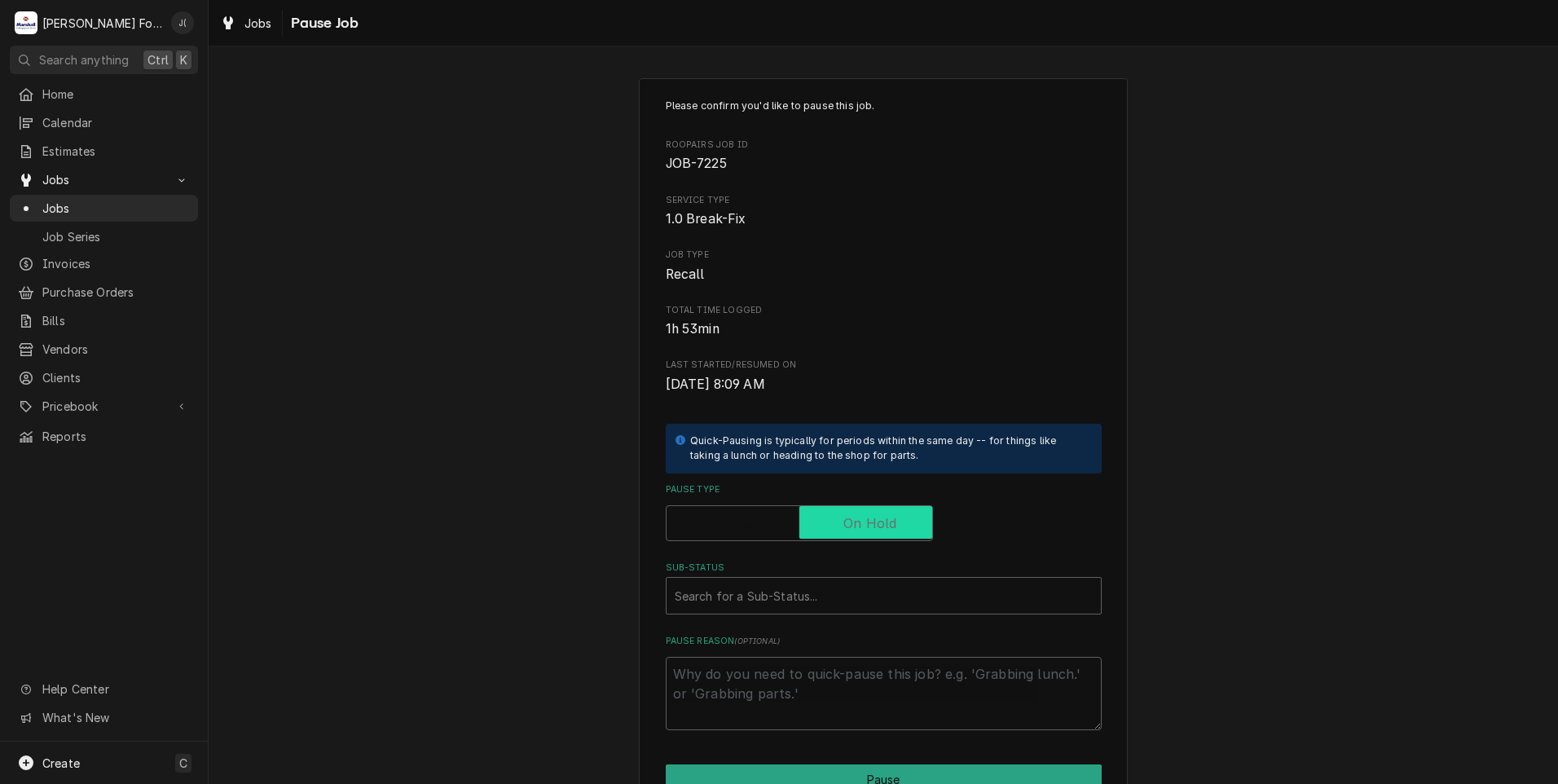
checkbox input "true"
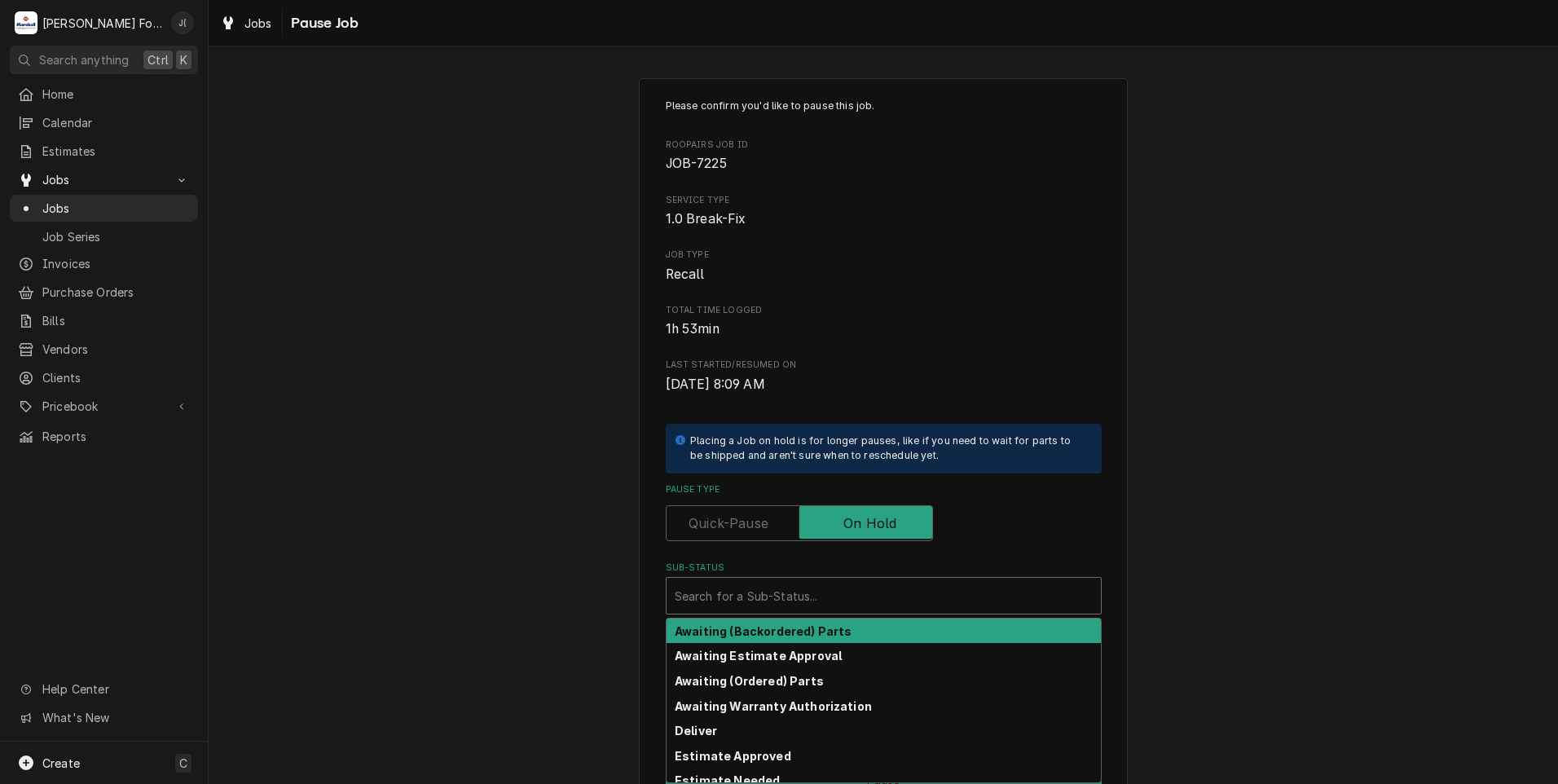
click at [758, 593] on div "Sub-Status" at bounding box center [883, 595] width 418 height 29
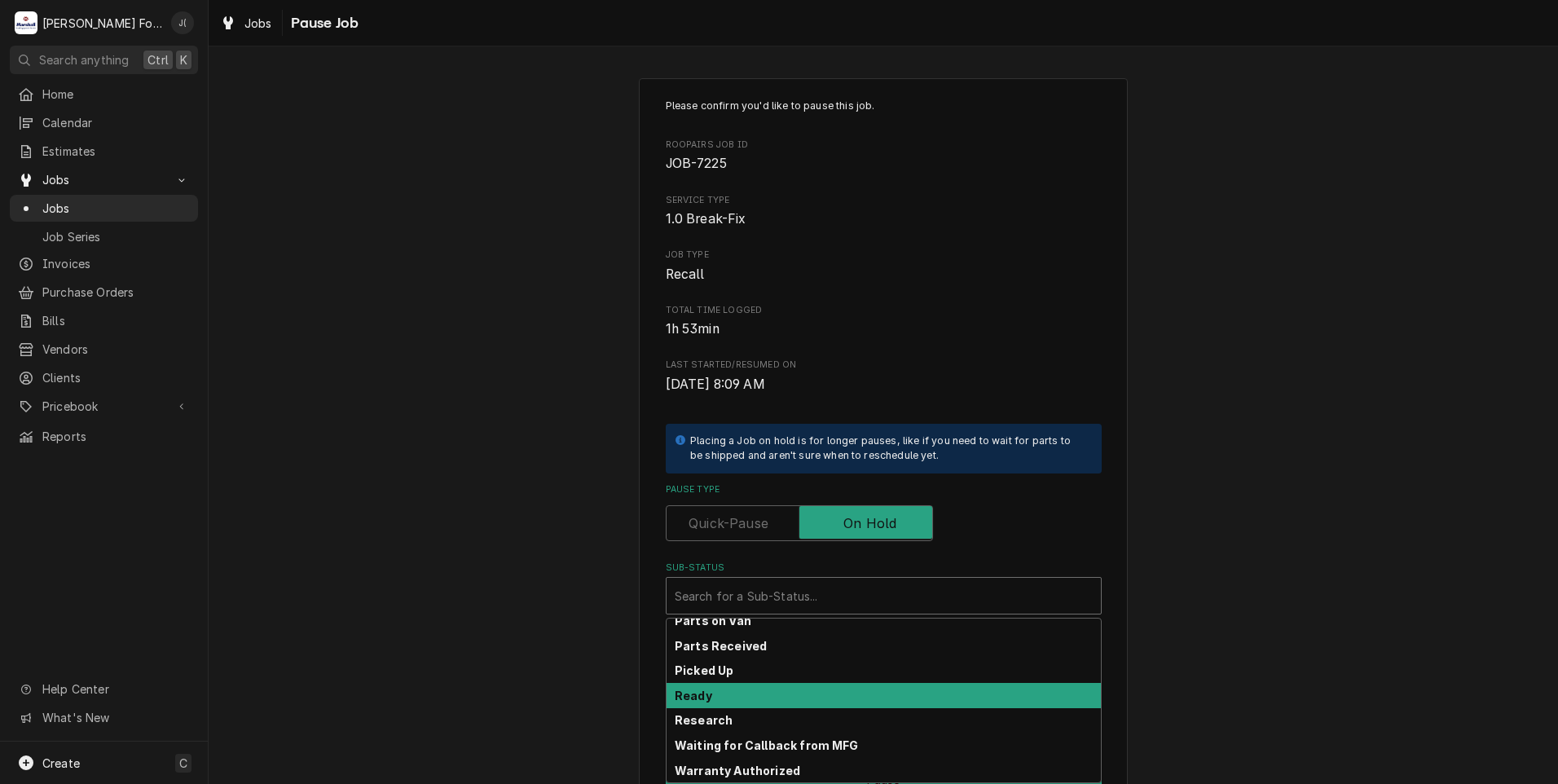
scroll to position [260, 0]
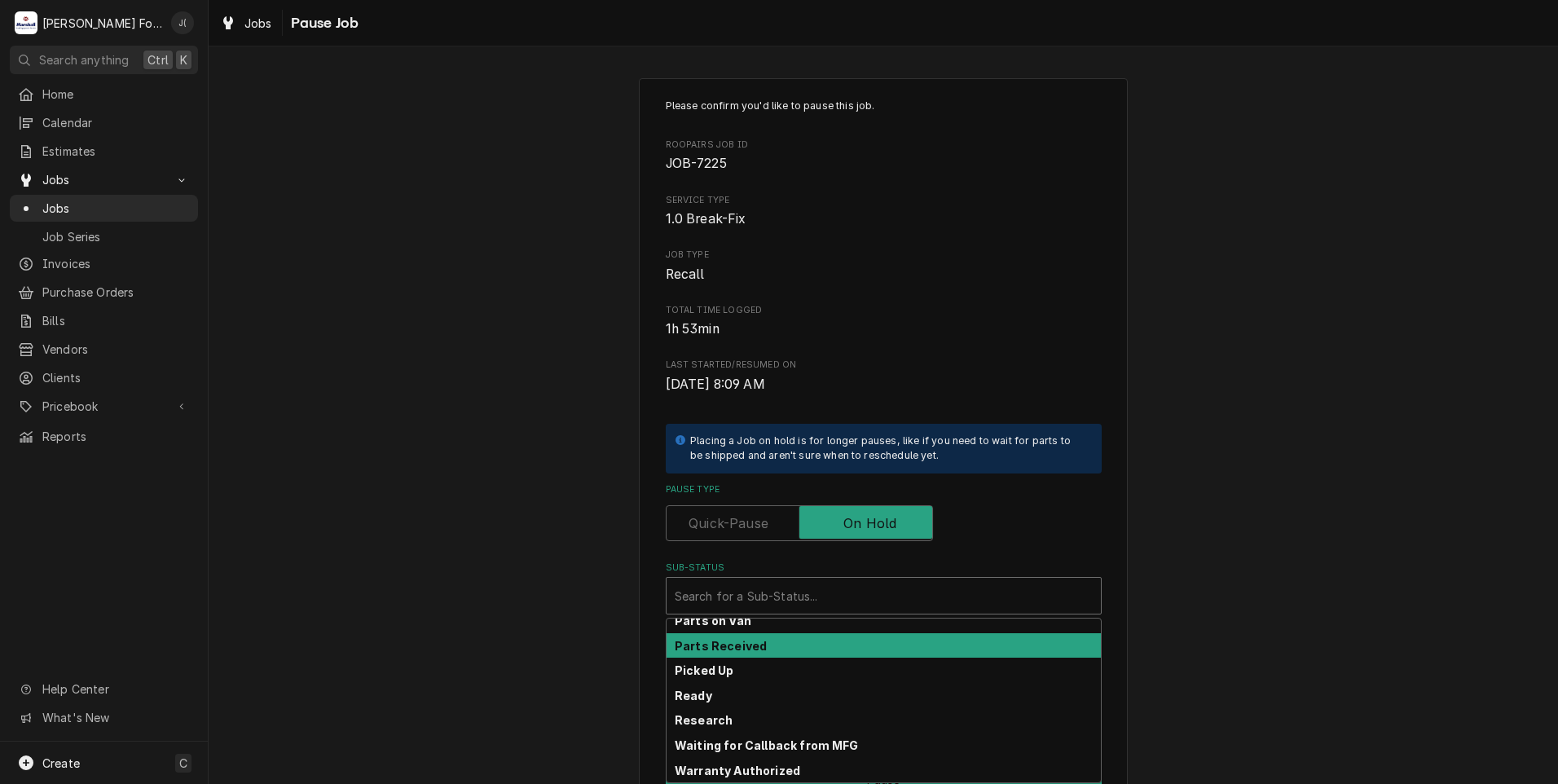
click at [719, 655] on div "Parts Received" at bounding box center [883, 646] width 434 height 26
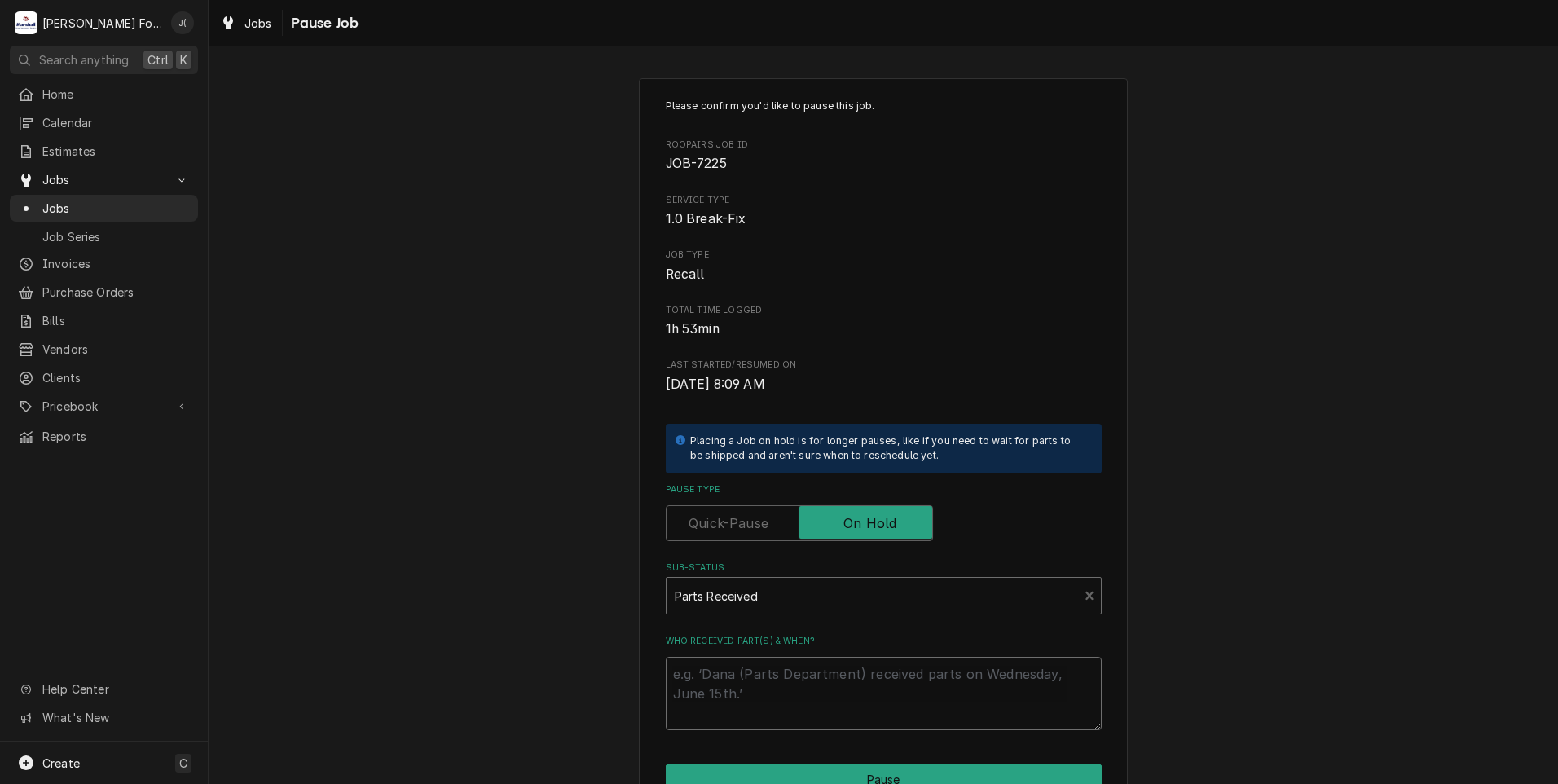
click at [720, 680] on textarea "Who received part(s) & when?" at bounding box center [883, 694] width 436 height 73
type textarea "x"
type textarea "0"
type textarea "x"
type textarea "09"
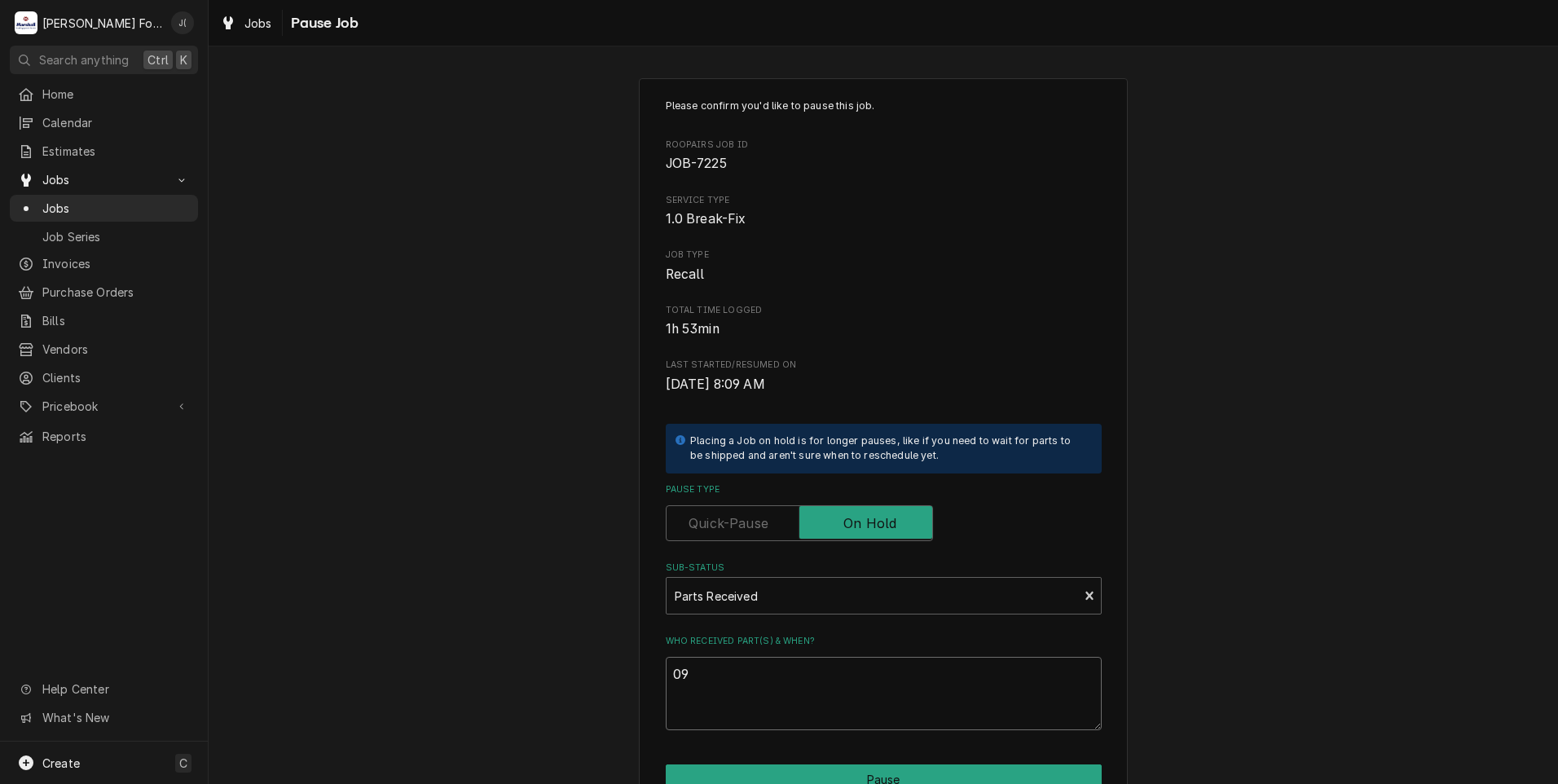
type textarea "x"
type textarea "09/"
type textarea "x"
type textarea "09/3"
type textarea "x"
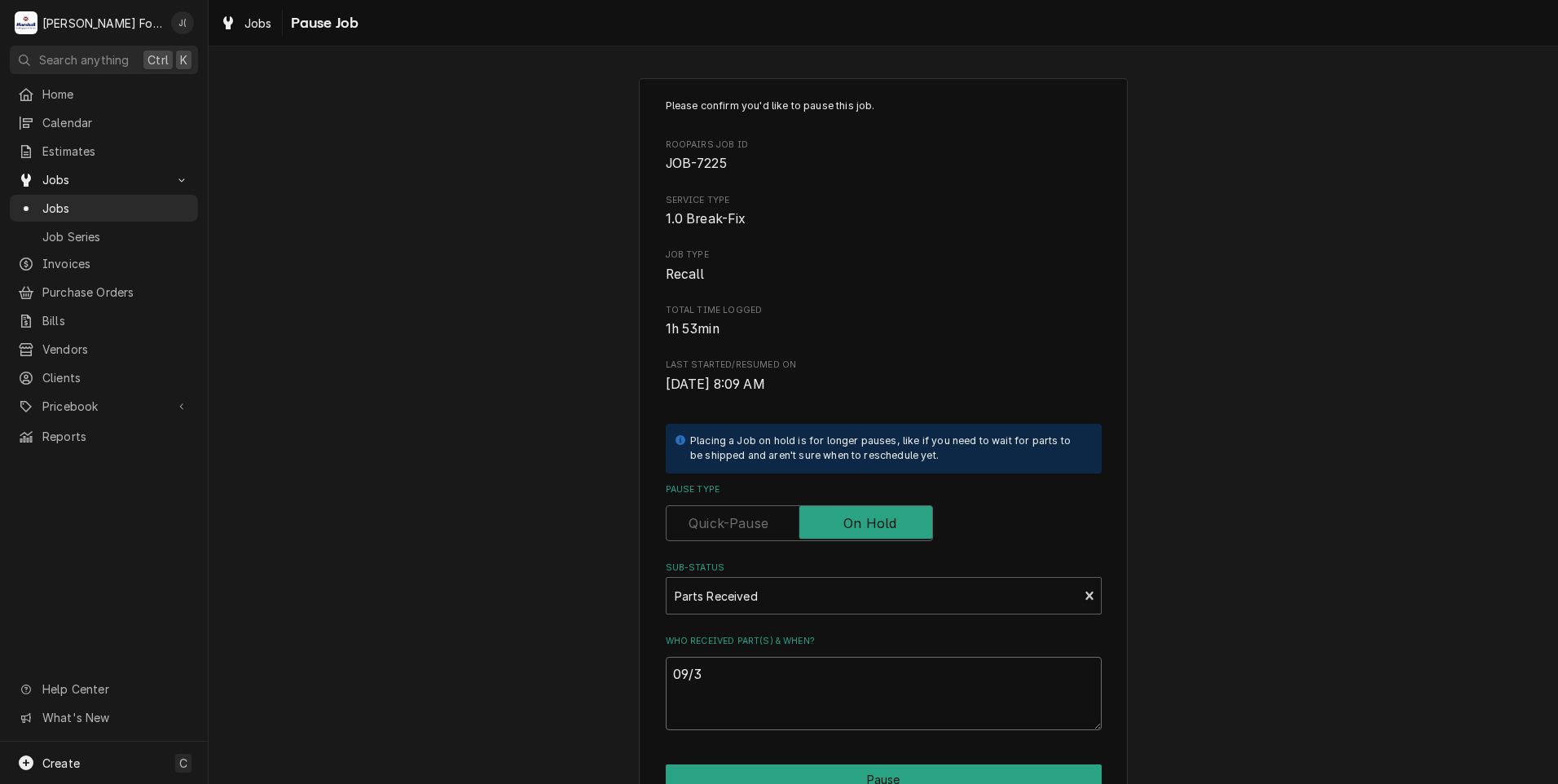
type textarea "09/30"
type textarea "x"
type textarea "09/30/"
type textarea "x"
type textarea "09/30/2"
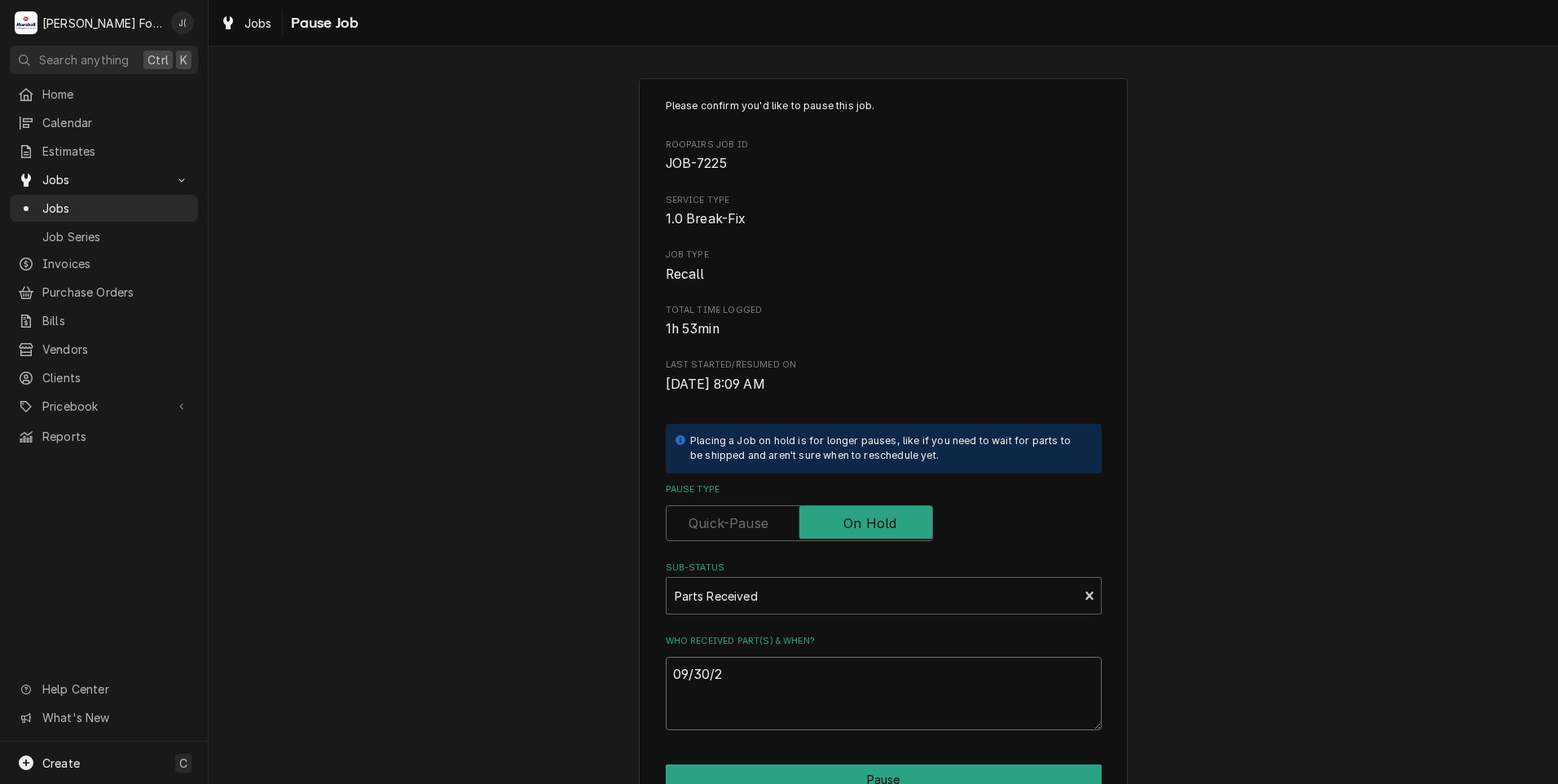
type textarea "x"
type textarea "[DATE]"
type textarea "x"
type textarea "09/30/202"
type textarea "x"
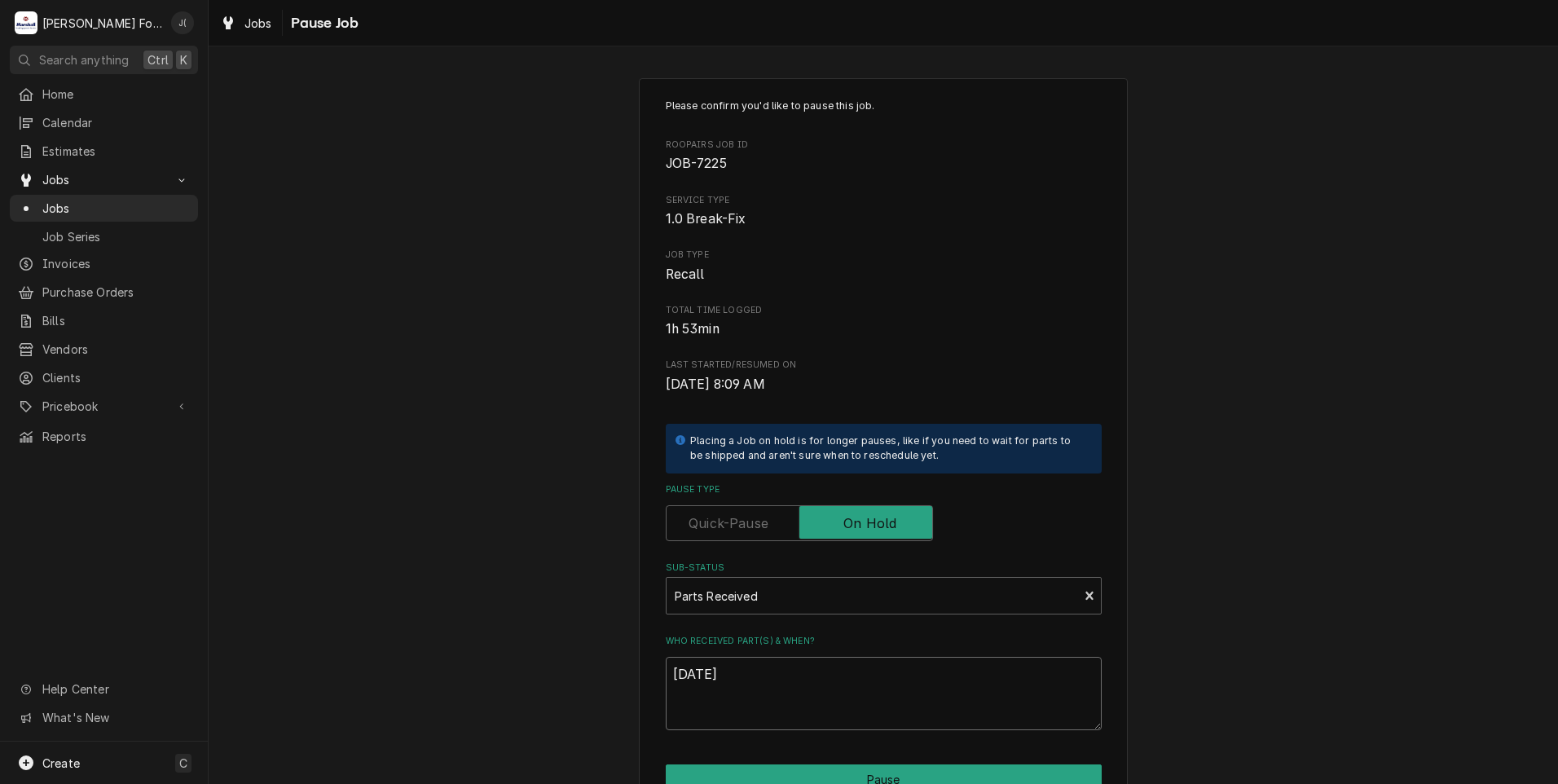
scroll to position [129, 0]
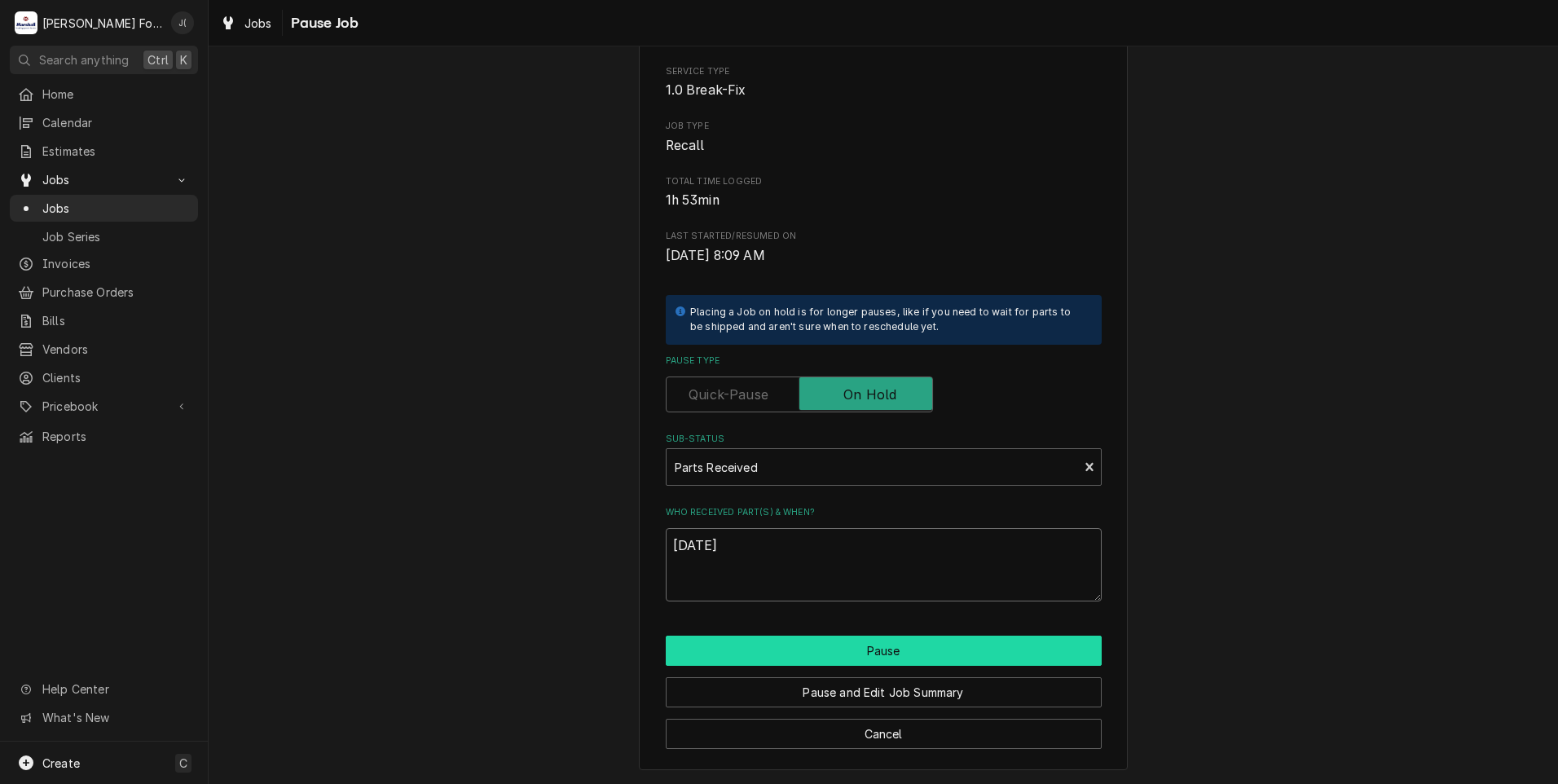
type textarea "[DATE]"
click at [820, 643] on button "Pause" at bounding box center [883, 650] width 436 height 30
type textarea "x"
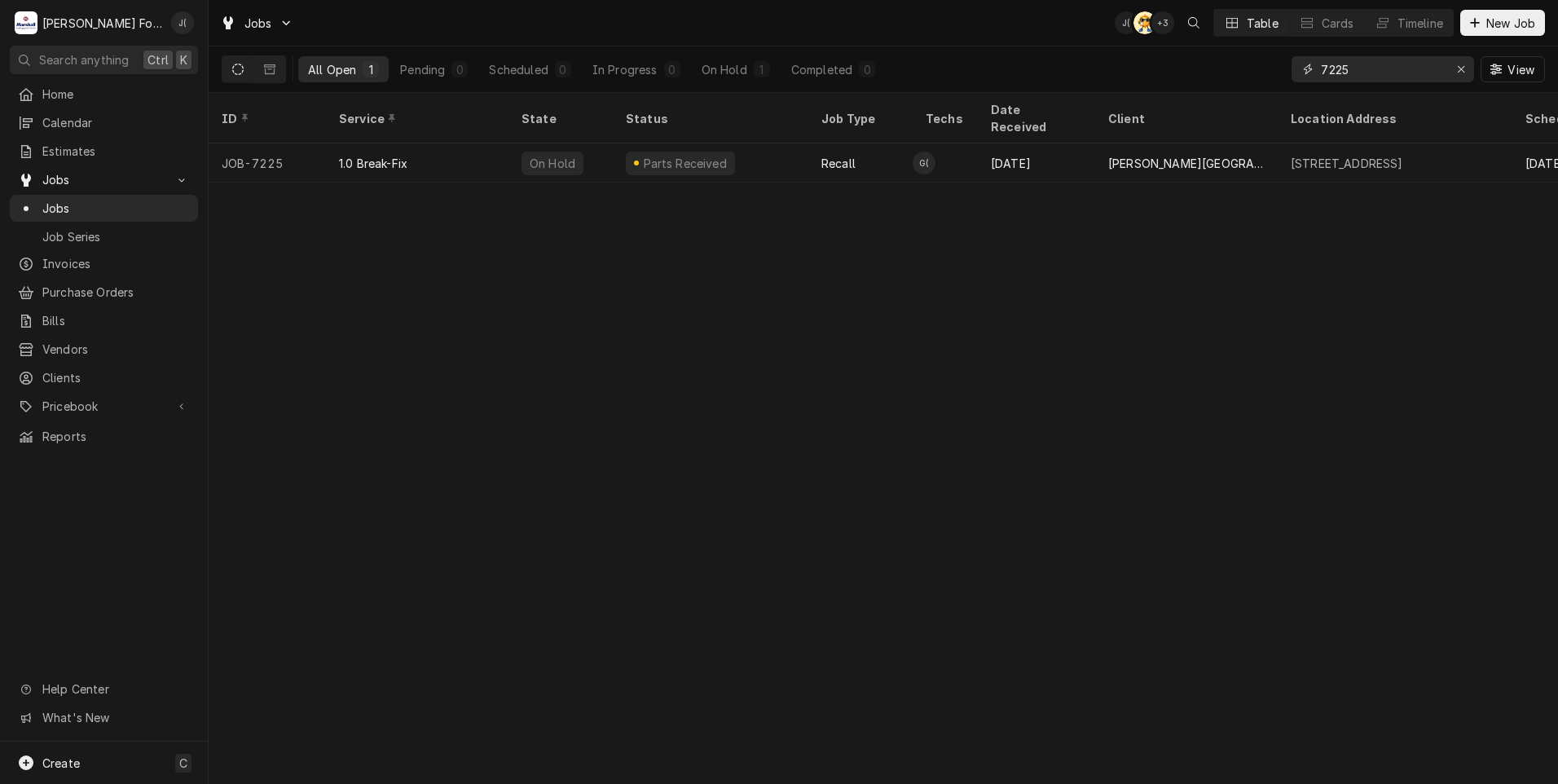
drag, startPoint x: 1313, startPoint y: 72, endPoint x: 1026, endPoint y: 80, distance: 287.1
click at [1087, 73] on div "All Open 1 Pending 0 Scheduled 0 In Progress 0 On Hold 1 Completed 0 7225 View" at bounding box center [883, 69] width 1324 height 46
type input "7"
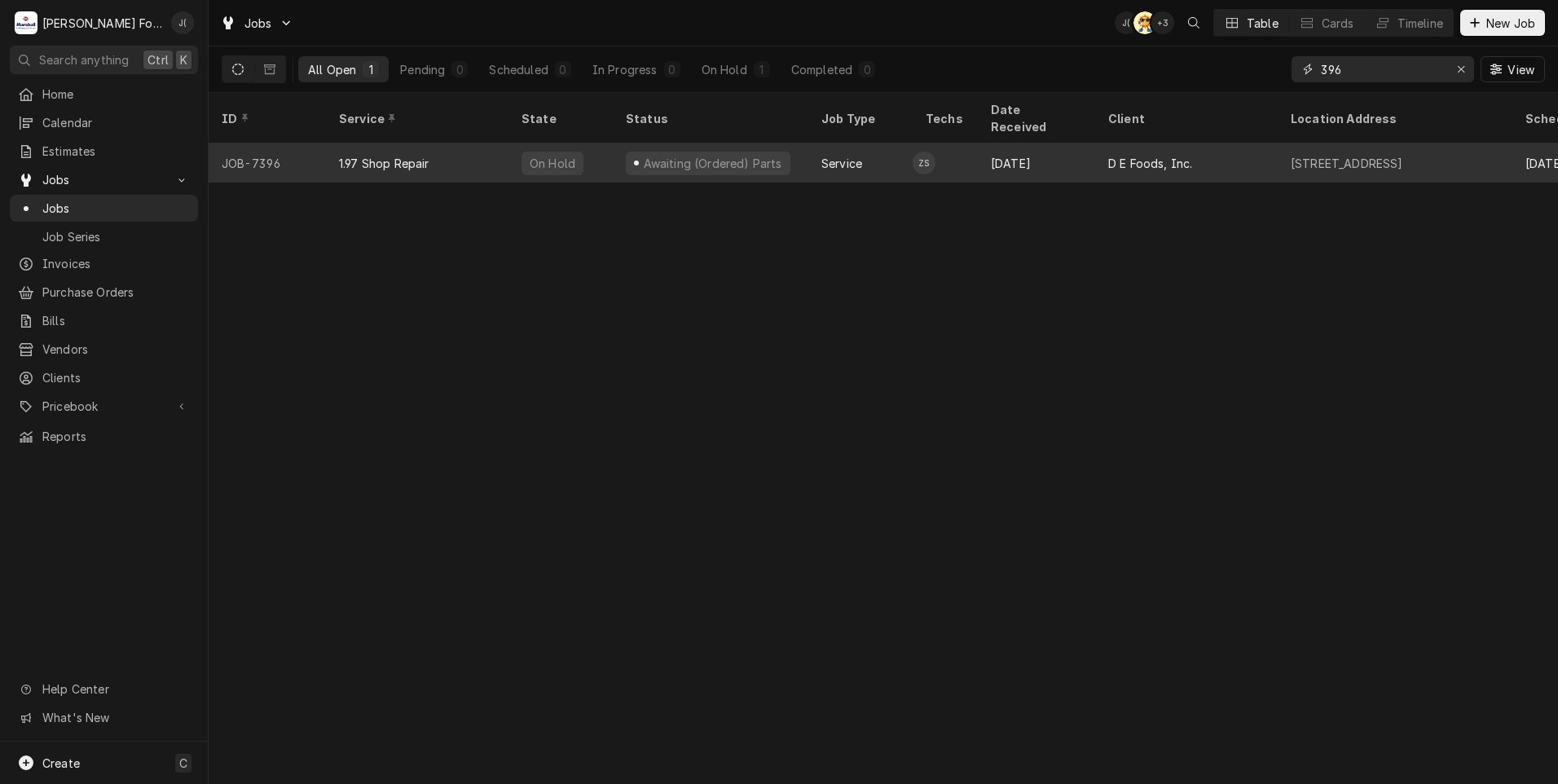
type input "396"
click at [468, 145] on div "1.97 Shop Repair" at bounding box center [418, 162] width 182 height 39
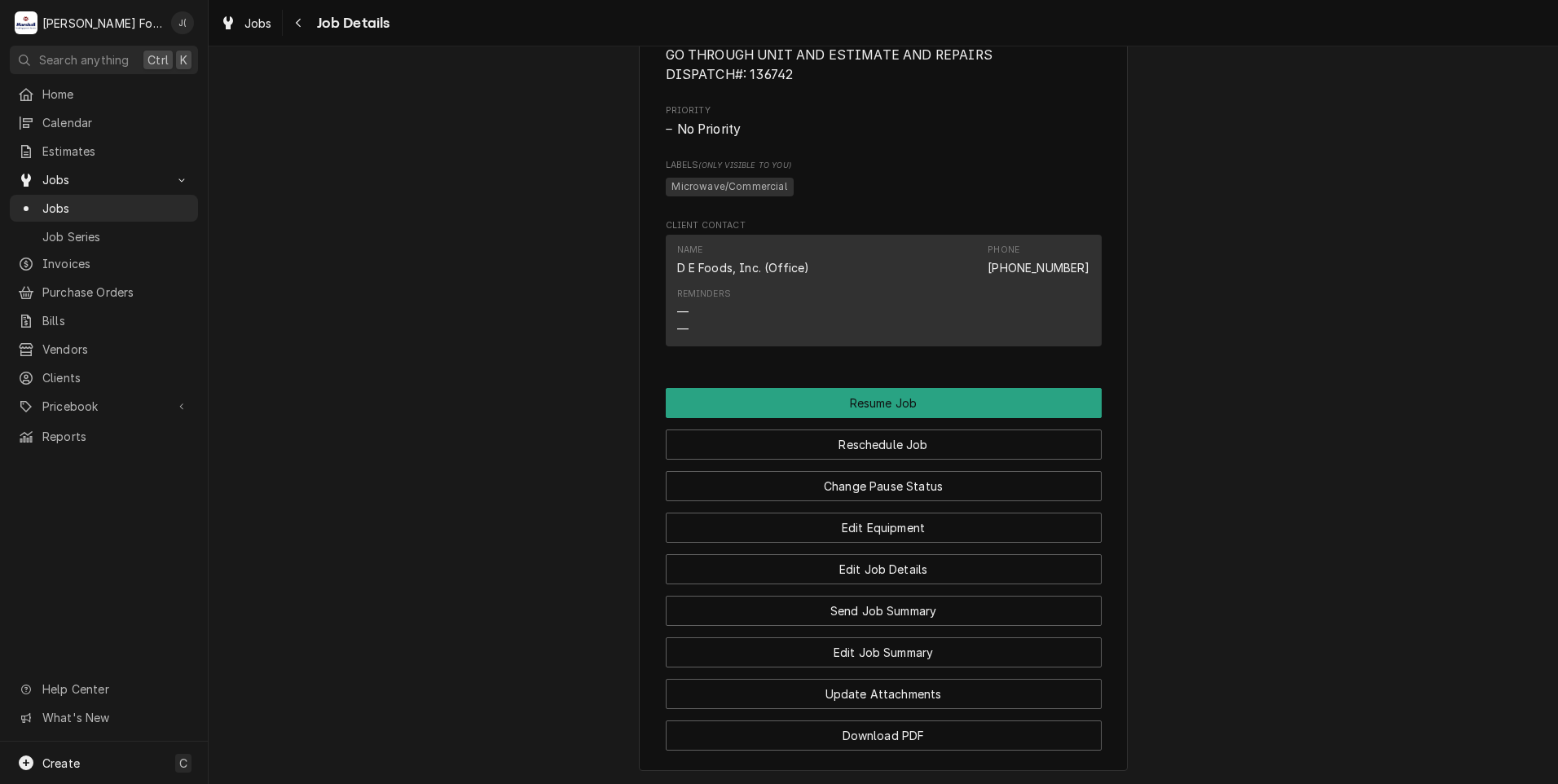
scroll to position [1470, 0]
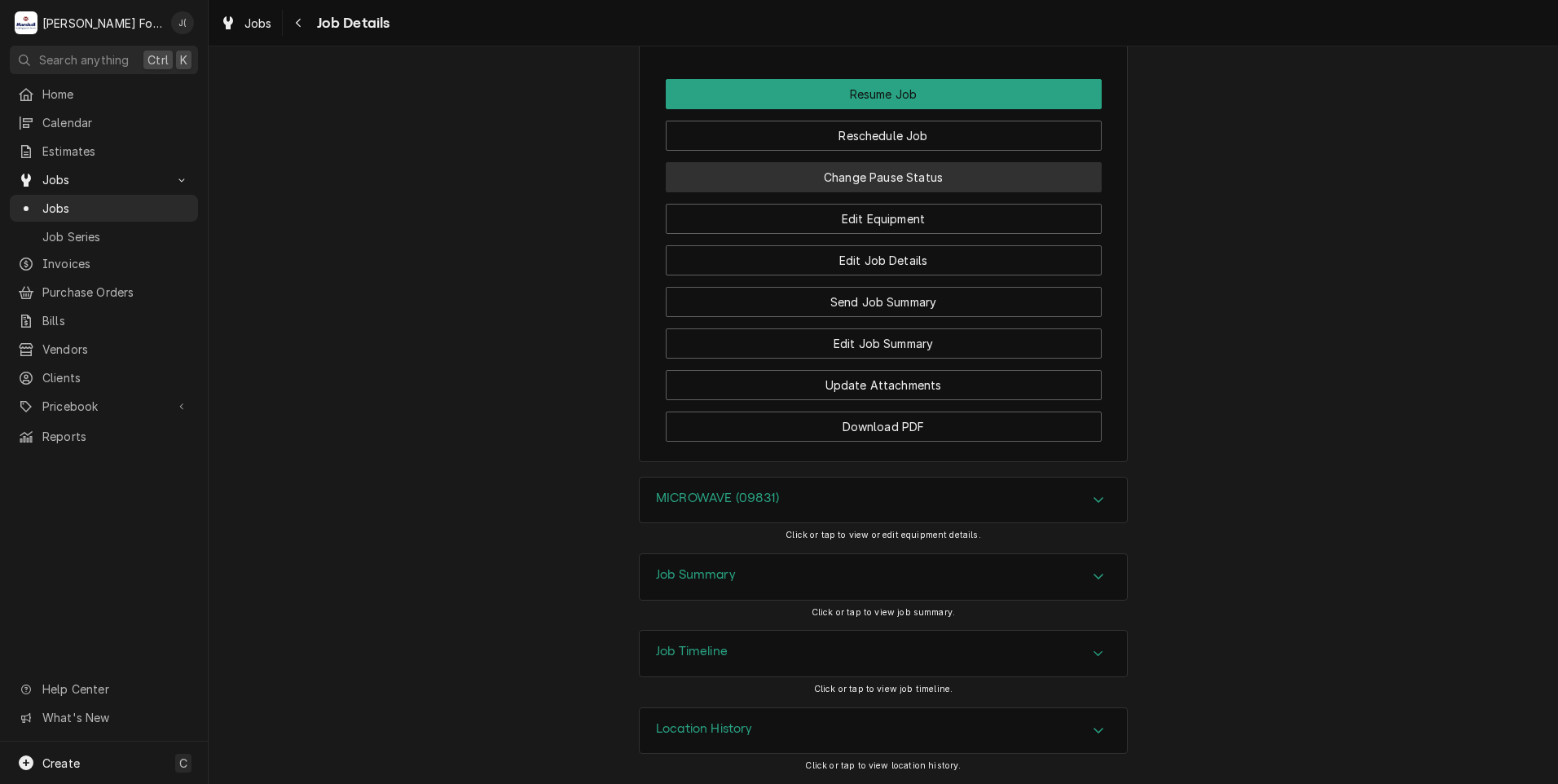
click at [954, 176] on button "Change Pause Status" at bounding box center [883, 177] width 436 height 30
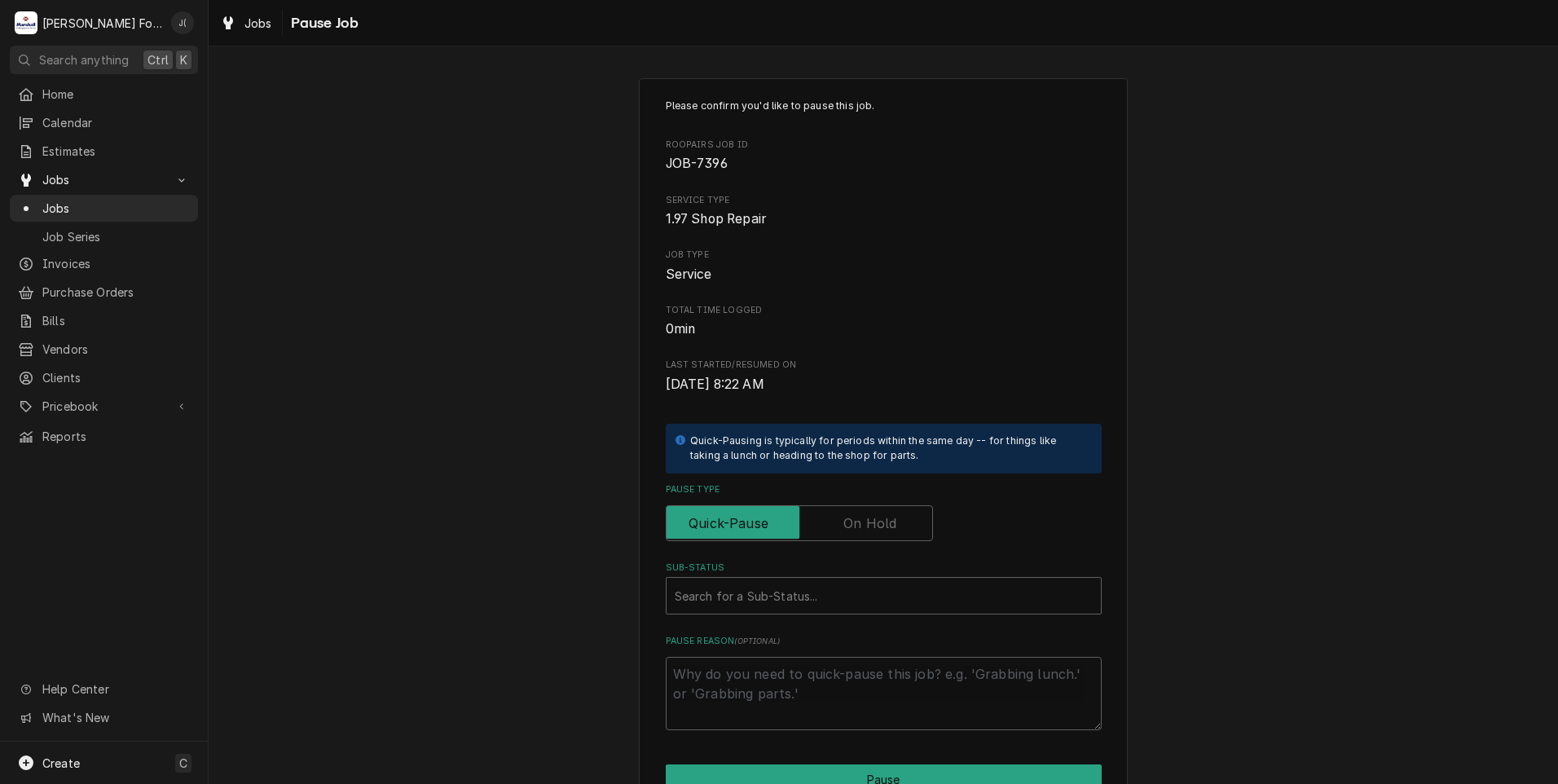
click at [863, 521] on label "Pause Type" at bounding box center [799, 522] width 267 height 36
click at [863, 521] on input "Pause Type" at bounding box center [799, 522] width 253 height 36
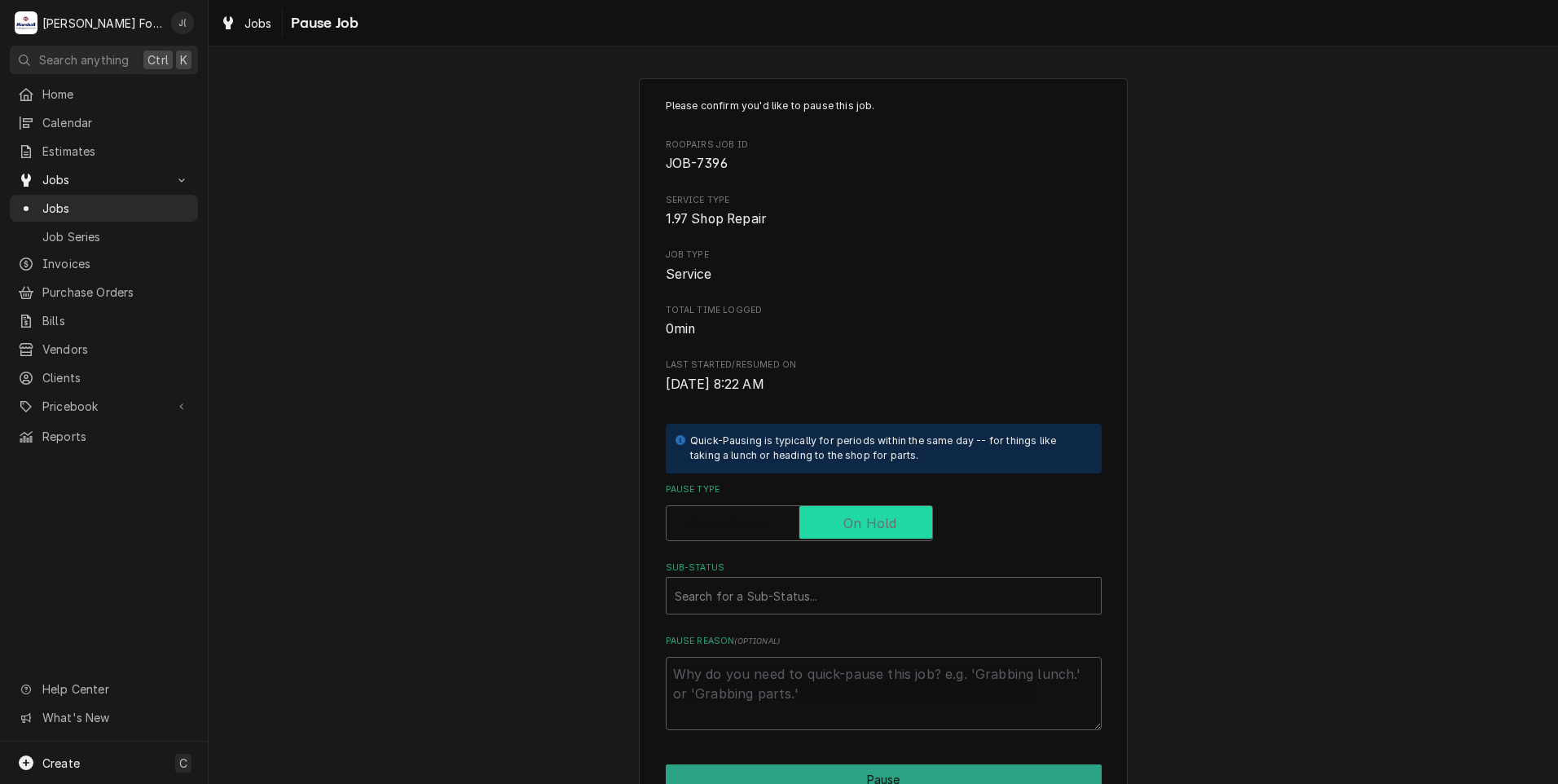
checkbox input "true"
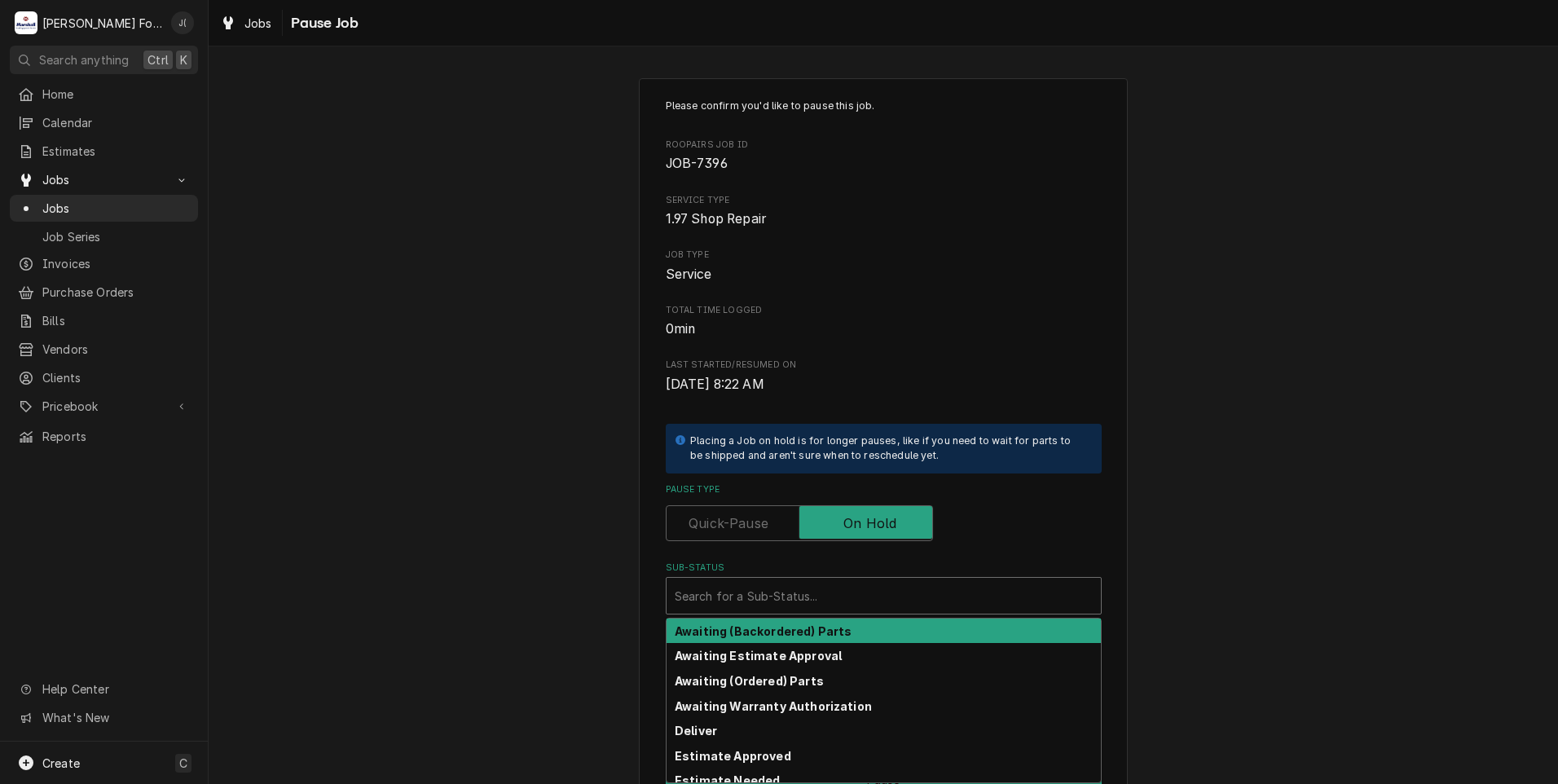
click at [822, 603] on div "Sub-Status" at bounding box center [883, 595] width 418 height 29
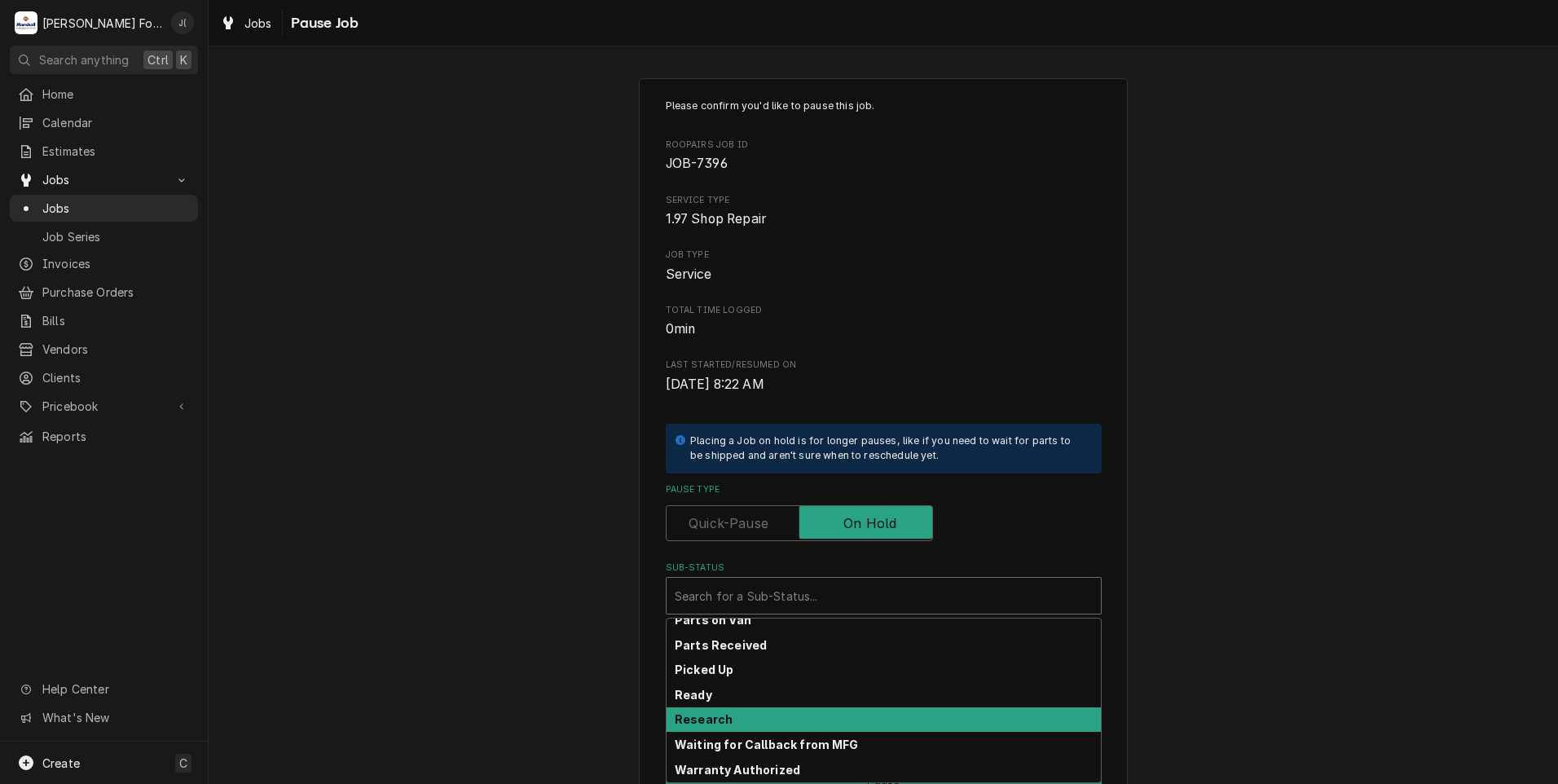
scroll to position [260, 0]
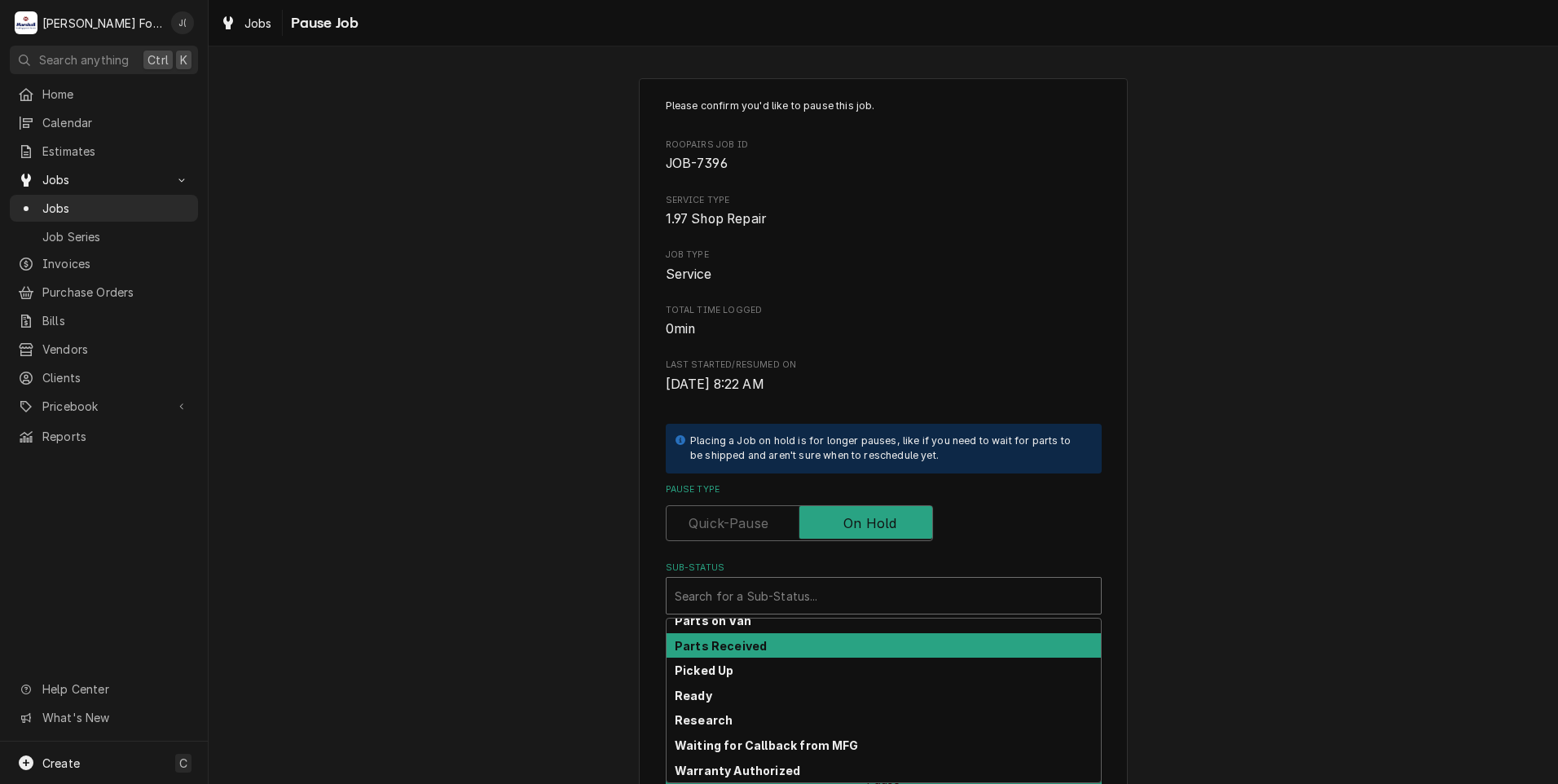
click at [811, 642] on div "Parts Received" at bounding box center [883, 646] width 434 height 26
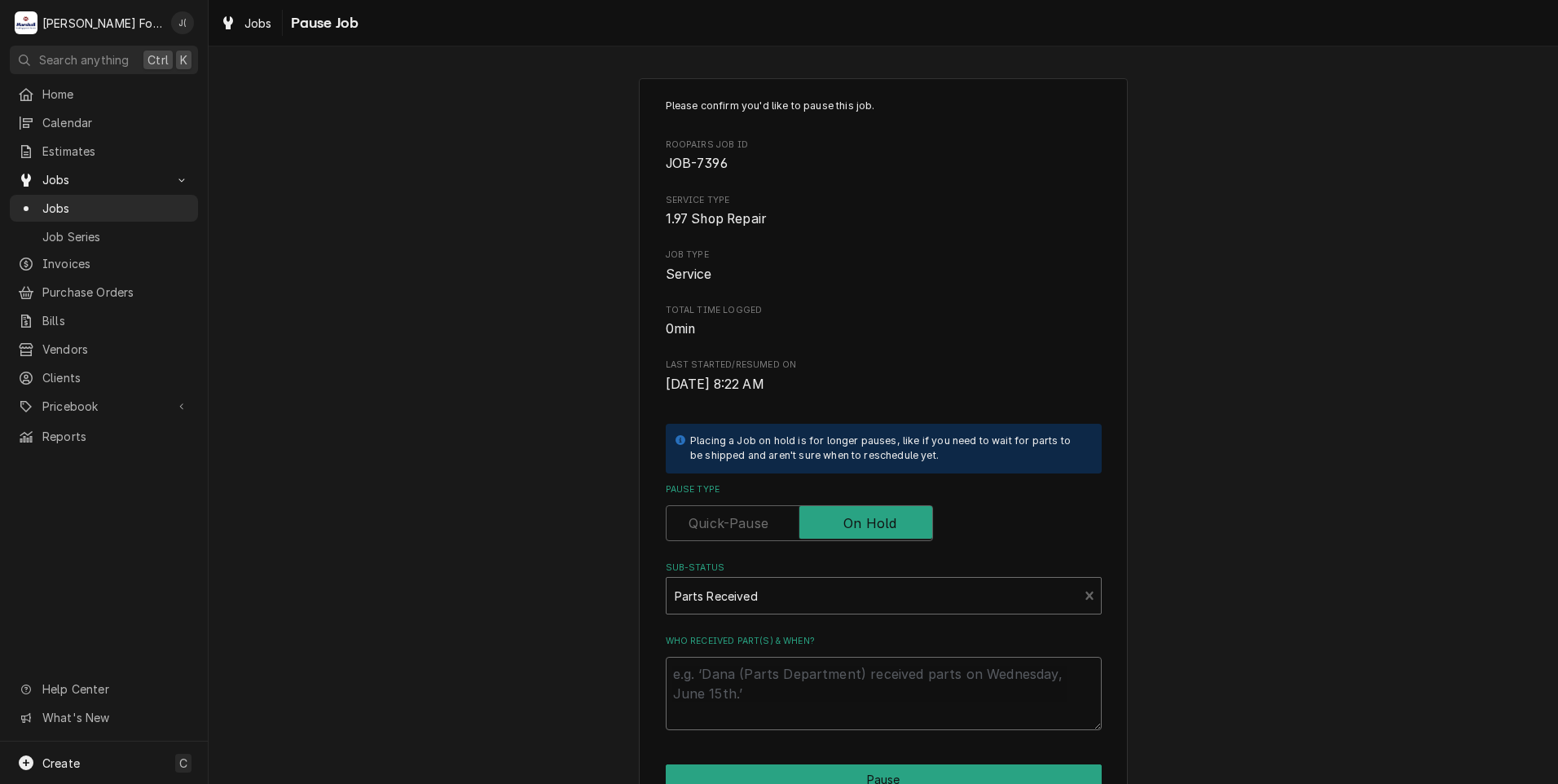
click at [809, 669] on textarea "Who received part(s) & when?" at bounding box center [883, 694] width 436 height 73
type textarea "x"
type textarea "0"
type textarea "x"
type textarea "09"
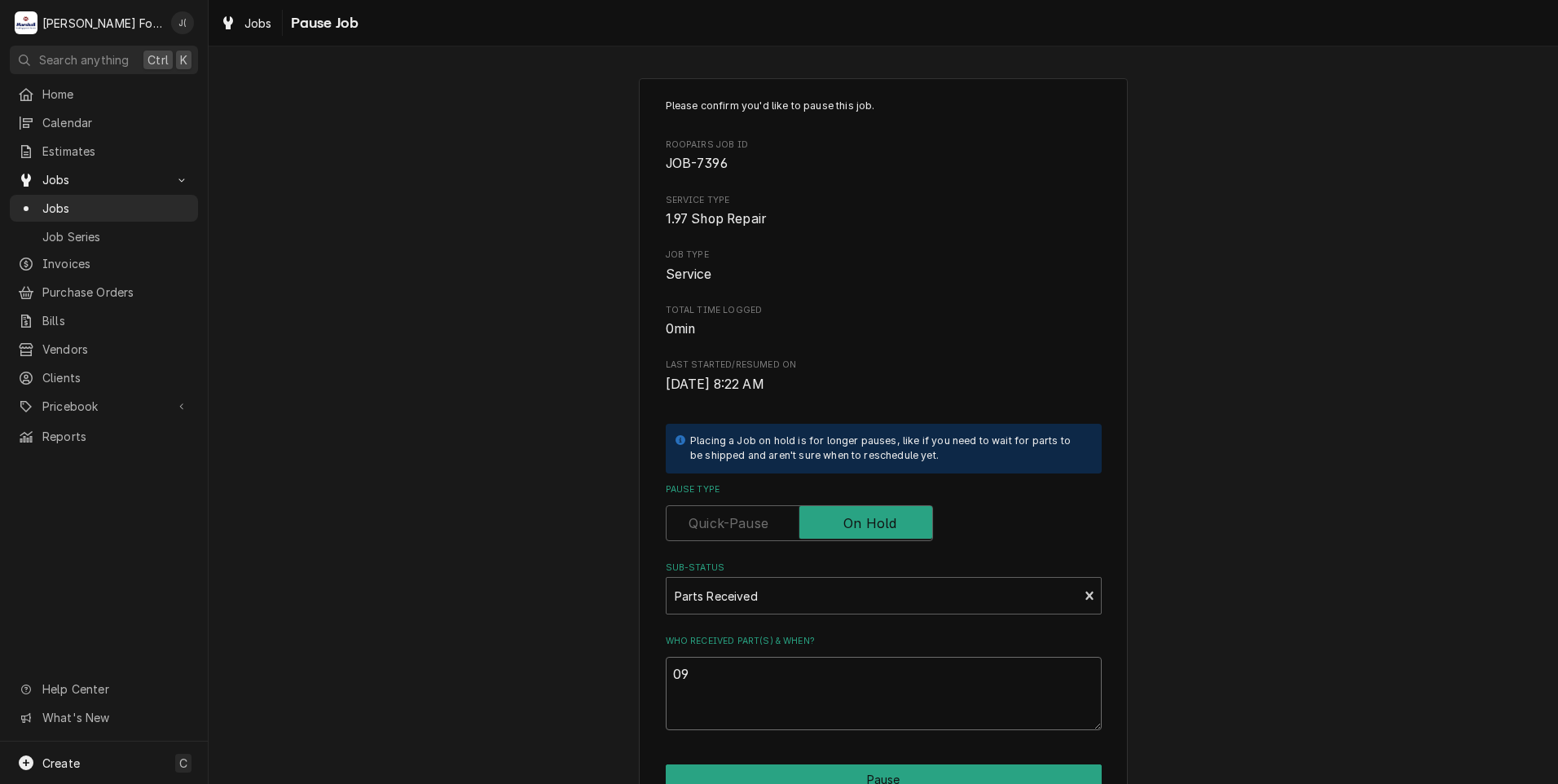
type textarea "x"
type textarea "09/"
type textarea "x"
type textarea "09/3"
type textarea "x"
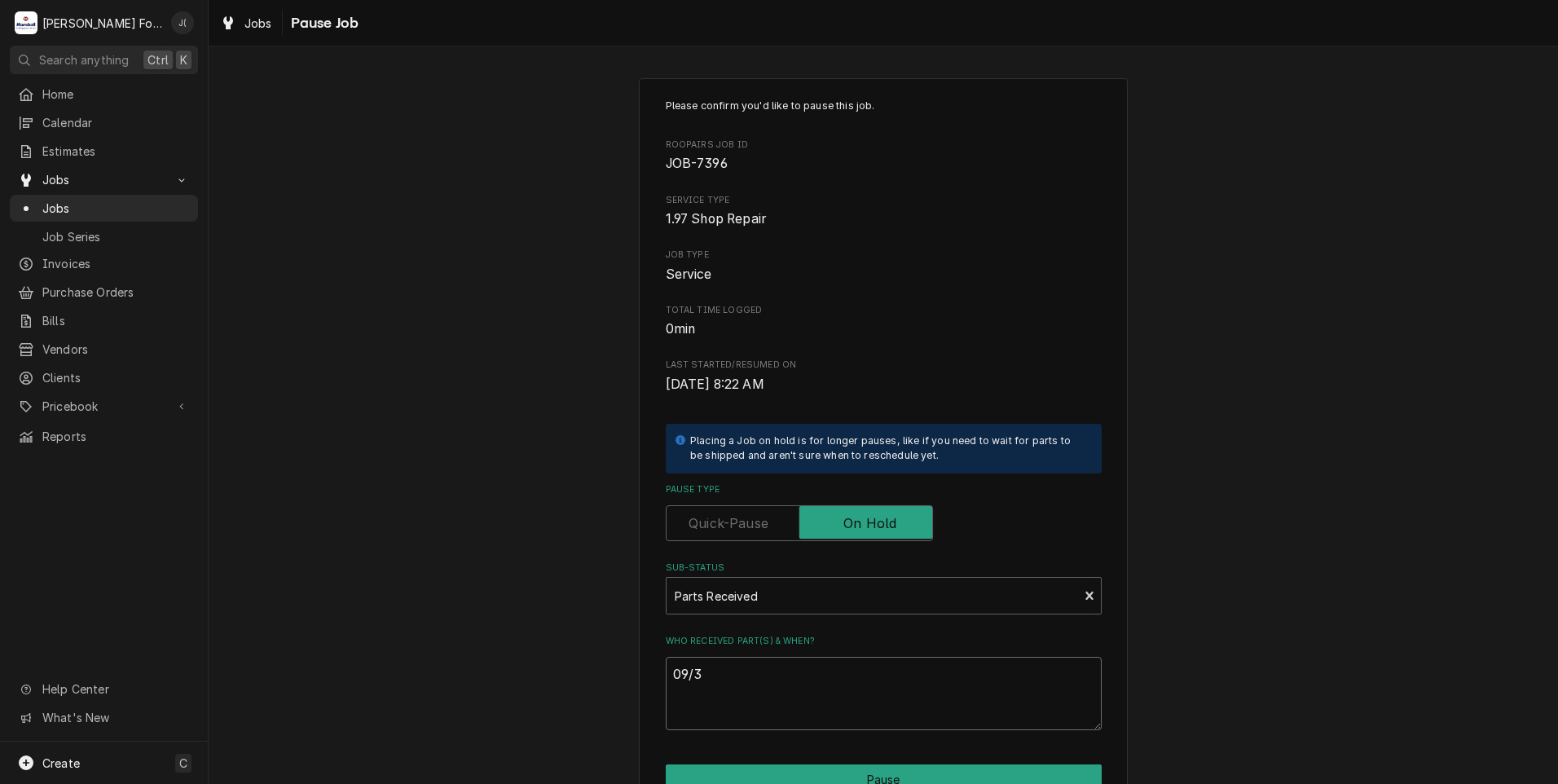
type textarea "09/30"
type textarea "x"
type textarea "09/30/"
type textarea "x"
type textarea "09/30/2"
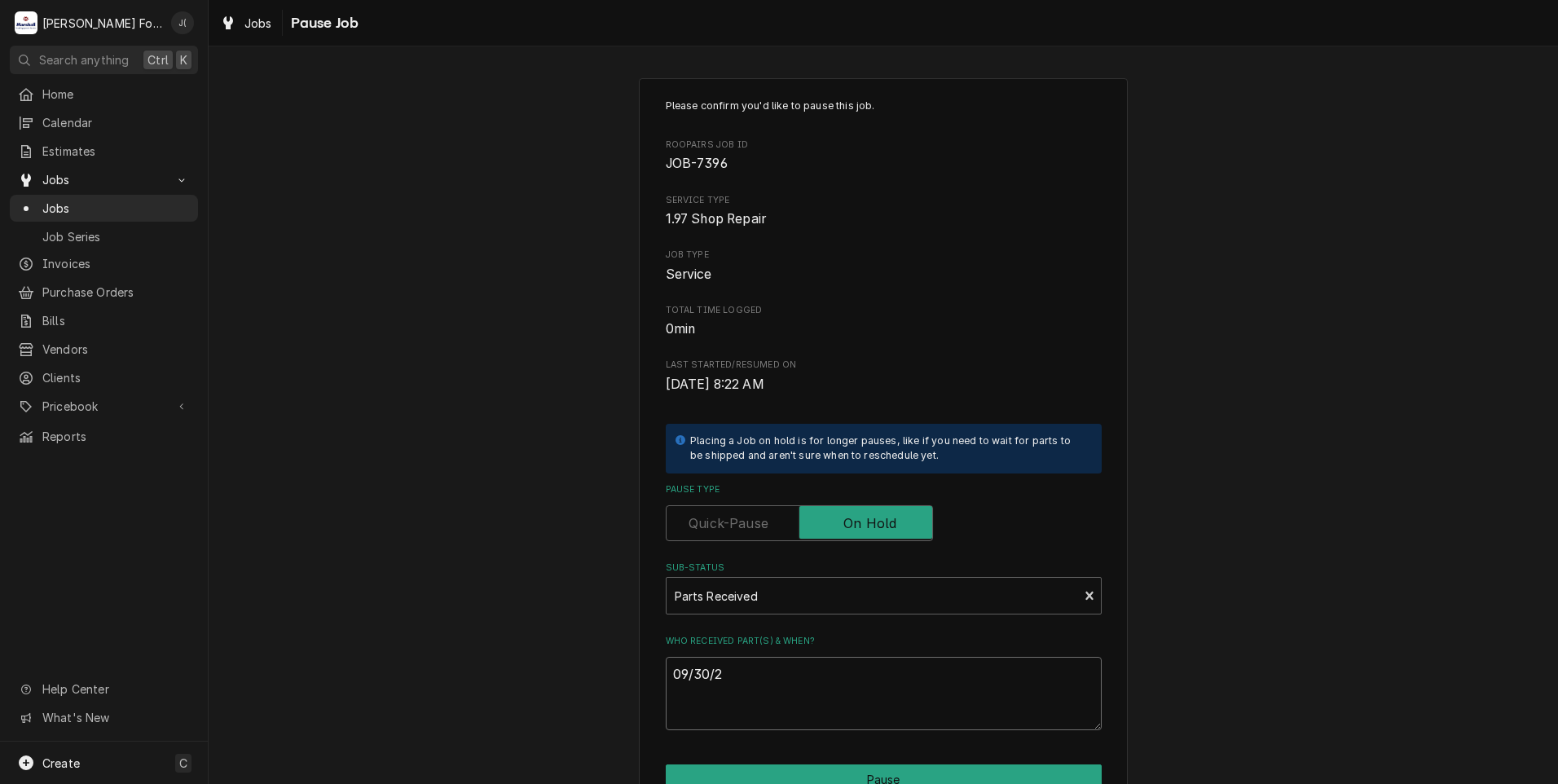
type textarea "x"
type textarea "09/30/20"
type textarea "x"
type textarea "09/30/202"
type textarea "x"
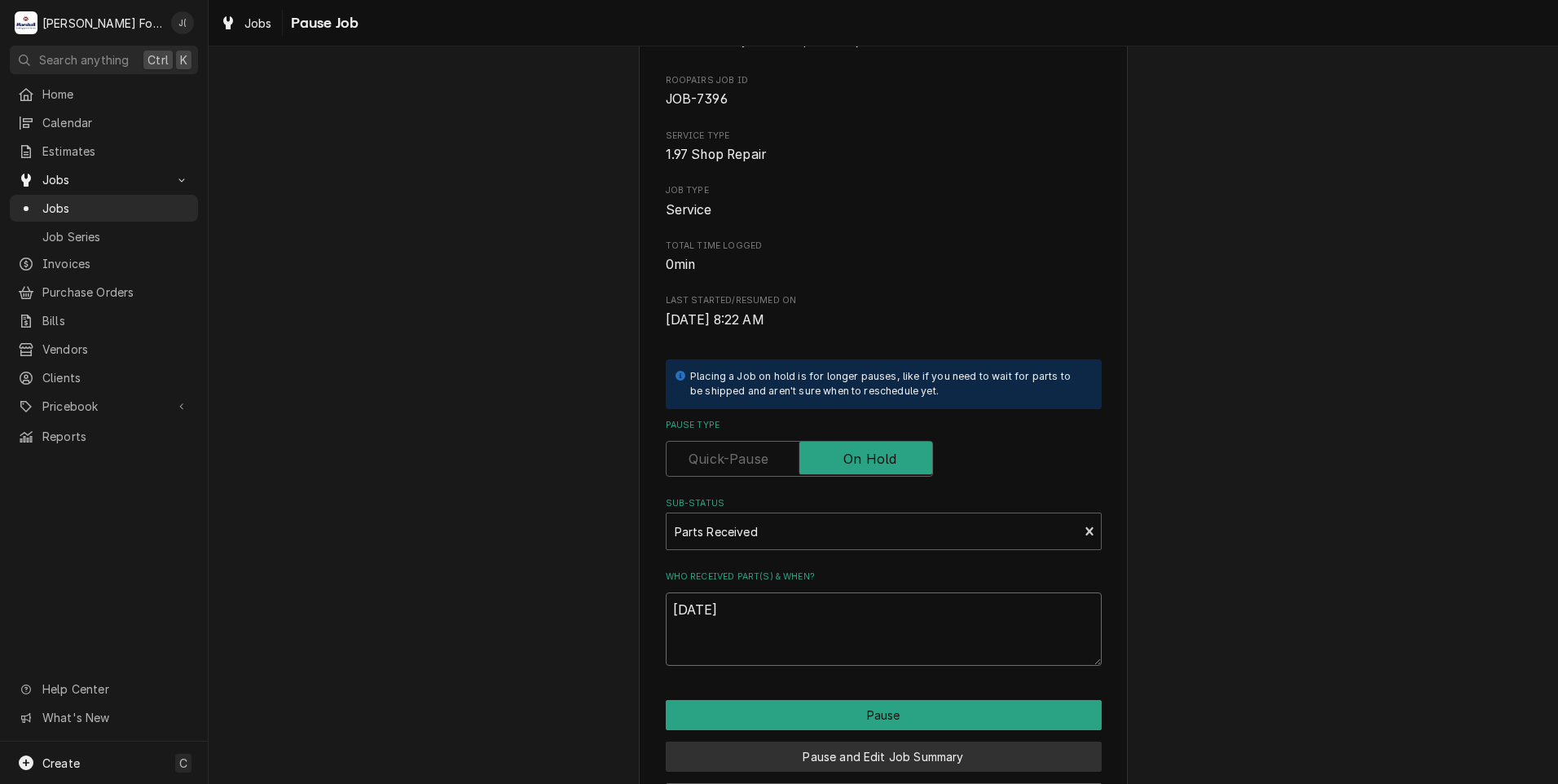
scroll to position [129, 0]
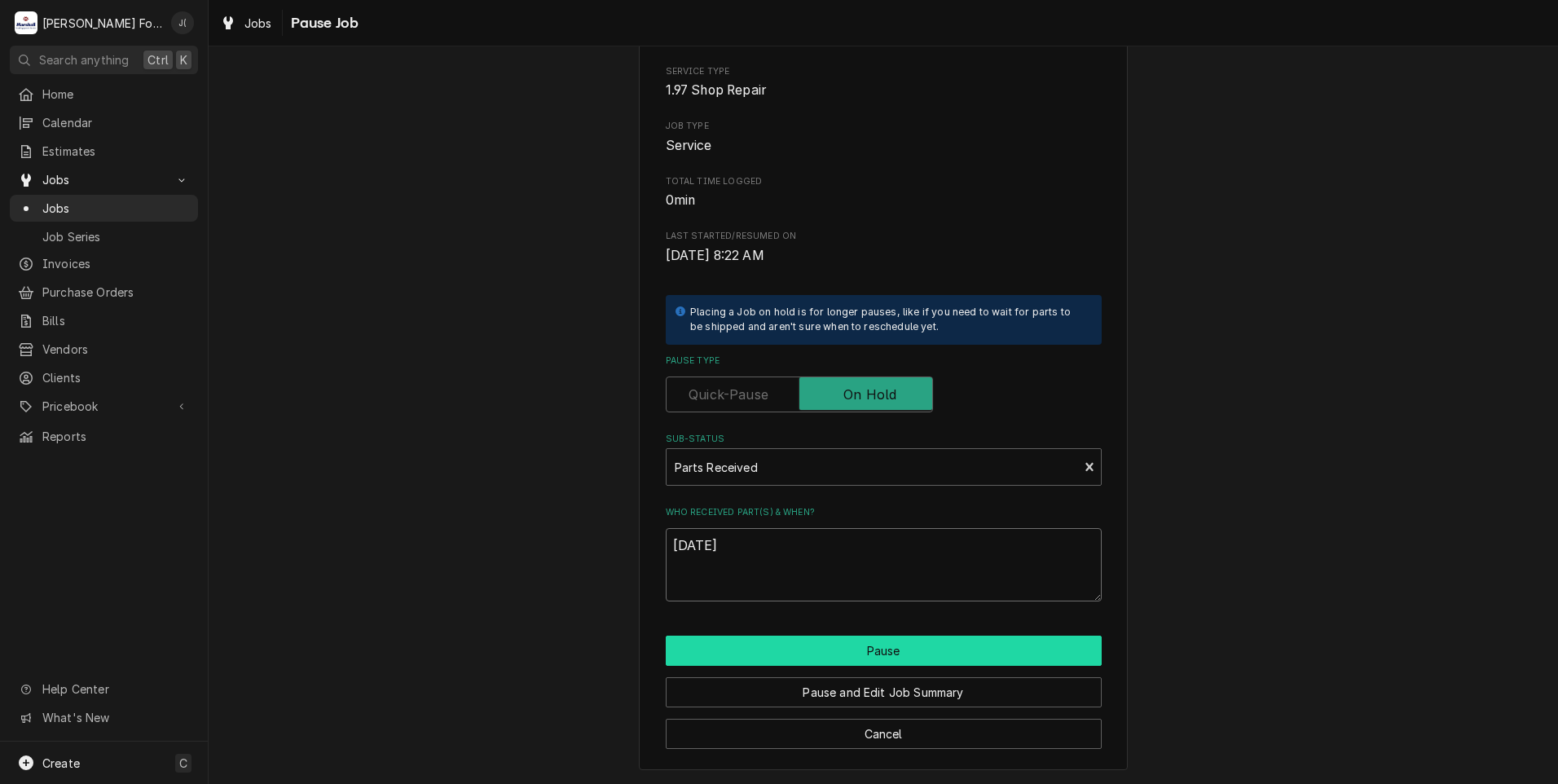
type textarea "[DATE]"
click at [965, 646] on button "Pause" at bounding box center [883, 650] width 436 height 30
type textarea "x"
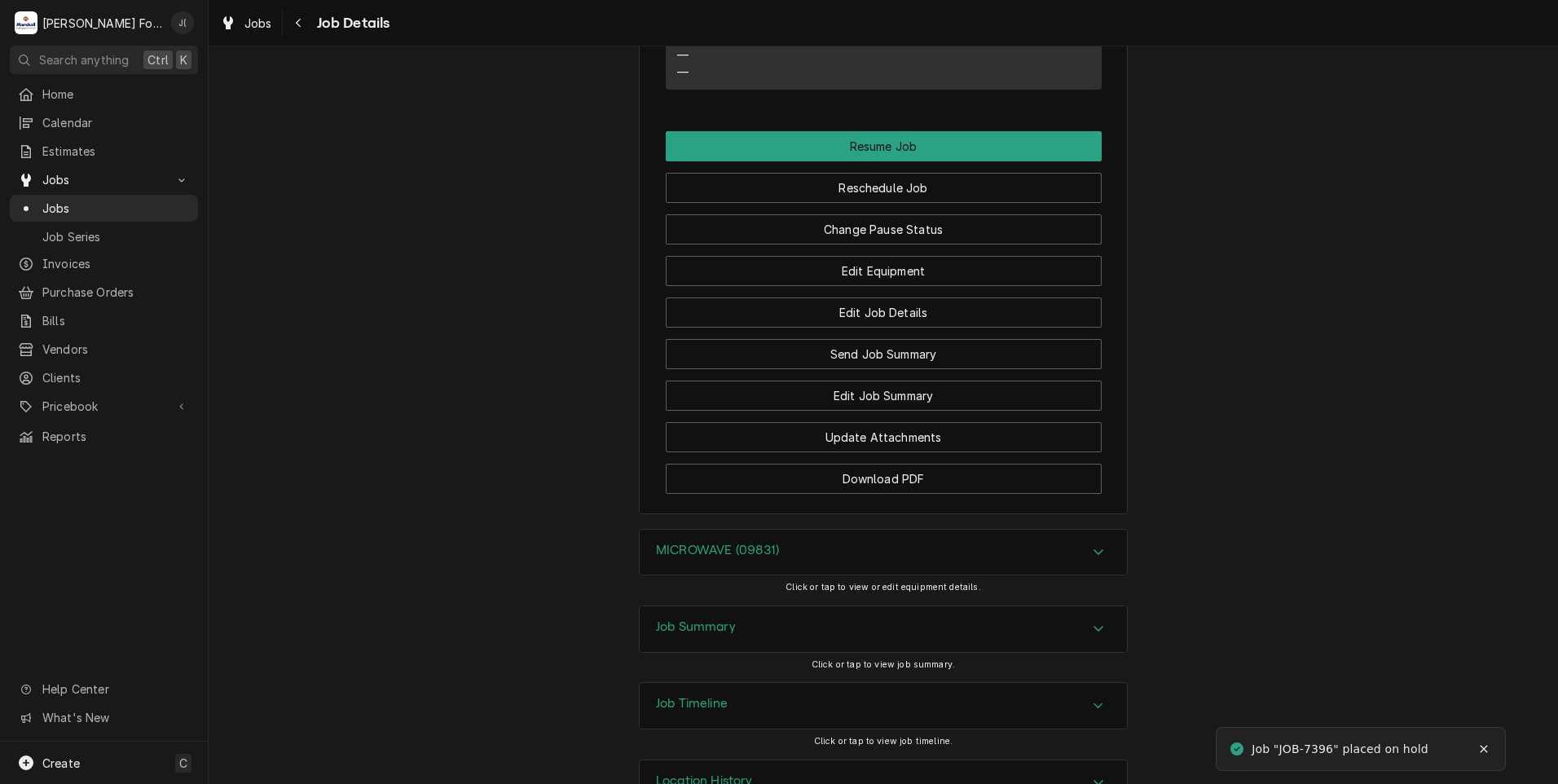
scroll to position [1470, 0]
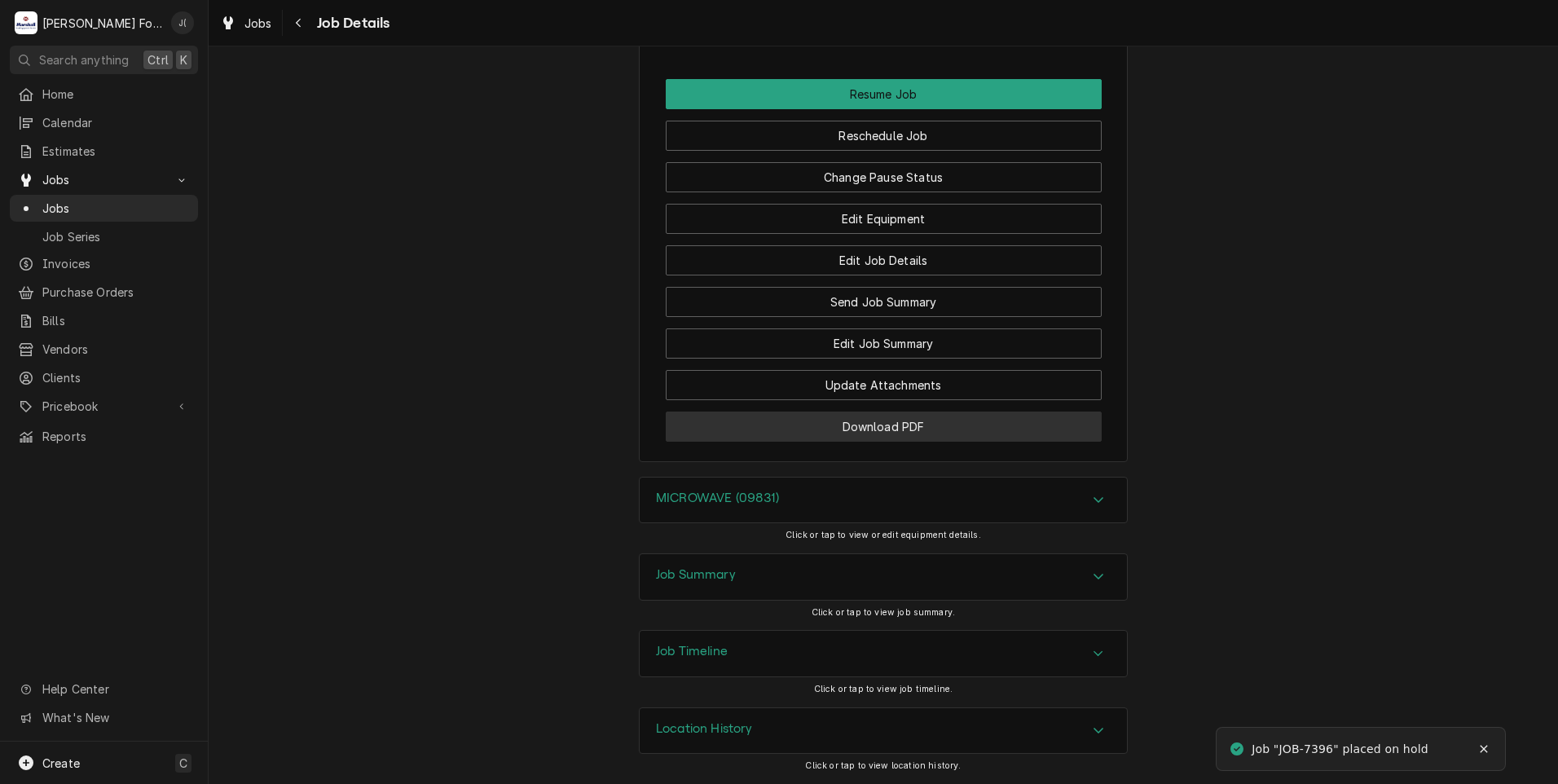
click at [934, 433] on button "Download PDF" at bounding box center [883, 426] width 436 height 30
